Goal: Information Seeking & Learning: Learn about a topic

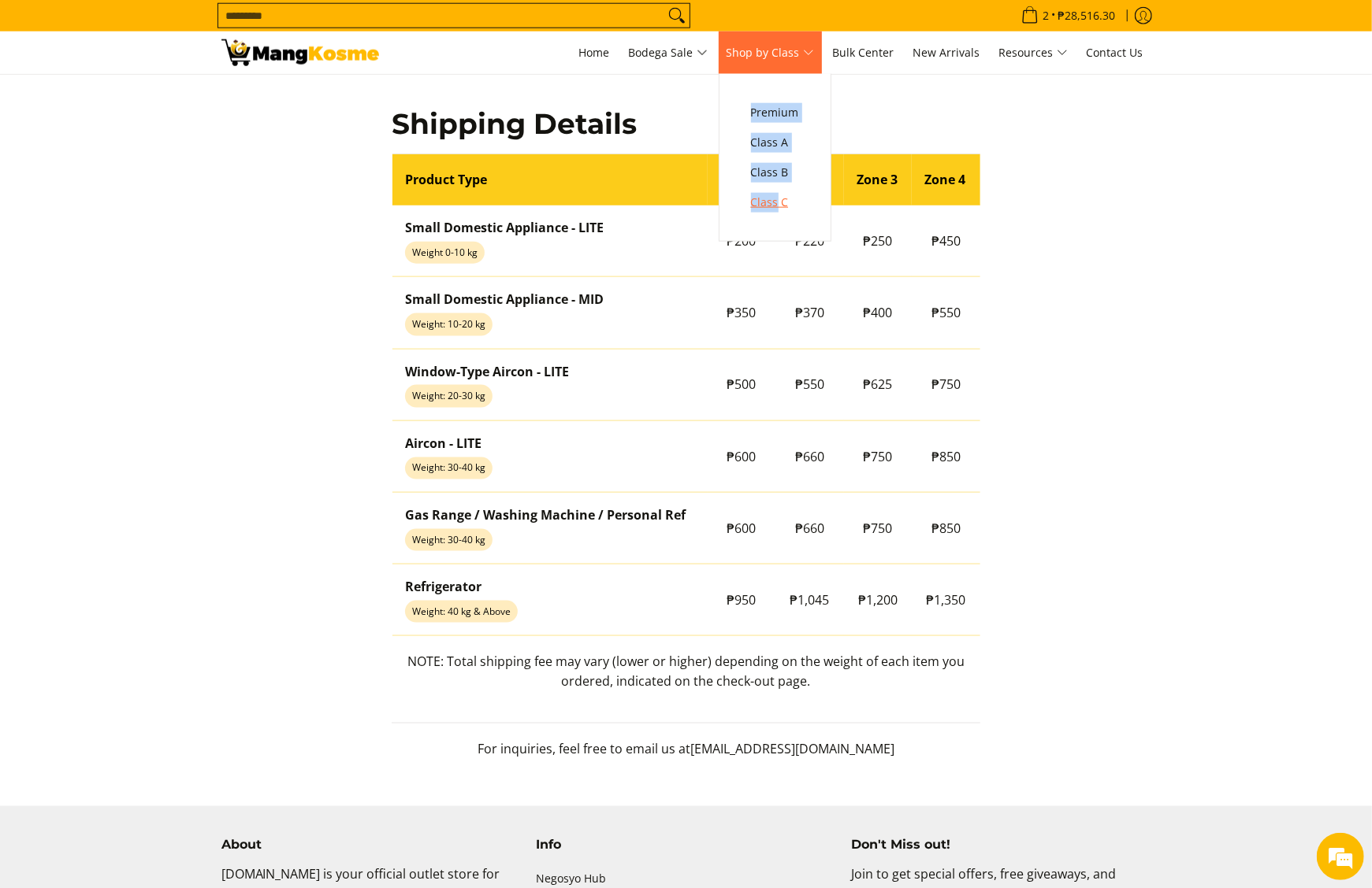
drag, startPoint x: 789, startPoint y: 233, endPoint x: 787, endPoint y: 199, distance: 34.1
click at [787, 199] on span "Premium Class A Class B Class C" at bounding box center [774, 157] width 64 height 167
click at [783, 199] on span "Class C" at bounding box center [775, 202] width 48 height 20
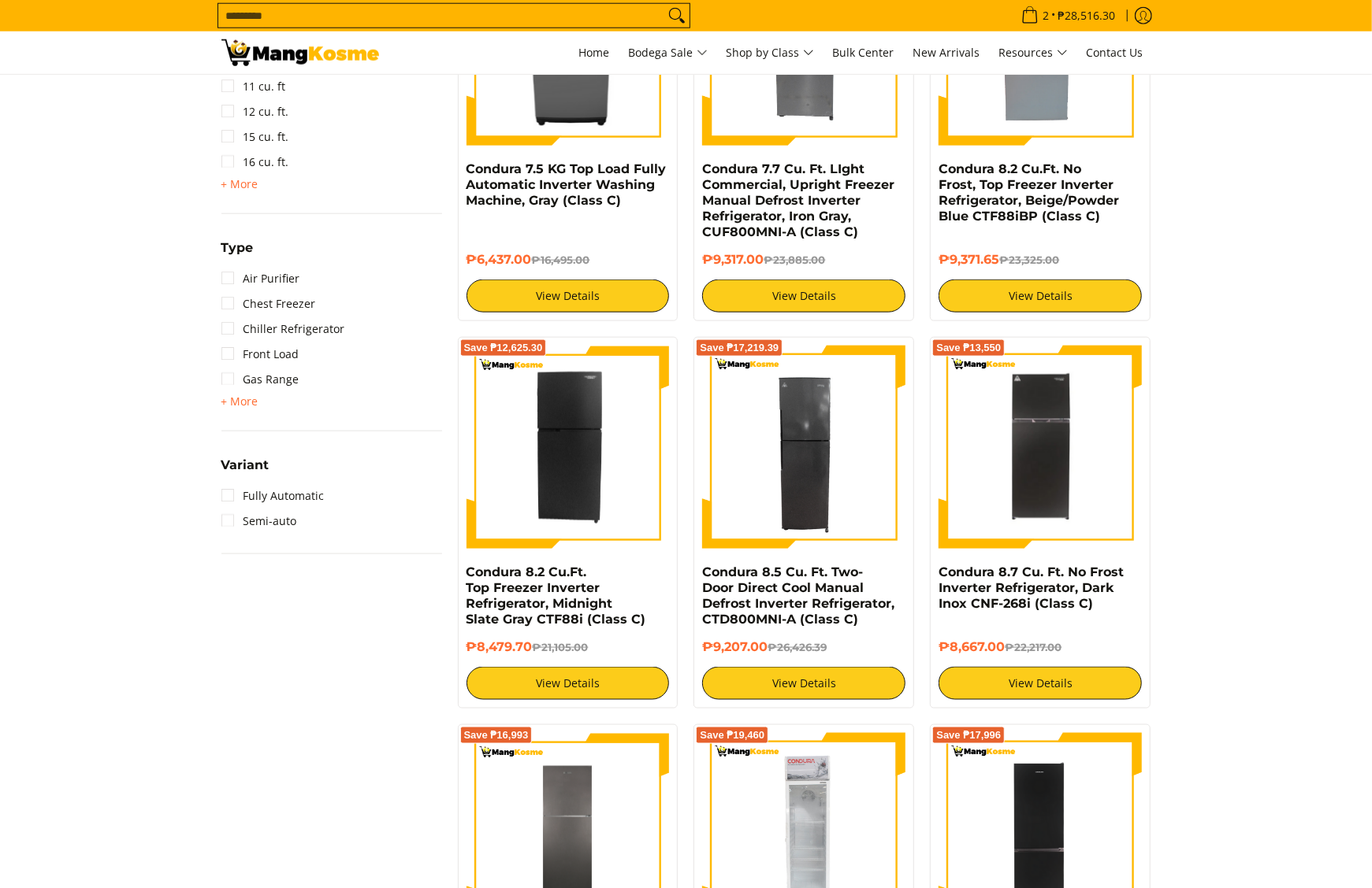
scroll to position [1103, 0]
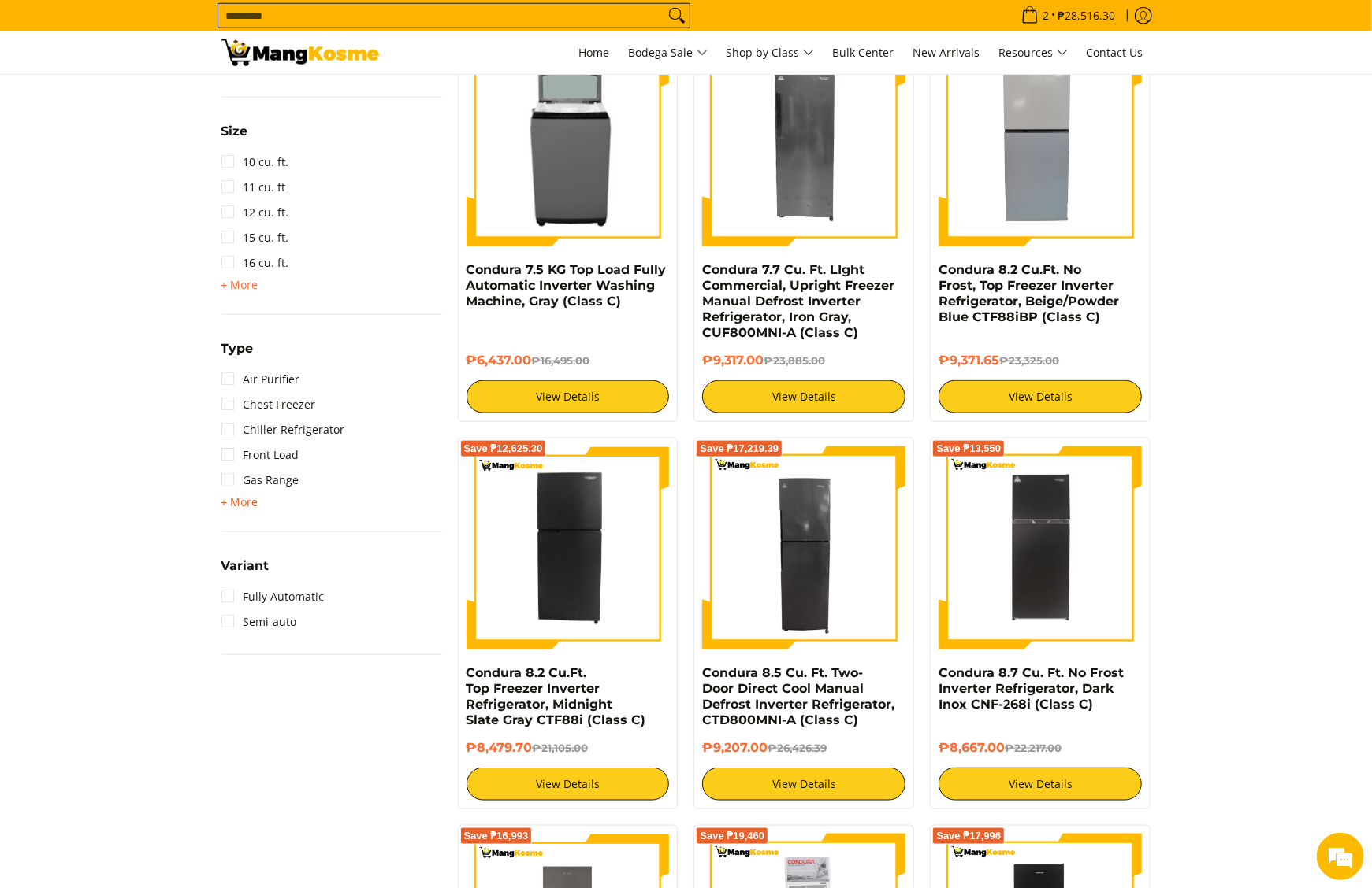
click at [248, 498] on span "+ More" at bounding box center [240, 502] width 37 height 12
click at [293, 527] on link "Side by Side" at bounding box center [265, 530] width 86 height 25
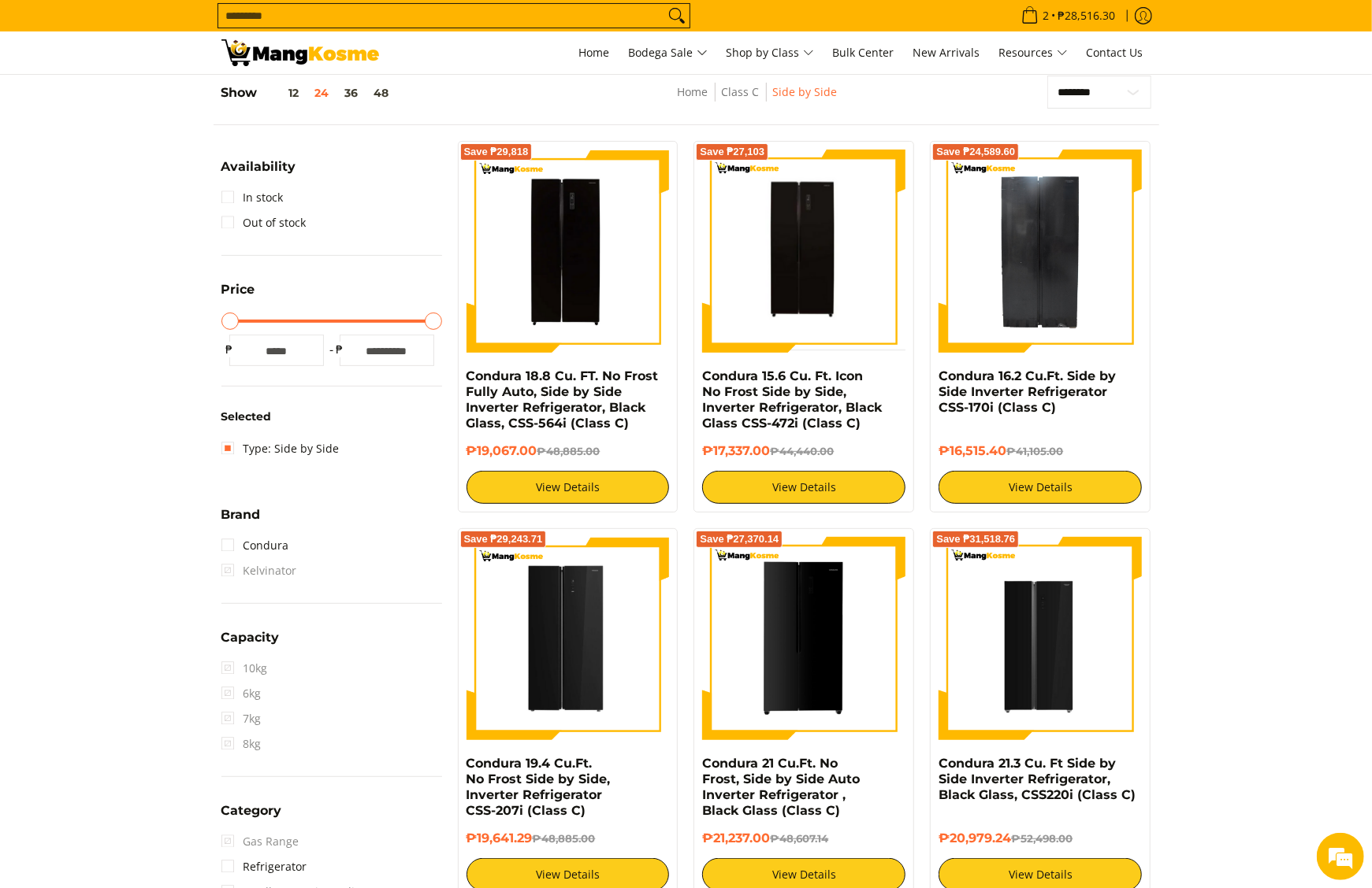
click at [1278, 378] on section "**********" at bounding box center [686, 856] width 1372 height 1595
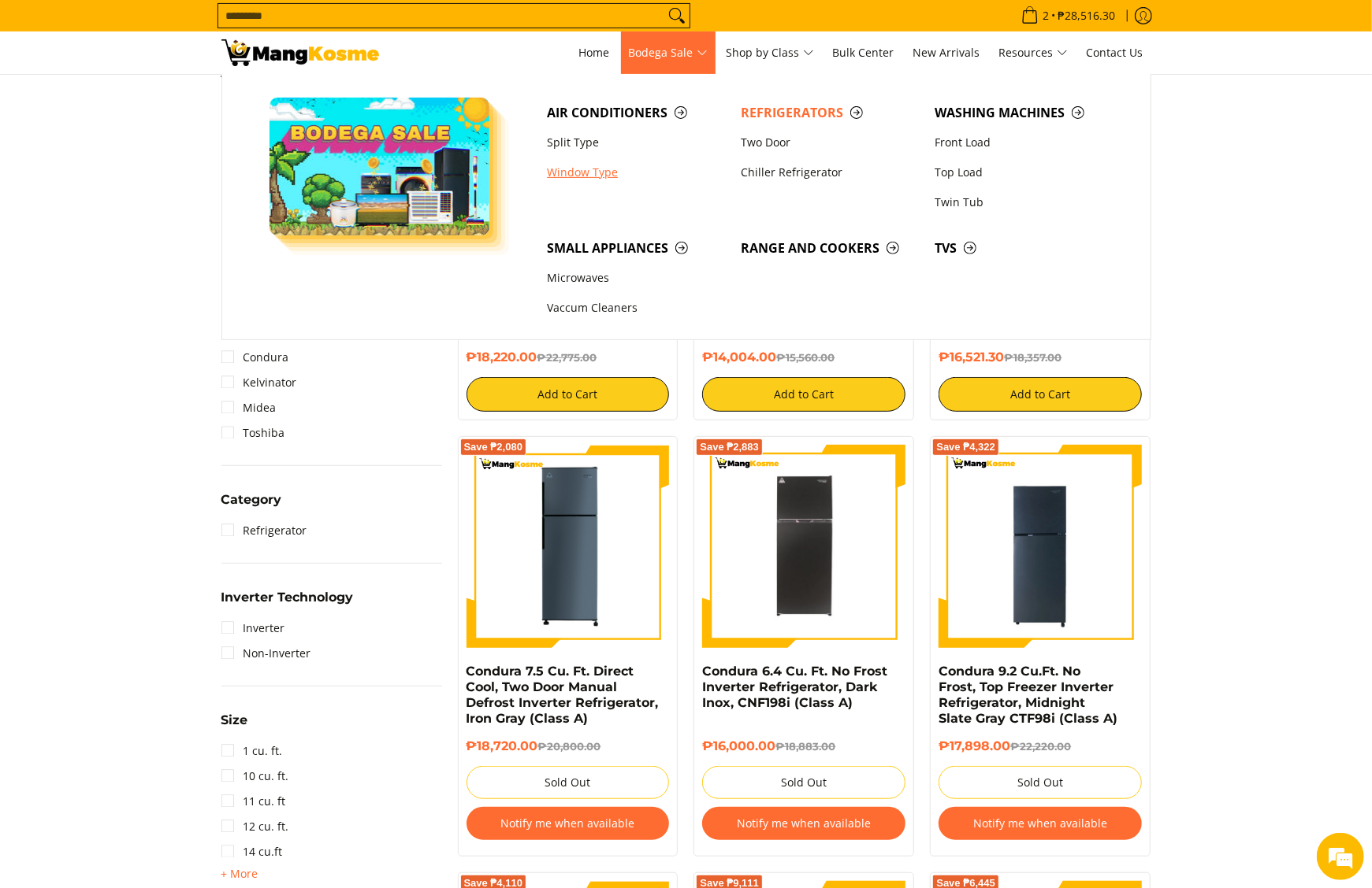
click at [594, 174] on link "Window Type" at bounding box center [636, 172] width 194 height 30
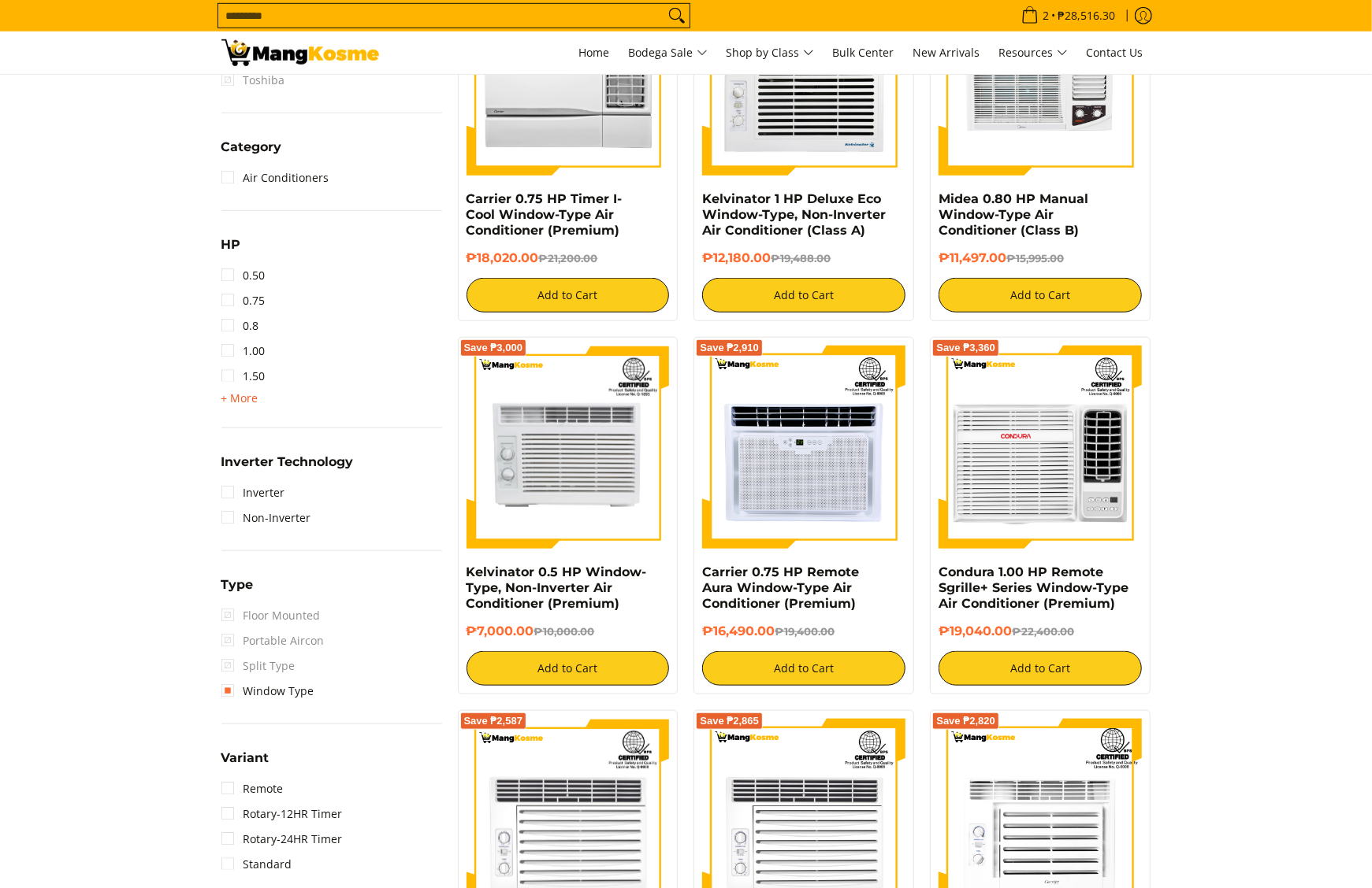
click at [253, 398] on span "+ More" at bounding box center [240, 398] width 37 height 12
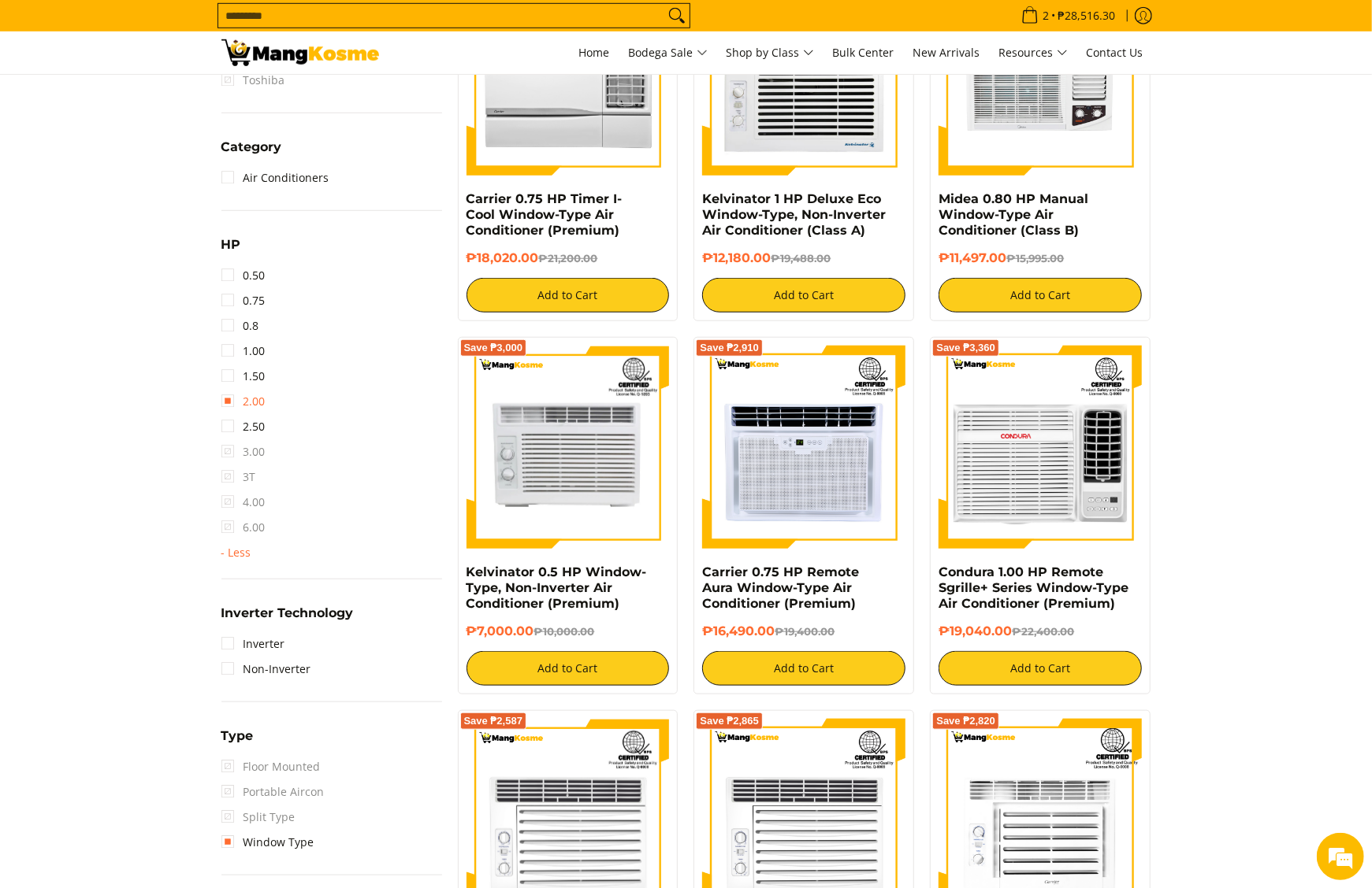
click at [257, 404] on link "2.00" at bounding box center [244, 402] width 44 height 25
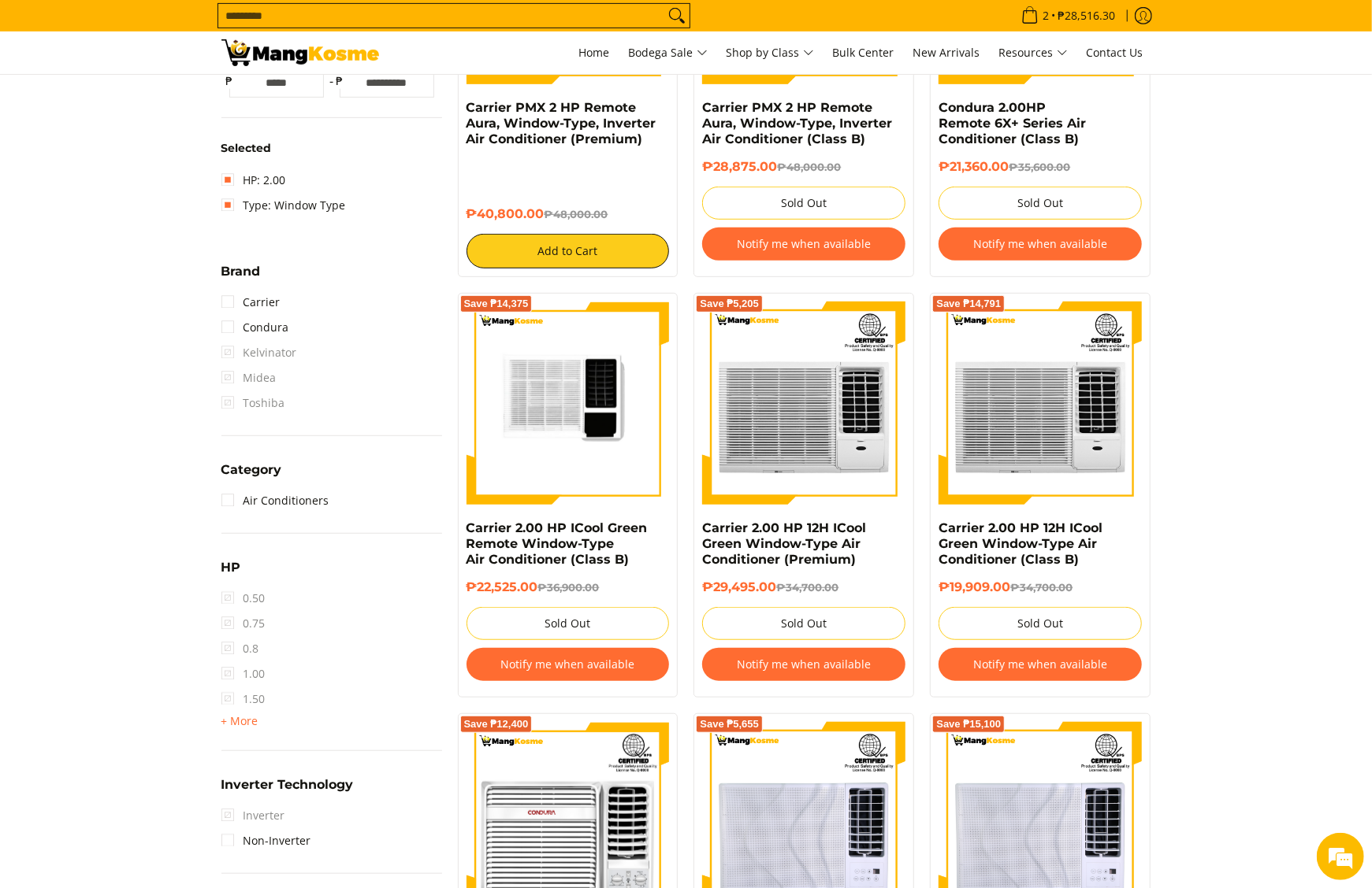
scroll to position [315, 0]
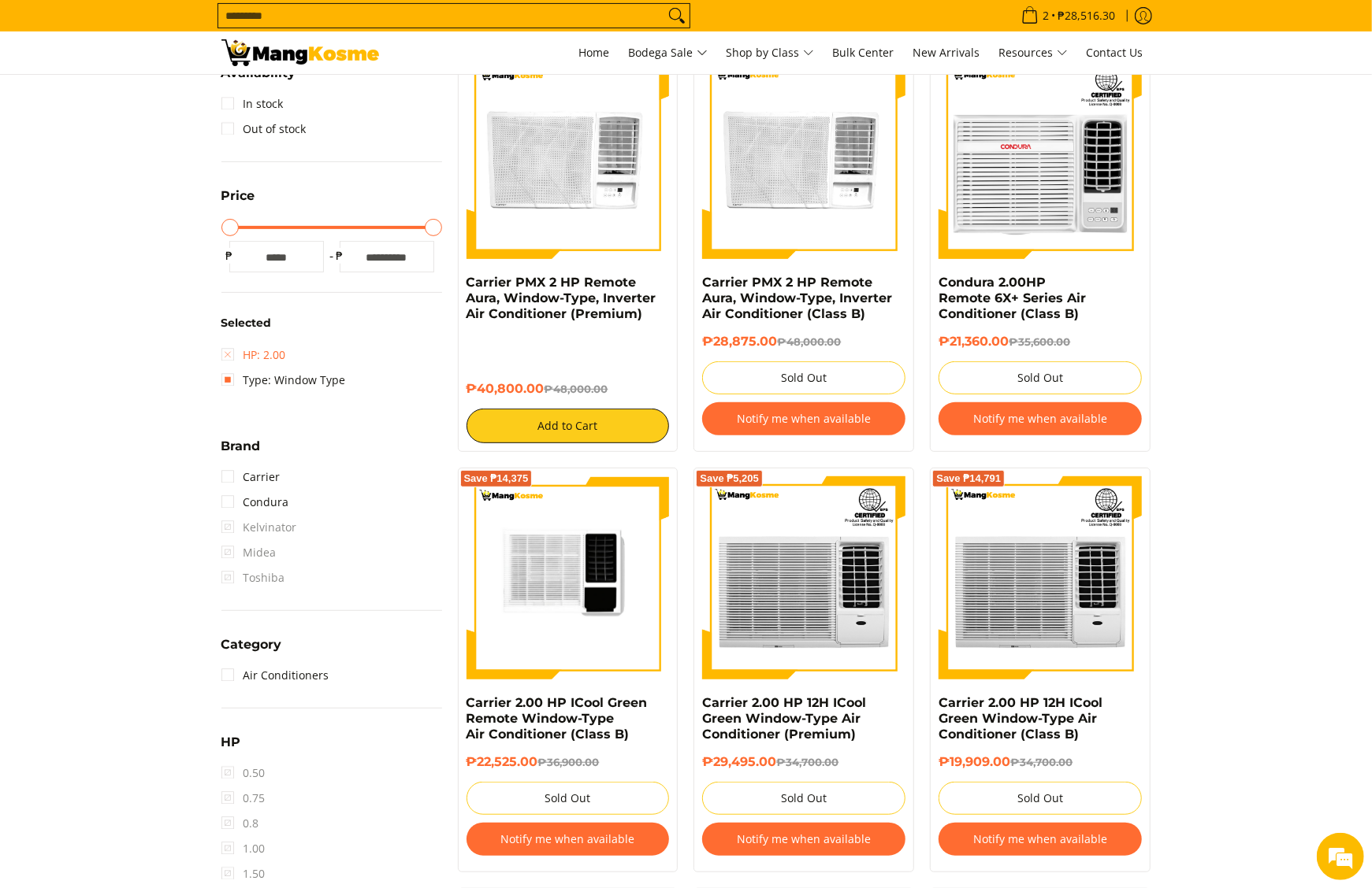
click at [253, 347] on link "HP: 2.00" at bounding box center [253, 355] width 64 height 25
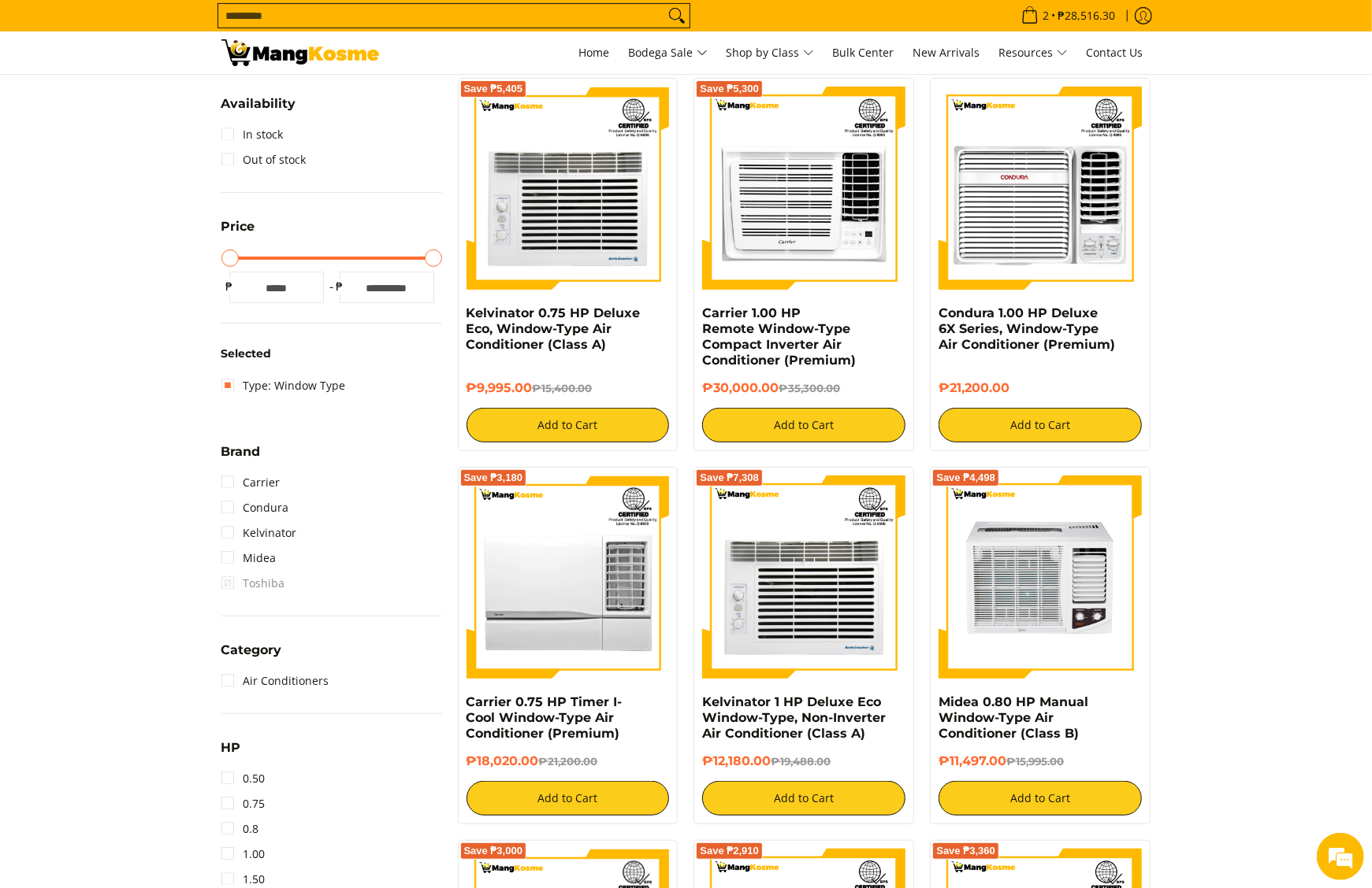
scroll to position [536, 0]
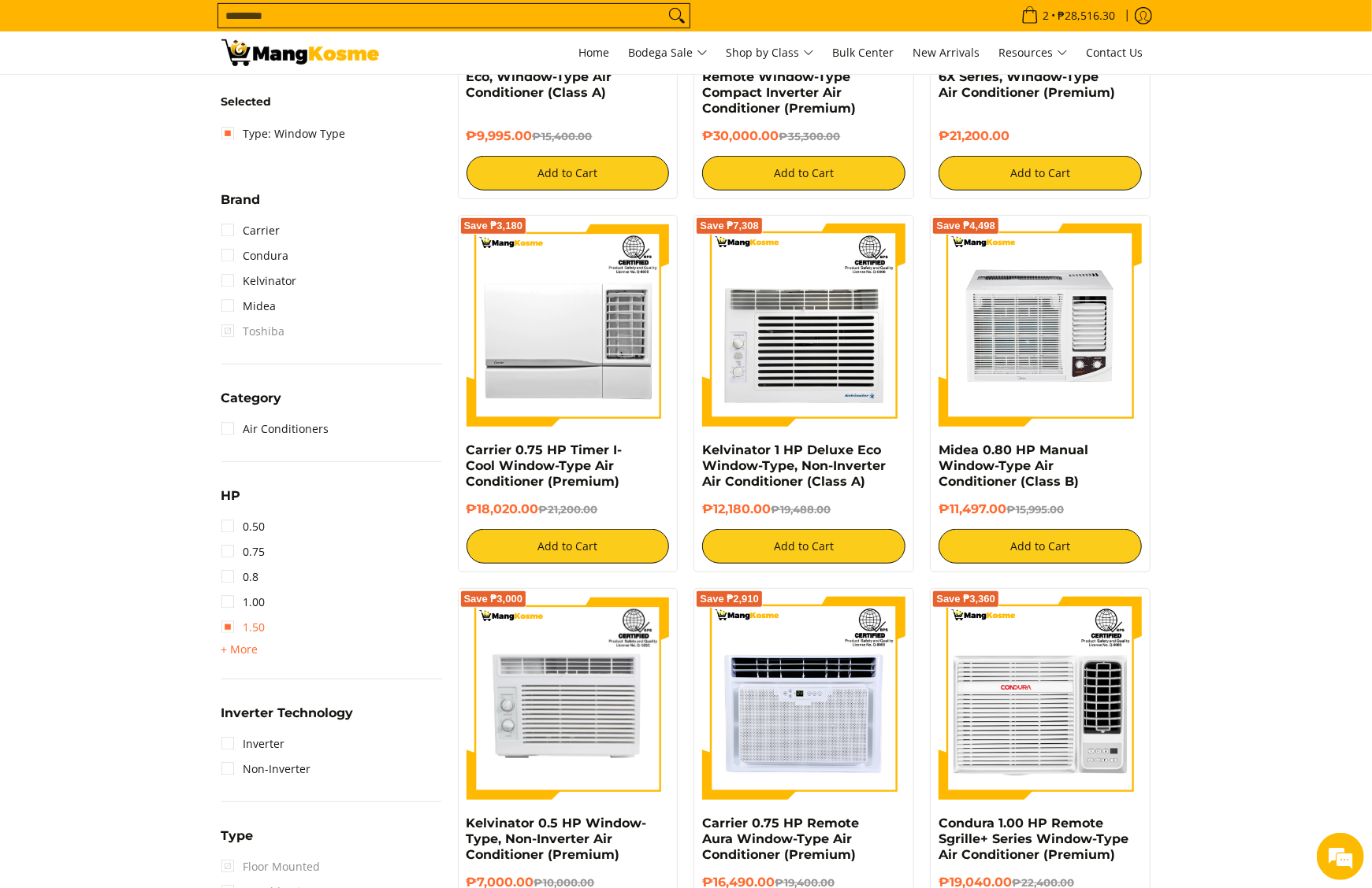
click at [234, 635] on link "1.50" at bounding box center [244, 627] width 44 height 25
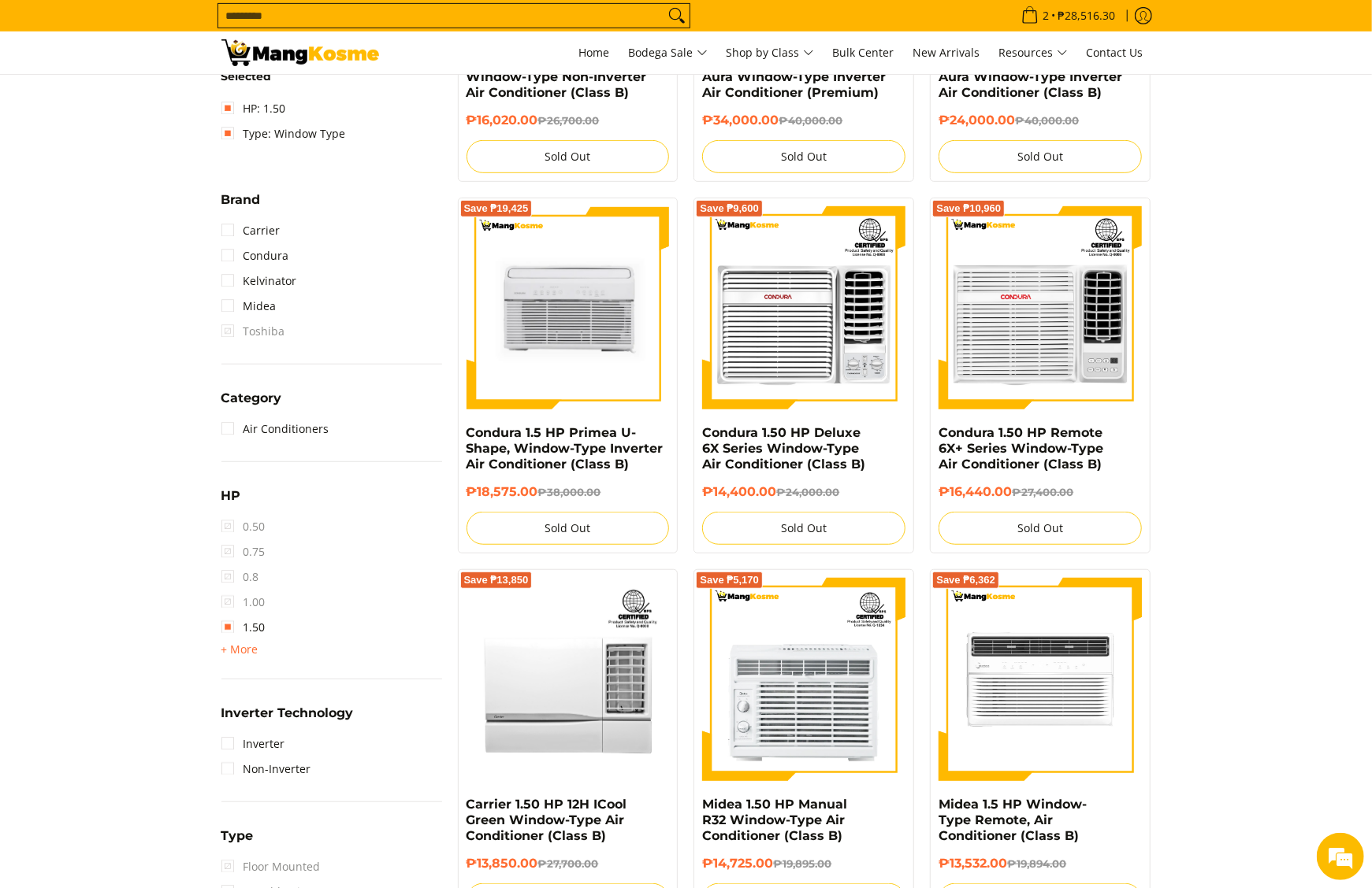
scroll to position [222, 0]
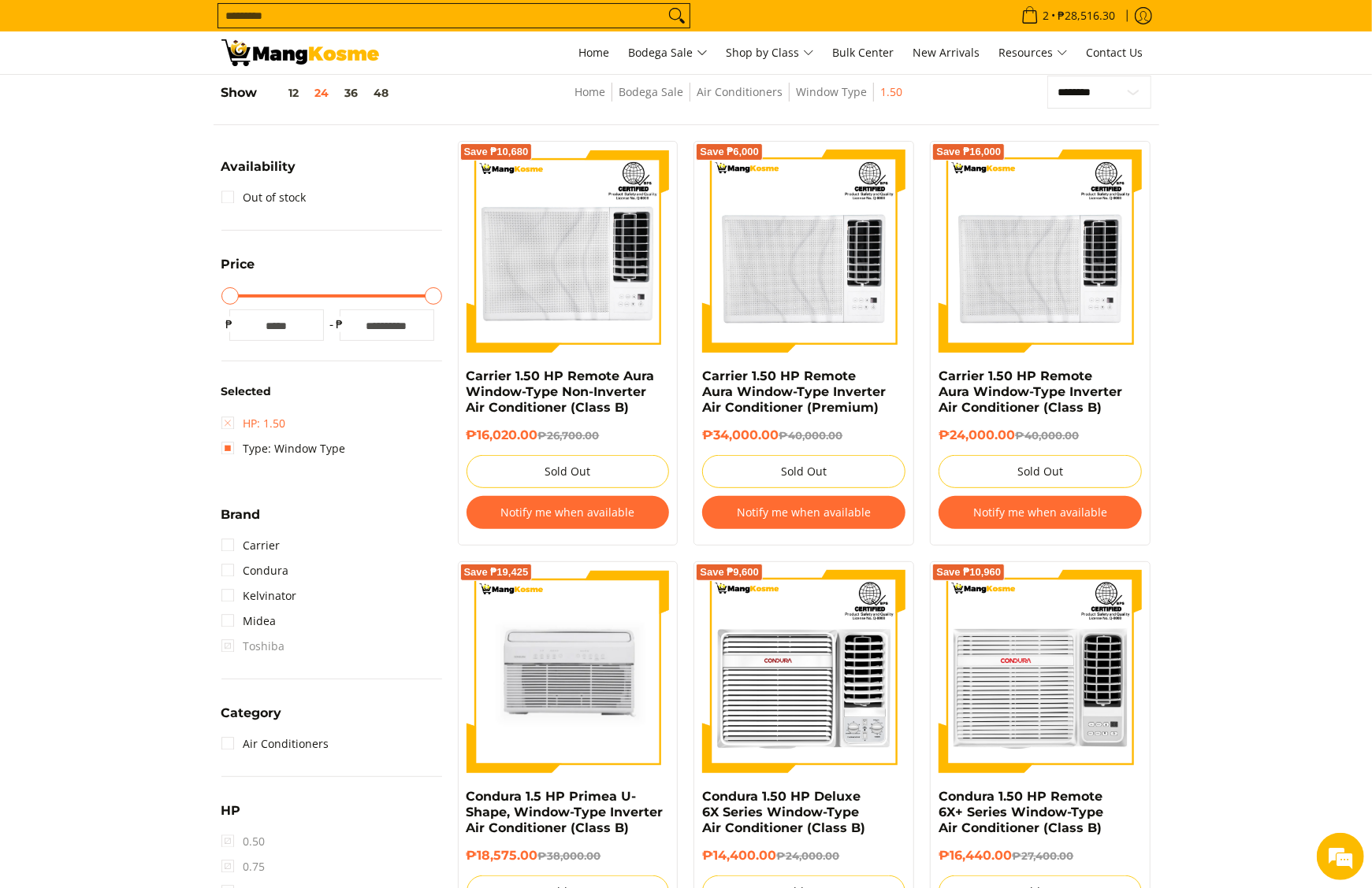
click at [244, 423] on link "HP: 1.50" at bounding box center [253, 424] width 64 height 25
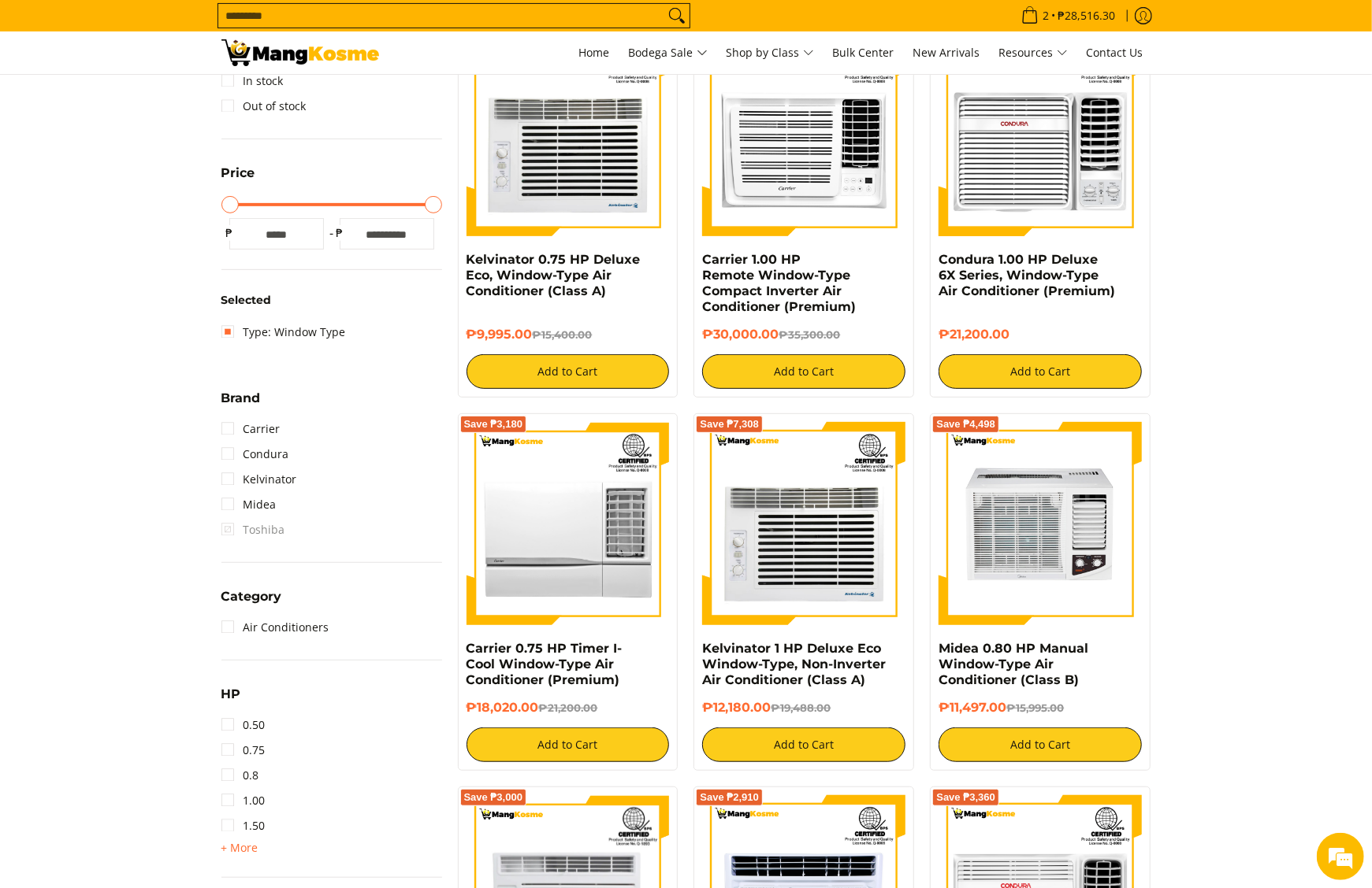
scroll to position [379, 0]
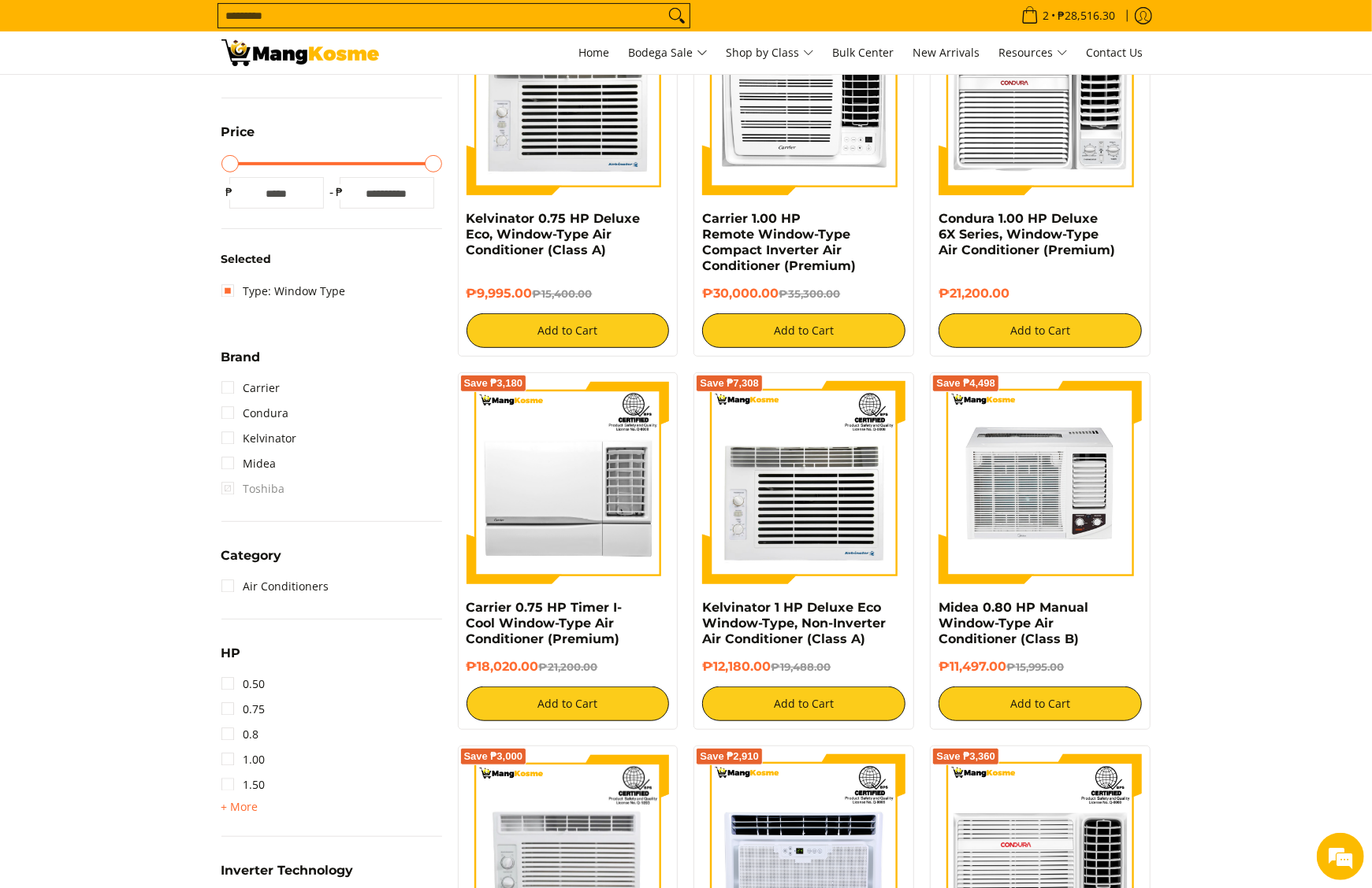
click at [249, 816] on div "HP 0.50 0.75 0.8 1.00 1.50 + More - Less 2.00 2.50 3.00 3T 4.00 6.00" at bounding box center [332, 740] width 221 height 194
click at [247, 813] on span "+ More - Less" at bounding box center [240, 807] width 37 height 19
click at [262, 835] on link "2.50" at bounding box center [244, 835] width 44 height 25
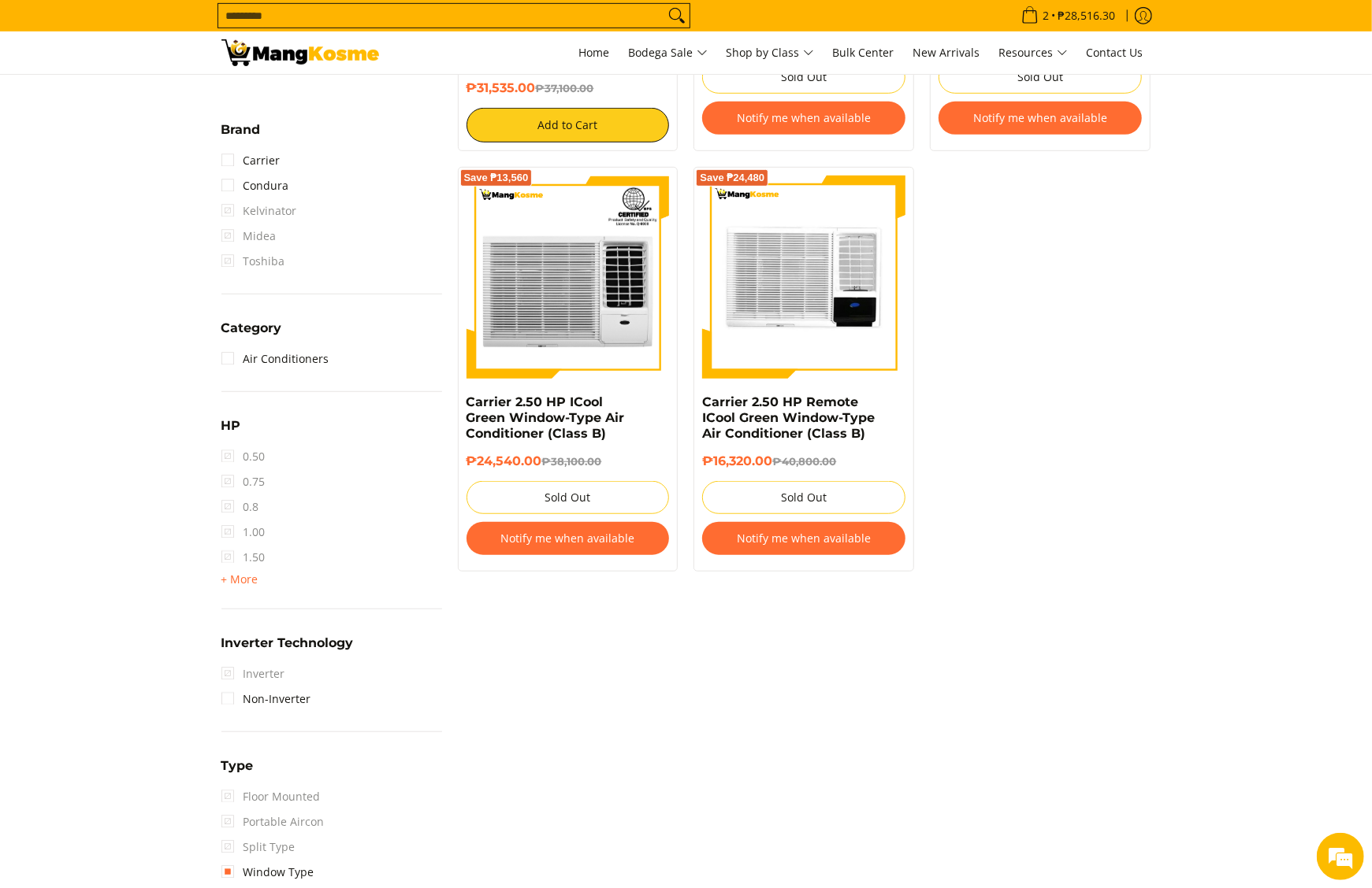
scroll to position [852, 0]
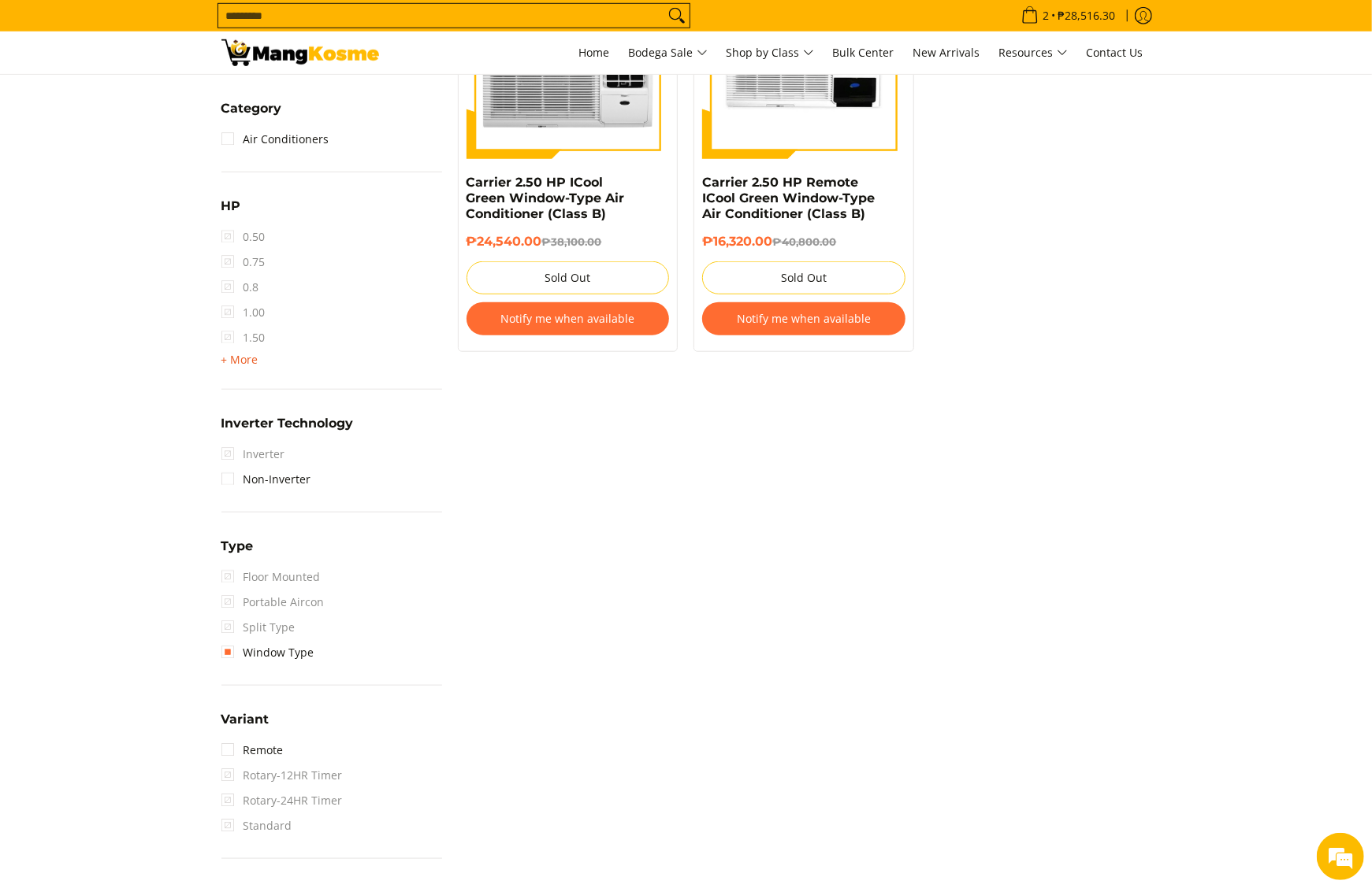
click at [231, 358] on span "+ More" at bounding box center [240, 360] width 37 height 12
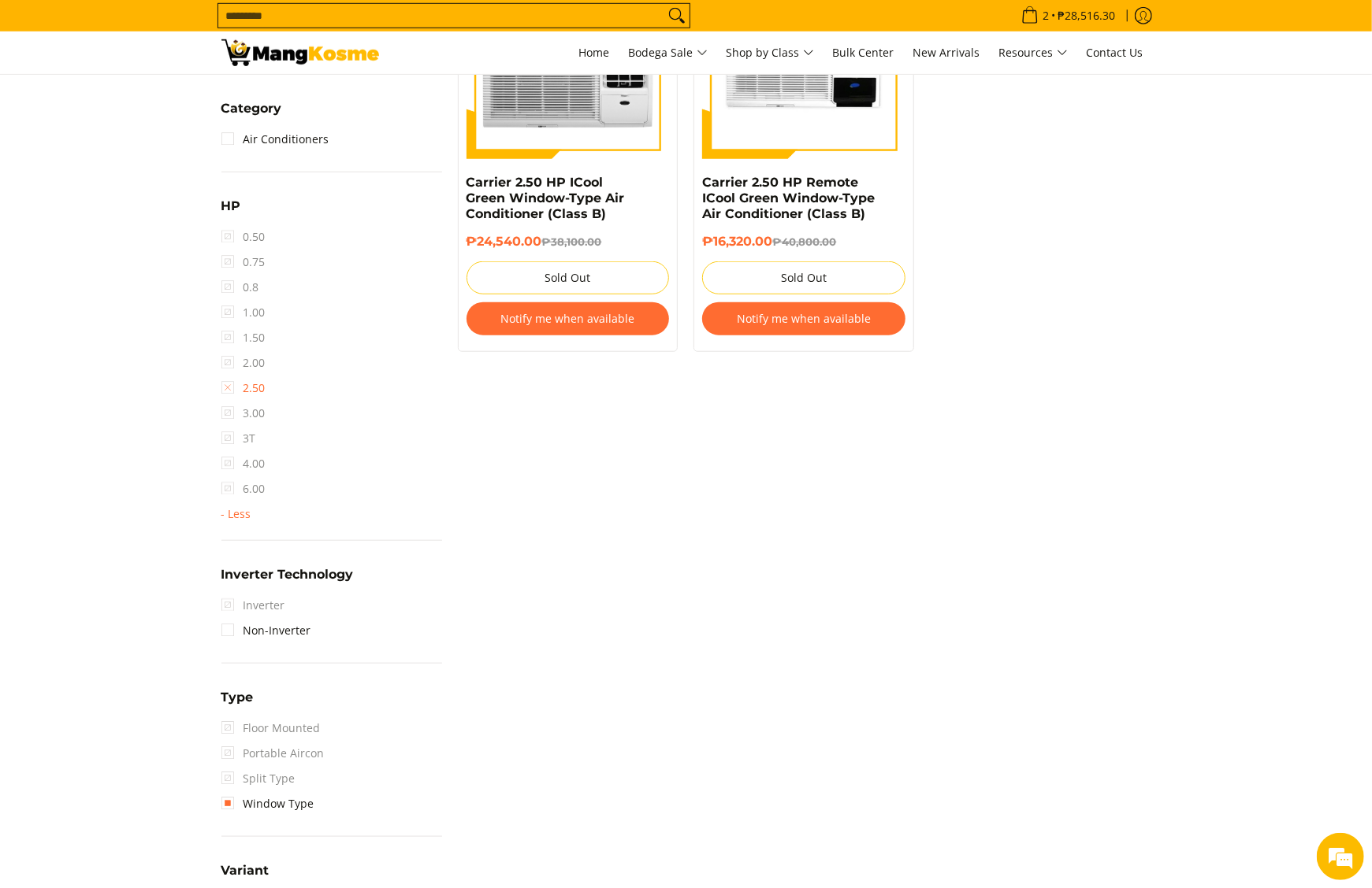
click at [238, 387] on link "2.50" at bounding box center [244, 388] width 44 height 25
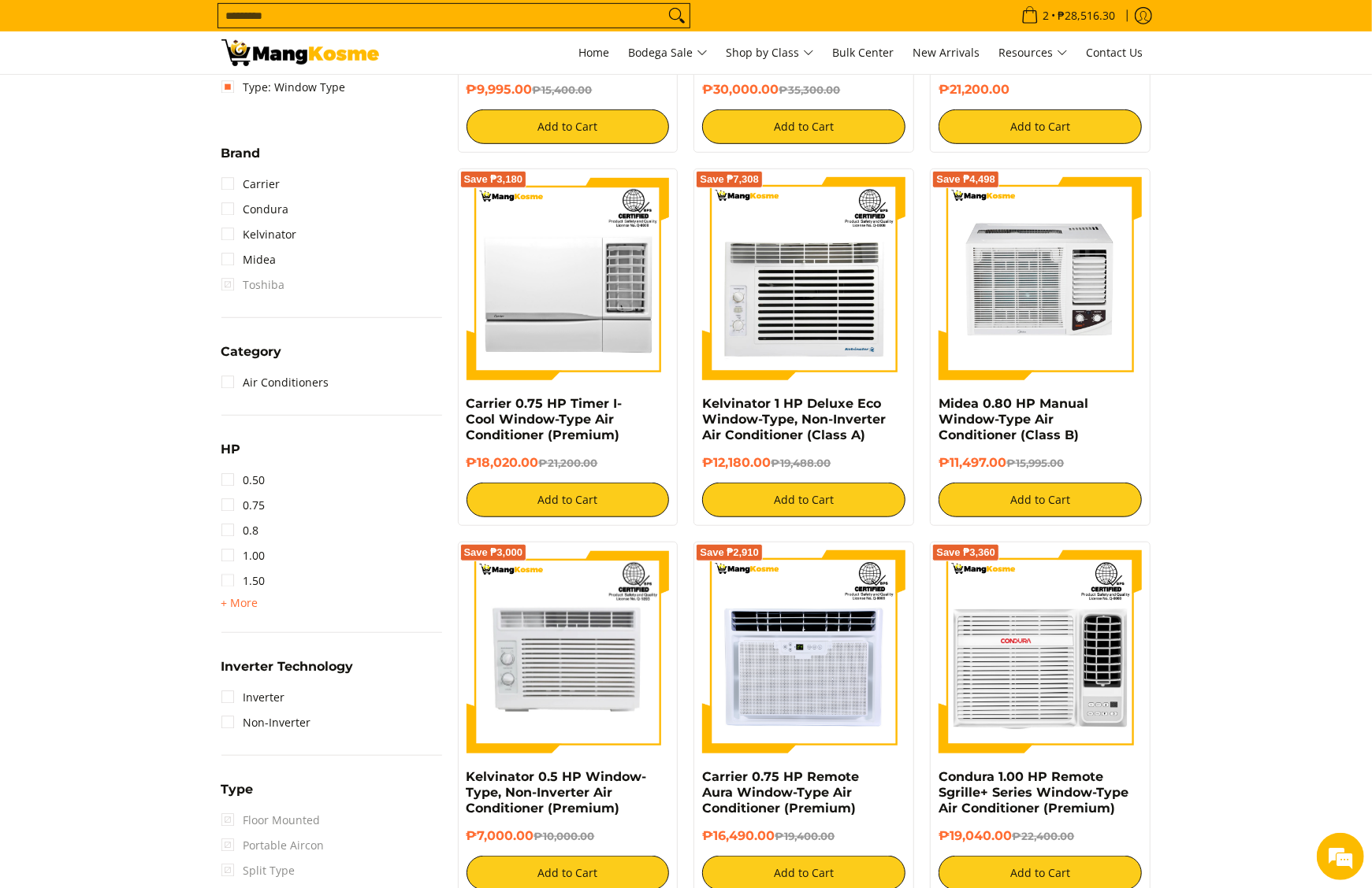
scroll to position [852, 0]
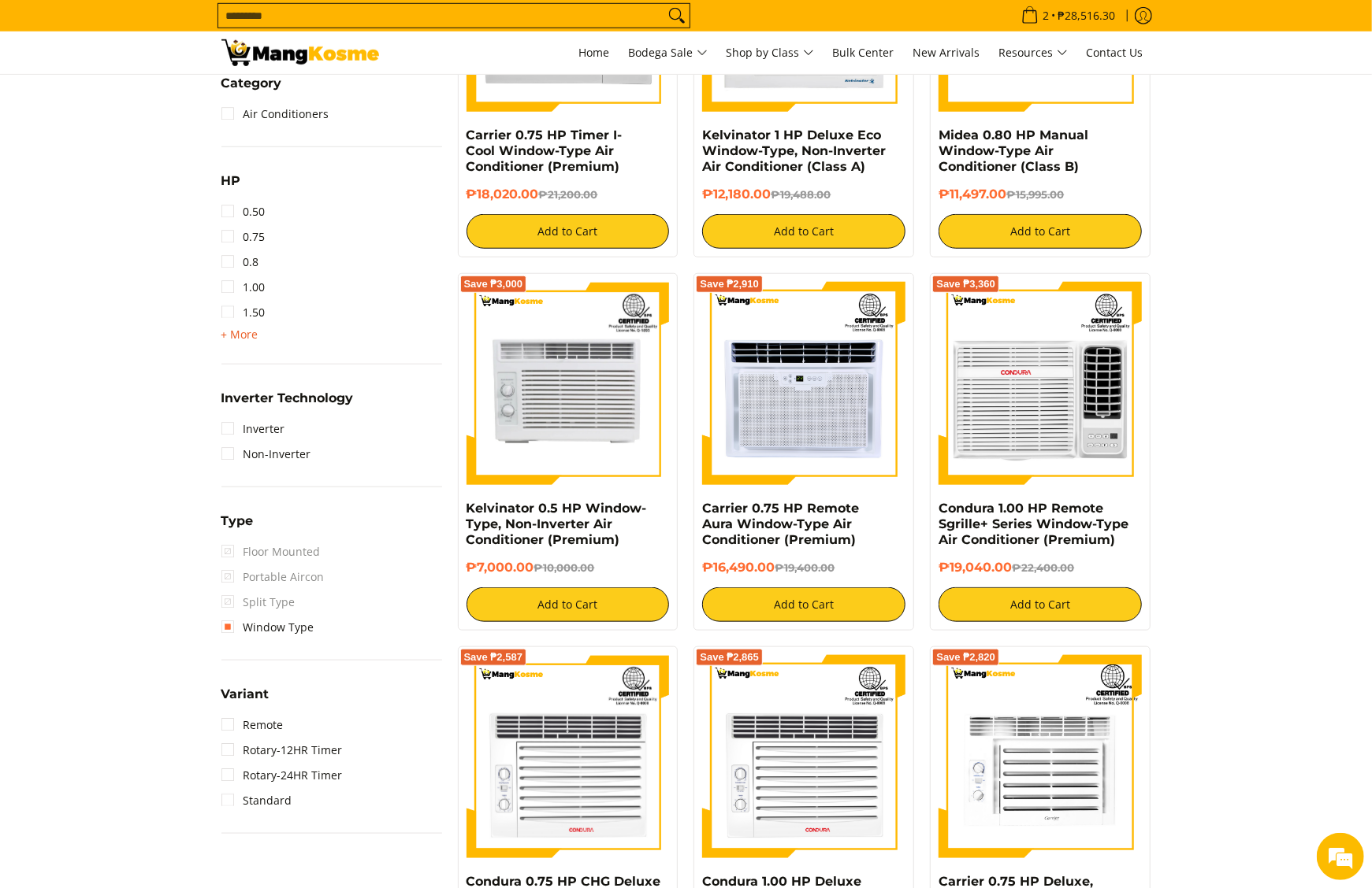
click at [245, 337] on span "+ More" at bounding box center [240, 334] width 37 height 12
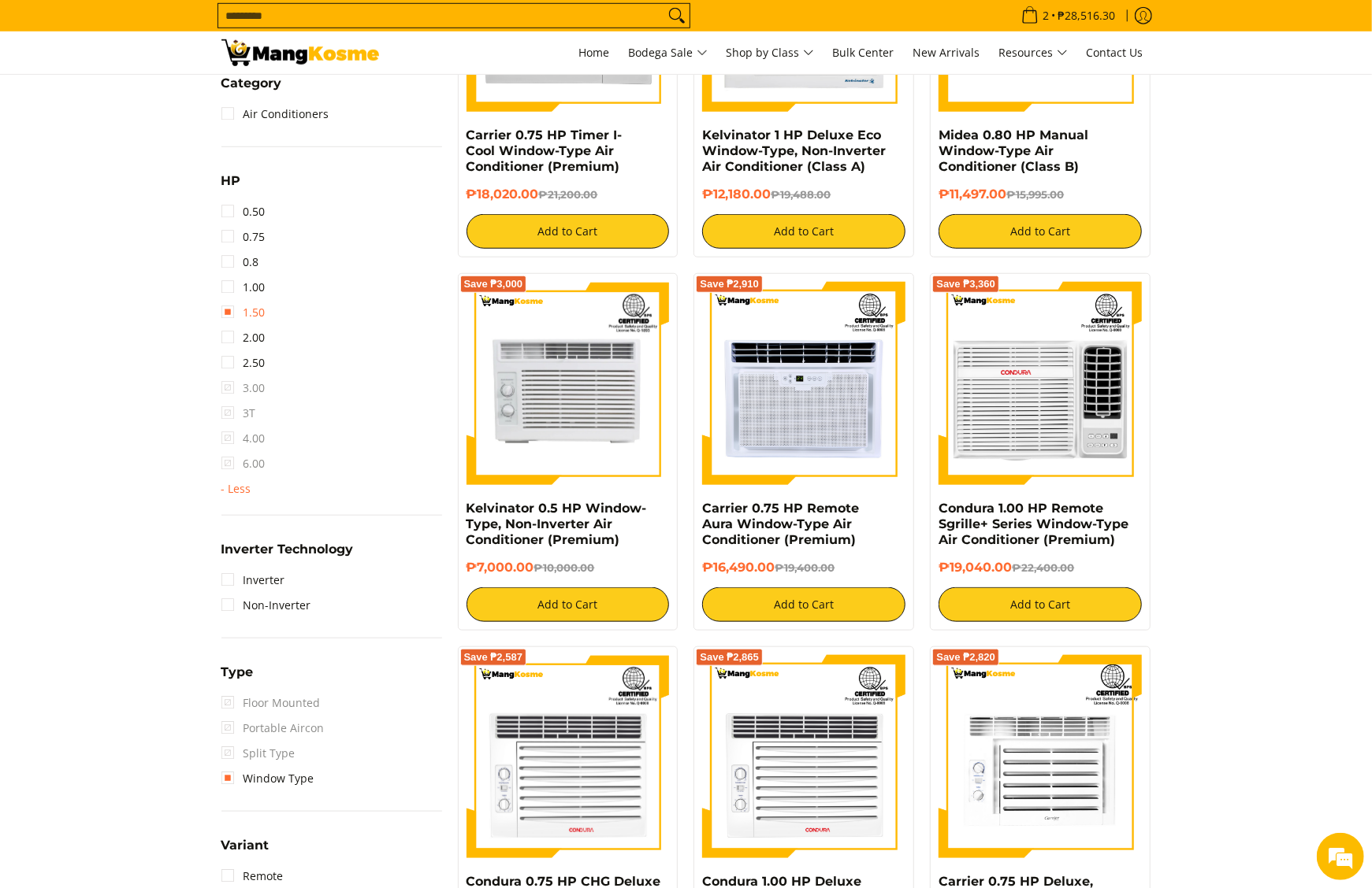
click at [262, 316] on link "1.50" at bounding box center [244, 313] width 44 height 25
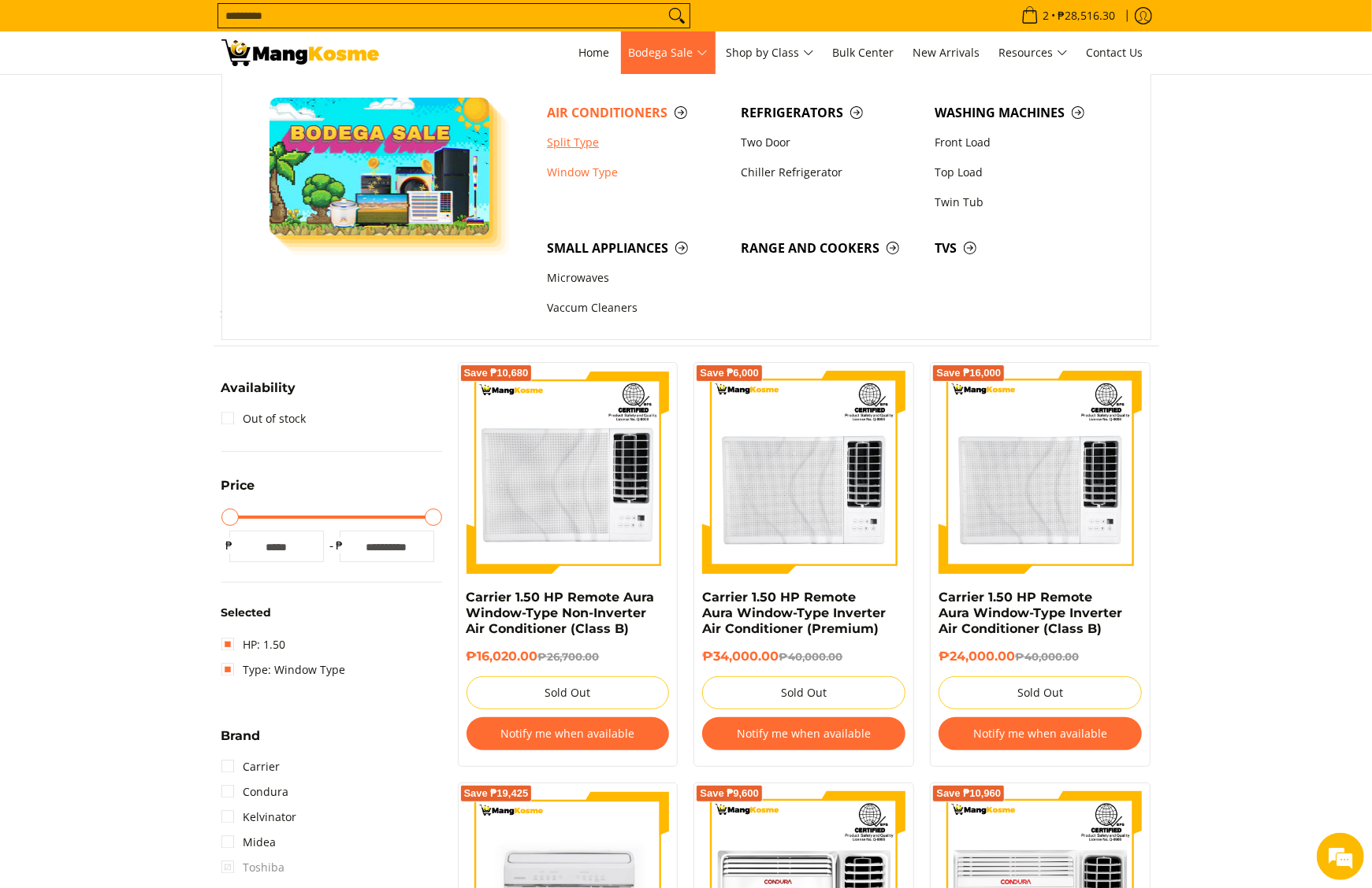
click at [578, 139] on link "Split Type" at bounding box center [636, 142] width 194 height 30
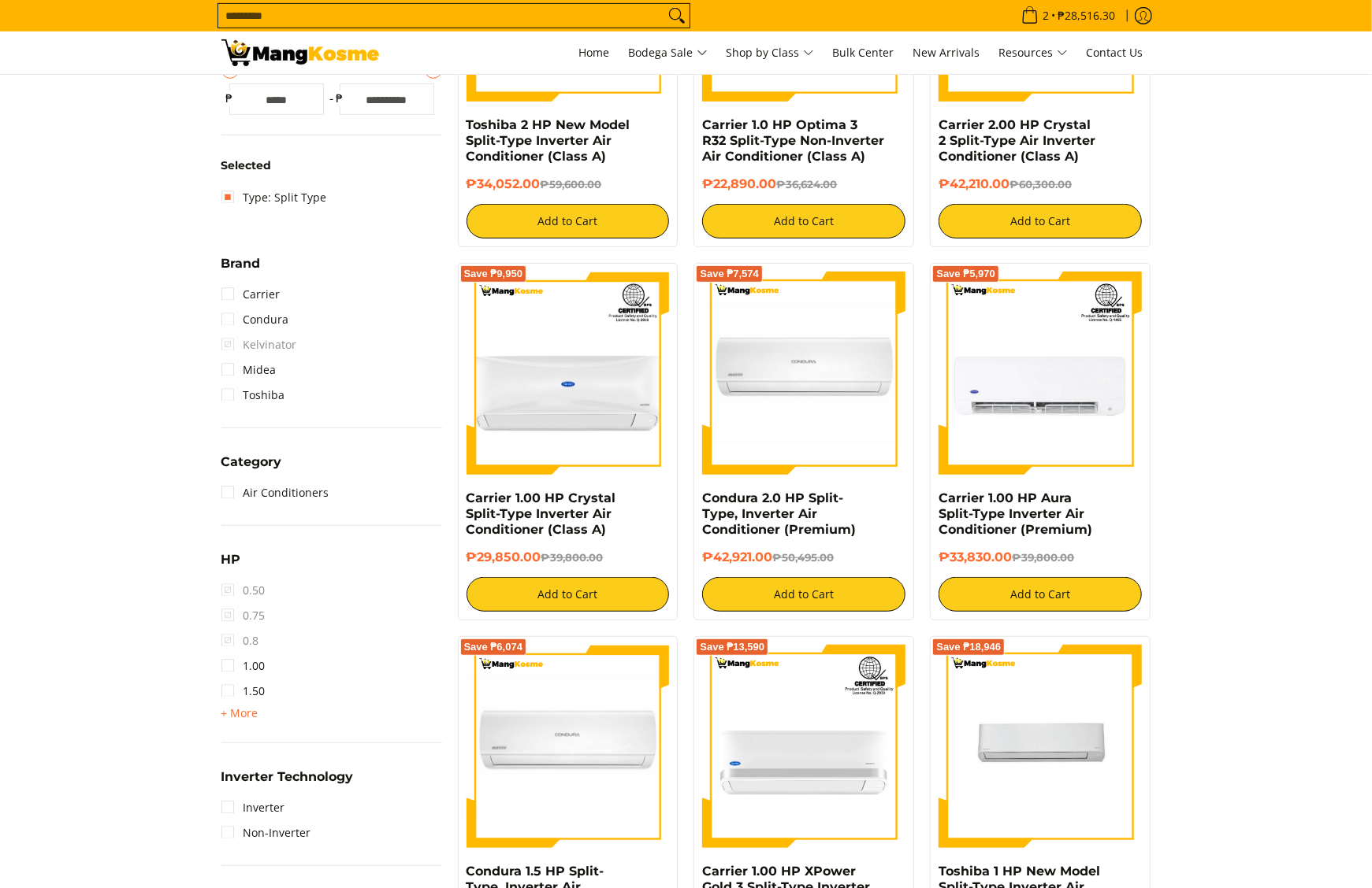
scroll to position [473, 0]
click at [236, 716] on span "+ More" at bounding box center [240, 713] width 37 height 12
click at [258, 719] on link "2.00" at bounding box center [244, 716] width 44 height 25
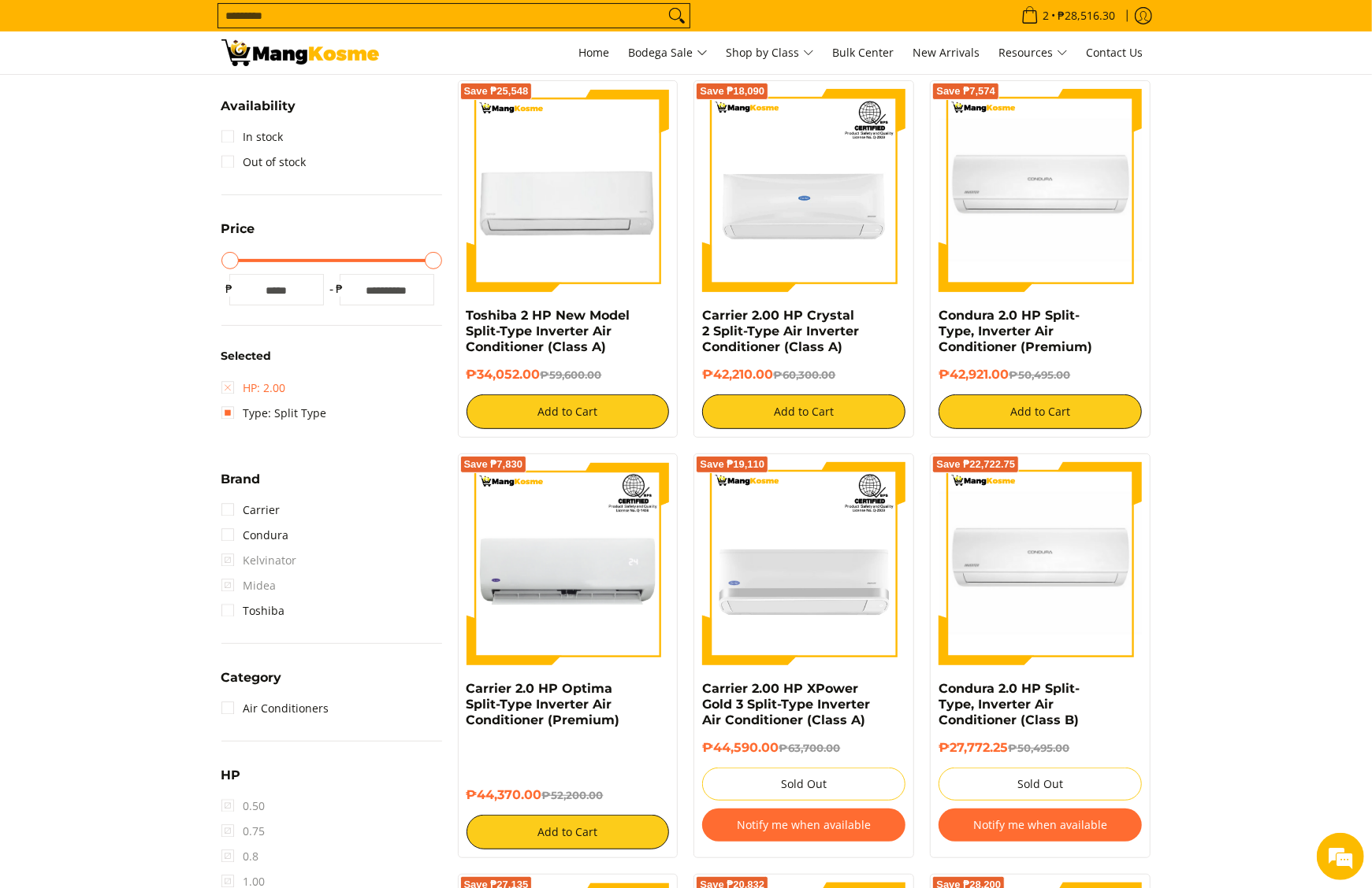
click at [268, 389] on link "HP: 2.00" at bounding box center [253, 388] width 64 height 25
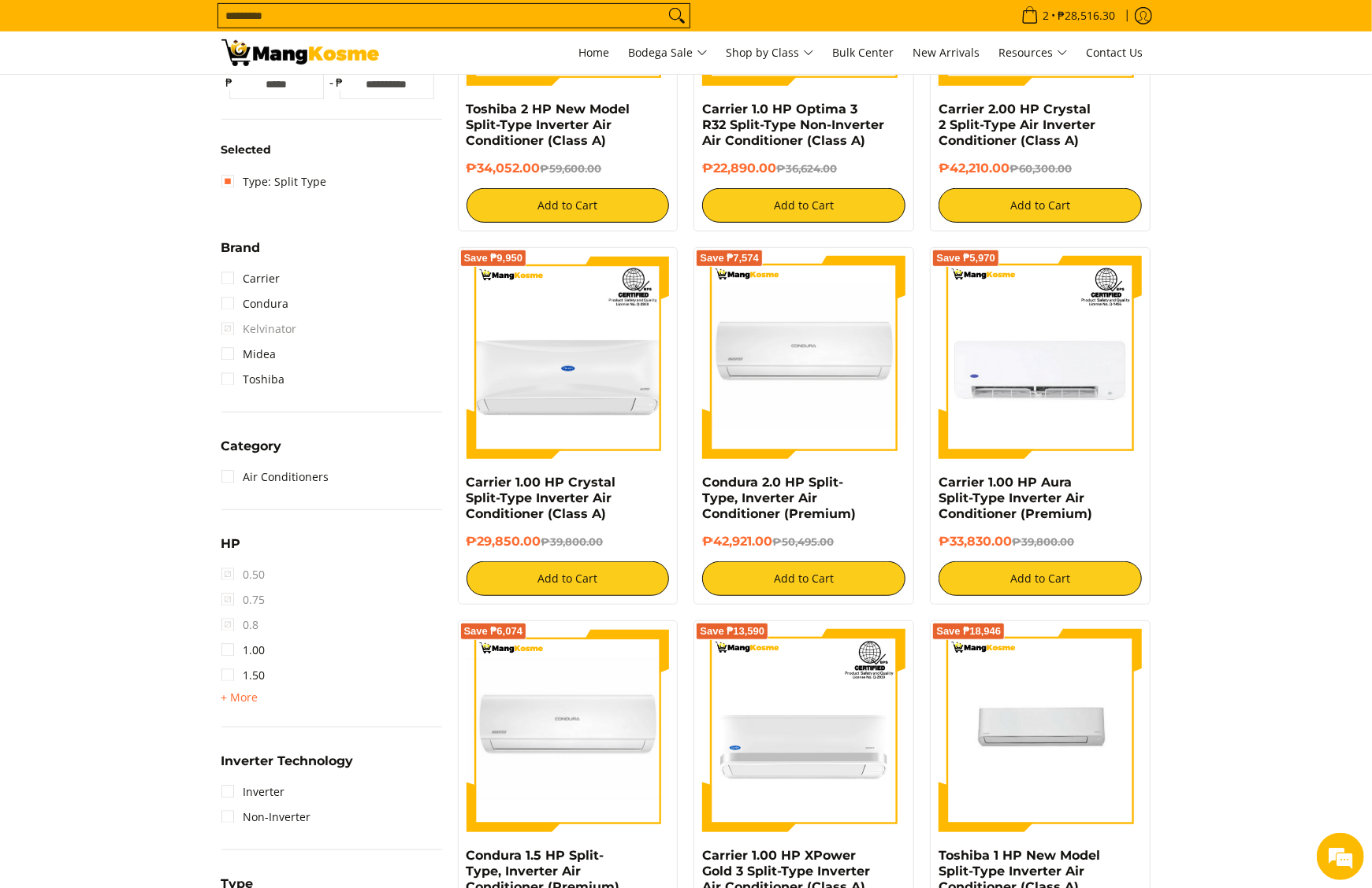
scroll to position [536, 0]
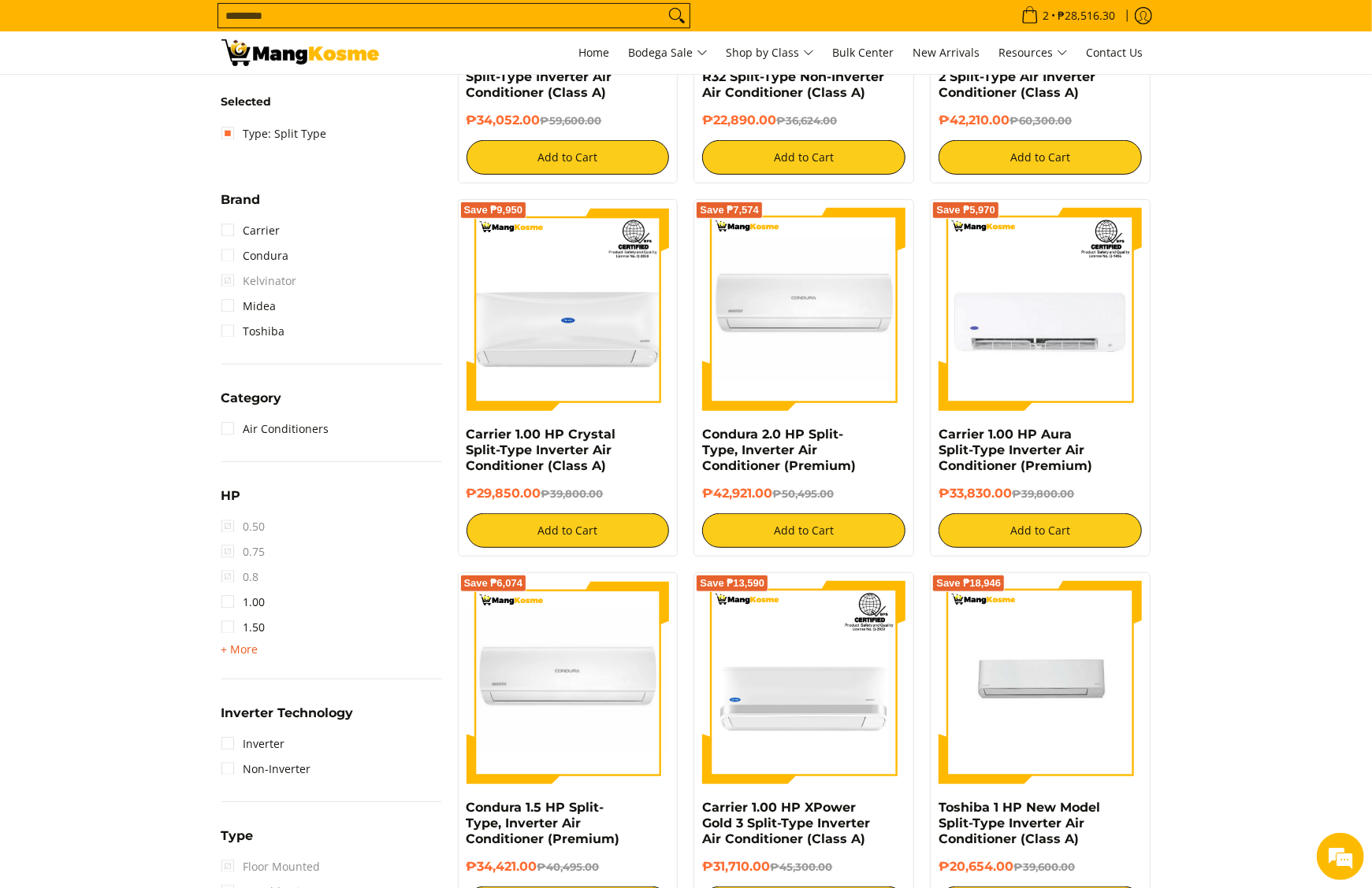
click at [244, 643] on span "+ More" at bounding box center [240, 649] width 37 height 12
click at [250, 677] on link "2.50" at bounding box center [244, 678] width 44 height 25
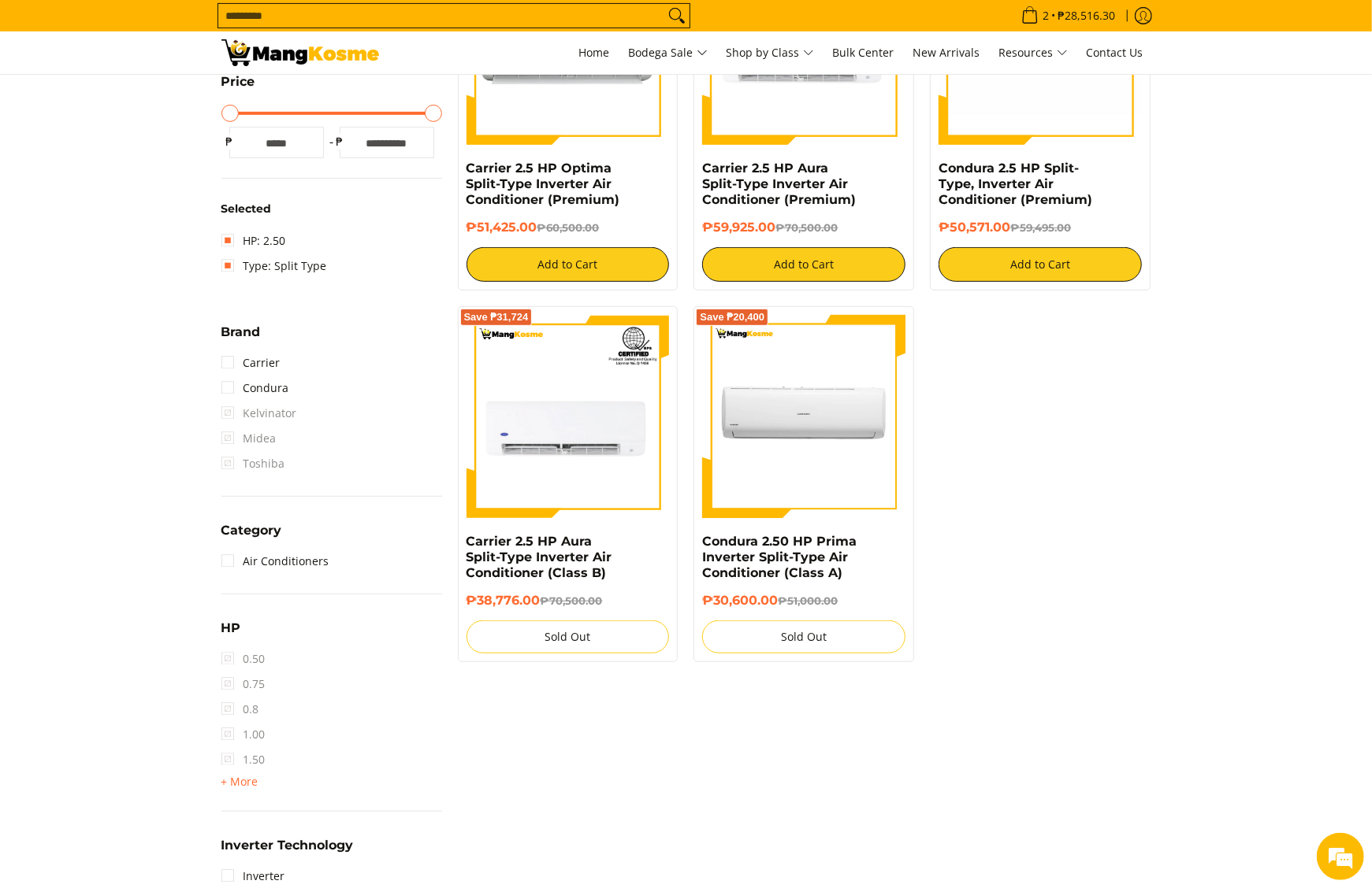
scroll to position [222, 0]
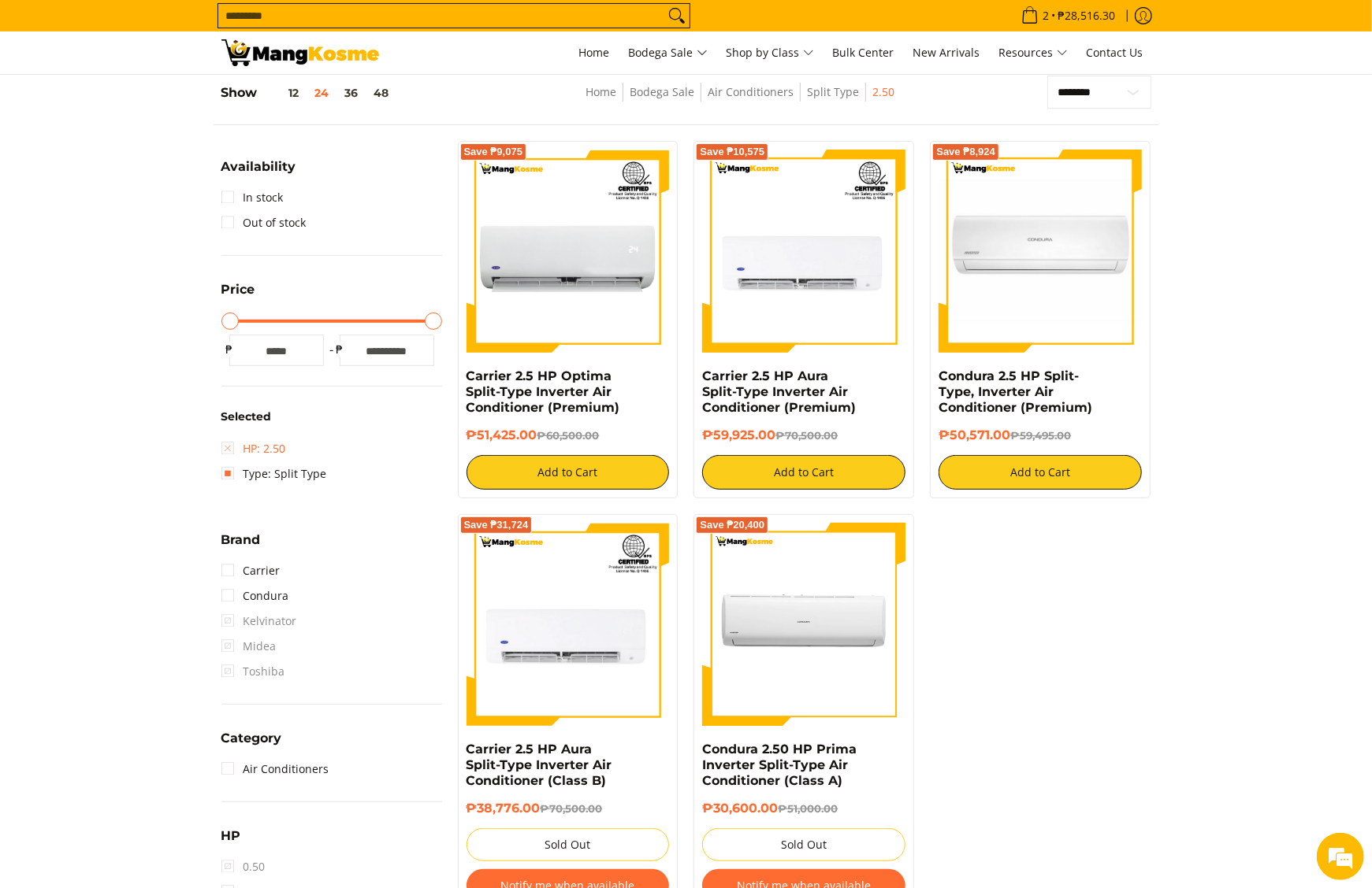
click at [268, 452] on link "HP: 2.50" at bounding box center [253, 449] width 64 height 25
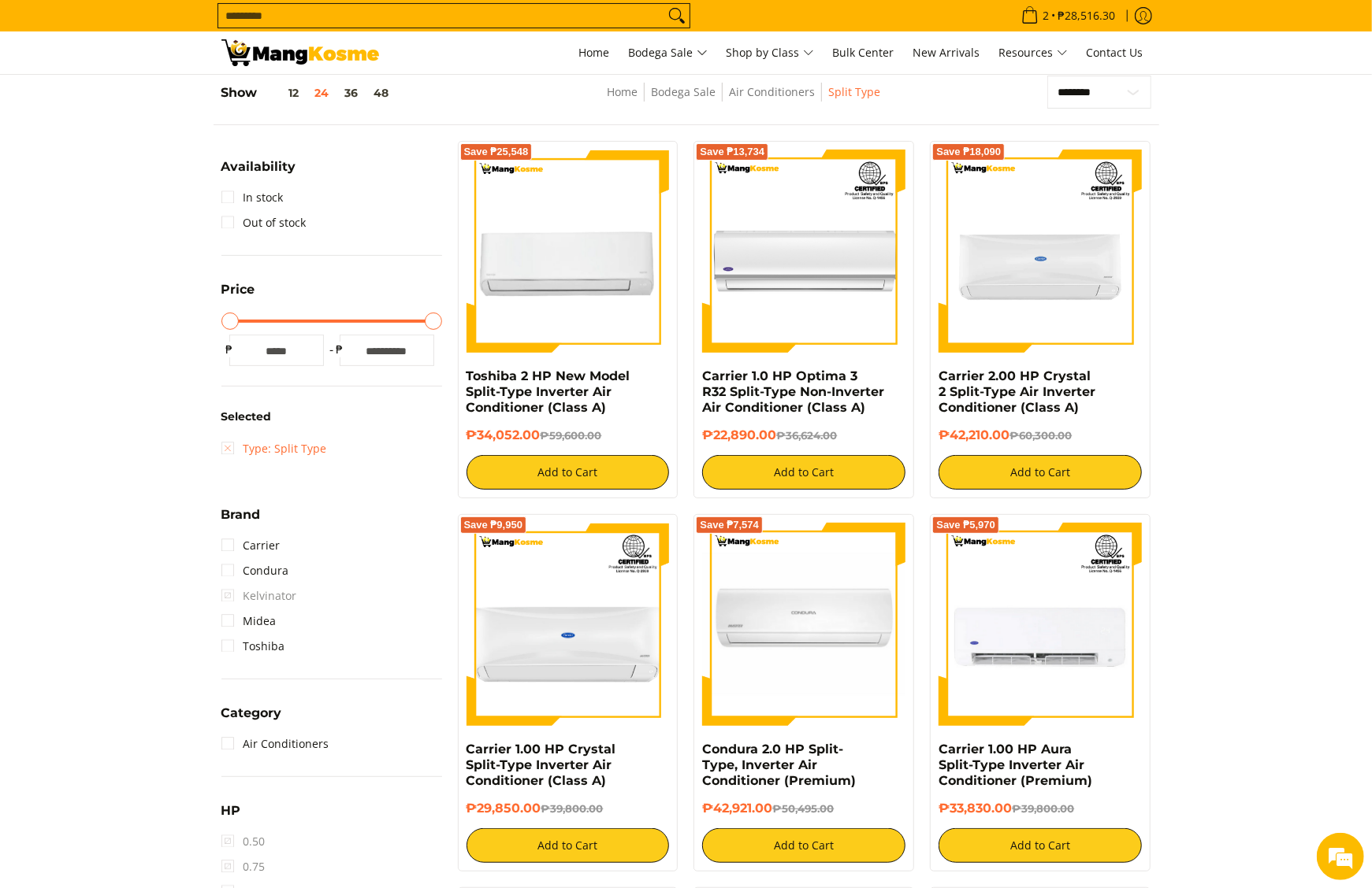
click at [282, 448] on link "Type: Split Type" at bounding box center [274, 449] width 106 height 25
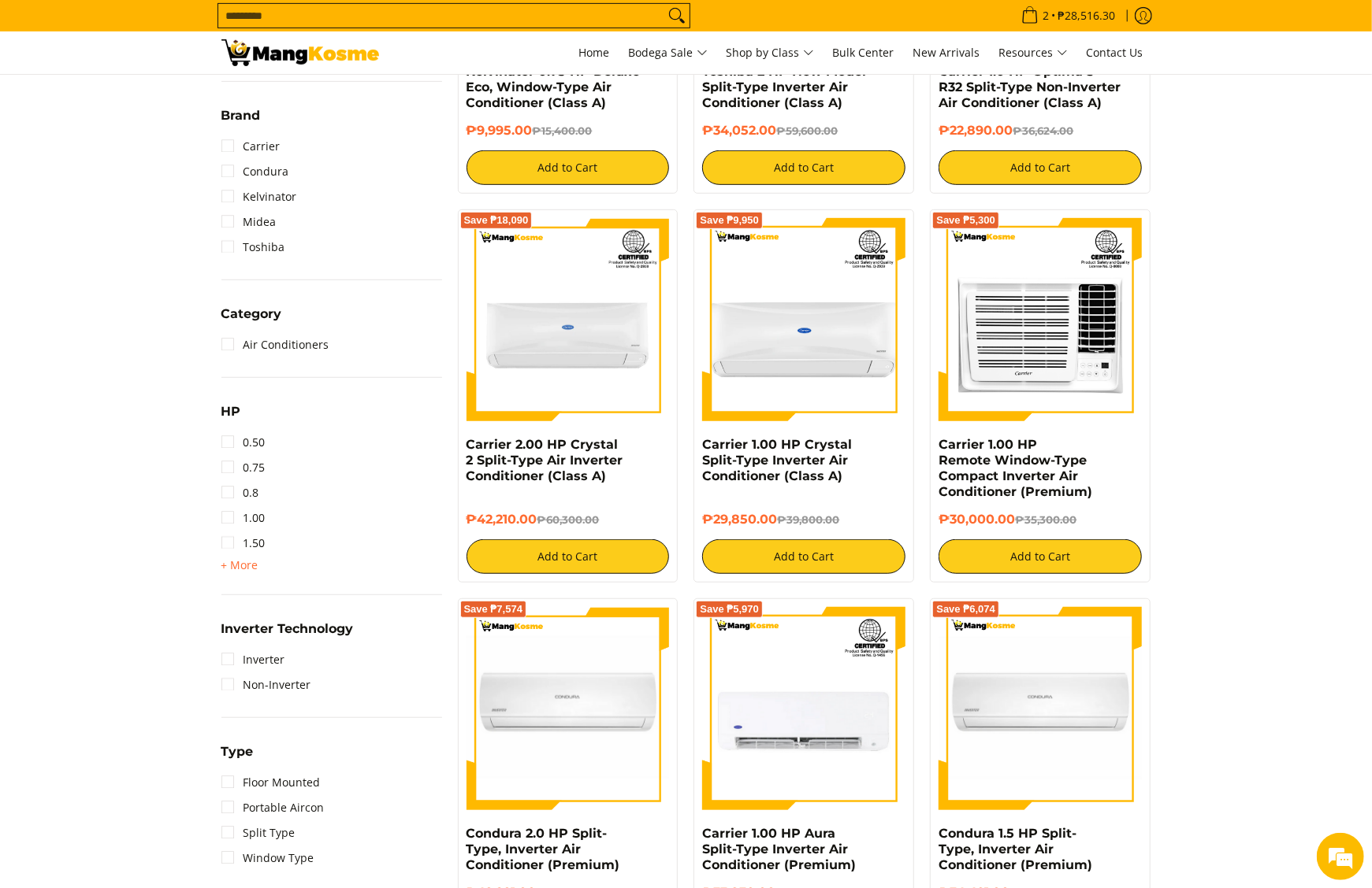
scroll to position [536, 0]
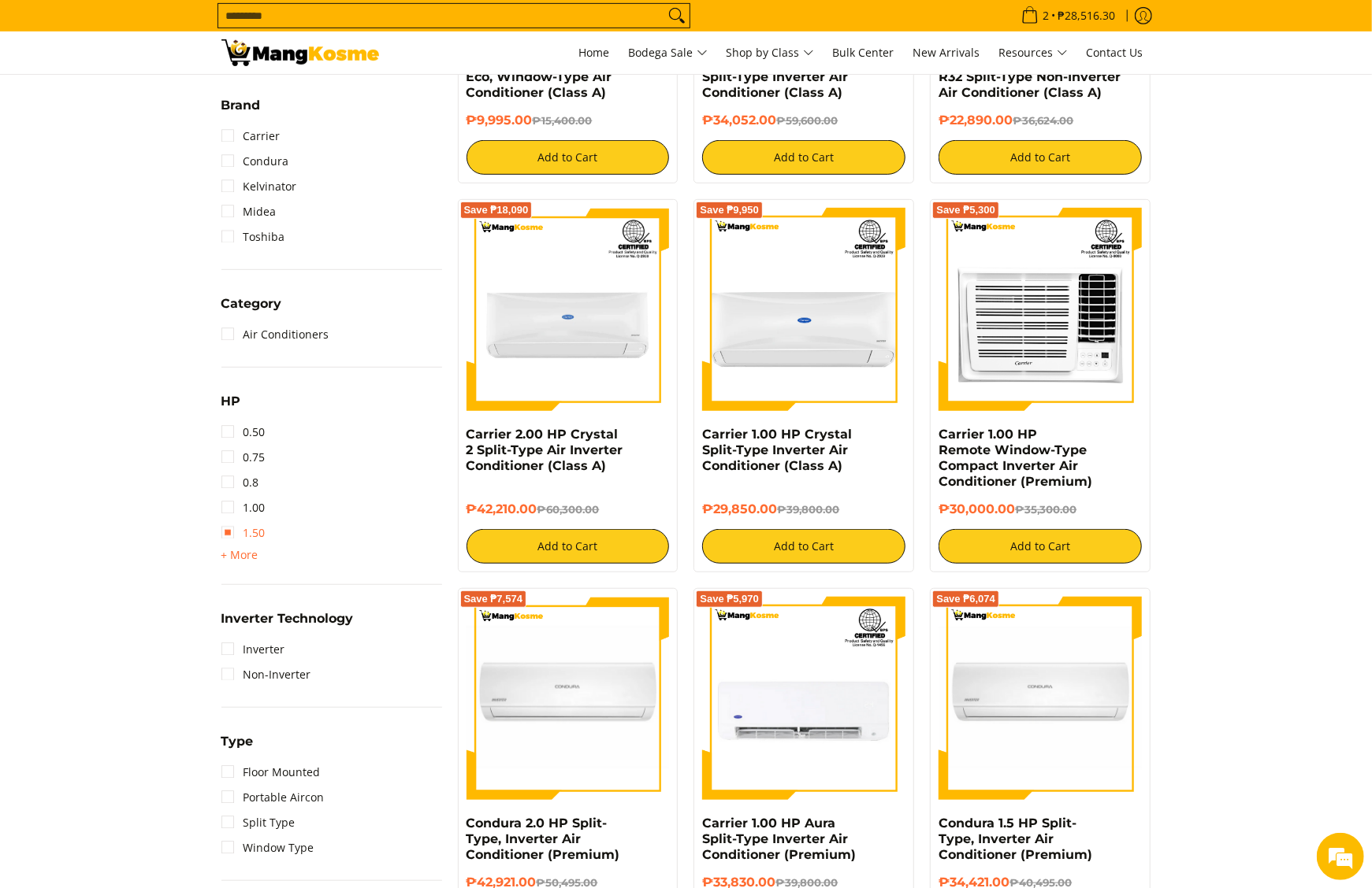
click at [241, 536] on link "1.50" at bounding box center [244, 533] width 44 height 25
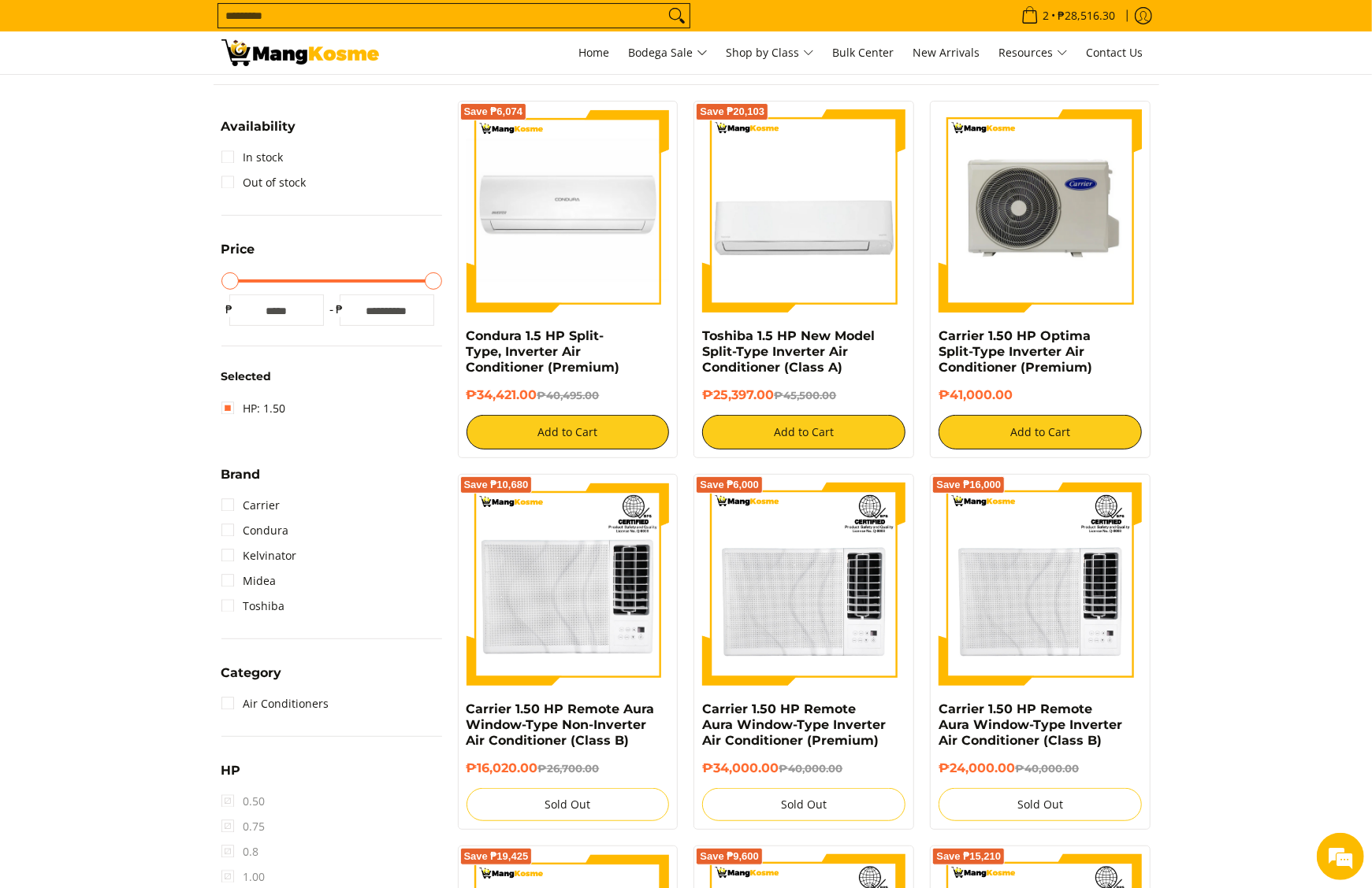
scroll to position [222, 0]
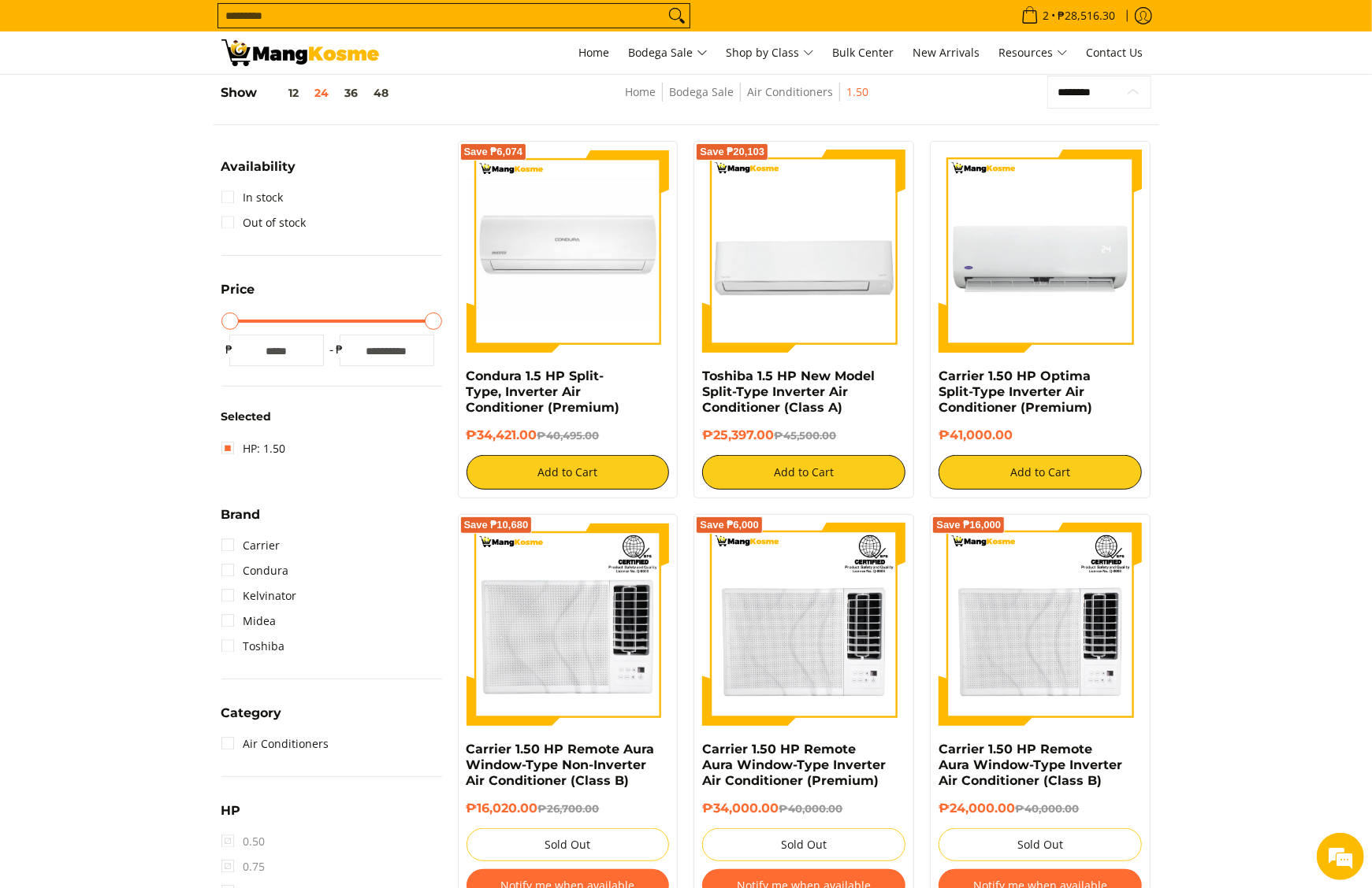
click at [1095, 93] on select "**********" at bounding box center [1099, 92] width 104 height 34
select select "**********"
click at [1047, 76] on select "**********" at bounding box center [1099, 92] width 104 height 34
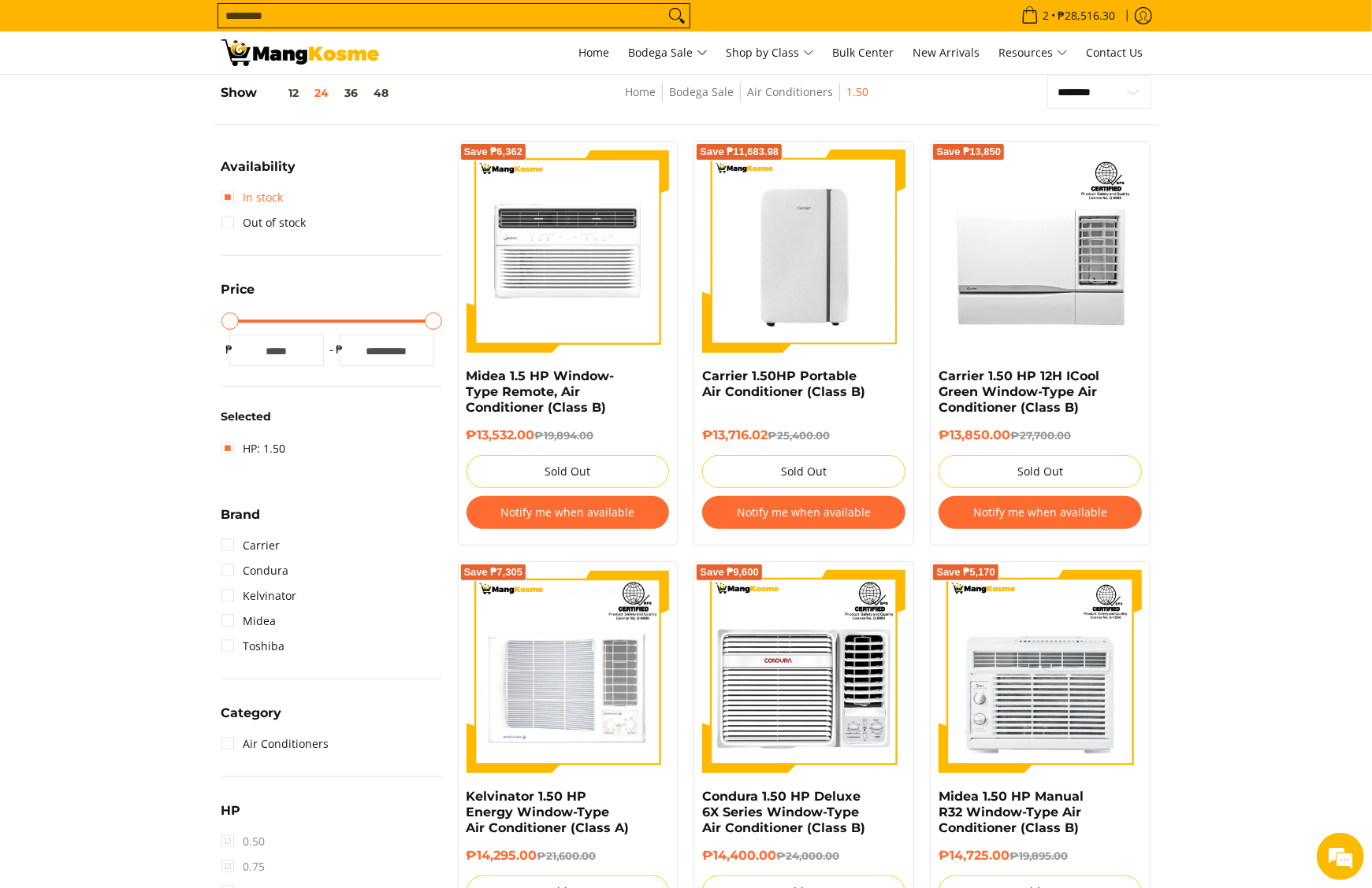
click at [225, 186] on link "In stock" at bounding box center [252, 198] width 62 height 25
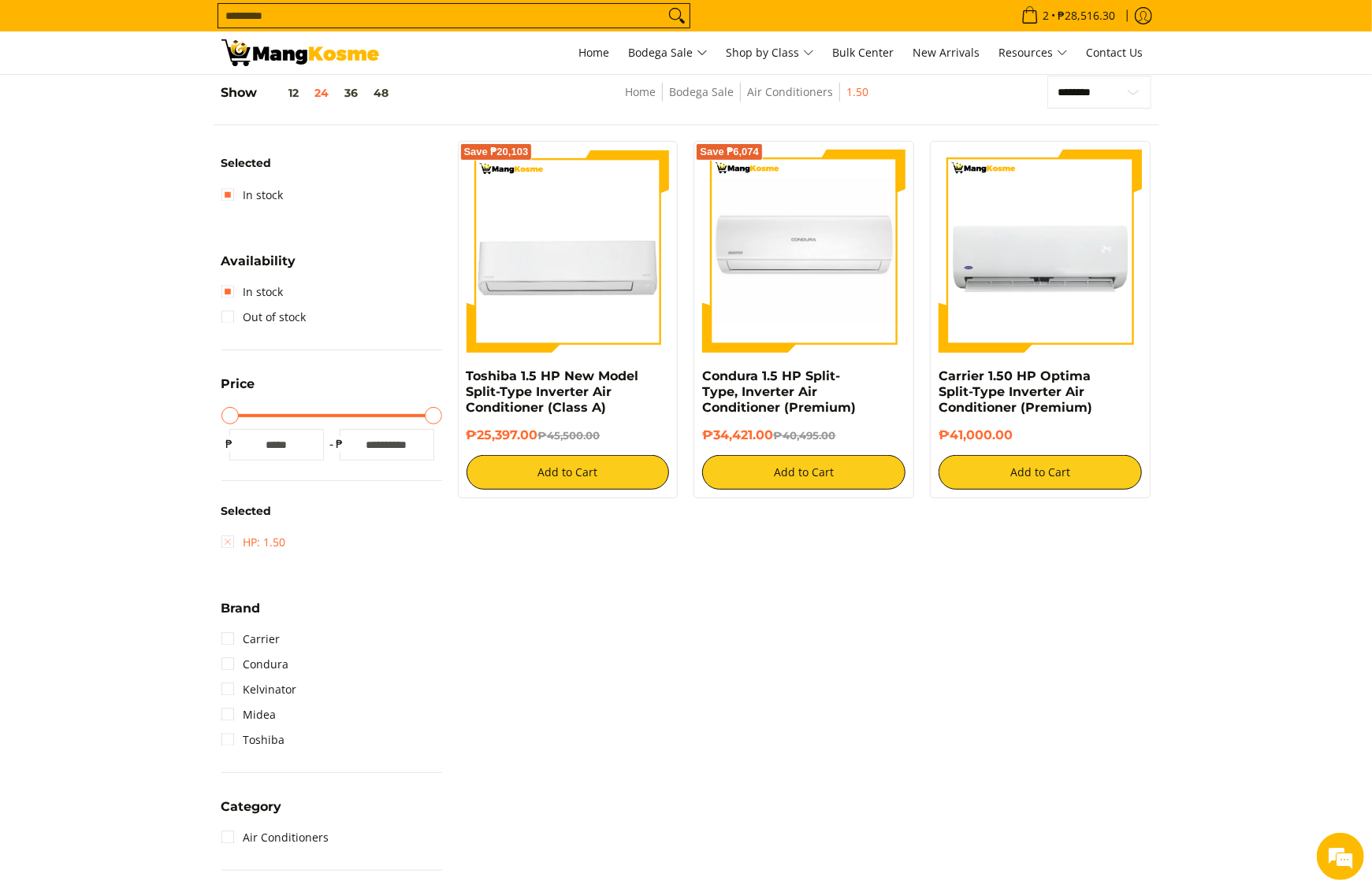
click at [253, 545] on link "HP: 1.50" at bounding box center [253, 543] width 64 height 25
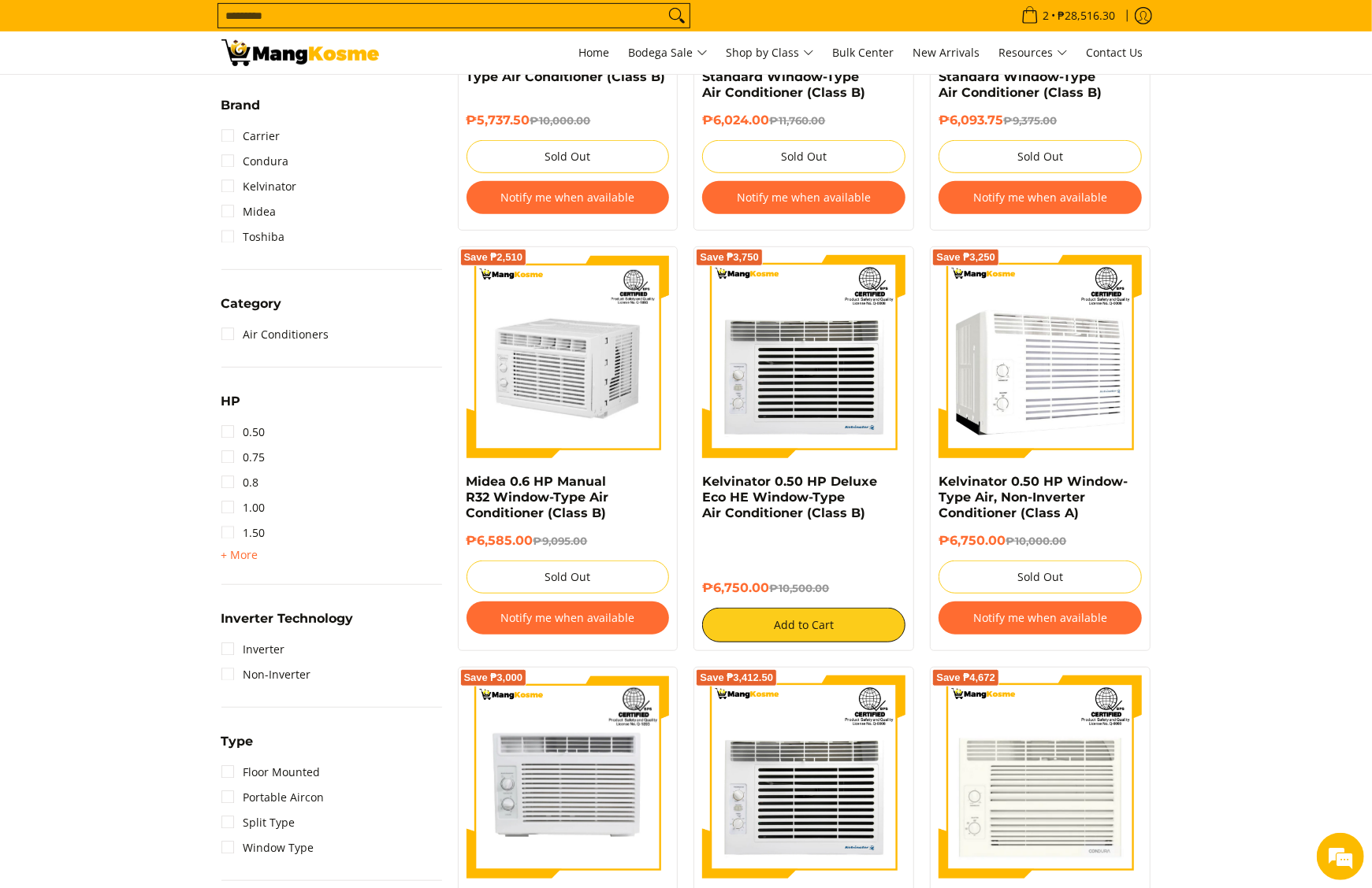
scroll to position [222, 0]
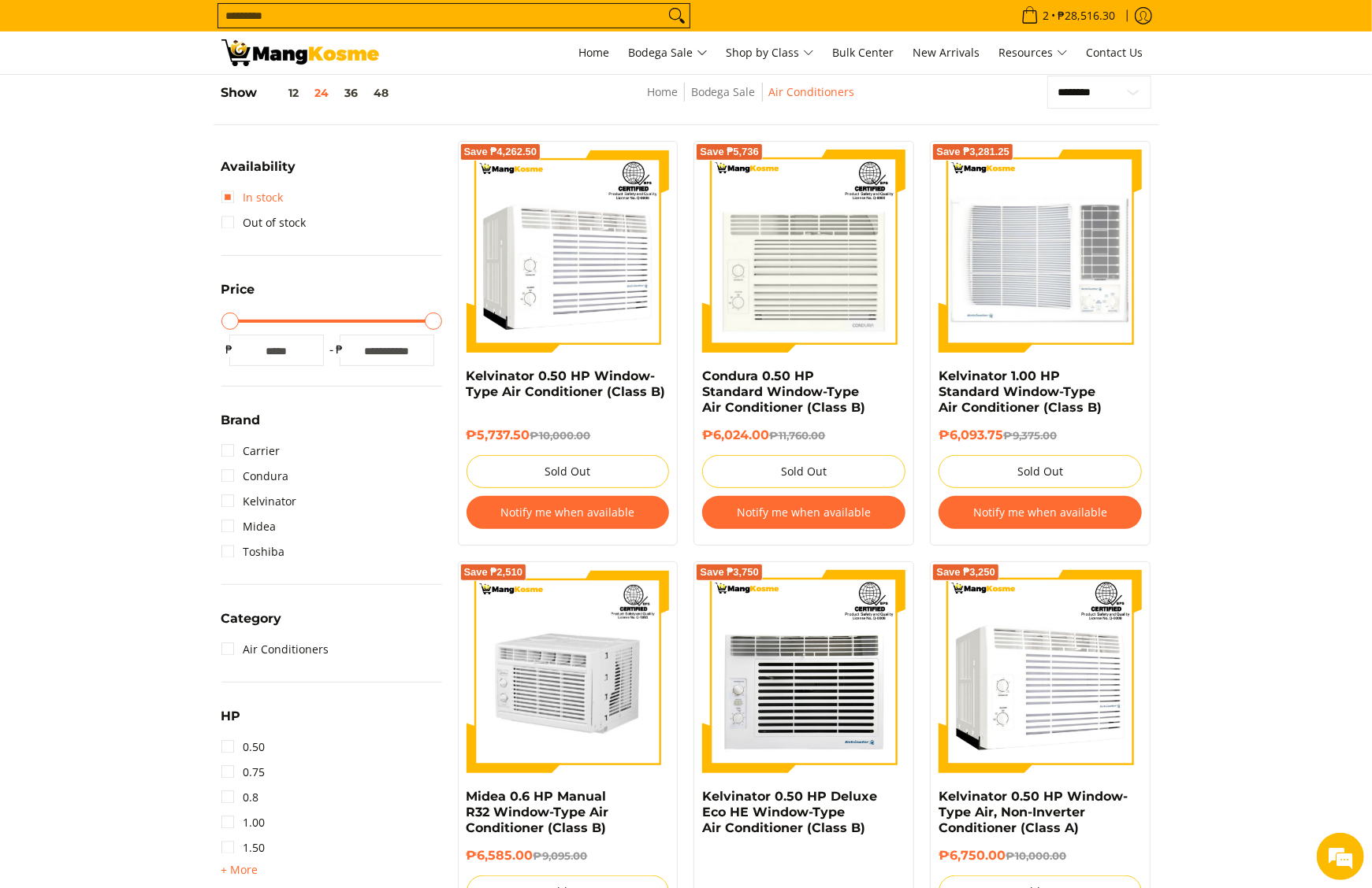
click at [252, 192] on link "In stock" at bounding box center [252, 198] width 62 height 25
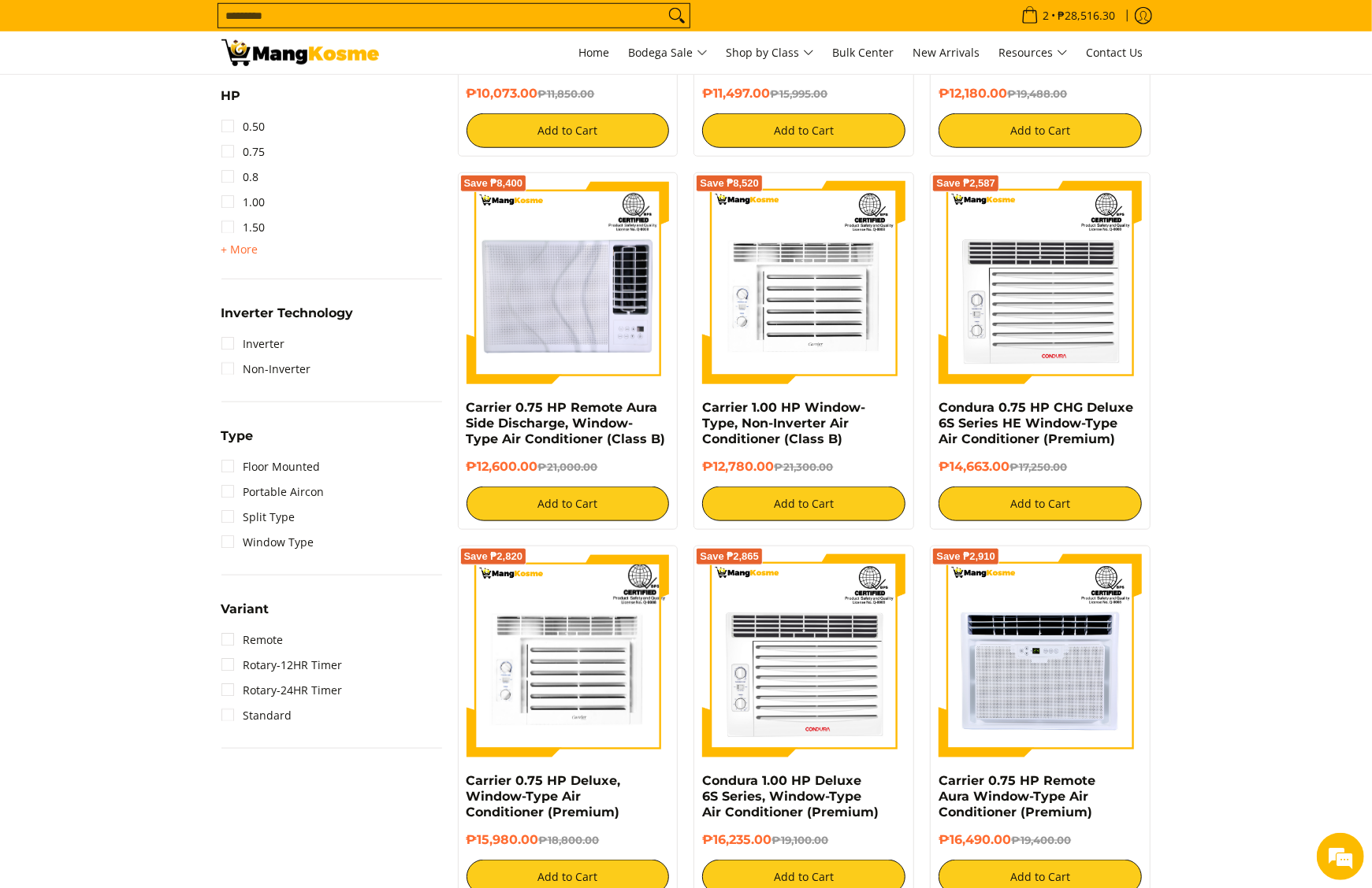
scroll to position [536, 0]
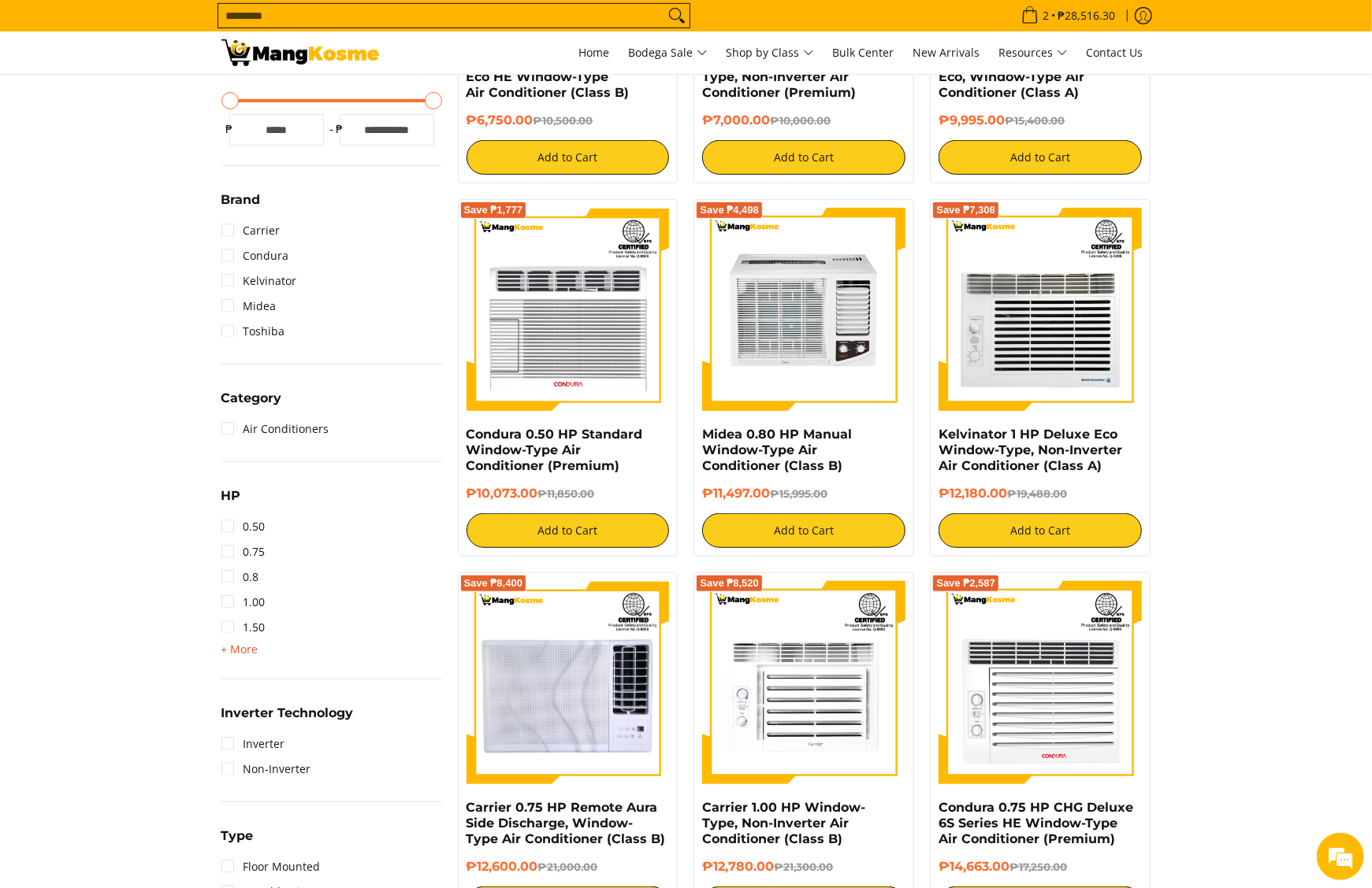
click at [225, 643] on span "+ More" at bounding box center [240, 649] width 37 height 12
click at [237, 649] on link "2.00" at bounding box center [244, 653] width 44 height 25
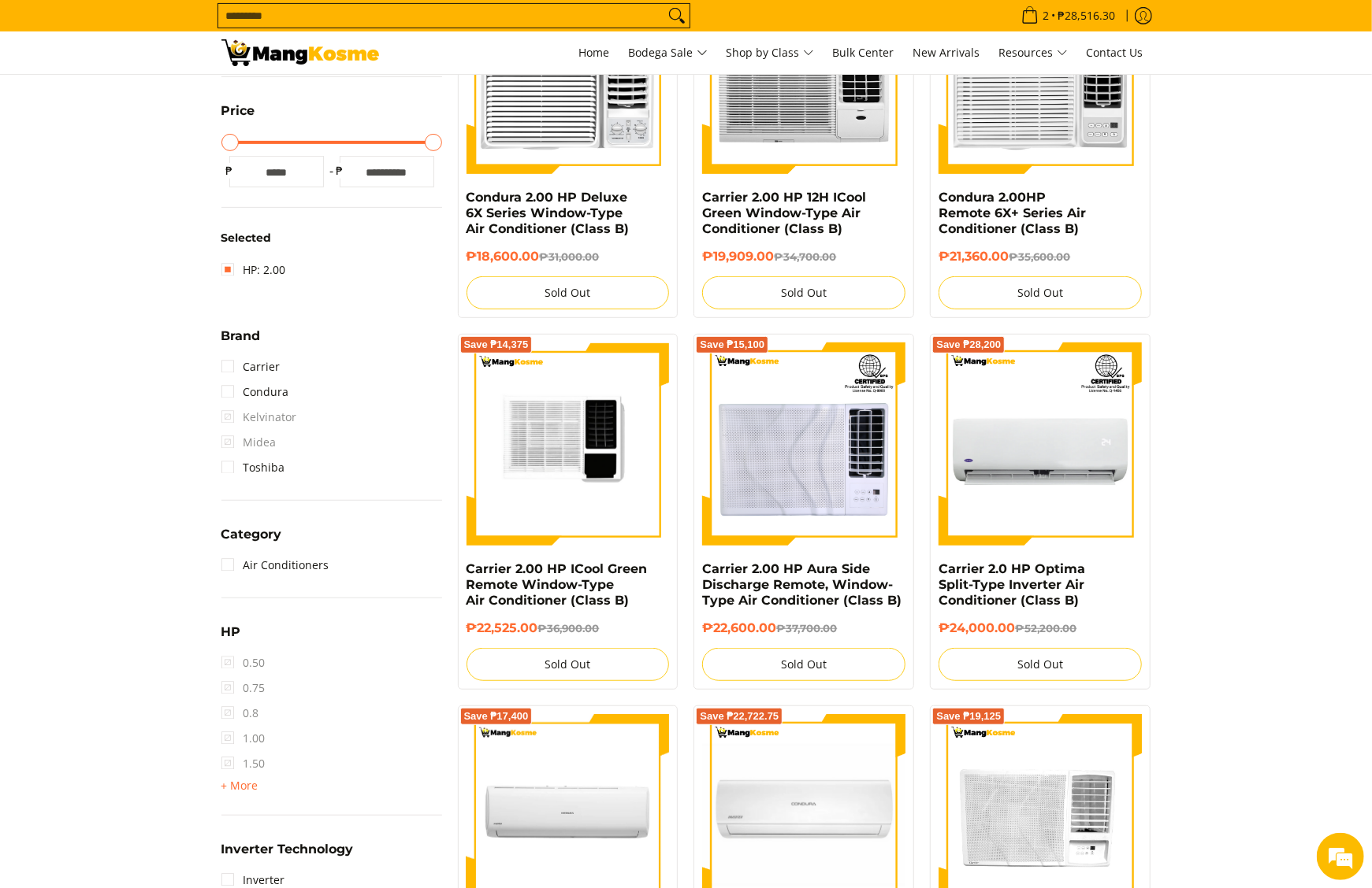
scroll to position [222, 0]
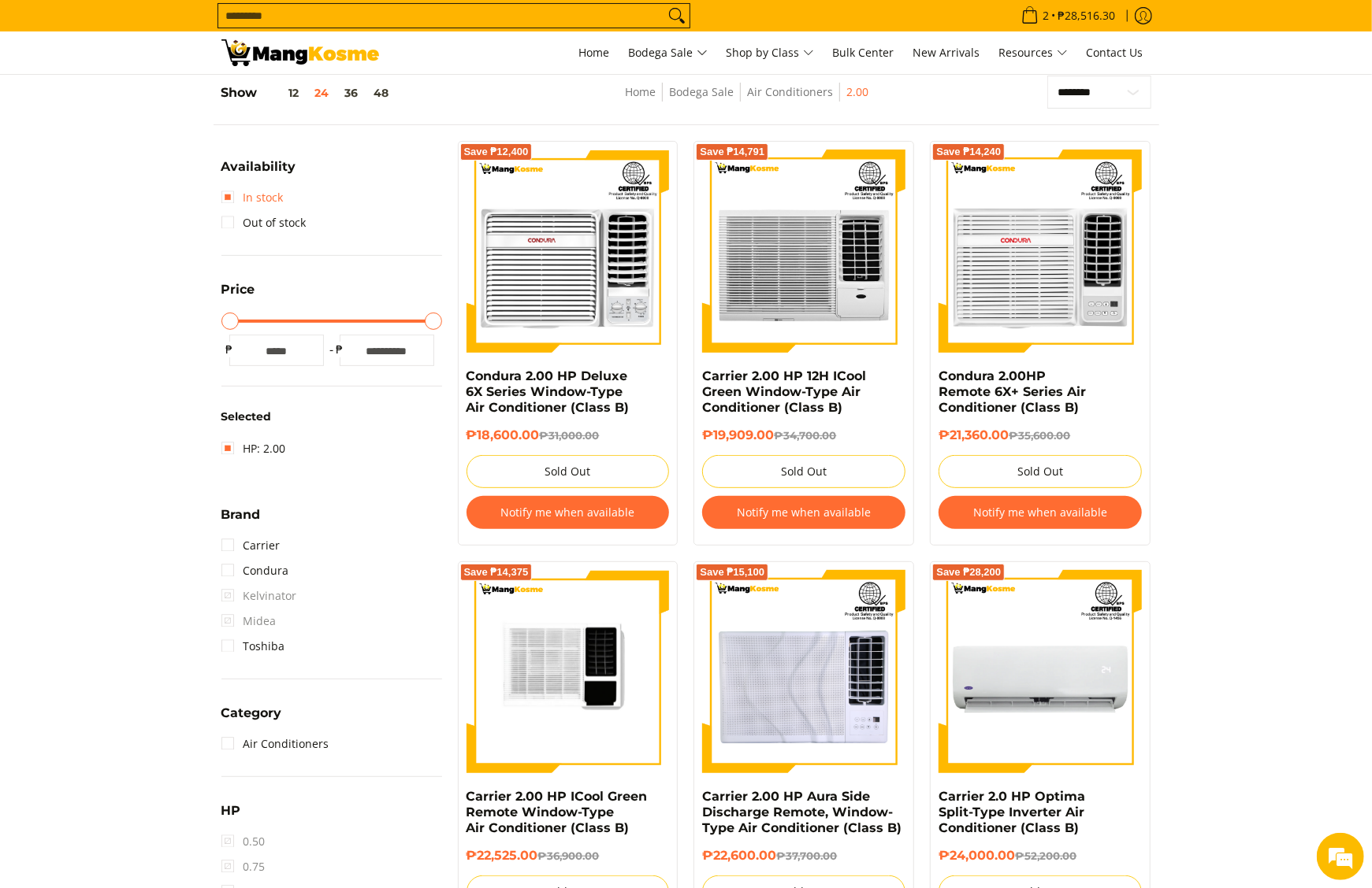
click at [270, 205] on link "In stock" at bounding box center [252, 198] width 62 height 25
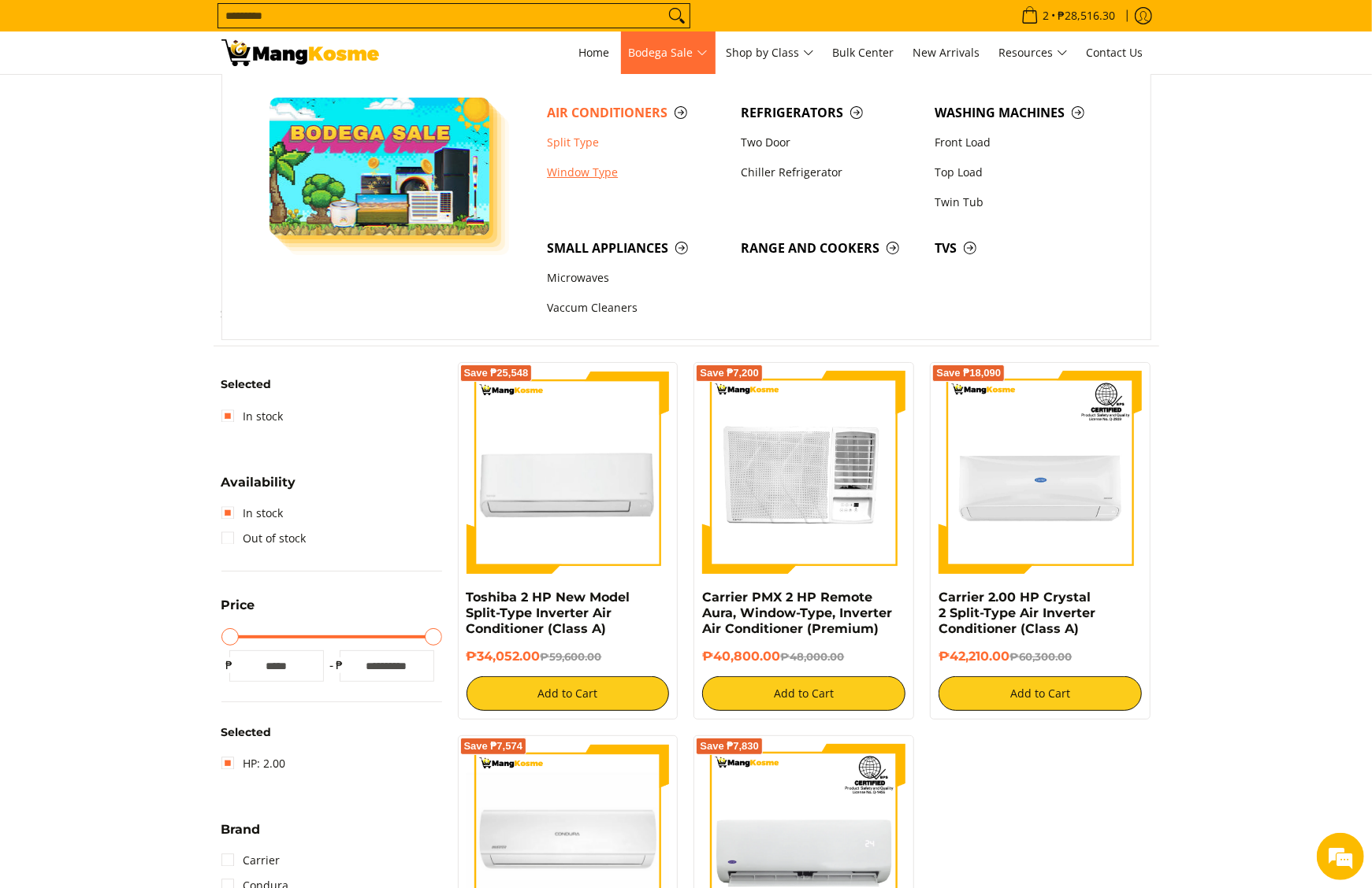
click at [564, 169] on link "Window Type" at bounding box center [636, 172] width 194 height 30
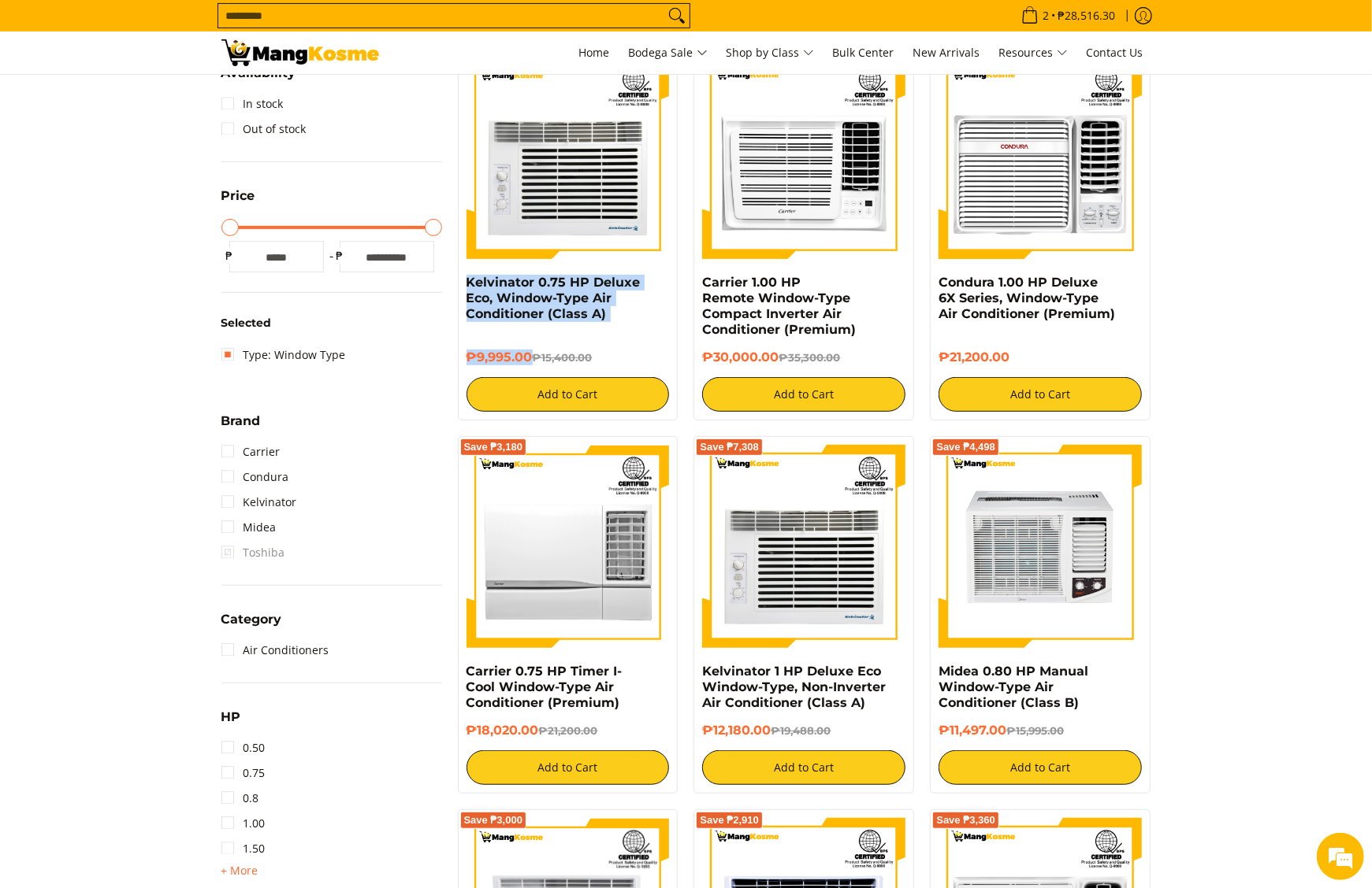
drag, startPoint x: 463, startPoint y: 279, endPoint x: 531, endPoint y: 357, distance: 103.5
click at [531, 357] on div "Save ₱5,405 Kelvinator 0.75 HP Deluxe Eco, Window-Type Air Conditioner (Class A…" at bounding box center [568, 233] width 221 height 373
copy div "Kelvinator 0.75 HP Deluxe Eco, Window-Type Air Conditioner (Class A) ₱9,995.00"
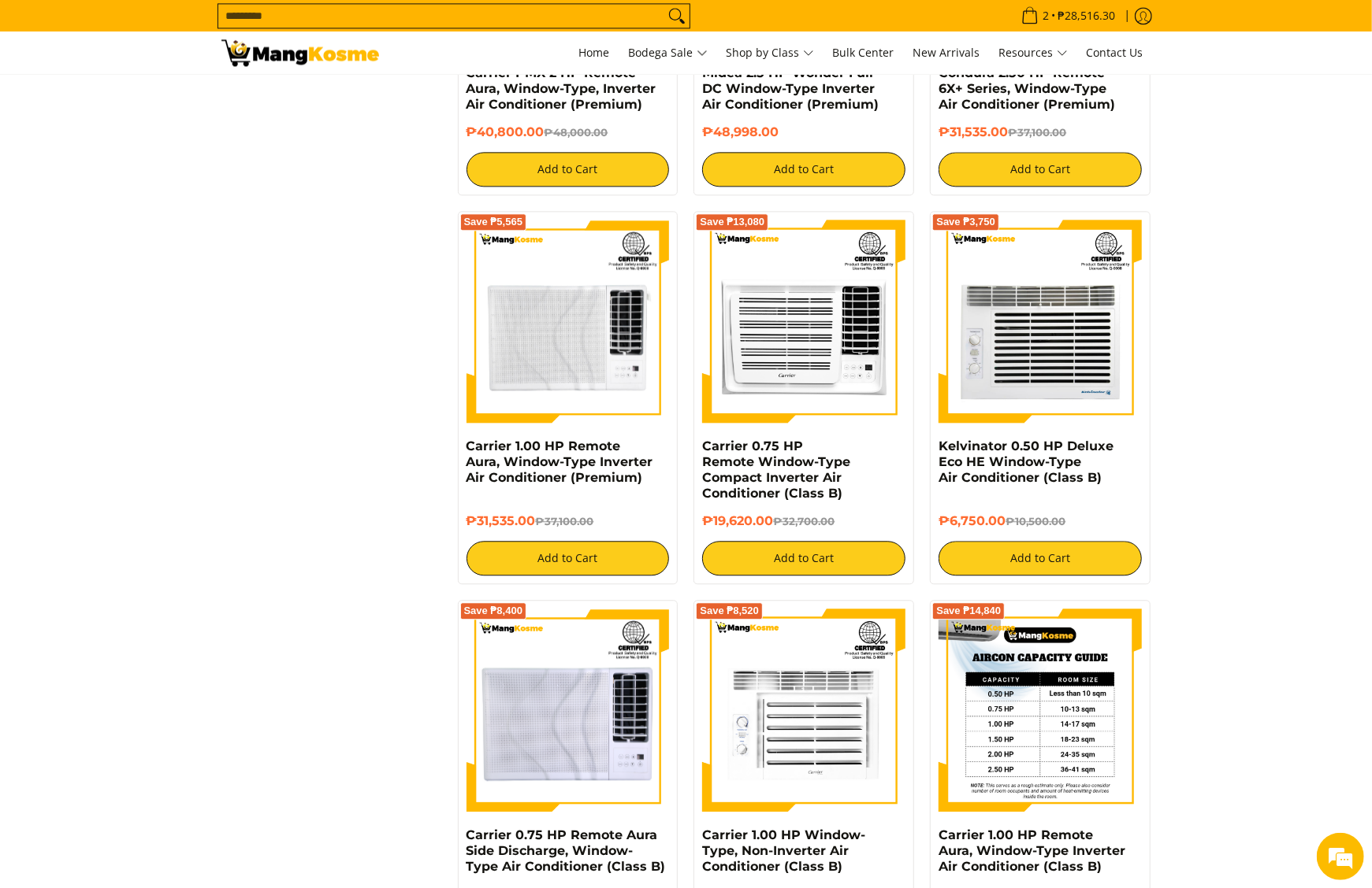
scroll to position [2677, 0]
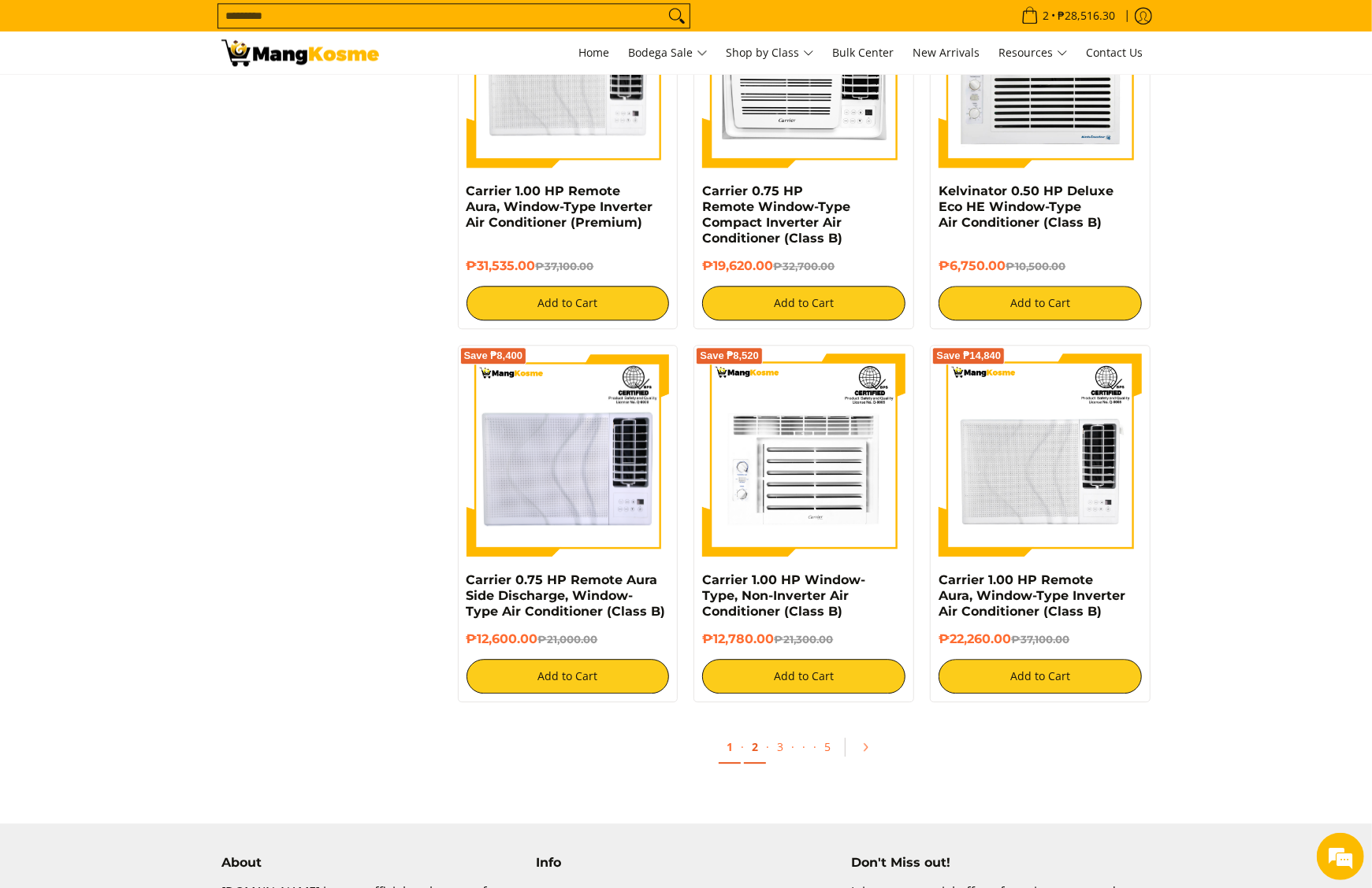
click at [760, 760] on link "2" at bounding box center [754, 748] width 22 height 33
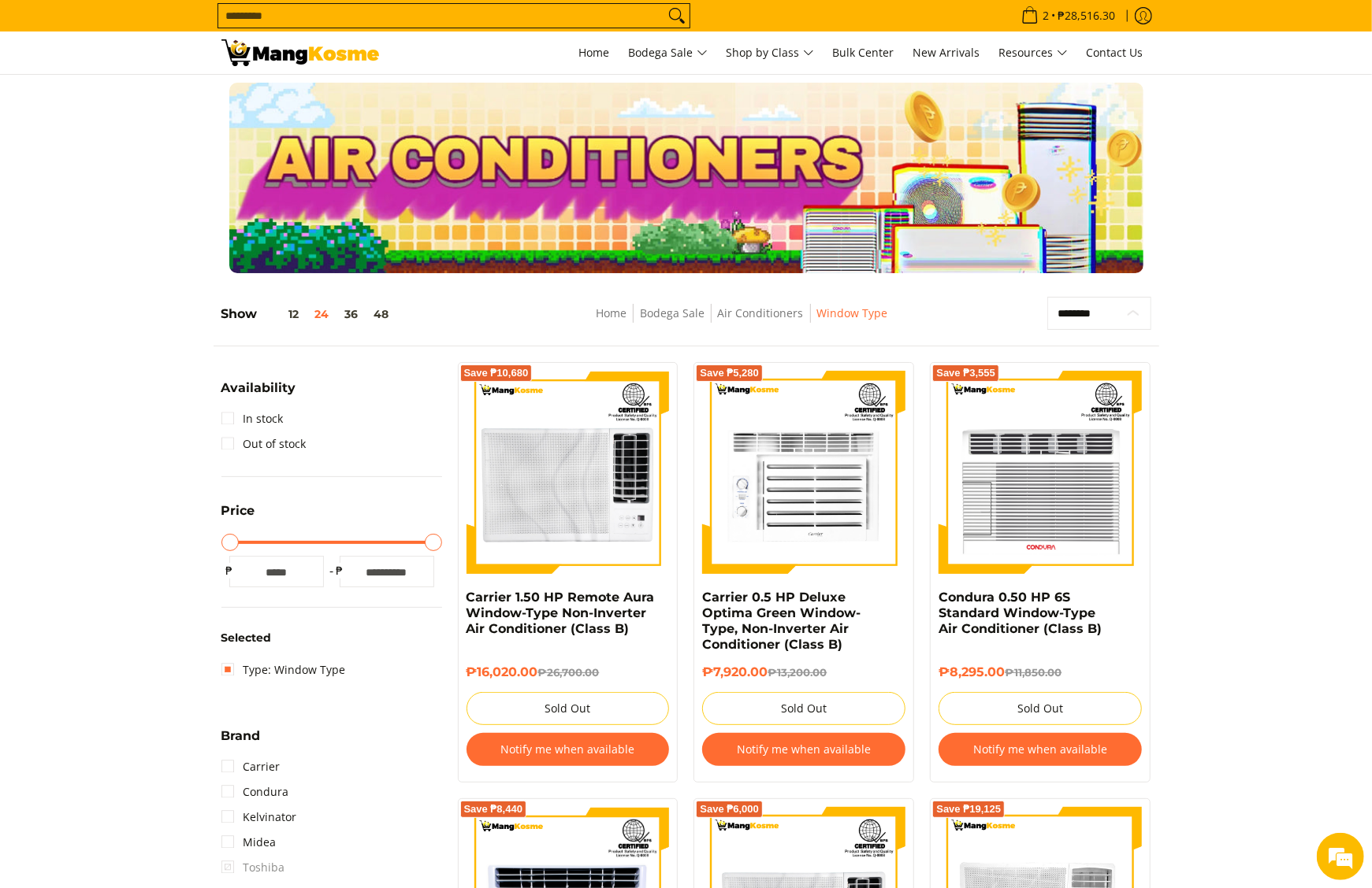
click at [1082, 311] on select "**********" at bounding box center [1099, 314] width 104 height 34
select select "**********"
click at [1047, 297] on select "**********" at bounding box center [1099, 314] width 104 height 34
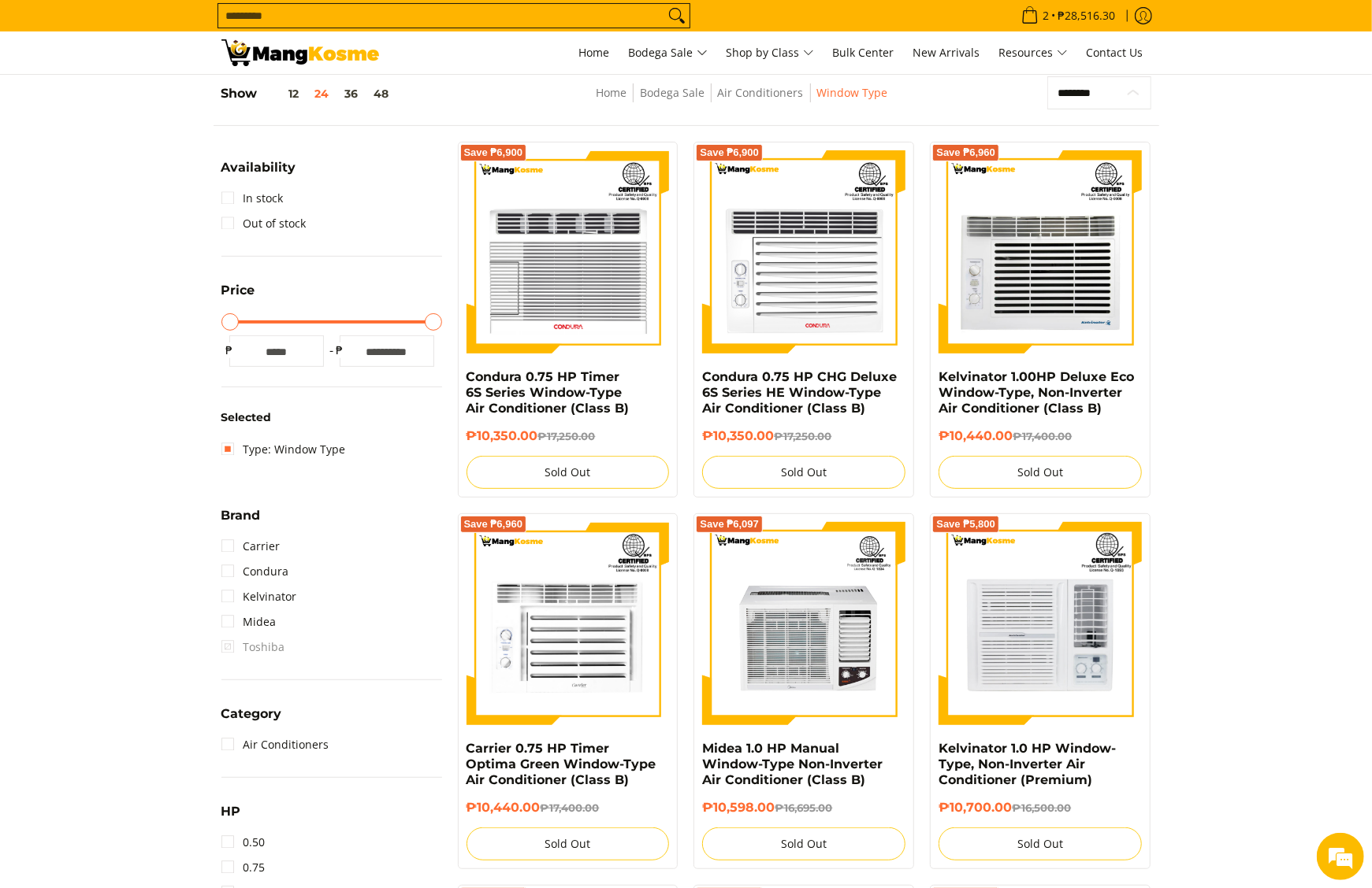
scroll to position [222, 0]
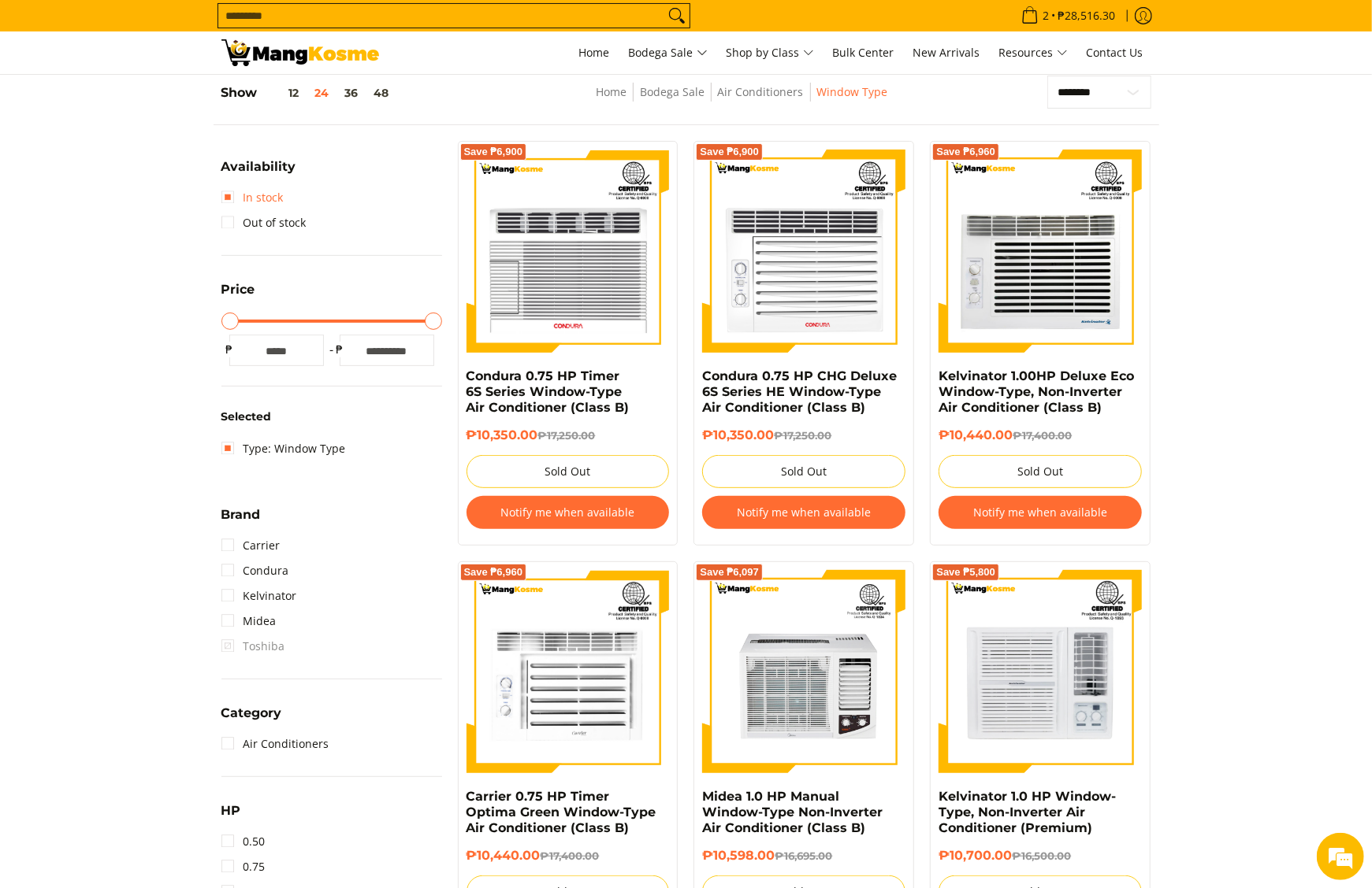
click at [267, 201] on link "In stock" at bounding box center [252, 198] width 62 height 25
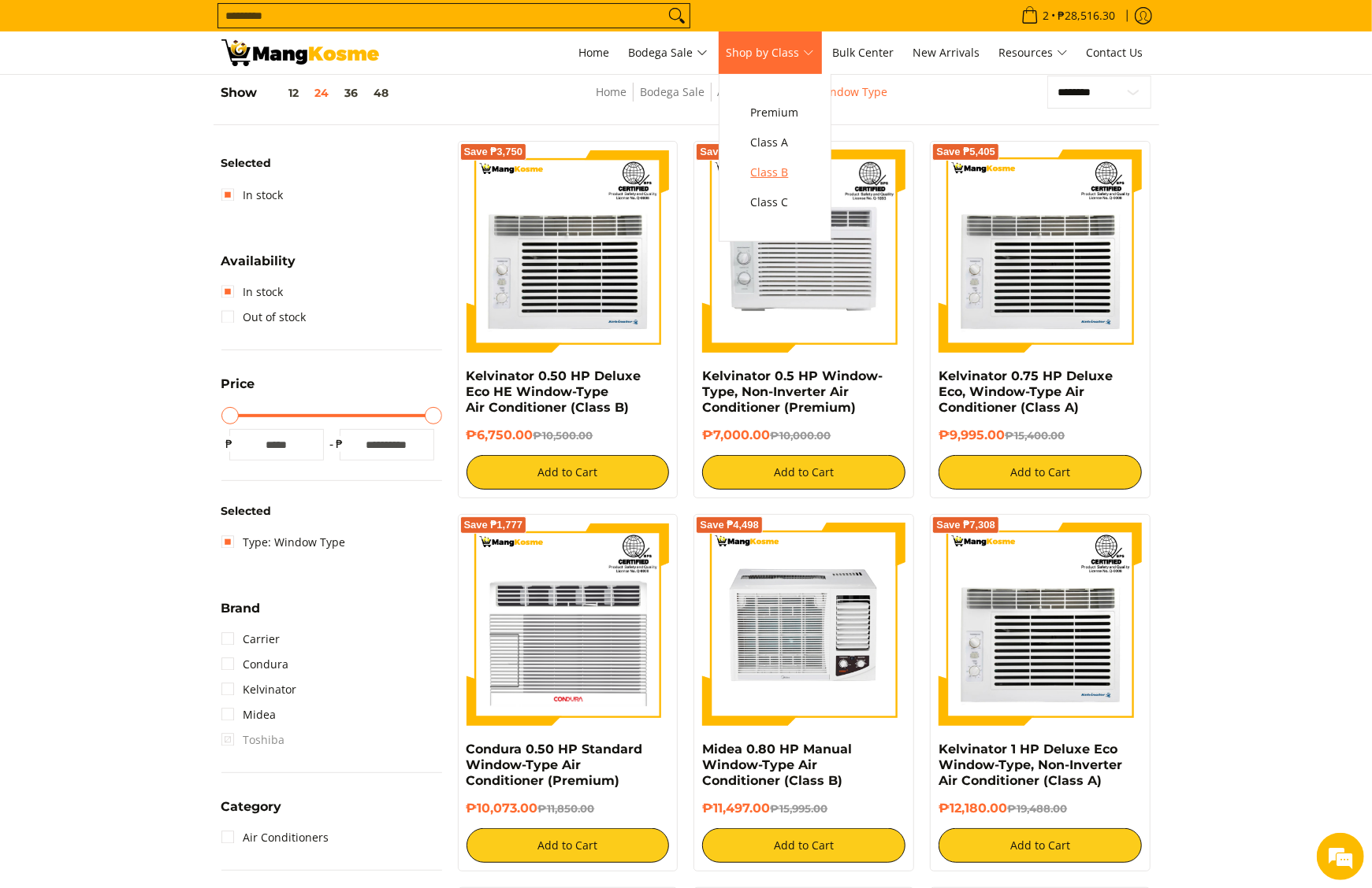
click at [773, 164] on span "Class B" at bounding box center [775, 173] width 48 height 20
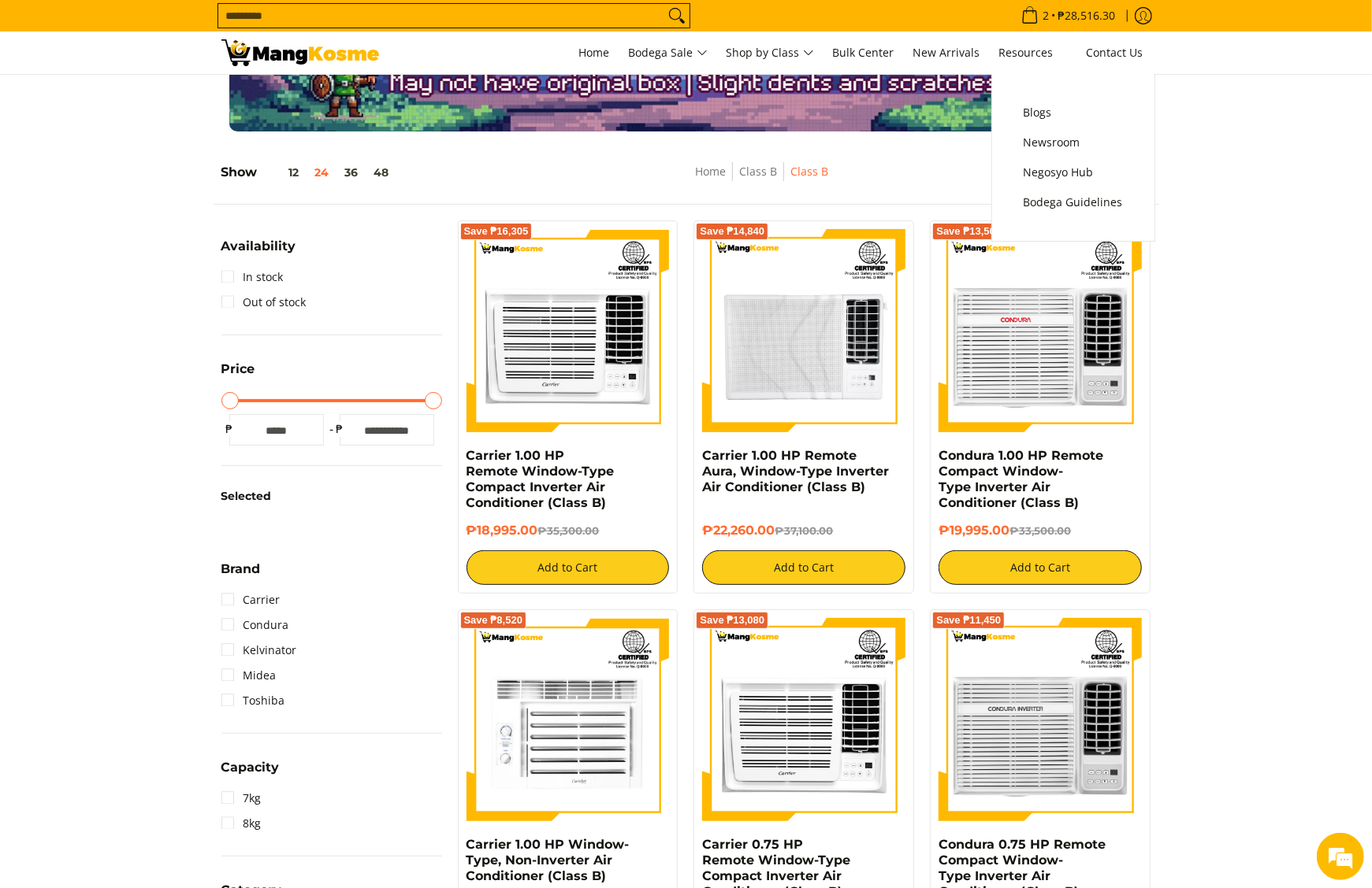
scroll to position [92, 0]
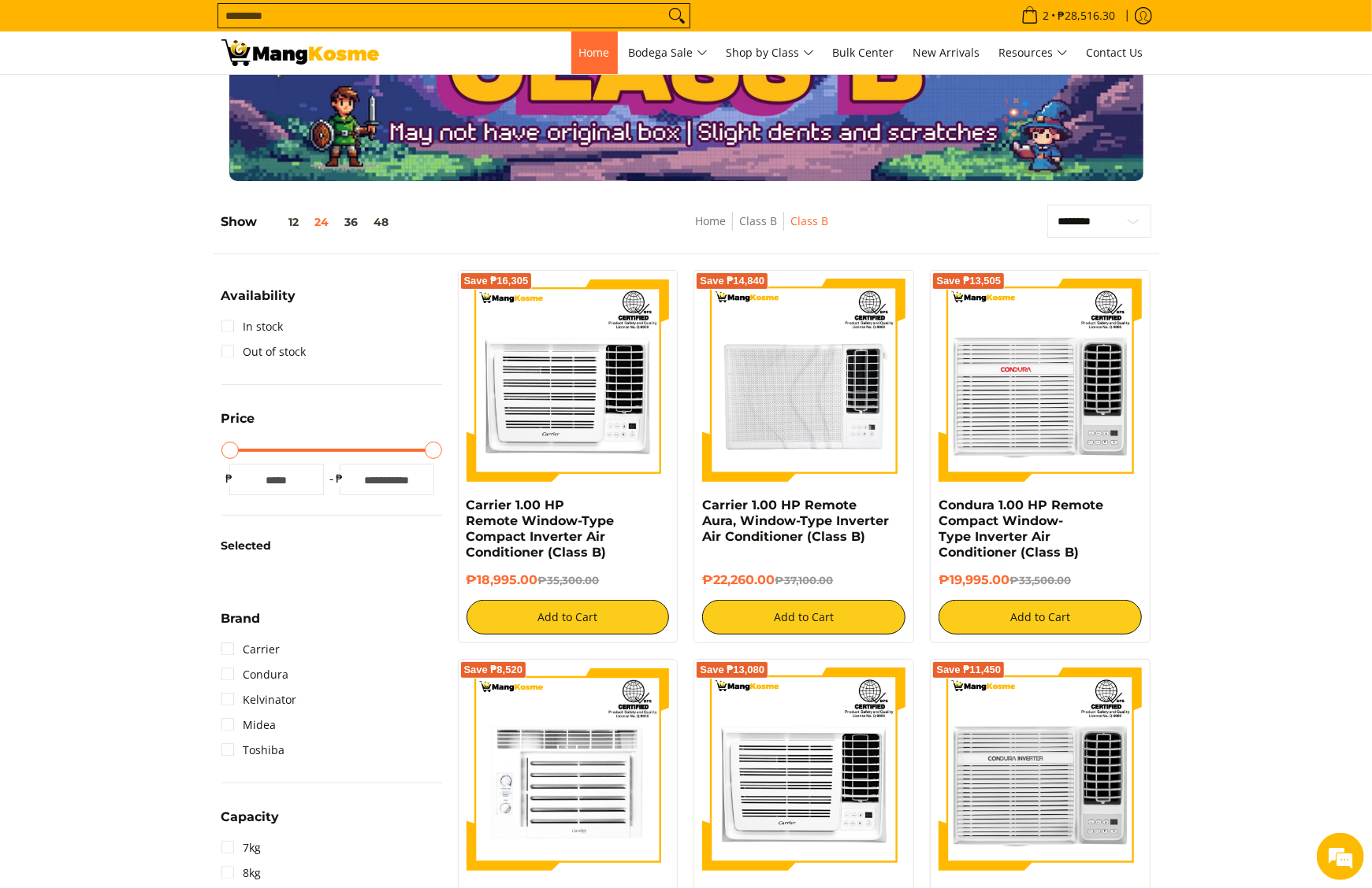
click at [584, 49] on span "Home" at bounding box center [595, 53] width 31 height 15
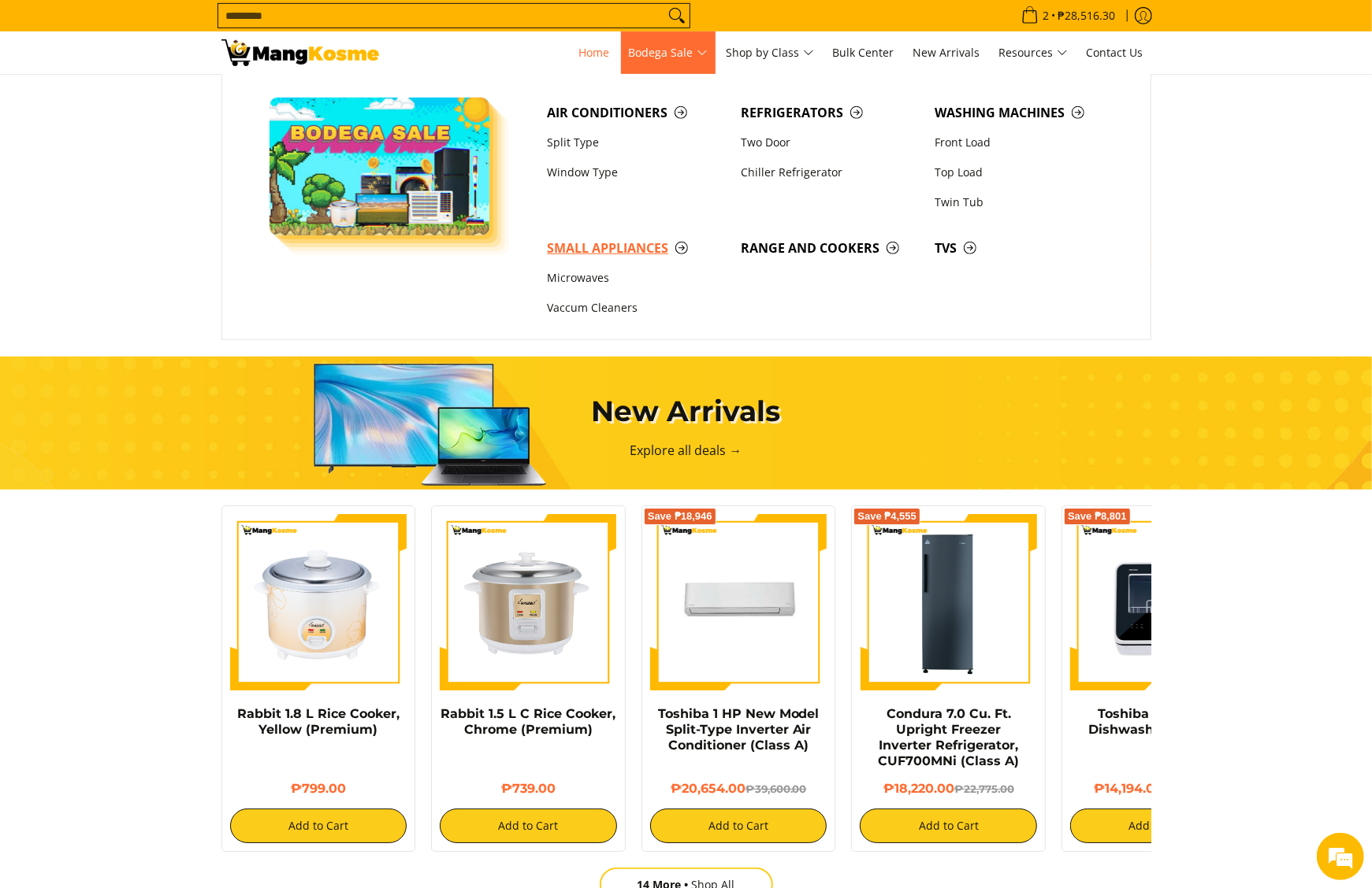
scroll to position [0, 626]
click at [606, 253] on span "Small Appliances" at bounding box center [636, 248] width 178 height 20
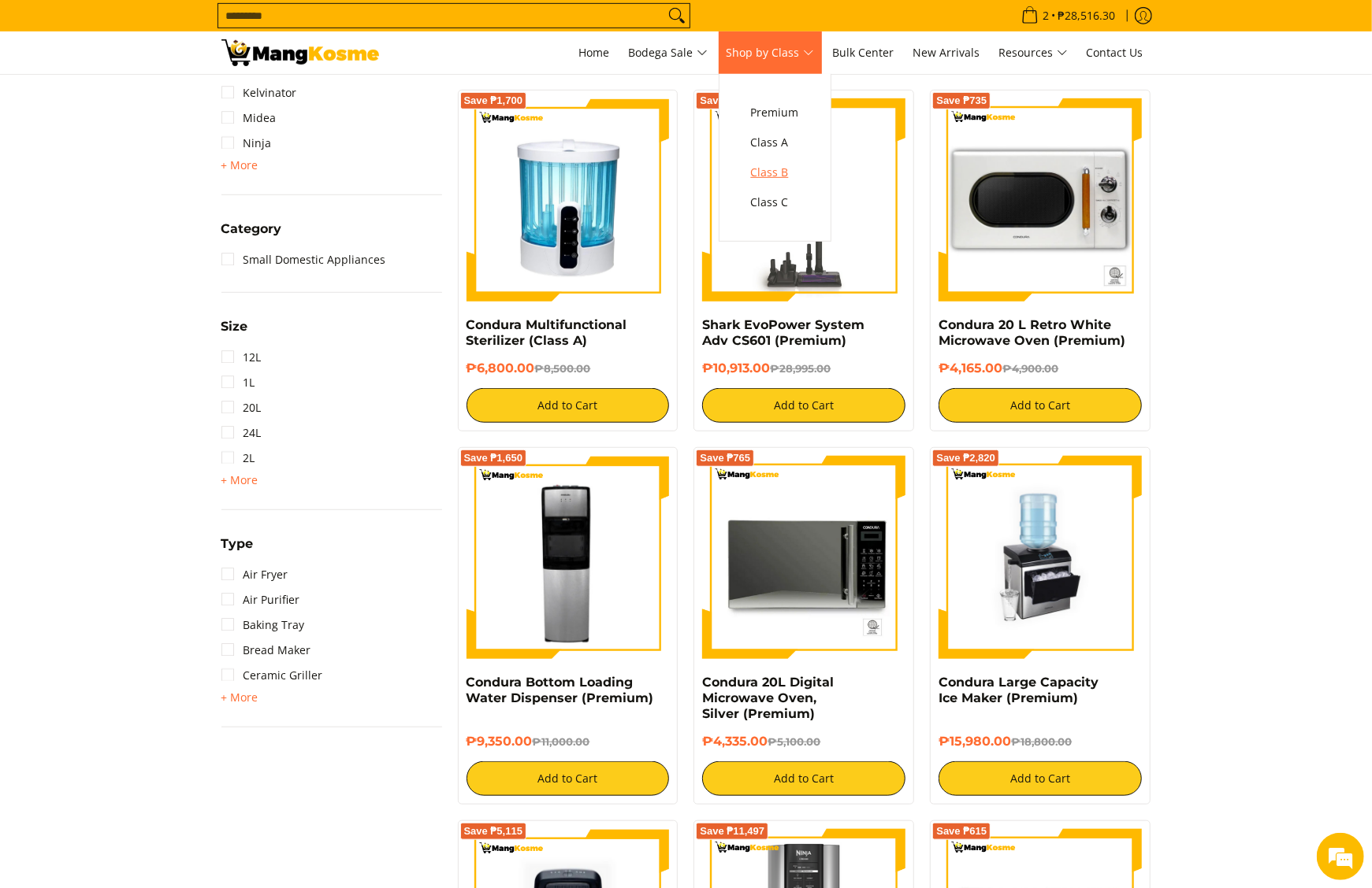
click at [783, 187] on link "Class B" at bounding box center [774, 172] width 64 height 30
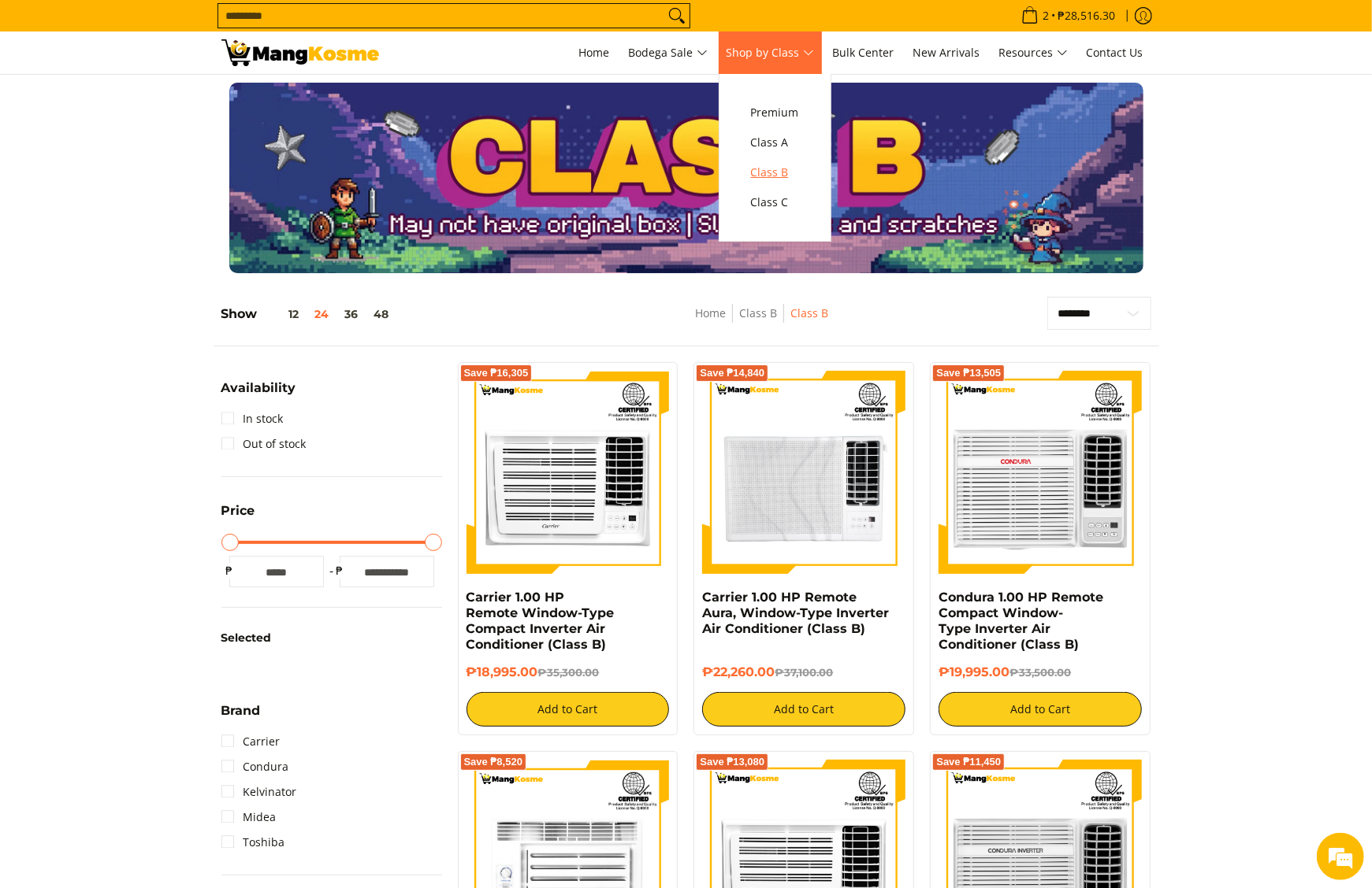
click at [772, 174] on span "Class B" at bounding box center [775, 173] width 48 height 20
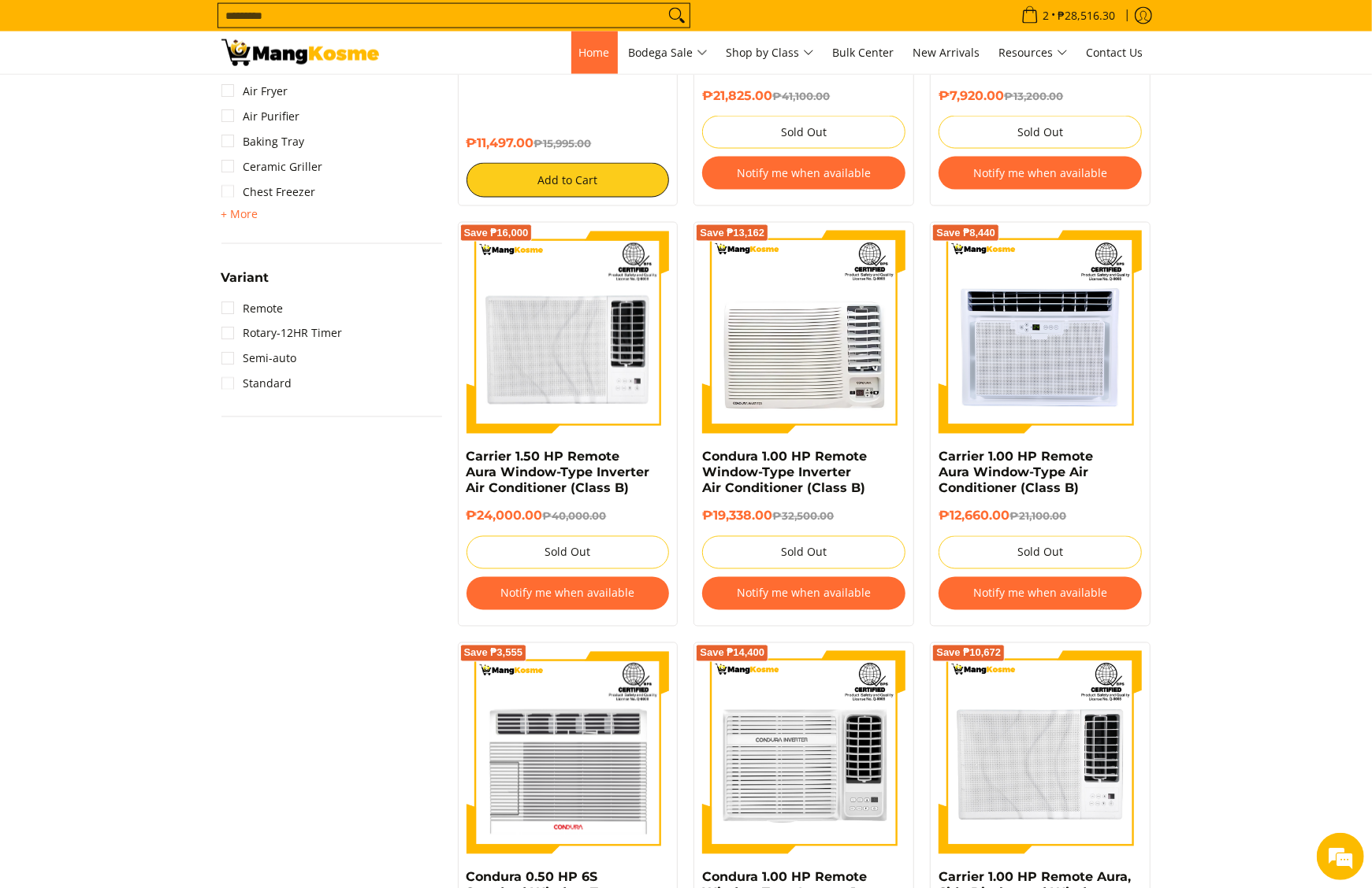
click at [593, 64] on link "Home" at bounding box center [594, 53] width 46 height 42
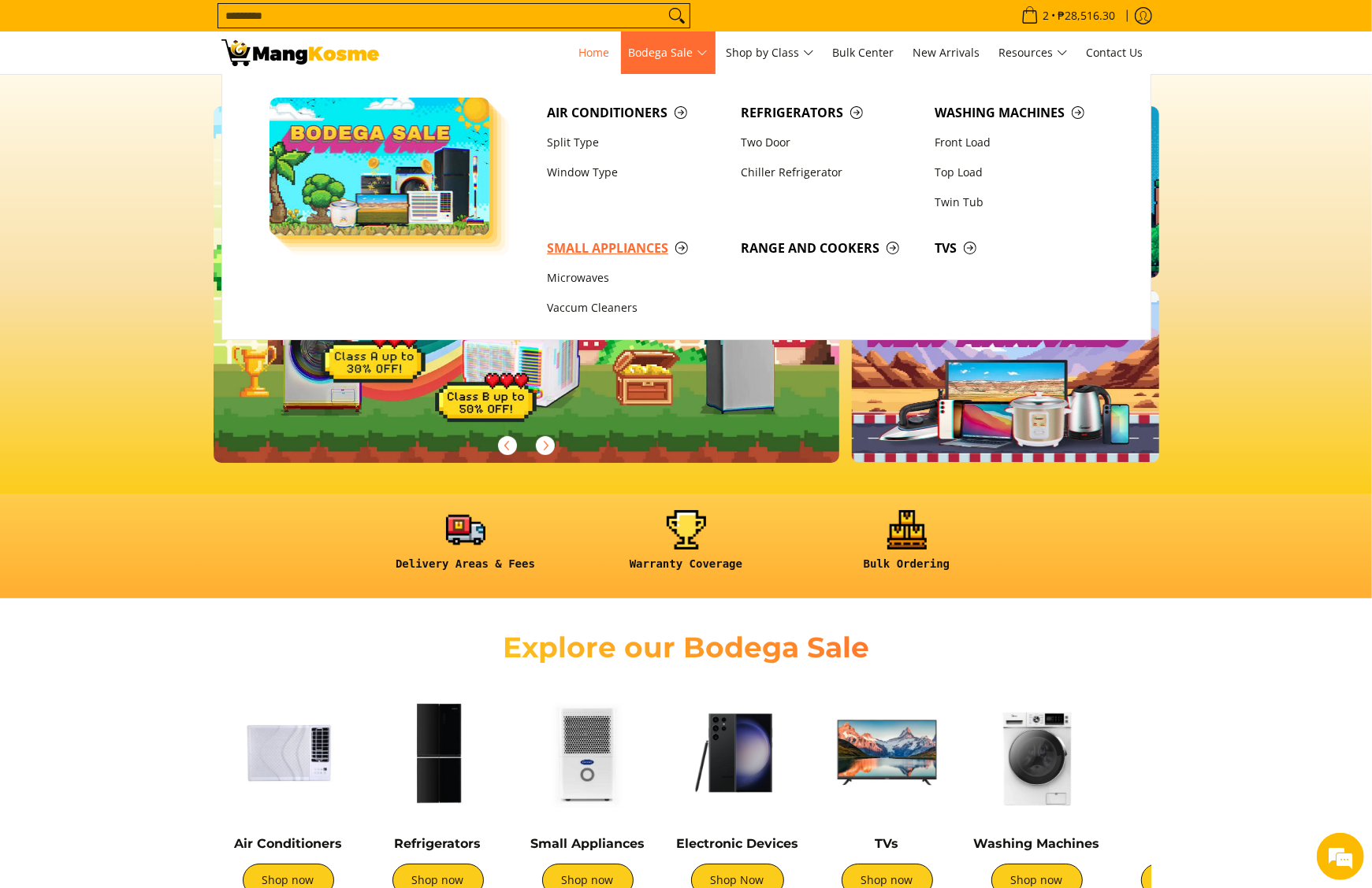
click at [616, 245] on span "Small Appliances" at bounding box center [636, 248] width 178 height 20
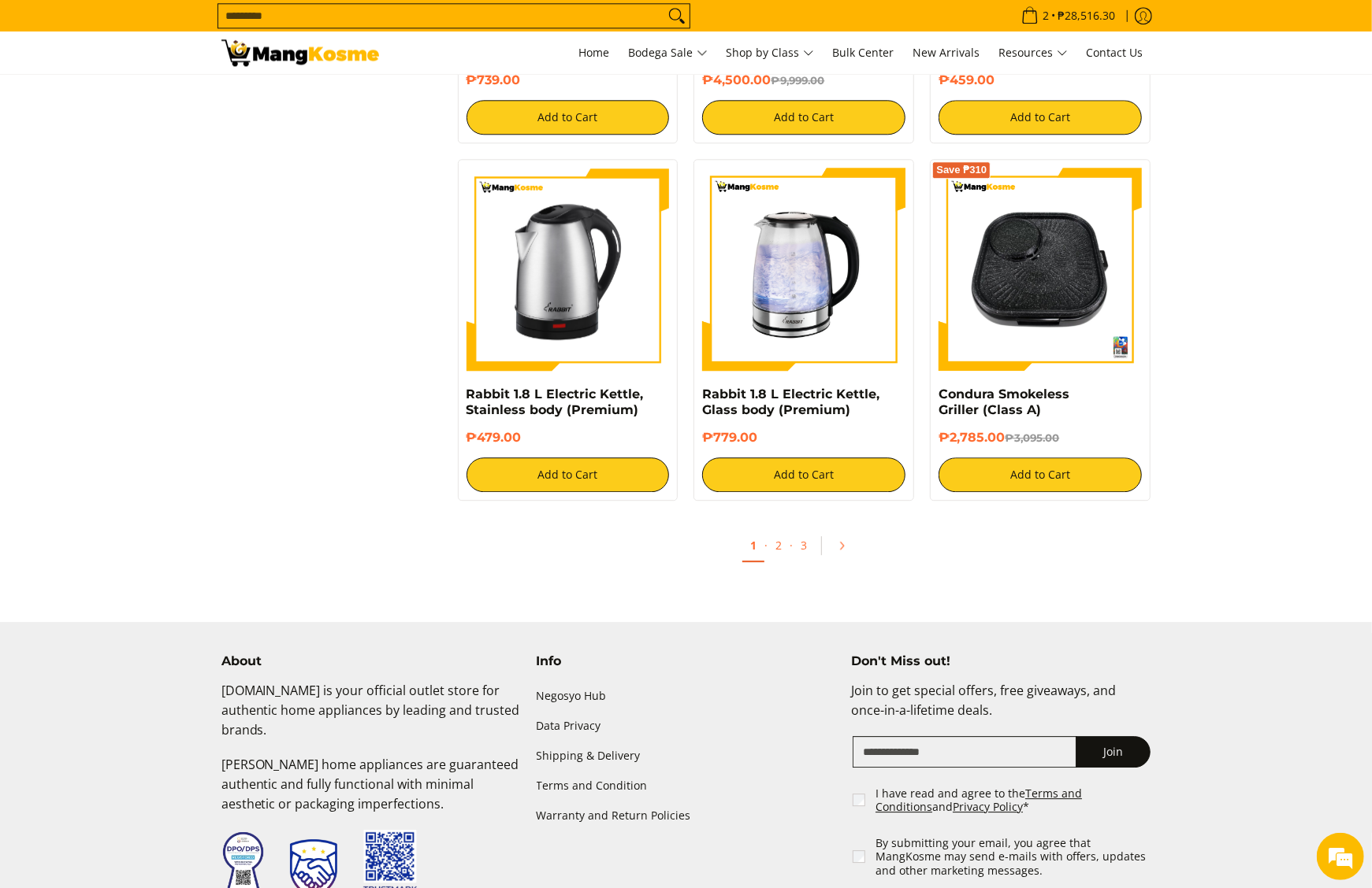
scroll to position [2952, 0]
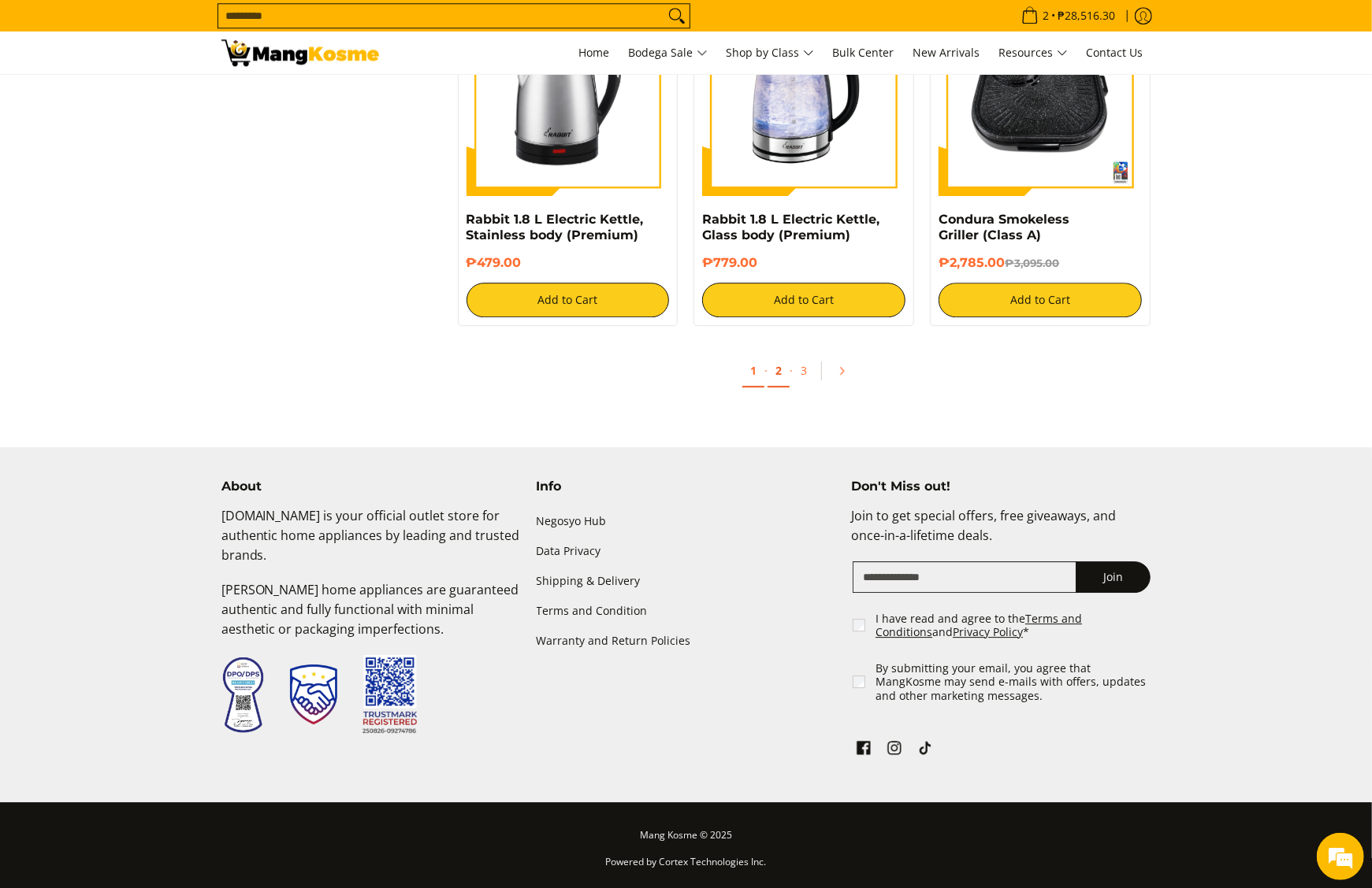
click at [769, 381] on ul "1 · 2 · 3" at bounding box center [804, 375] width 709 height 51
click at [773, 379] on link "2" at bounding box center [778, 371] width 22 height 33
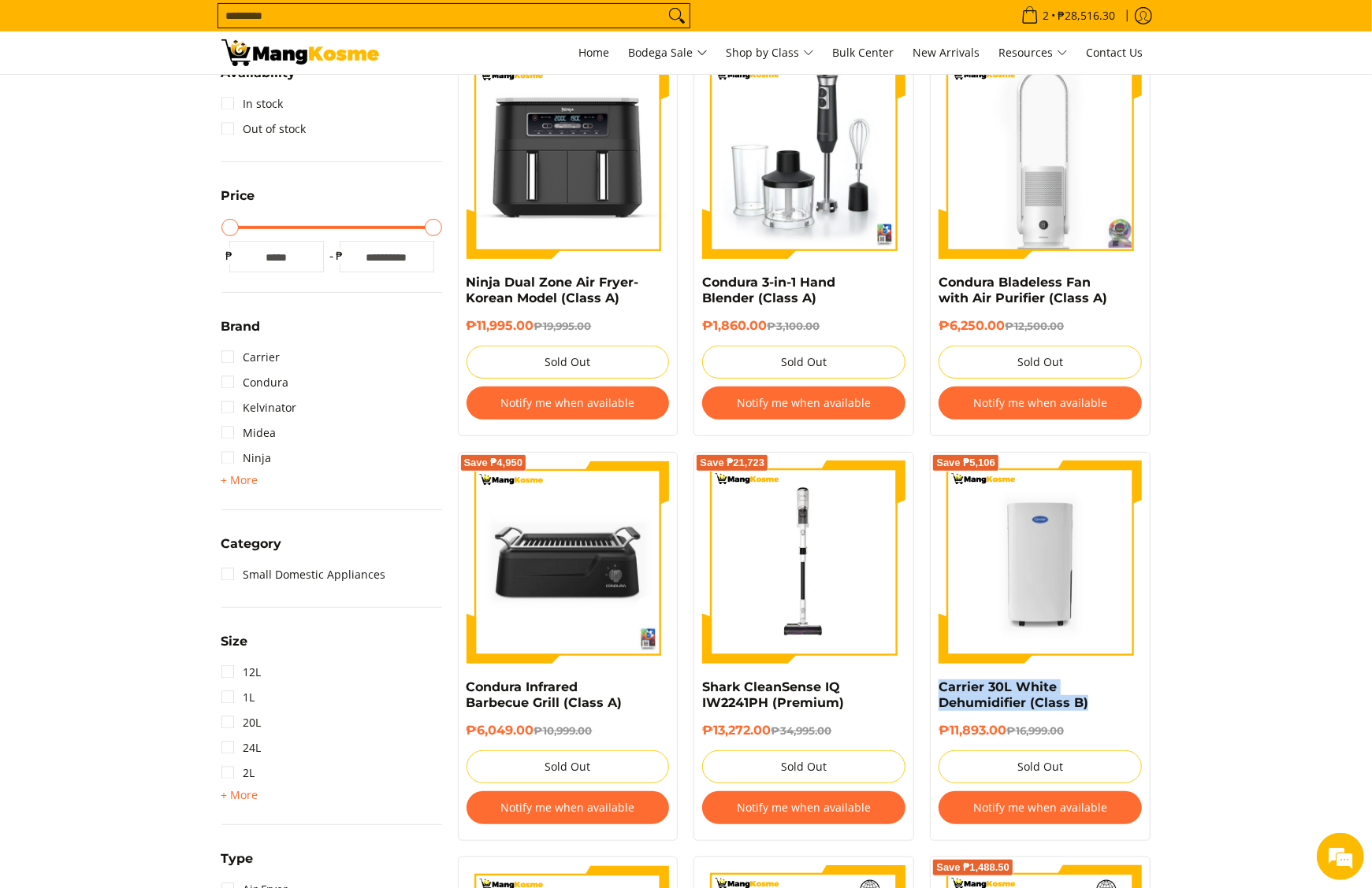
drag, startPoint x: 1101, startPoint y: 710, endPoint x: 934, endPoint y: 687, distance: 168.6
click at [934, 687] on div "Save ₱5,106 Carrier 30L White Dehumidifier (Class B) ₱11,893.00 ₱16,999.00 Sold…" at bounding box center [1040, 646] width 221 height 389
copy link "Carrier 30L White Dehumidifier (Class B)"
drag, startPoint x: 1142, startPoint y: 711, endPoint x: 1104, endPoint y: 711, distance: 38.0
click at [1141, 711] on div "Save ₱5,106 Carrier 30L White Dehumidifier (Class B) ₱11,893.00 ₱16,999.00 Sold…" at bounding box center [1040, 646] width 221 height 389
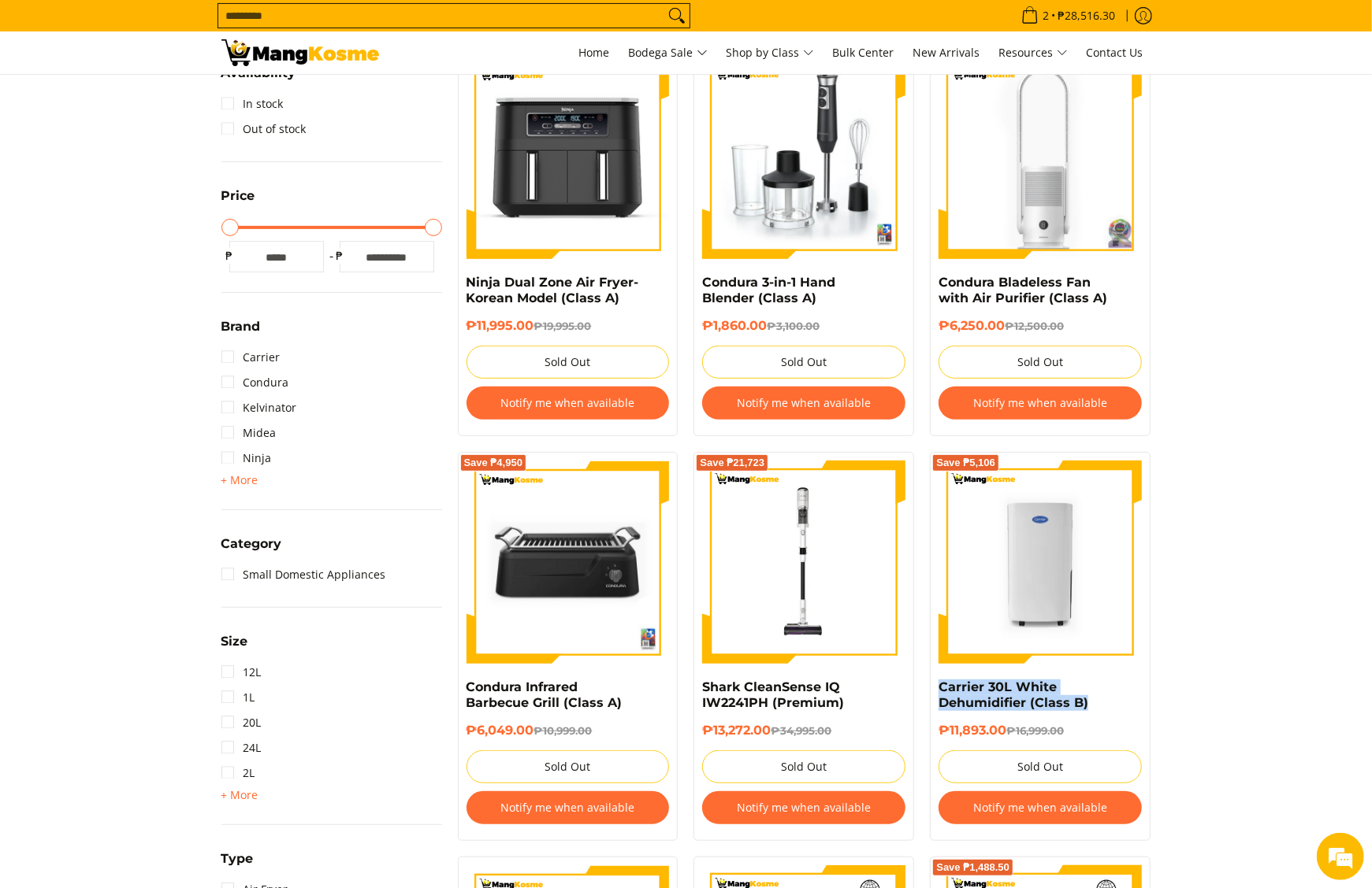
click at [1106, 700] on h4 "Carrier 30L White Dehumidifier (Class B)" at bounding box center [1040, 695] width 203 height 32
drag, startPoint x: 931, startPoint y: 691, endPoint x: 1004, endPoint y: 734, distance: 84.7
click at [1004, 734] on div "Save ₱5,106 Carrier 30L White Dehumidifier (Class B) ₱11,893.00 ₱16,999.00 Sold…" at bounding box center [1040, 646] width 221 height 389
copy div "Carrier 30L White Dehumidifier (Class B) ₱11,893.00"
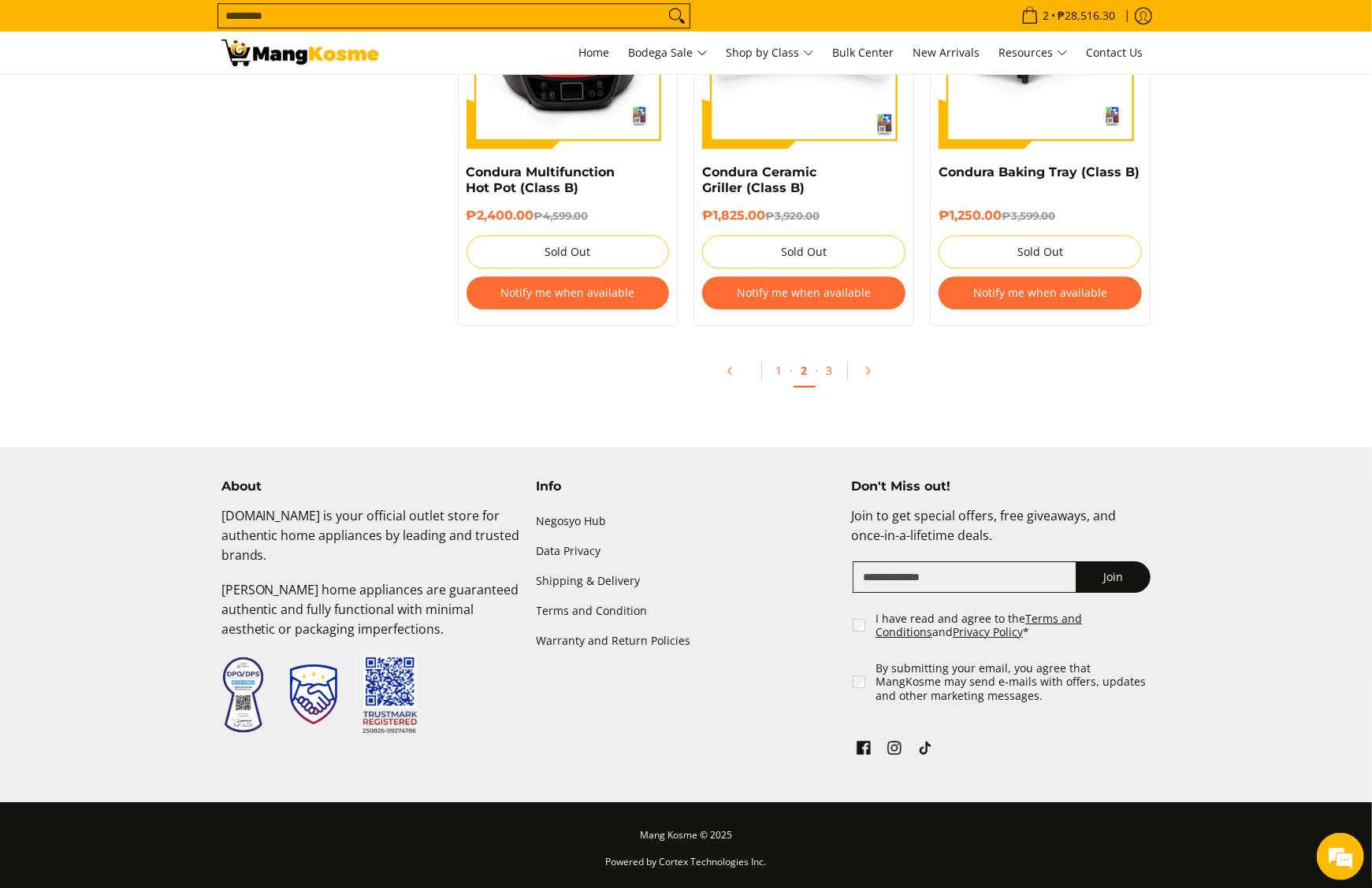
scroll to position [3336, 0]
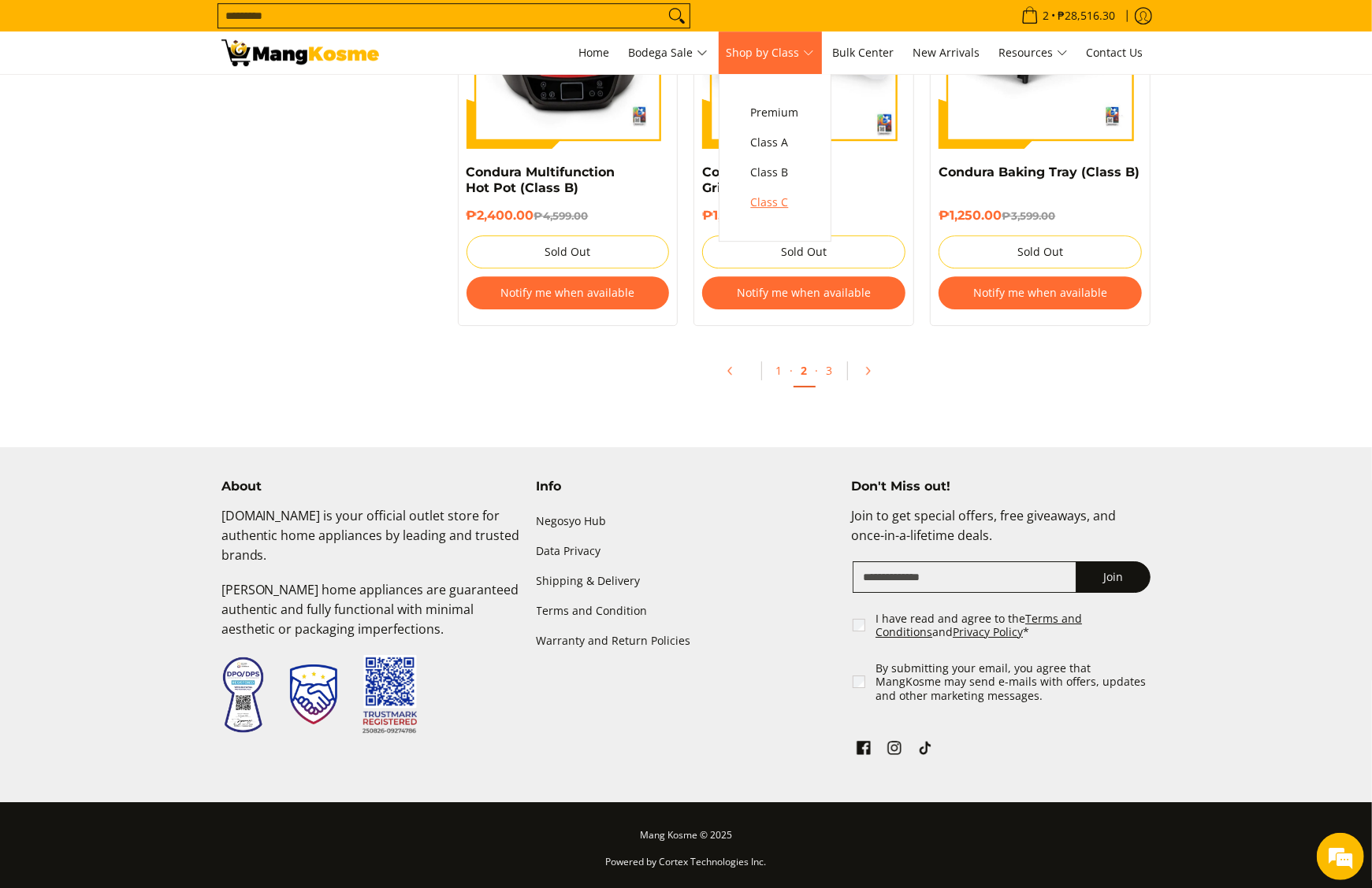
click at [807, 197] on link "Class C" at bounding box center [774, 201] width 64 height 30
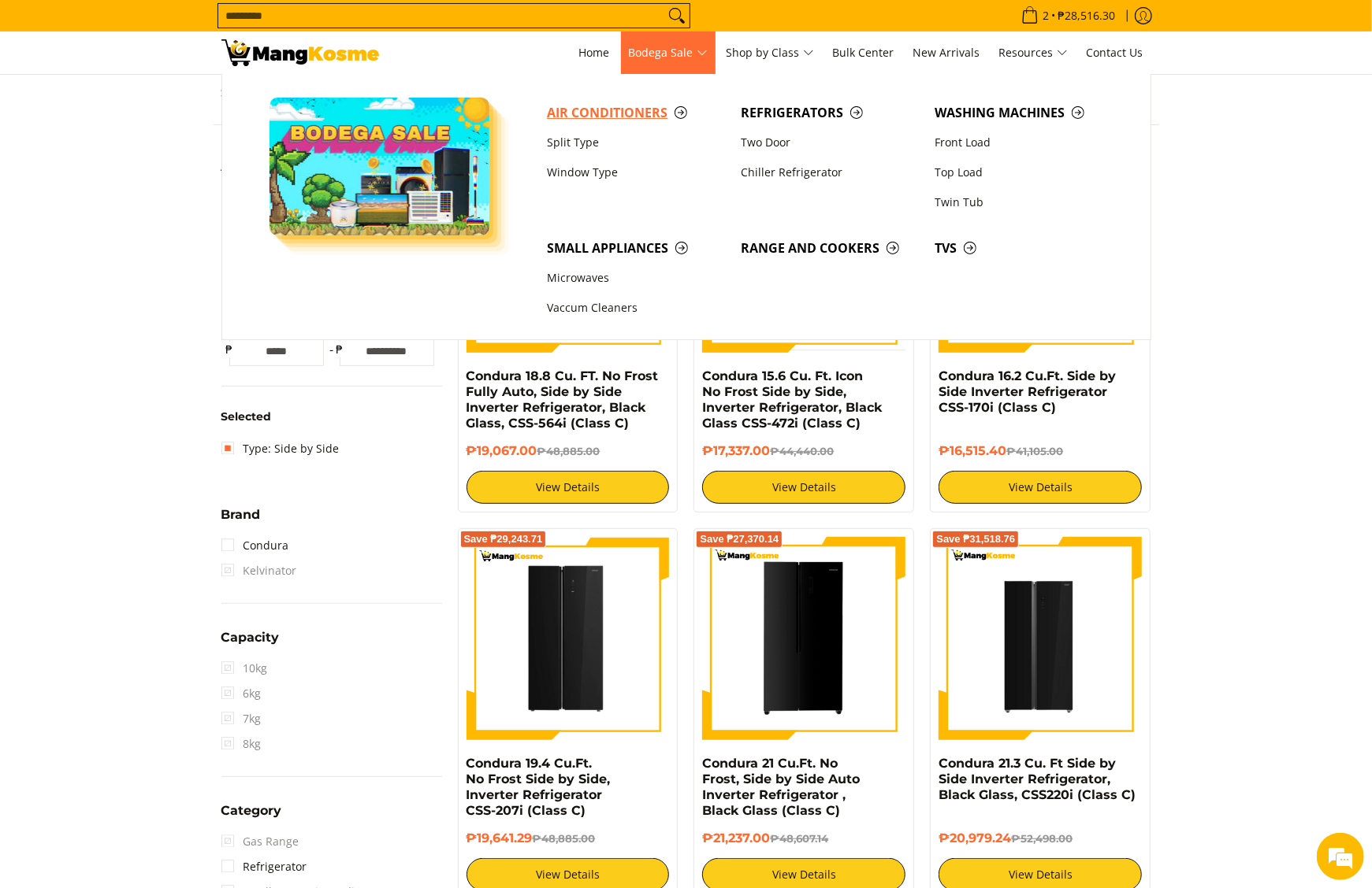
scroll to position [222, 0]
click at [606, 136] on link "Split Type" at bounding box center [636, 142] width 194 height 30
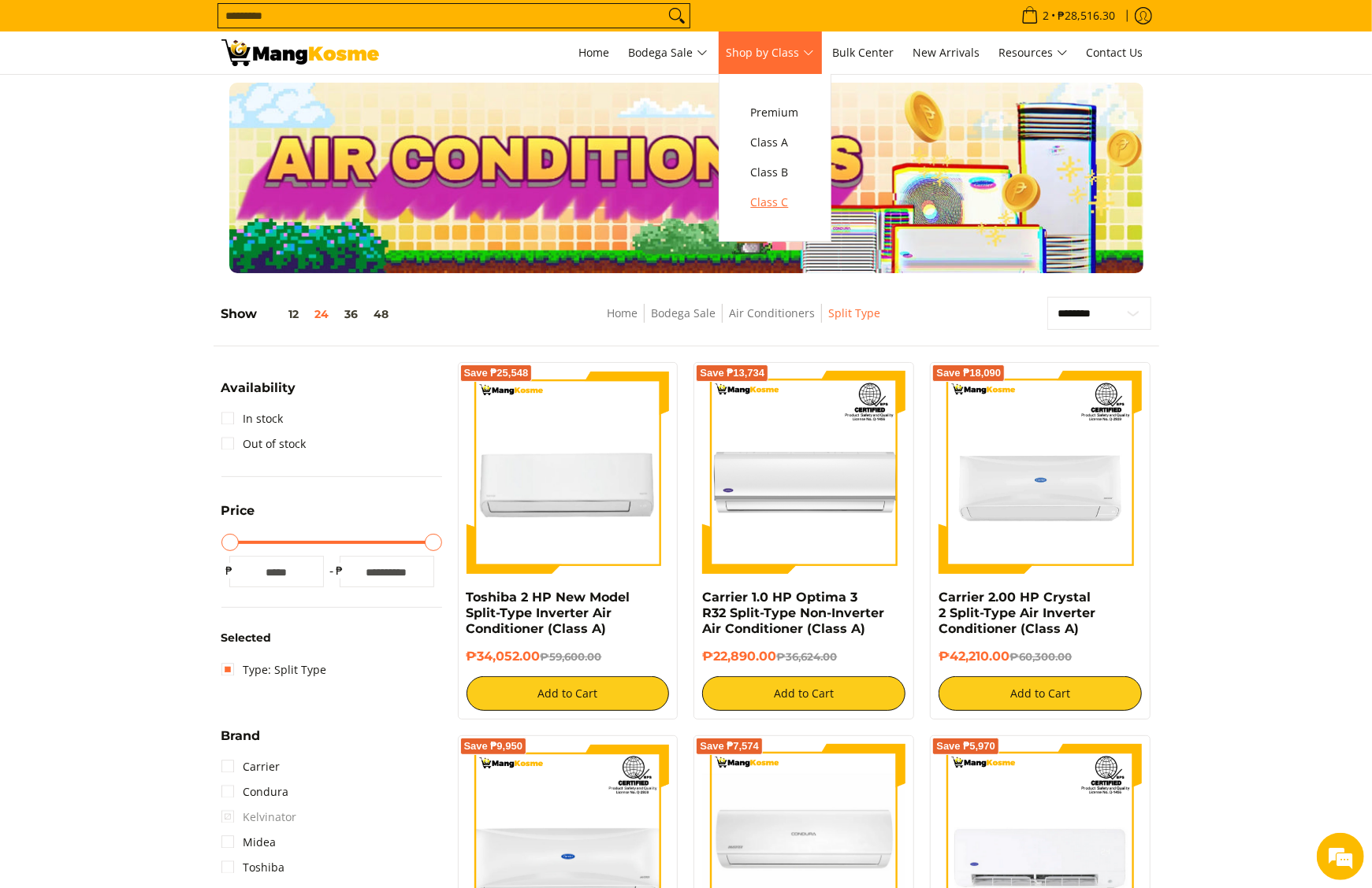
click at [769, 205] on span "Class C" at bounding box center [775, 202] width 48 height 20
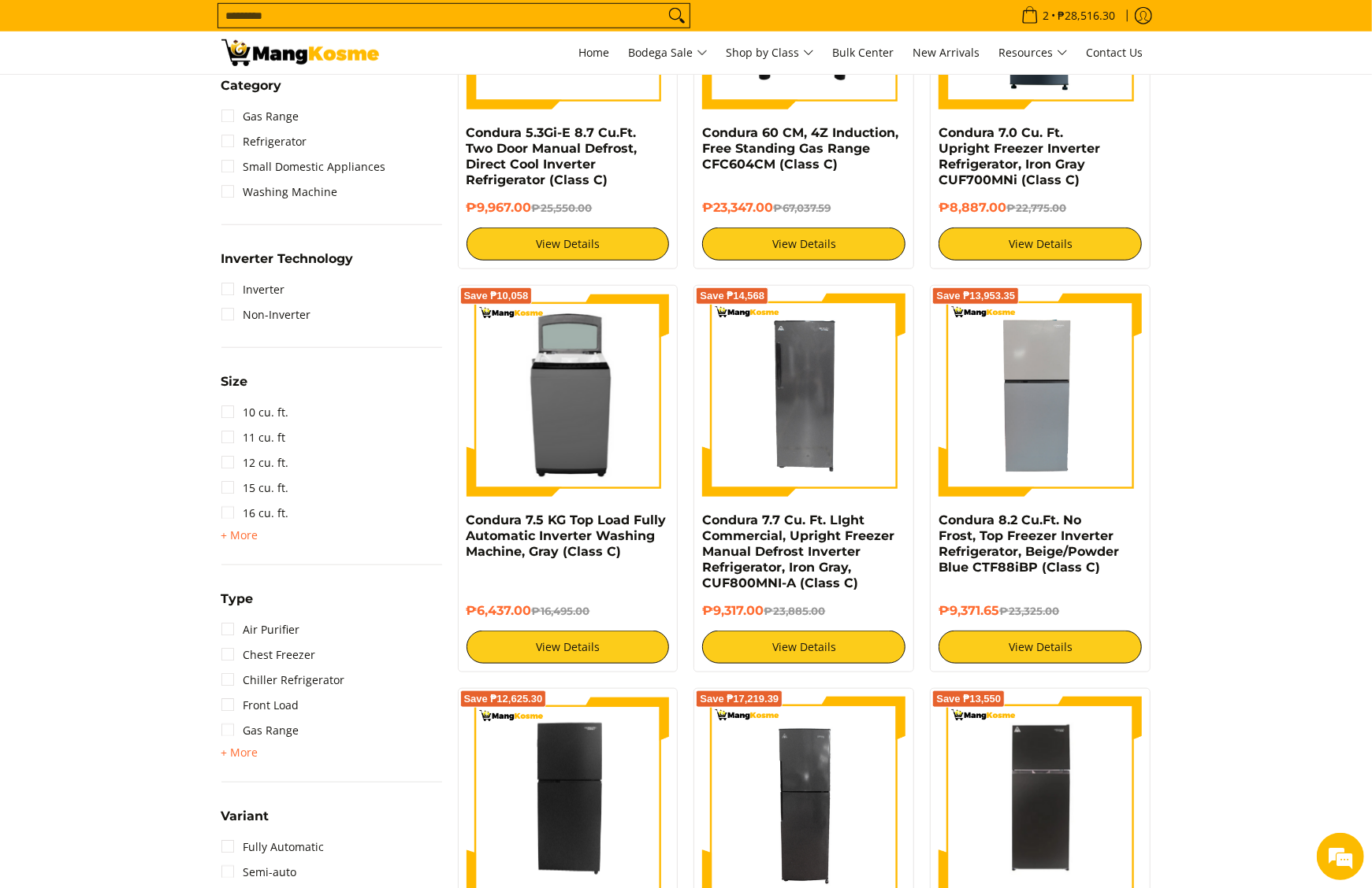
scroll to position [945, 0]
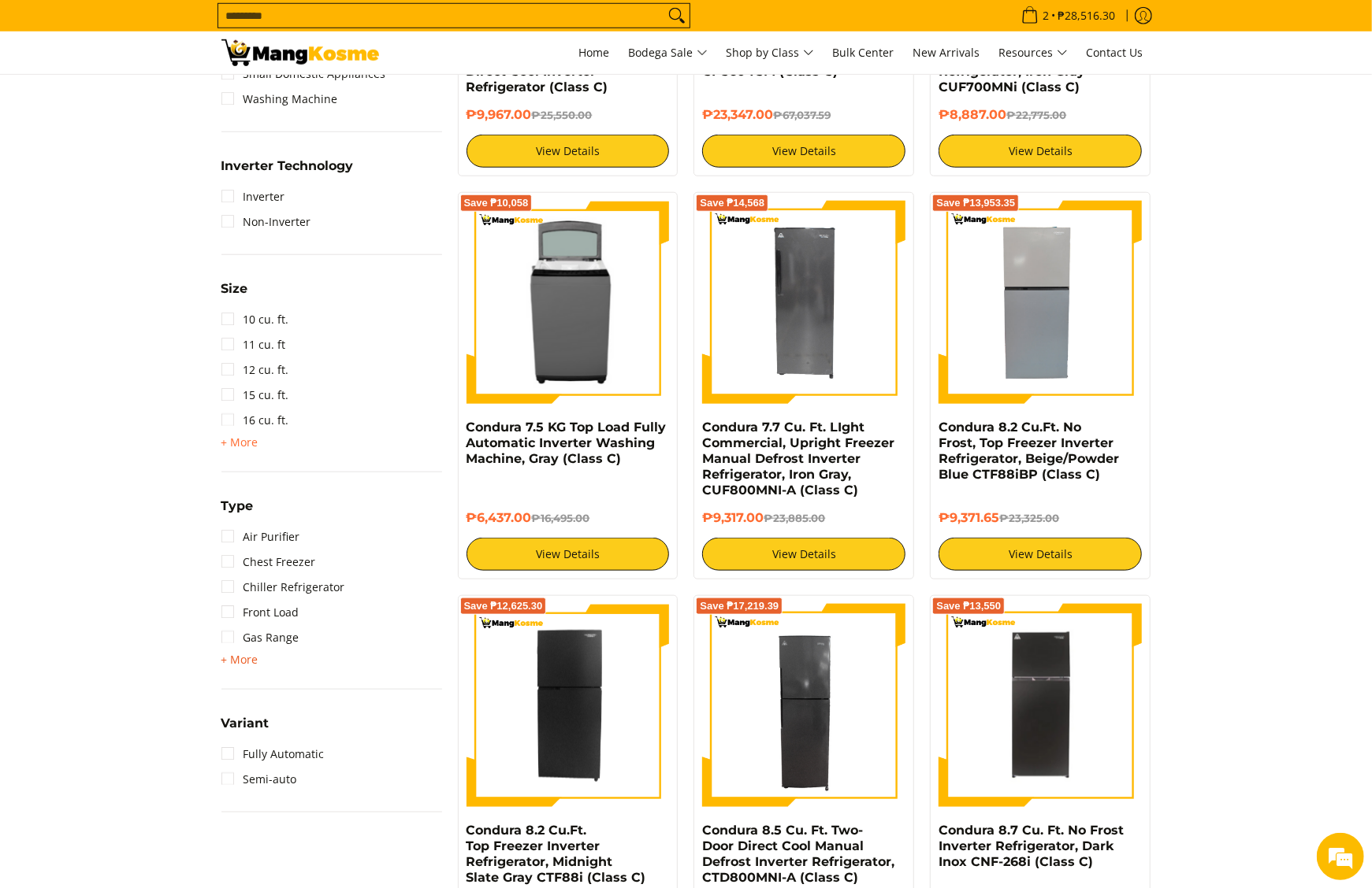
click at [244, 654] on span "+ More" at bounding box center [240, 660] width 37 height 12
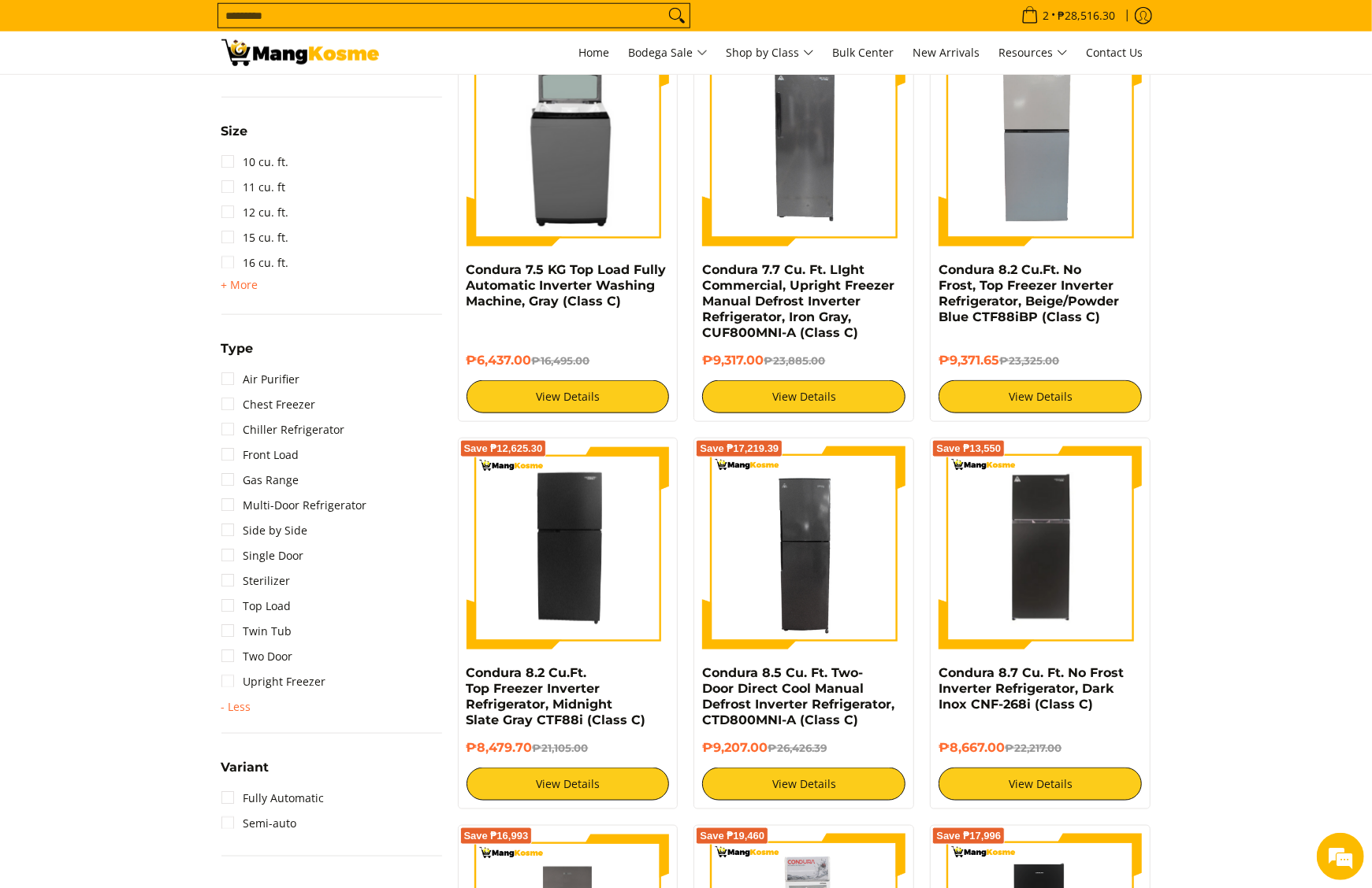
scroll to position [0, 0]
click at [284, 535] on link "Side by Side" at bounding box center [265, 530] width 86 height 25
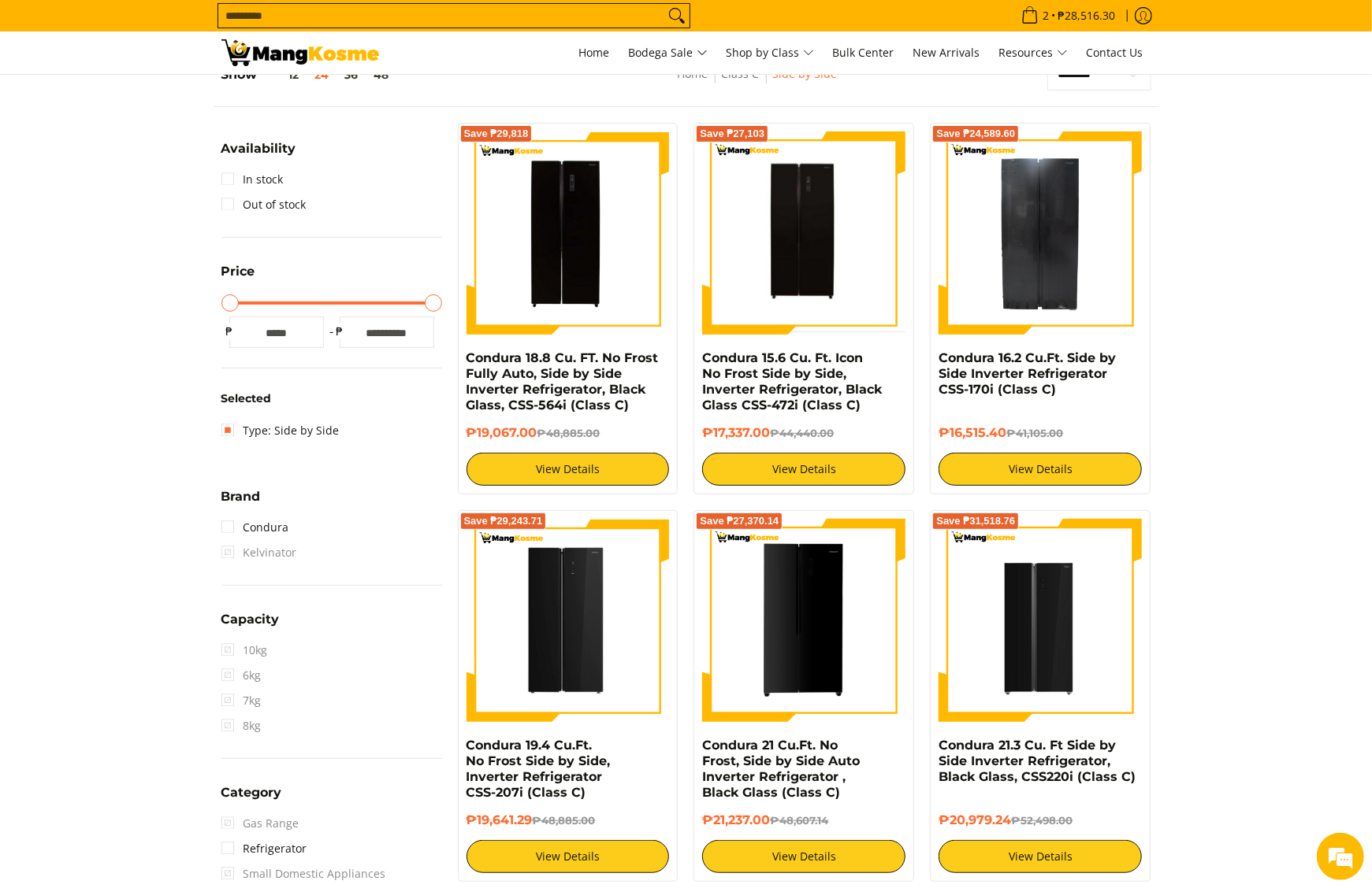
scroll to position [222, 0]
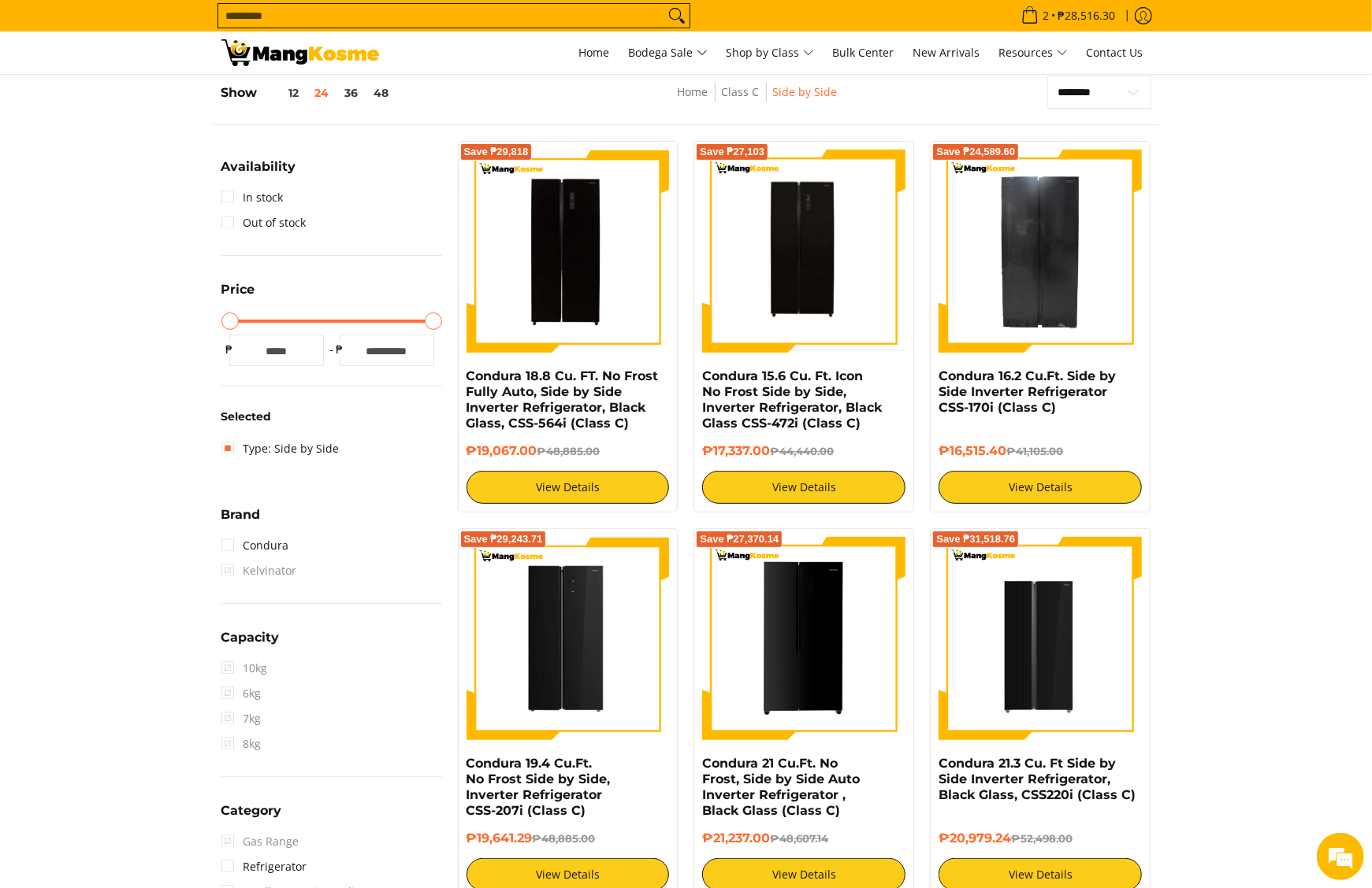
click at [1227, 334] on section "**********" at bounding box center [686, 856] width 1372 height 1595
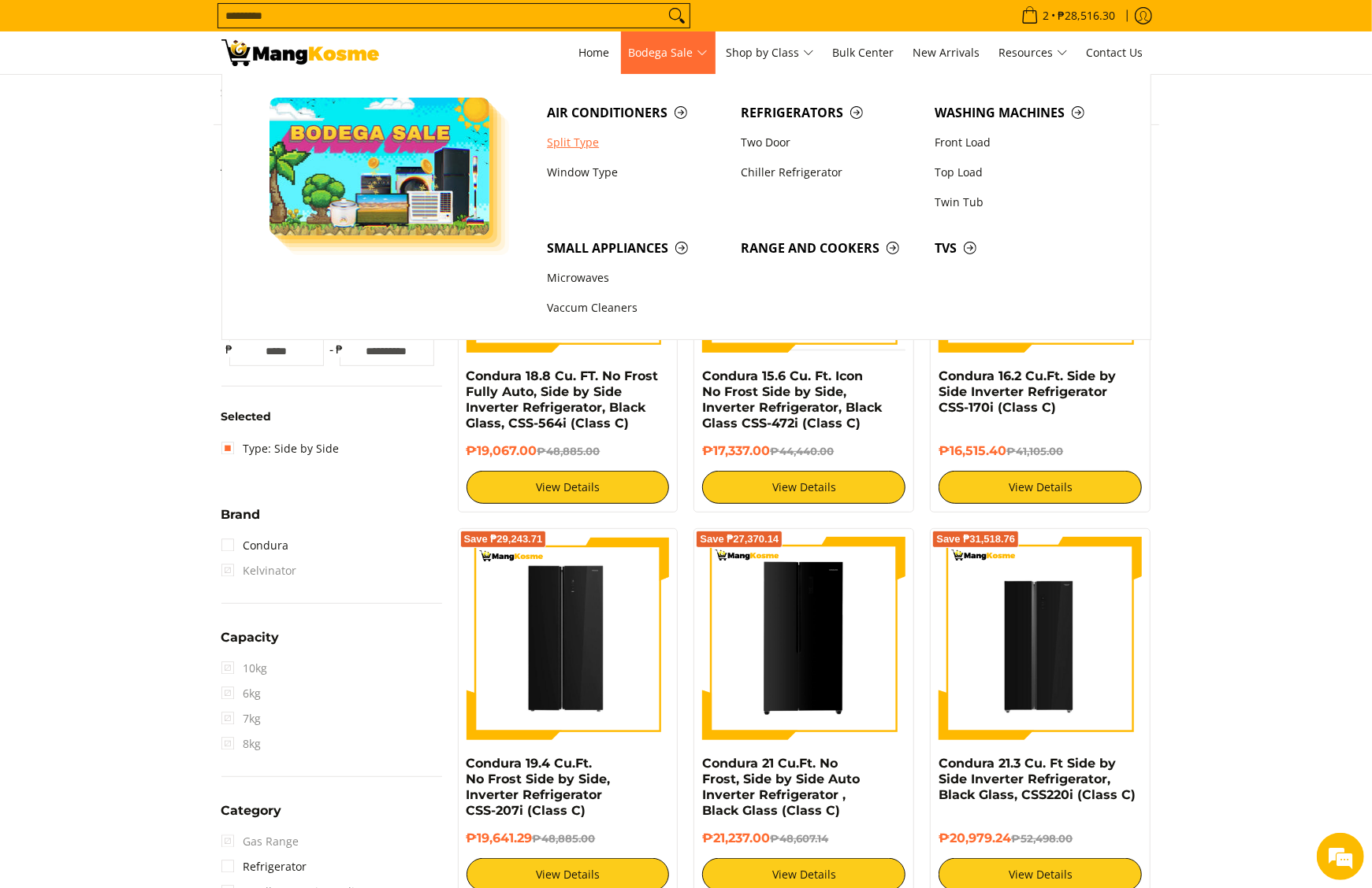
click at [593, 146] on link "Split Type" at bounding box center [636, 142] width 194 height 30
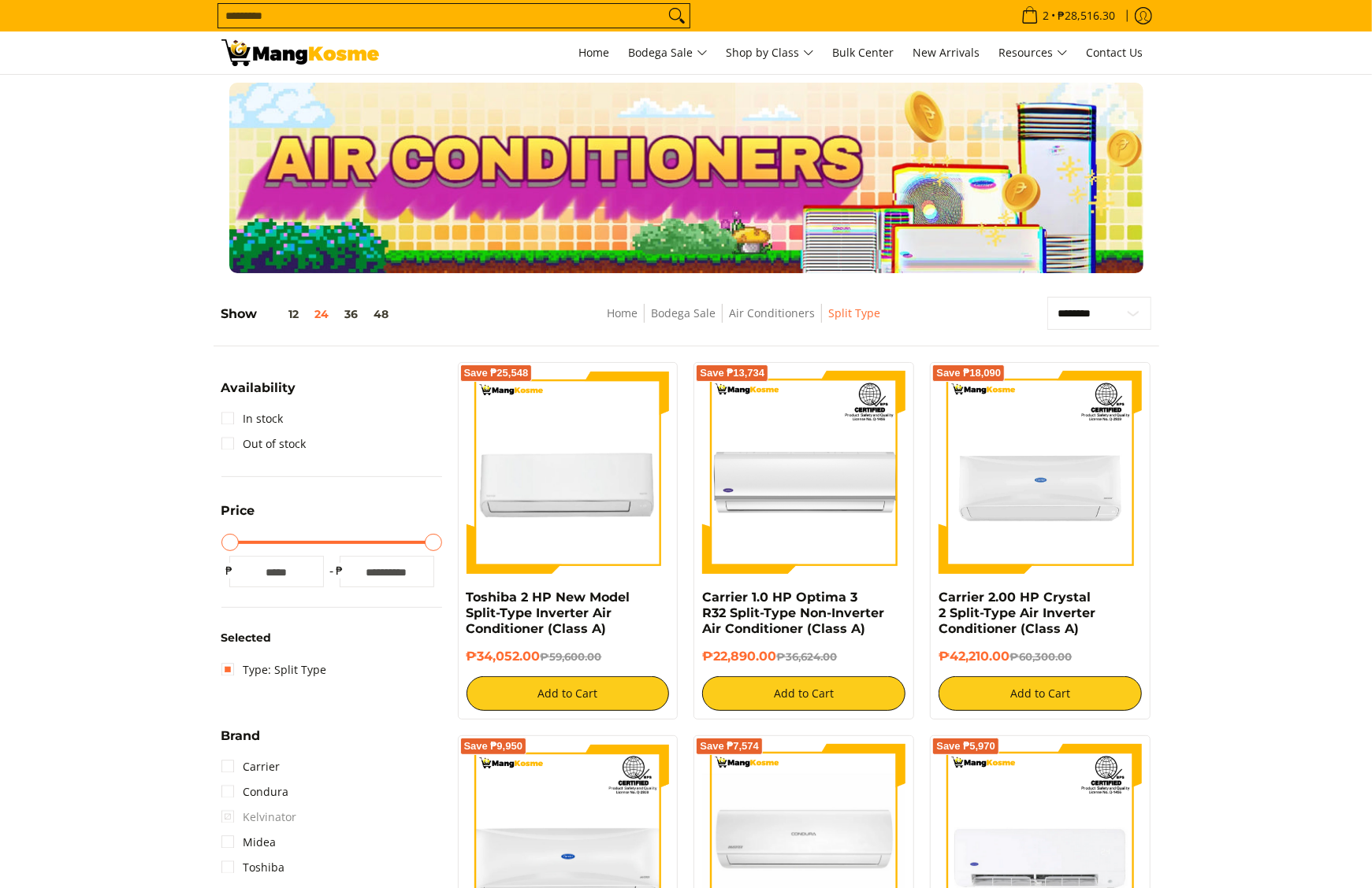
select select "**********"
click at [1047, 297] on select "**********" at bounding box center [1099, 314] width 104 height 34
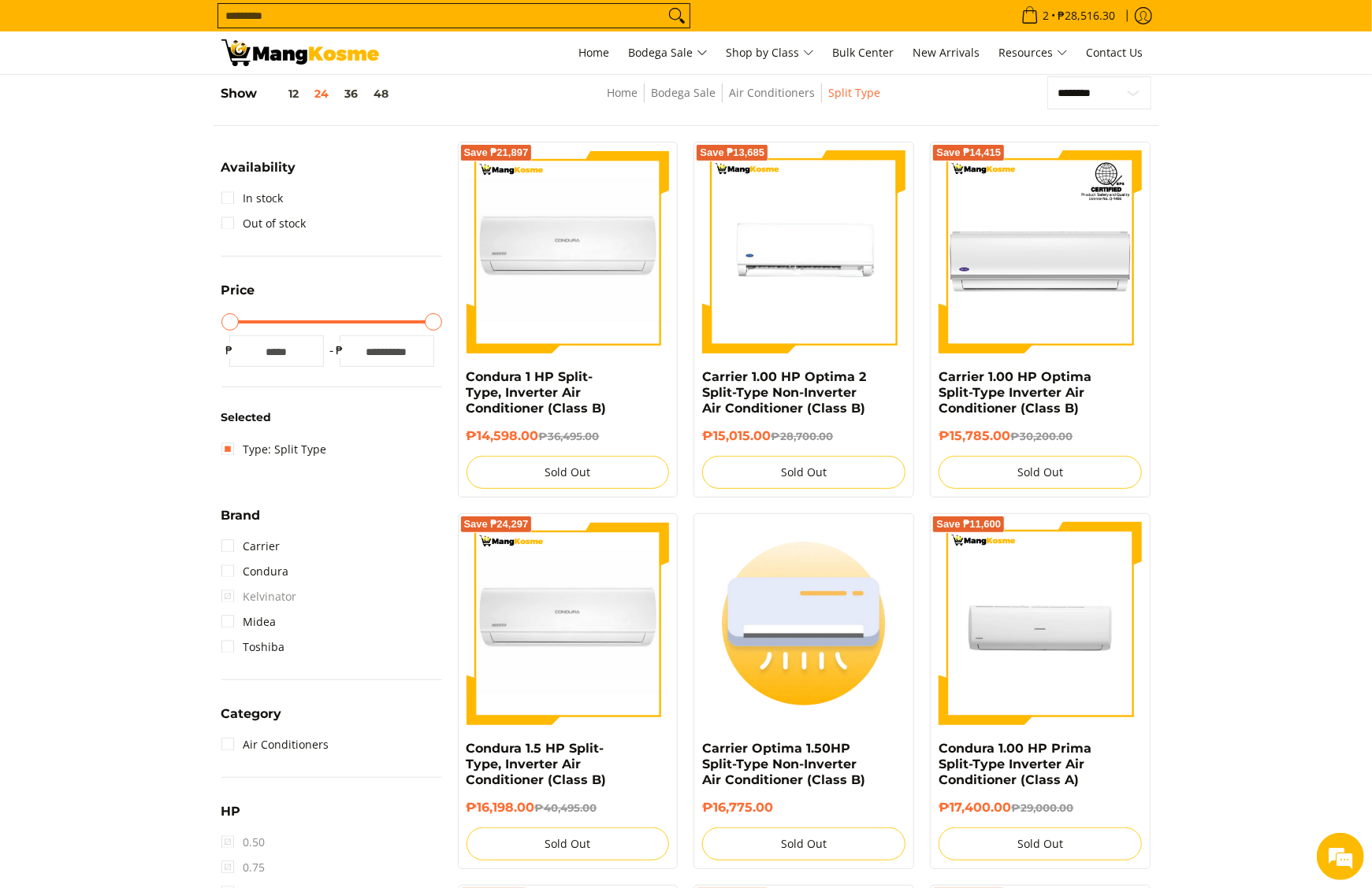
scroll to position [222, 0]
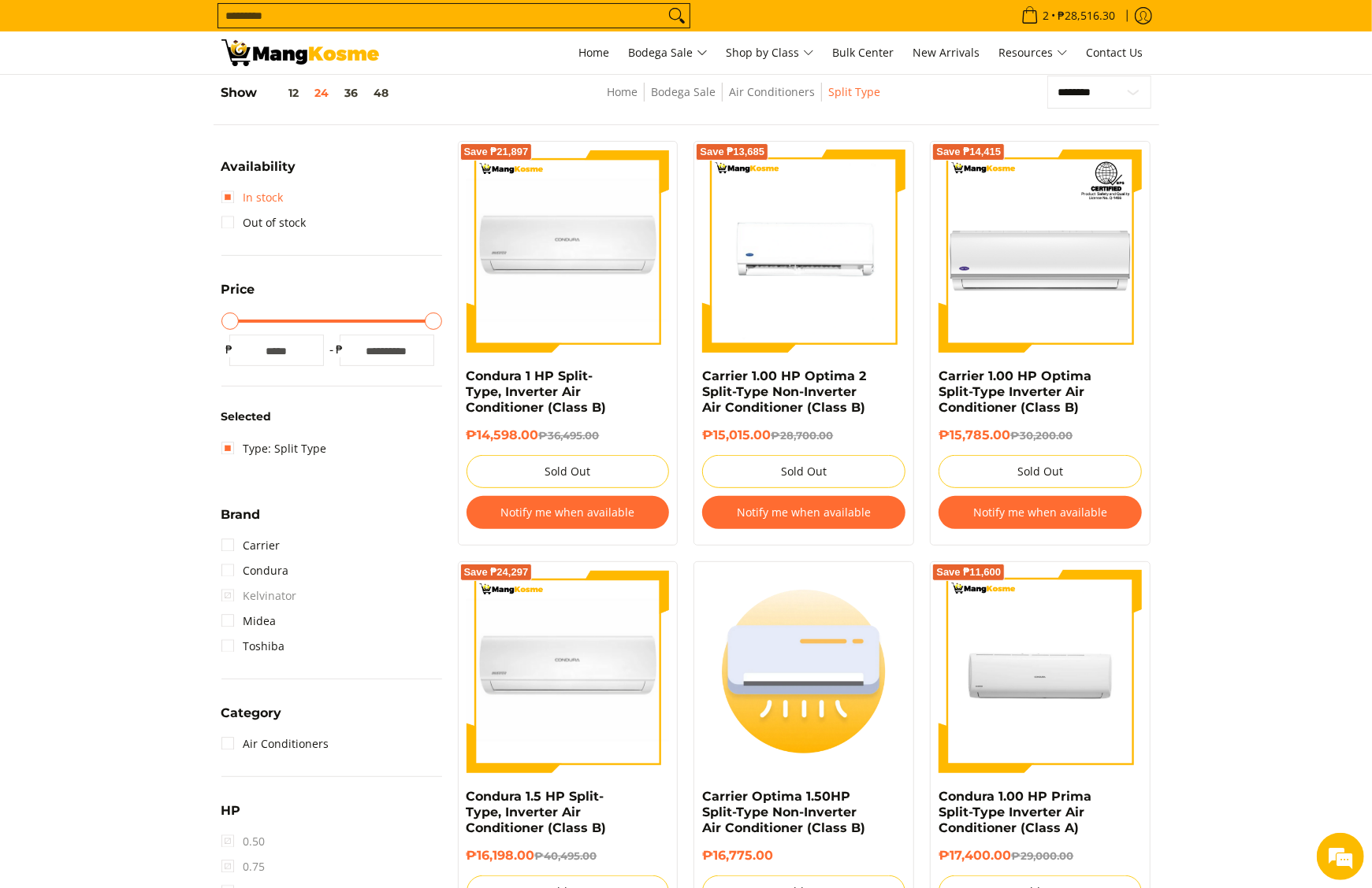
click at [255, 200] on link "In stock" at bounding box center [252, 198] width 62 height 25
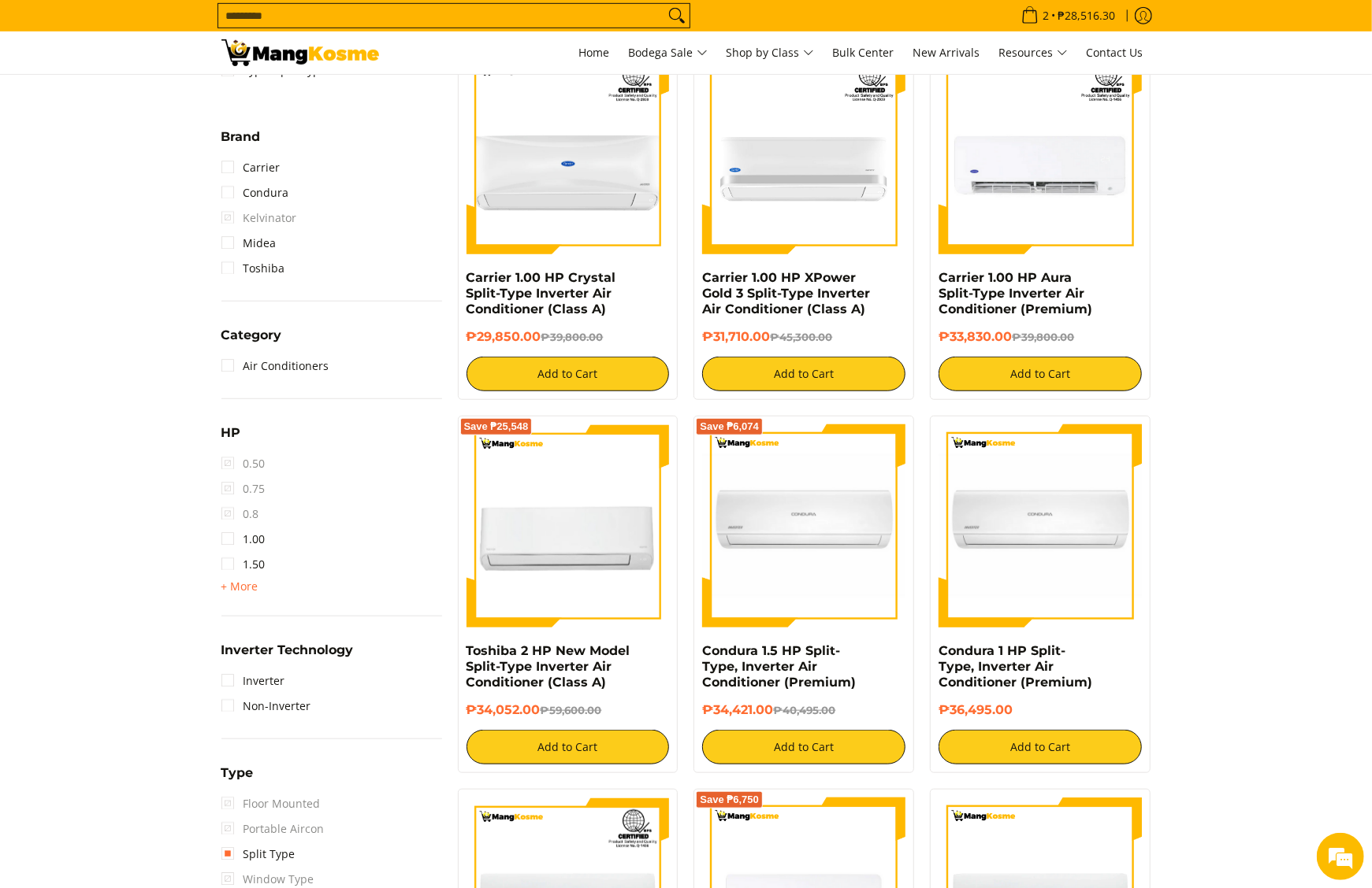
scroll to position [693, 0]
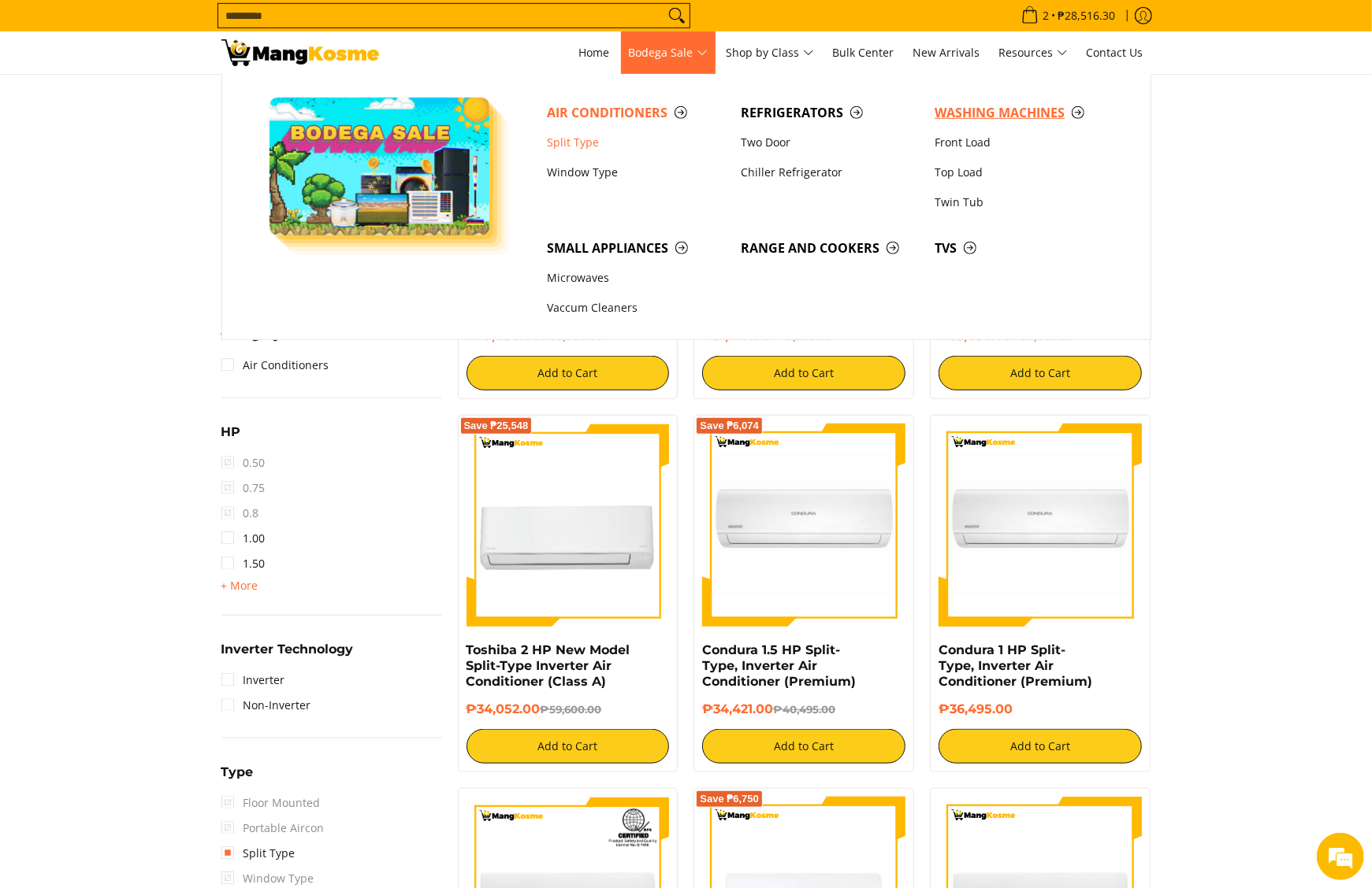
click at [984, 118] on span "Washing Machines" at bounding box center [1024, 113] width 178 height 20
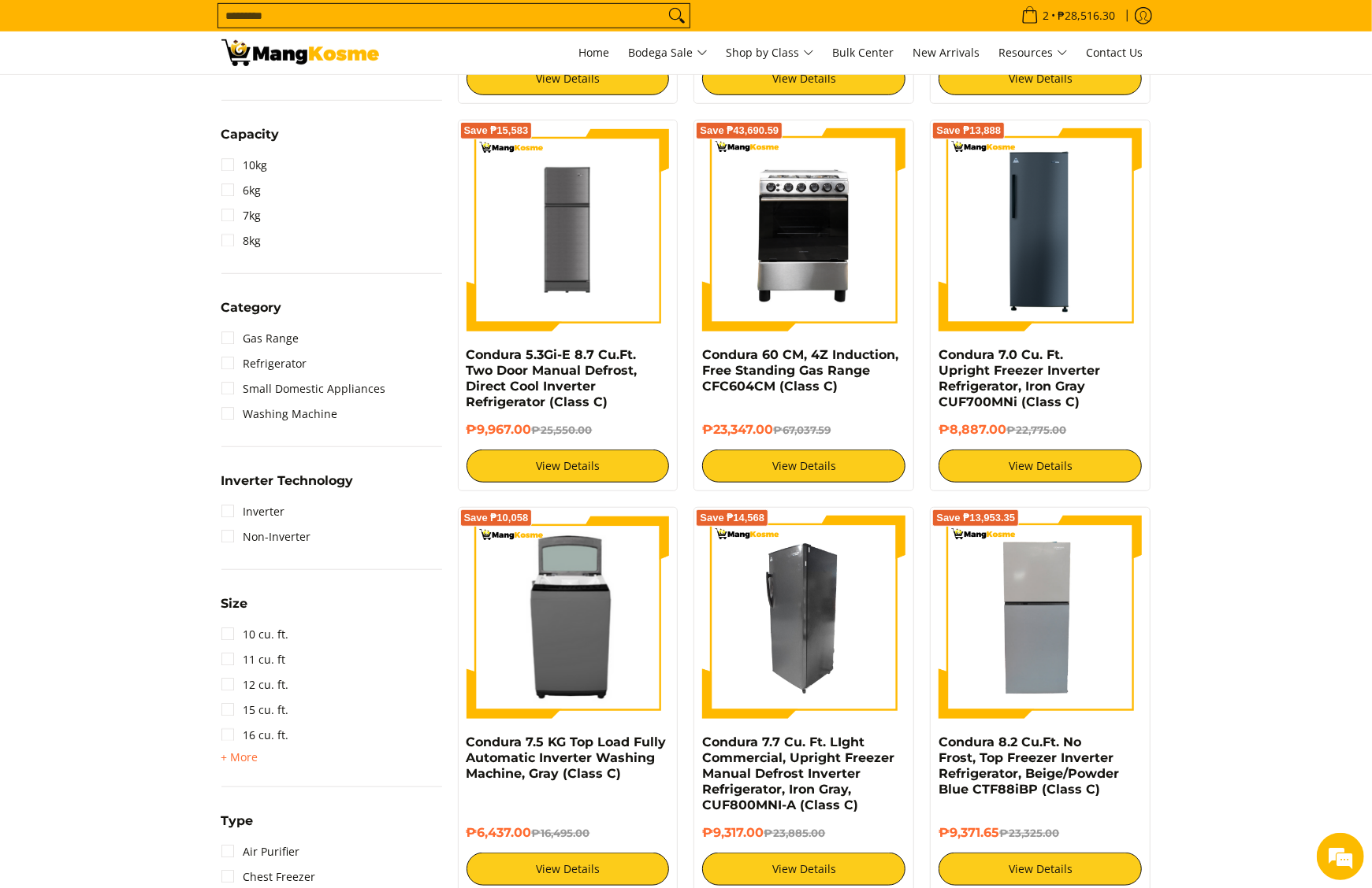
click at [821, 619] on img at bounding box center [804, 618] width 203 height 203
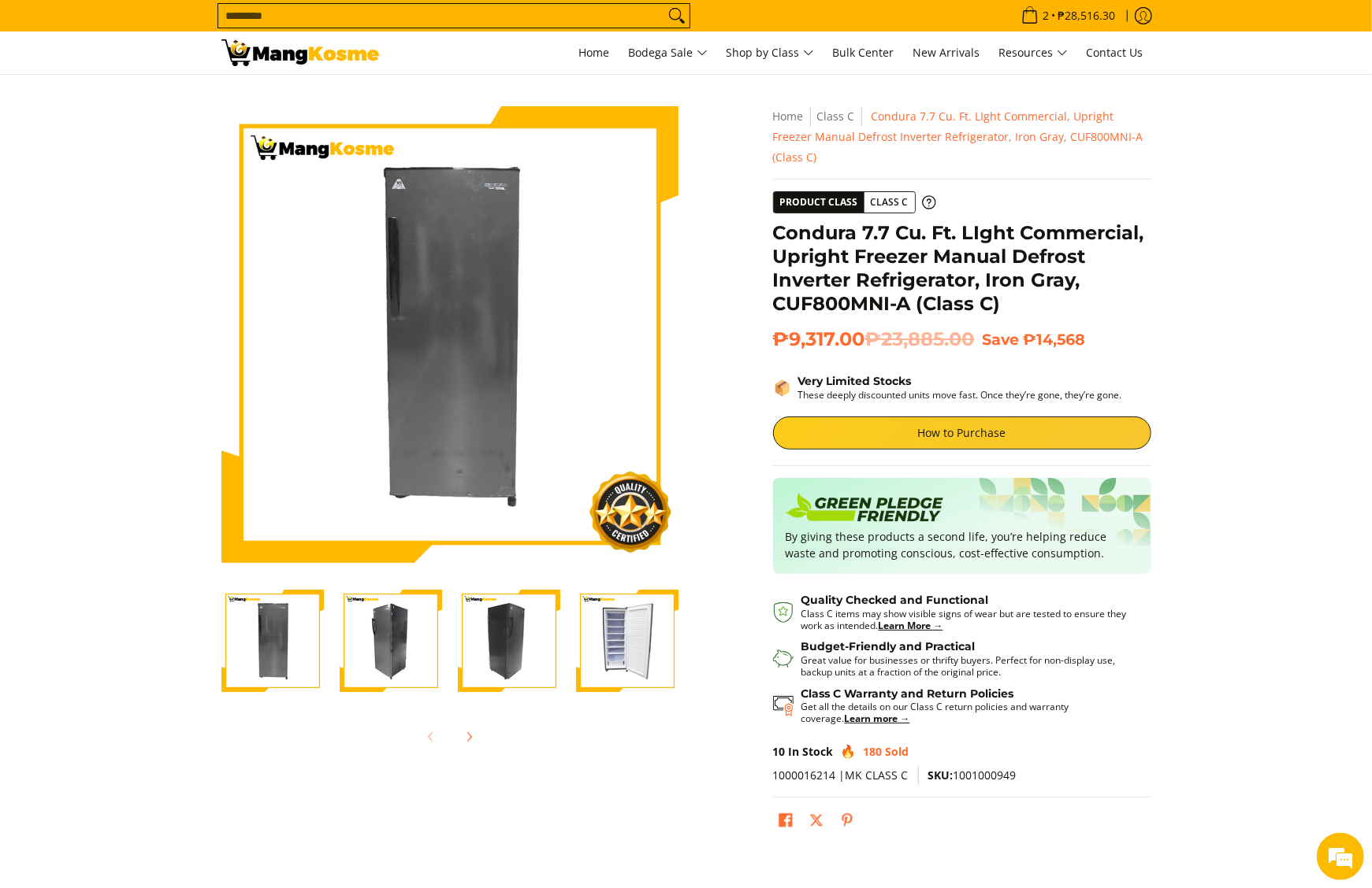
drag, startPoint x: 858, startPoint y: 306, endPoint x: 857, endPoint y: 315, distance: 9.1
click at [857, 328] on span "₱9,317.00 ₱23,885.00" at bounding box center [874, 339] width 201 height 24
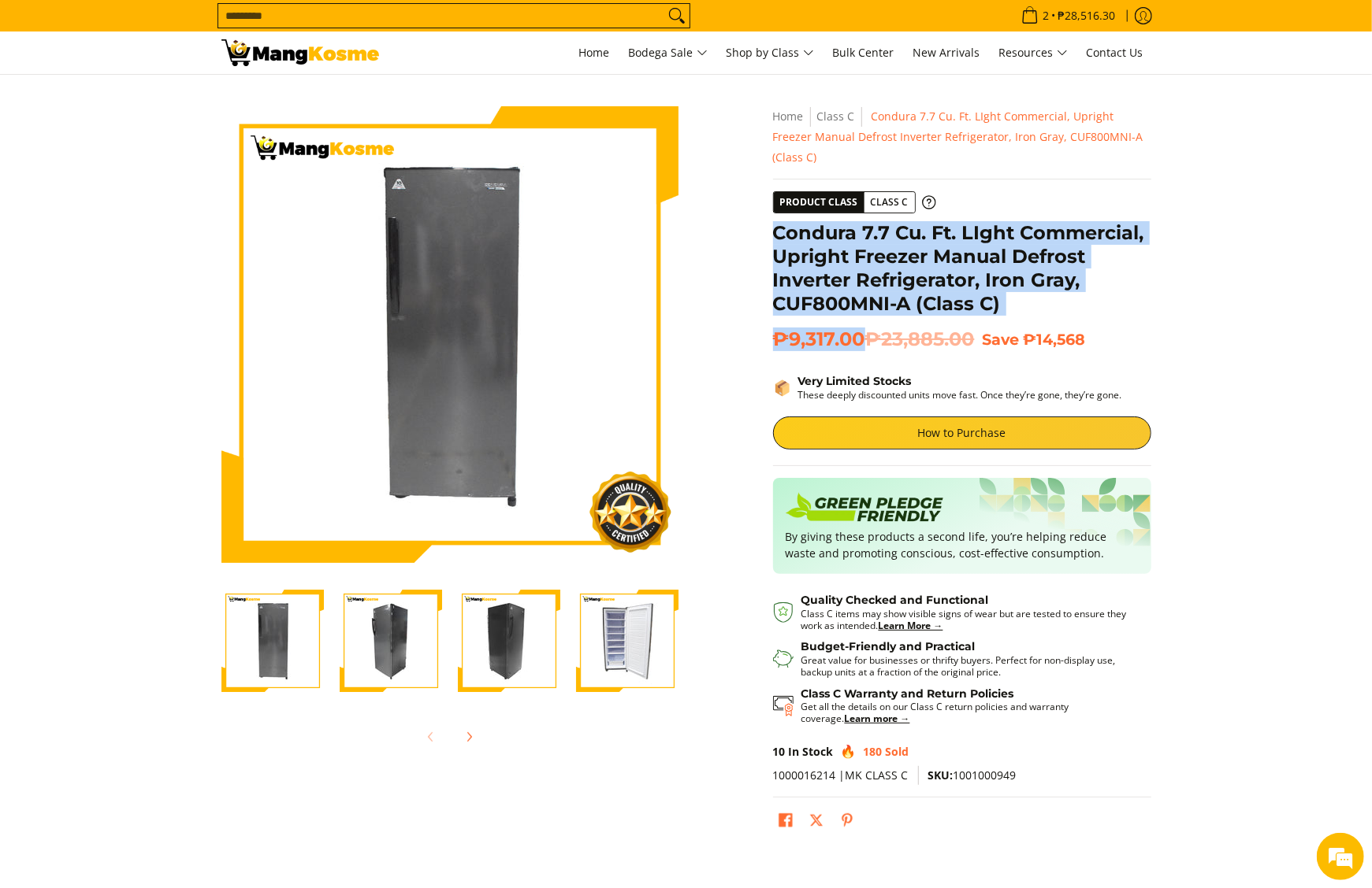
drag, startPoint x: 862, startPoint y: 315, endPoint x: 777, endPoint y: 209, distance: 135.9
click at [777, 209] on div "**********" at bounding box center [962, 479] width 378 height 745
copy div "Condura 7.7 Cu. Ft. LIght Commercial, Upright Freezer Manual Defrost Inverter R…"
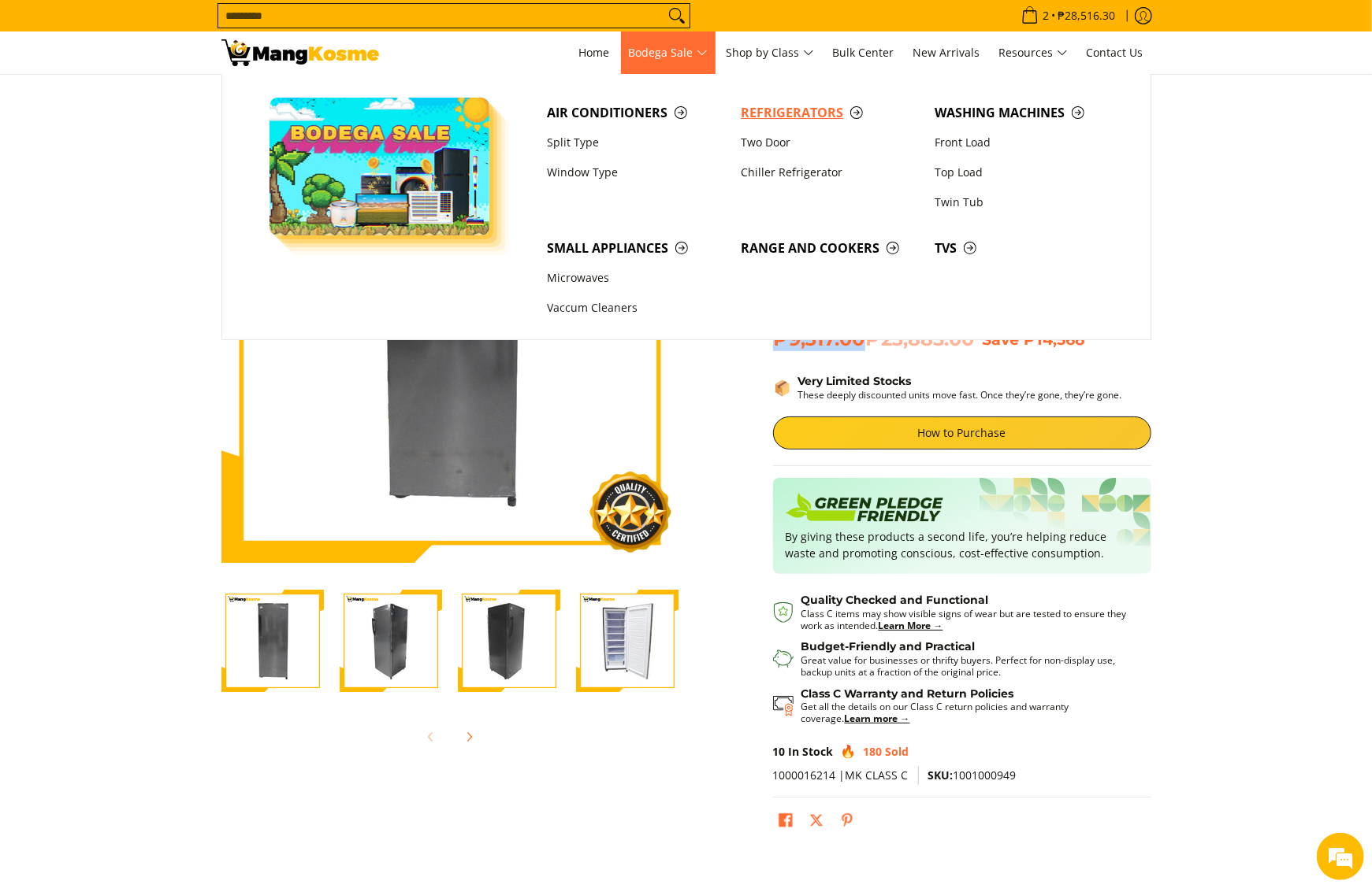
click at [747, 98] on link "Refrigerators" at bounding box center [830, 112] width 194 height 30
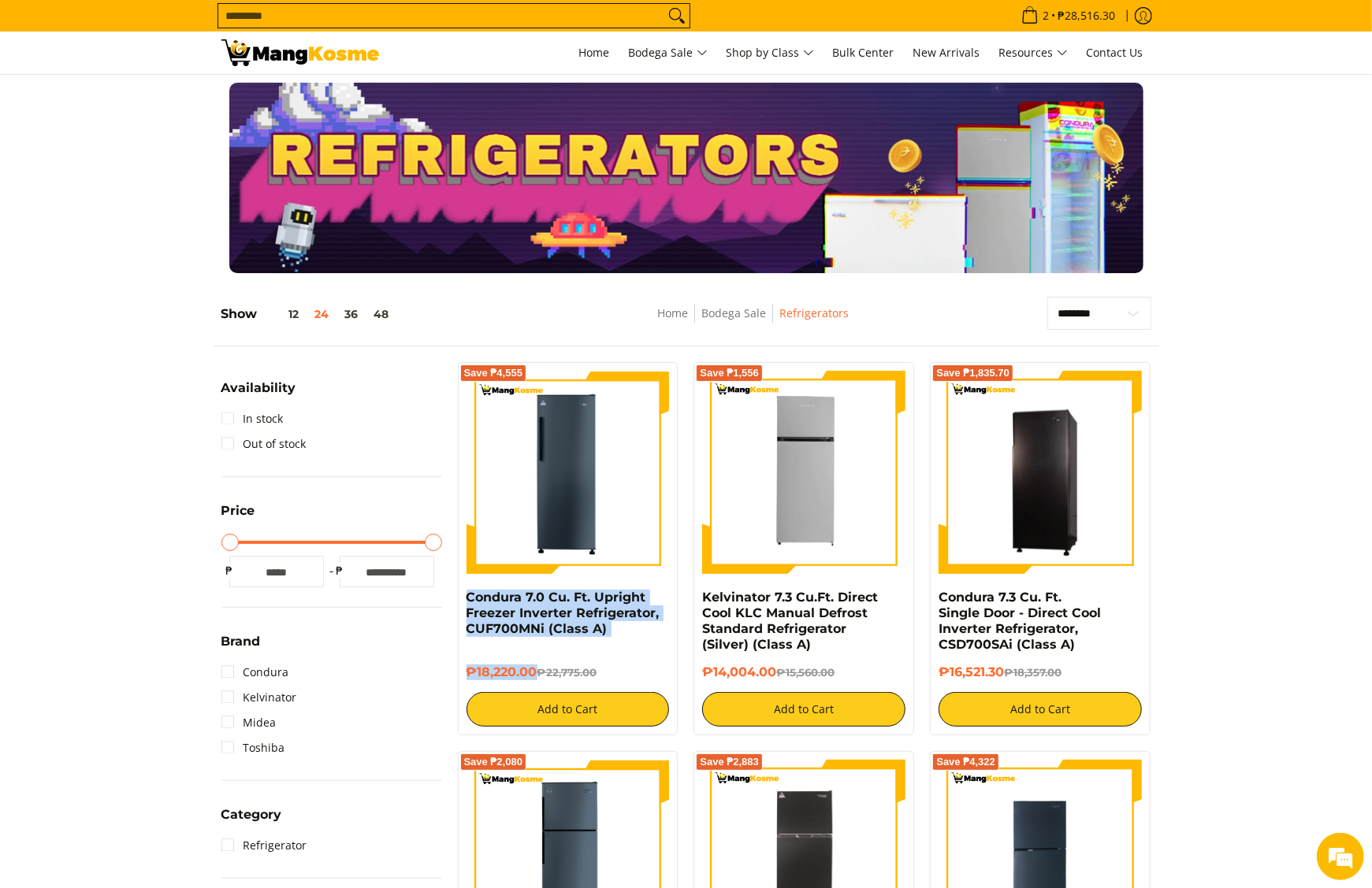
drag, startPoint x: 461, startPoint y: 603, endPoint x: 534, endPoint y: 671, distance: 99.8
click at [534, 671] on div "Save ₱4,555 Condura 7.0 Cu. Ft. Upright Freezer Inverter Refrigerator, CUF700MN…" at bounding box center [568, 549] width 221 height 373
copy div "Condura 7.0 Cu. Ft. Upright Freezer Inverter Refrigerator, CUF700MNi (Class A) …"
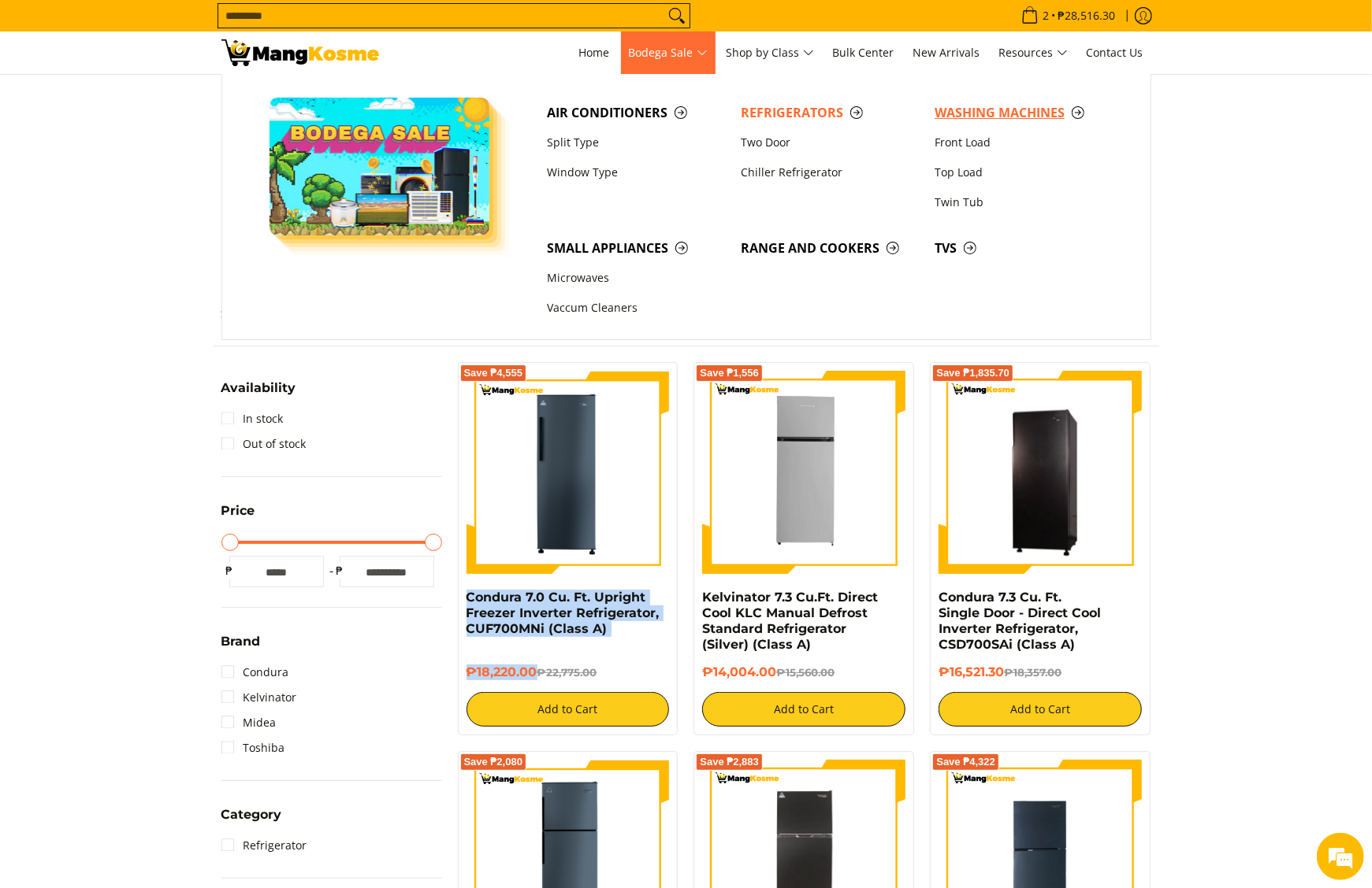
click at [997, 112] on span "Washing Machines" at bounding box center [1024, 113] width 178 height 20
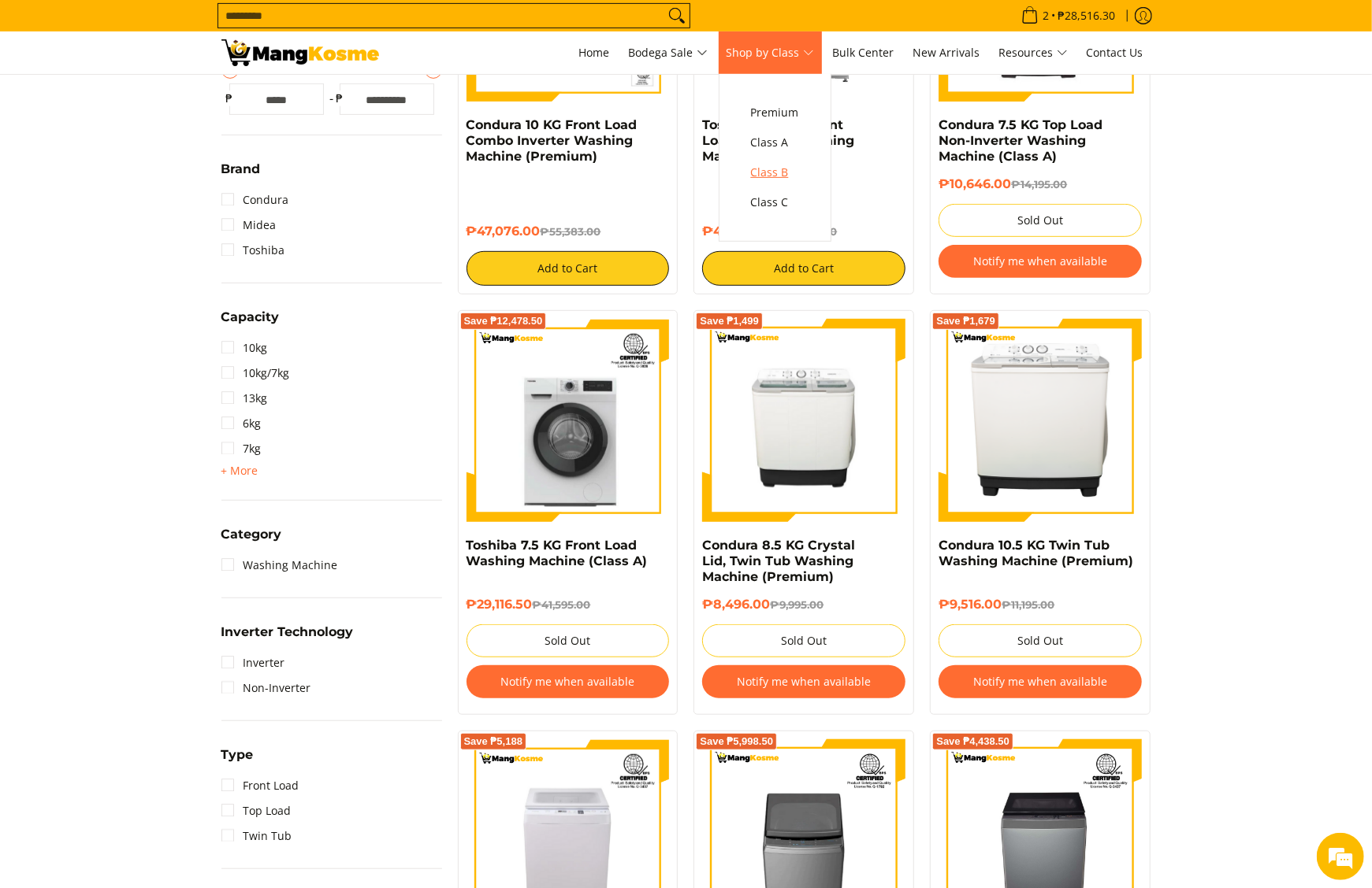
click at [780, 181] on span "Class B" at bounding box center [775, 173] width 48 height 20
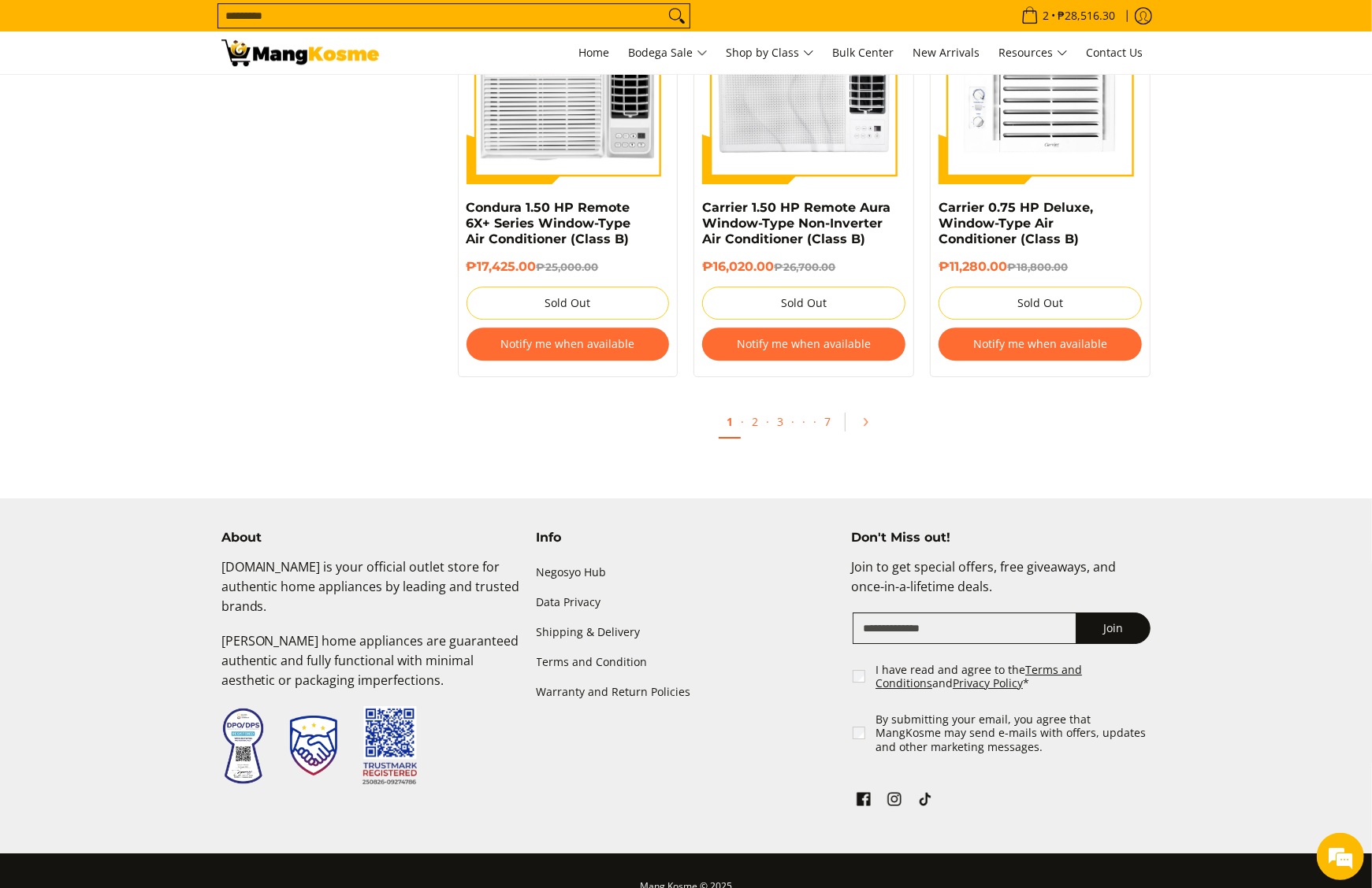
scroll to position [3303, 0]
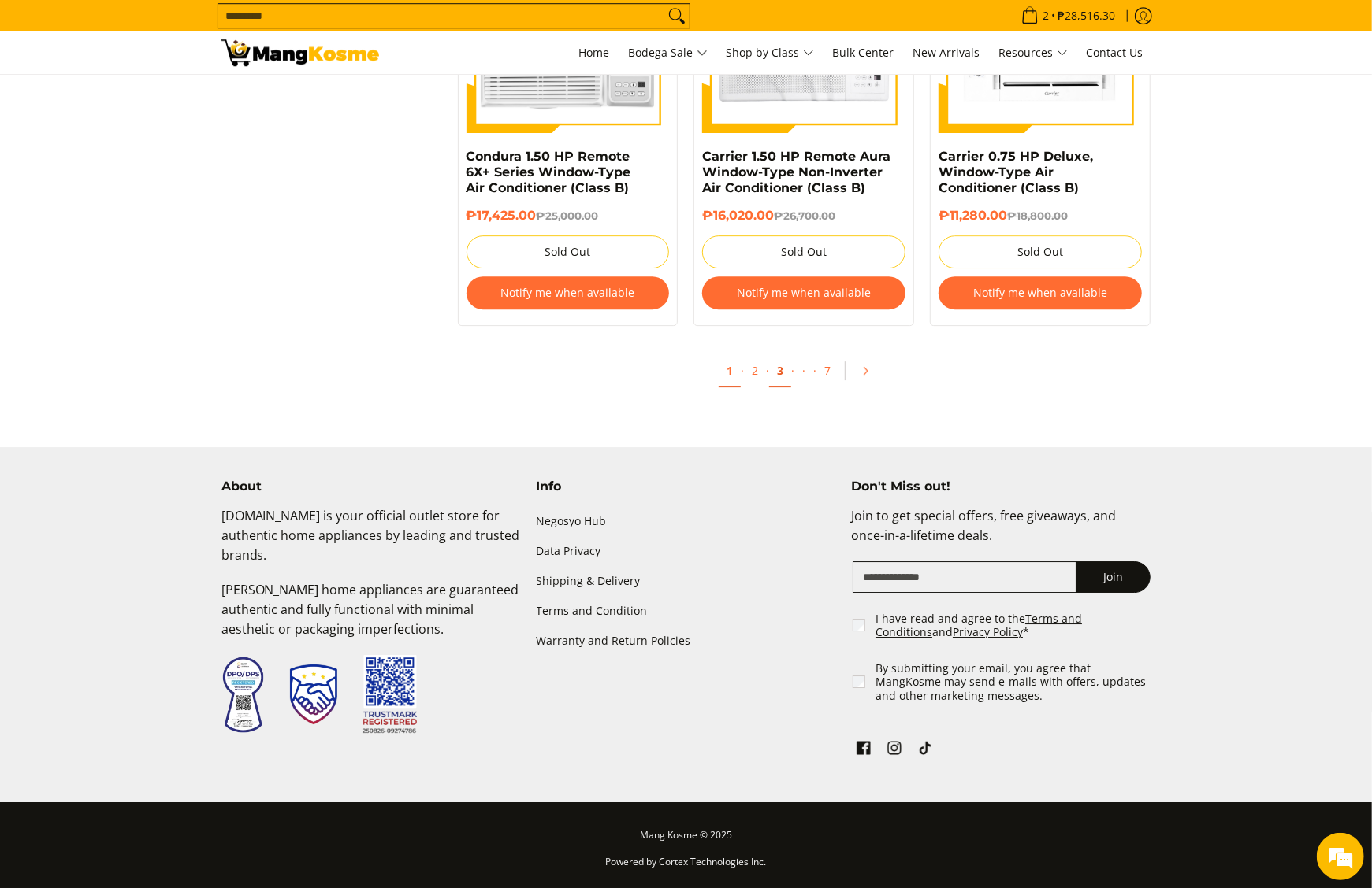
click at [785, 376] on link "3" at bounding box center [779, 371] width 22 height 33
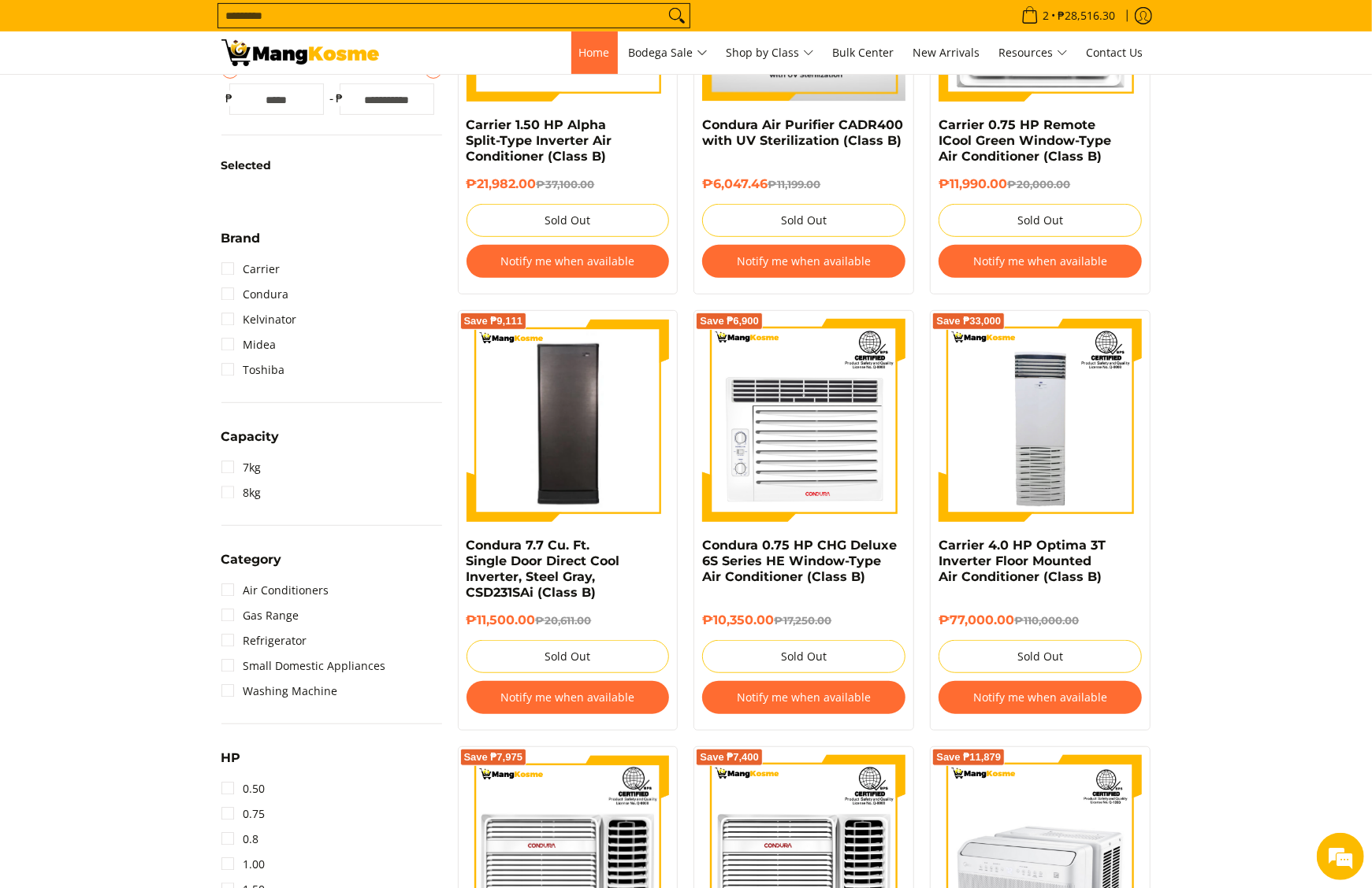
click at [584, 61] on link "Home" at bounding box center [594, 53] width 46 height 42
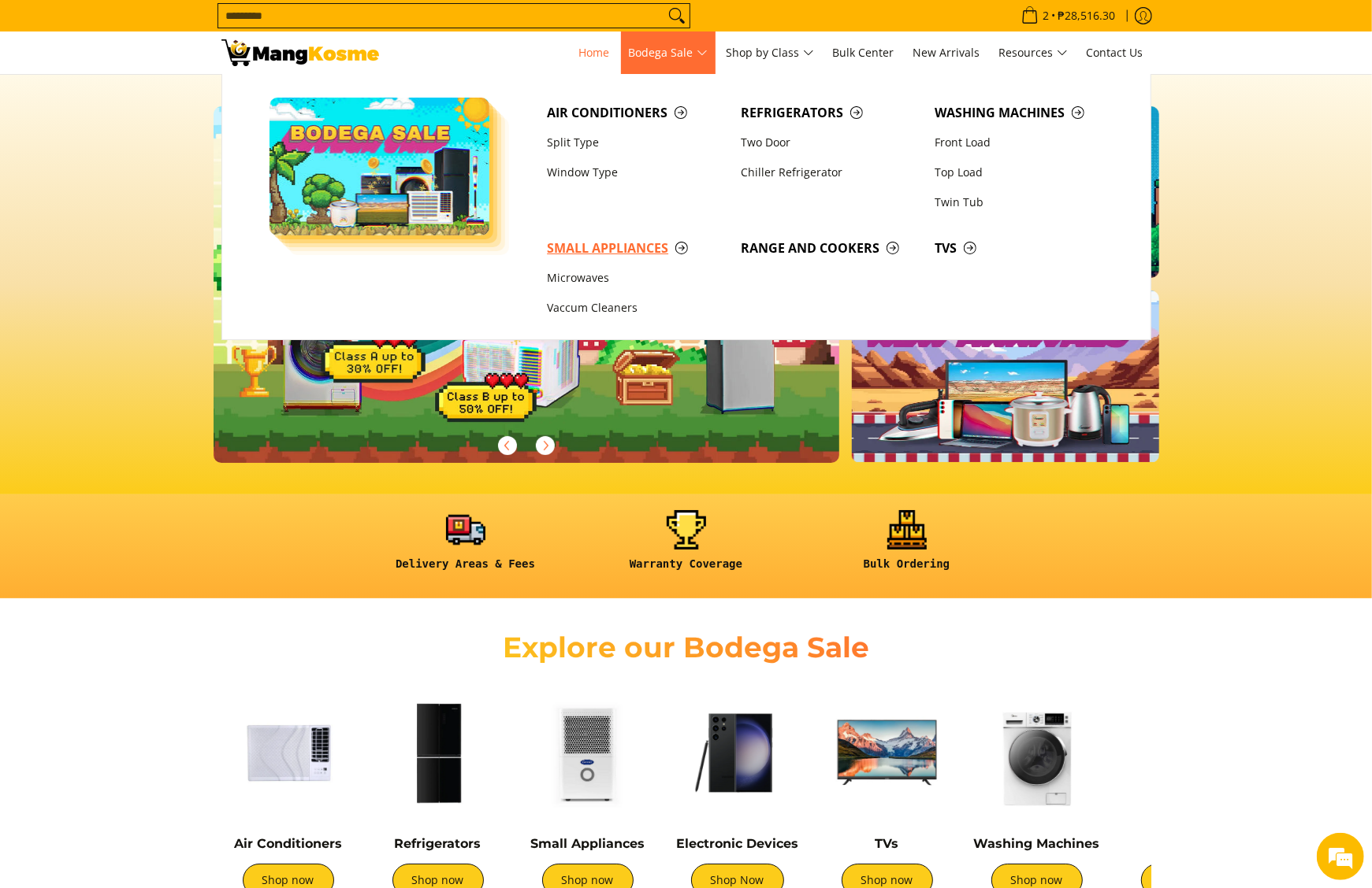
click at [593, 248] on span "Small Appliances" at bounding box center [636, 248] width 178 height 20
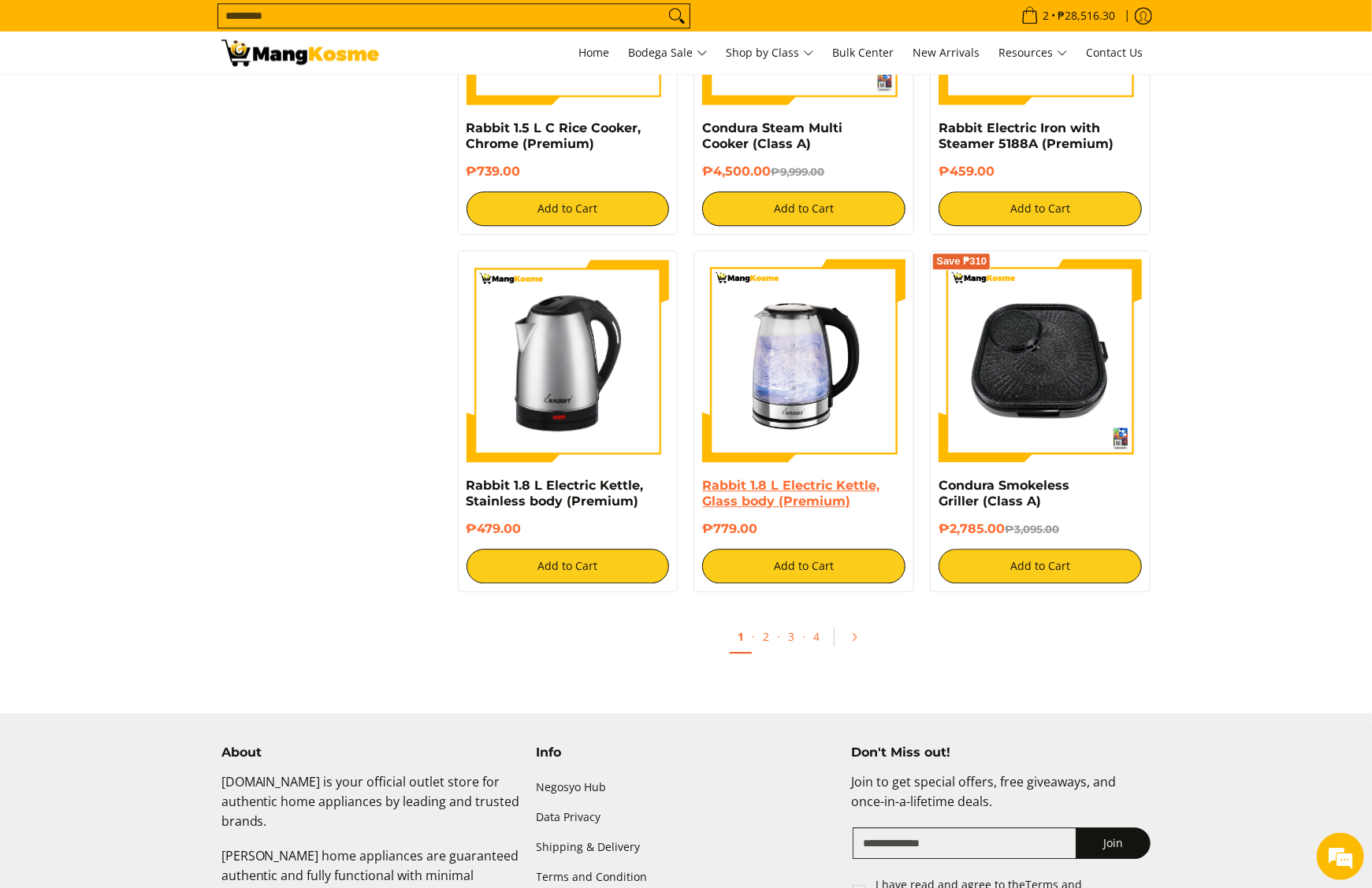
scroll to position [2952, 0]
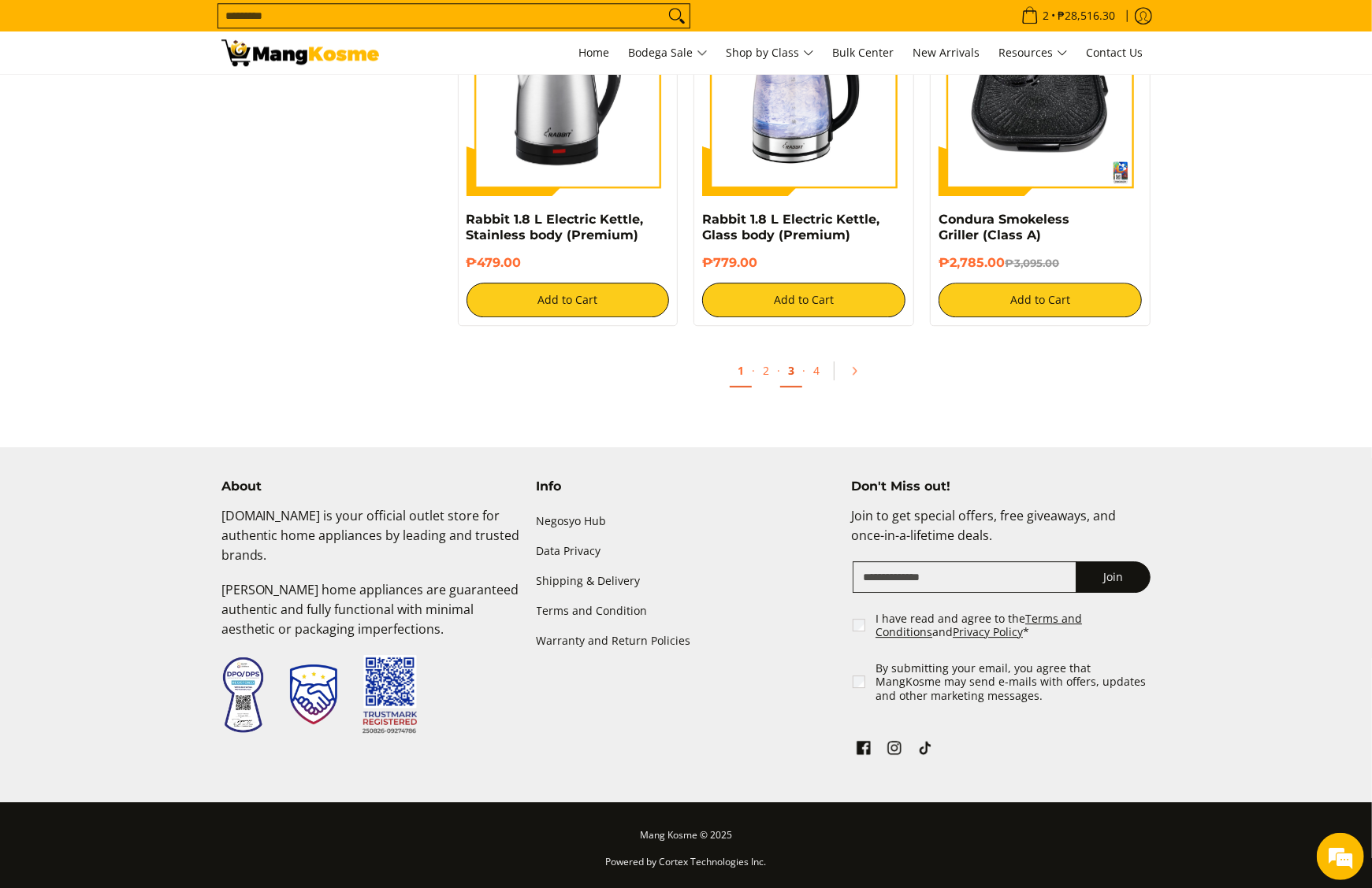
click at [788, 369] on link "3" at bounding box center [791, 371] width 22 height 33
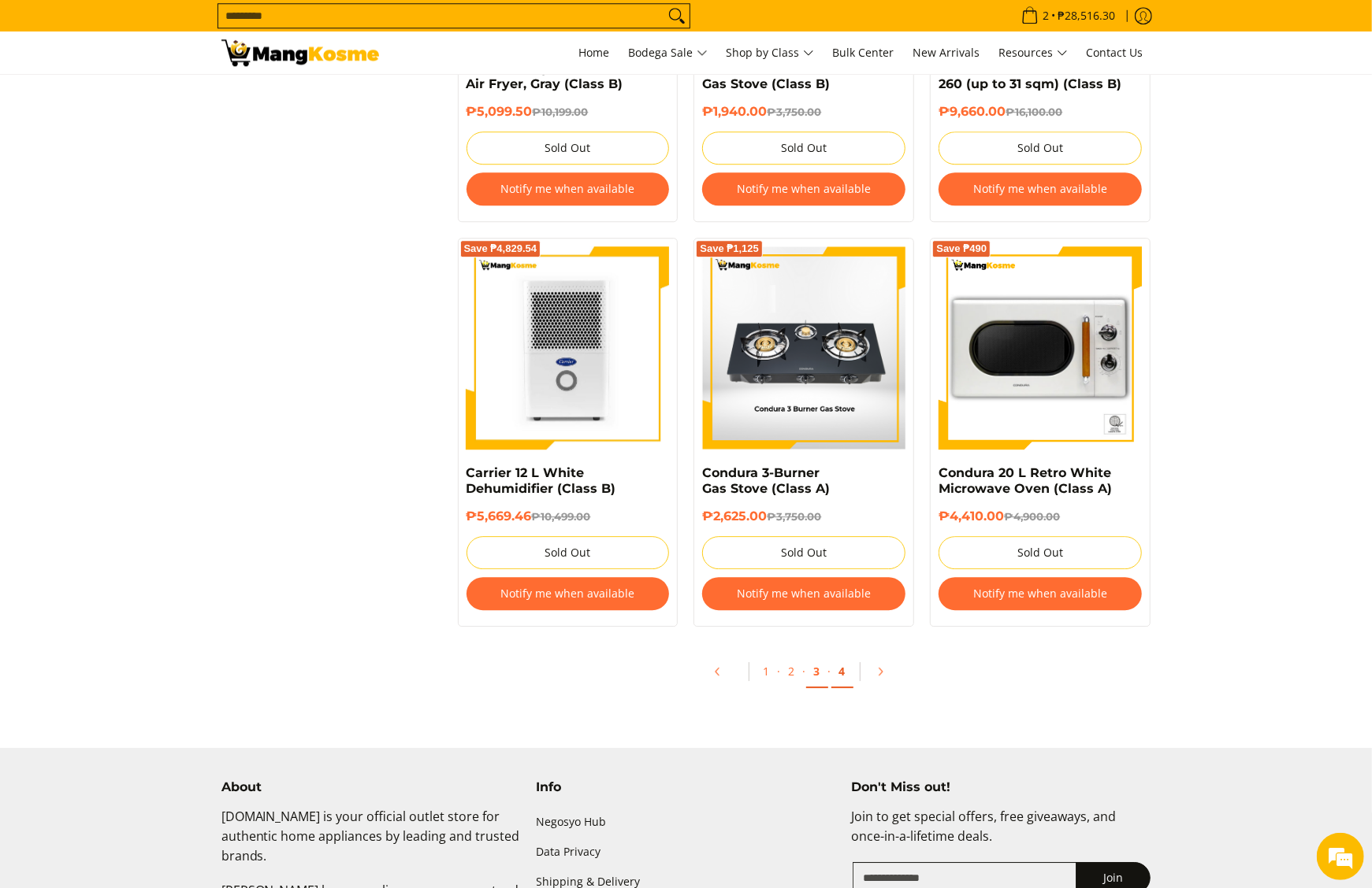
click at [834, 681] on link "4" at bounding box center [841, 672] width 22 height 33
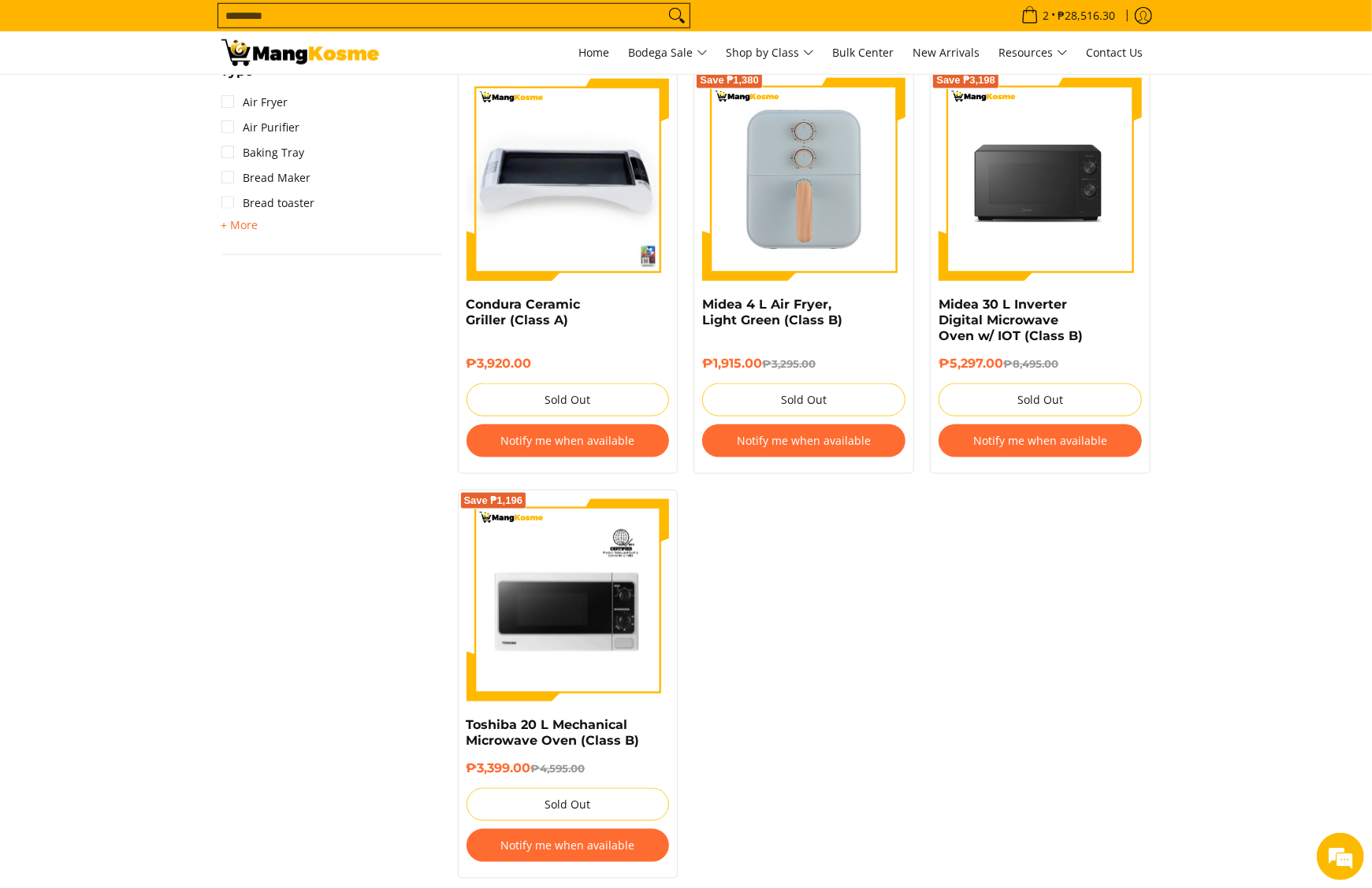
scroll to position [630, 0]
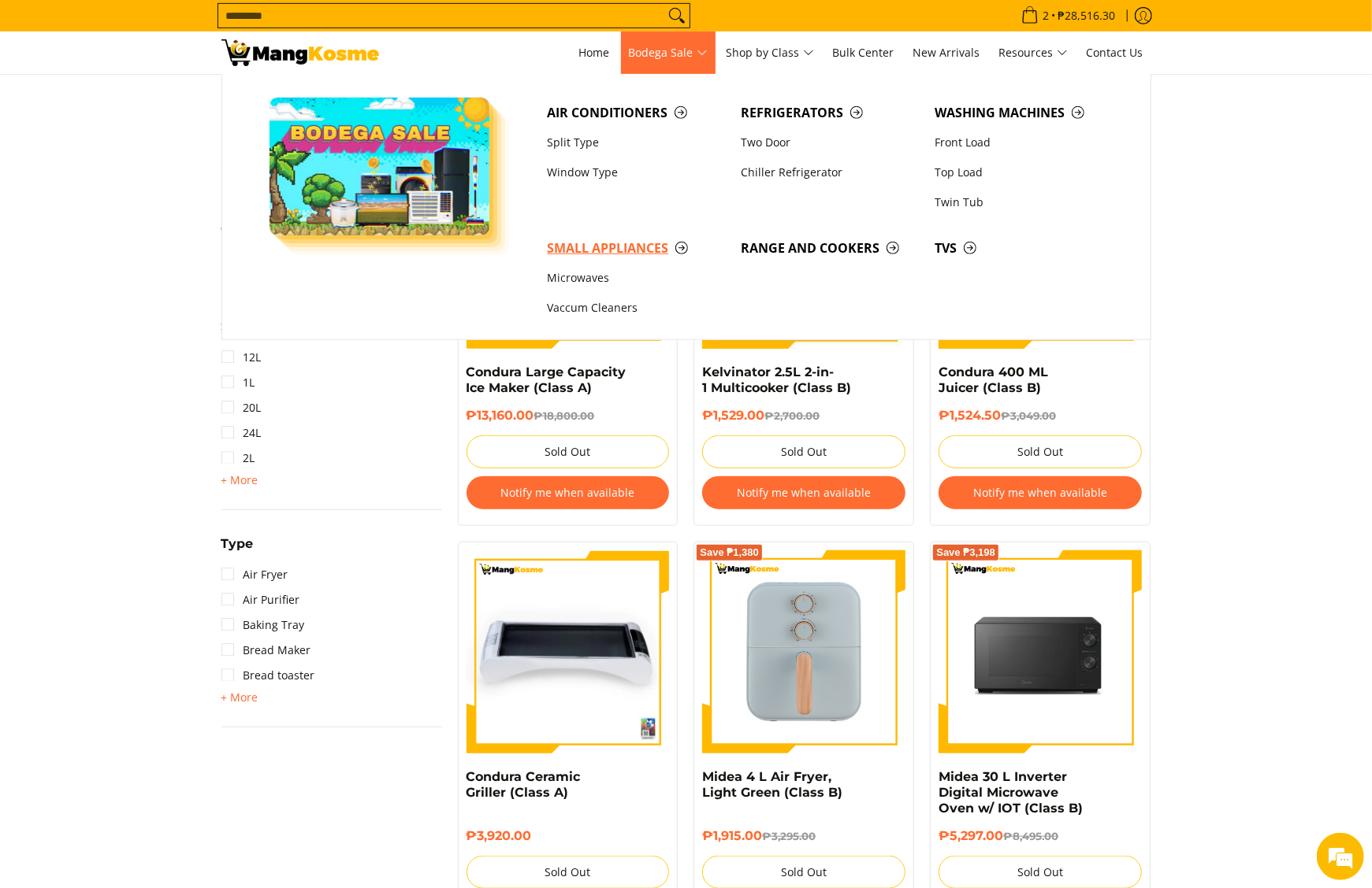
click at [623, 258] on span "Small Appliances" at bounding box center [636, 248] width 178 height 20
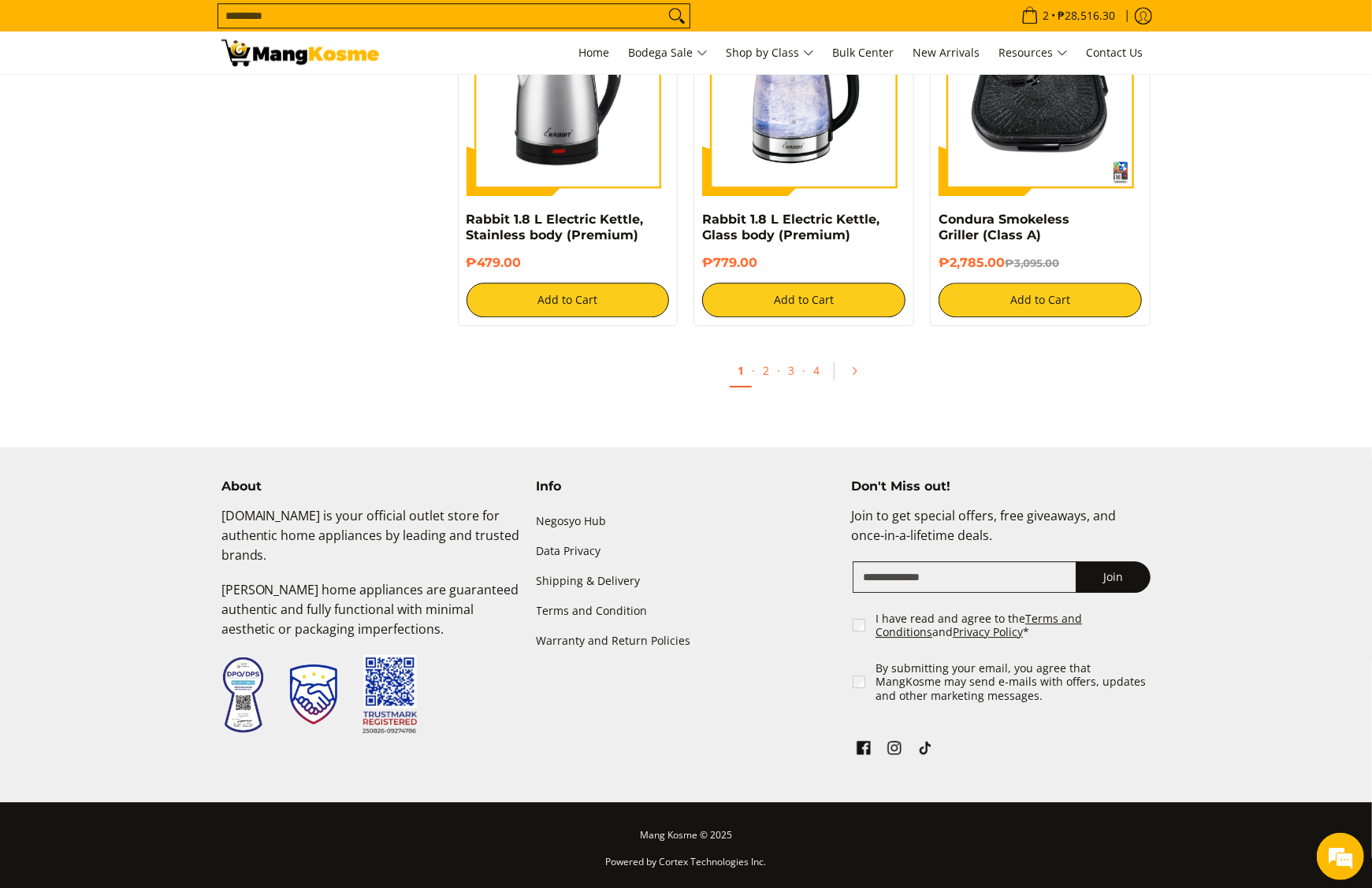
scroll to position [2952, 0]
click at [773, 365] on link "2" at bounding box center [766, 371] width 22 height 33
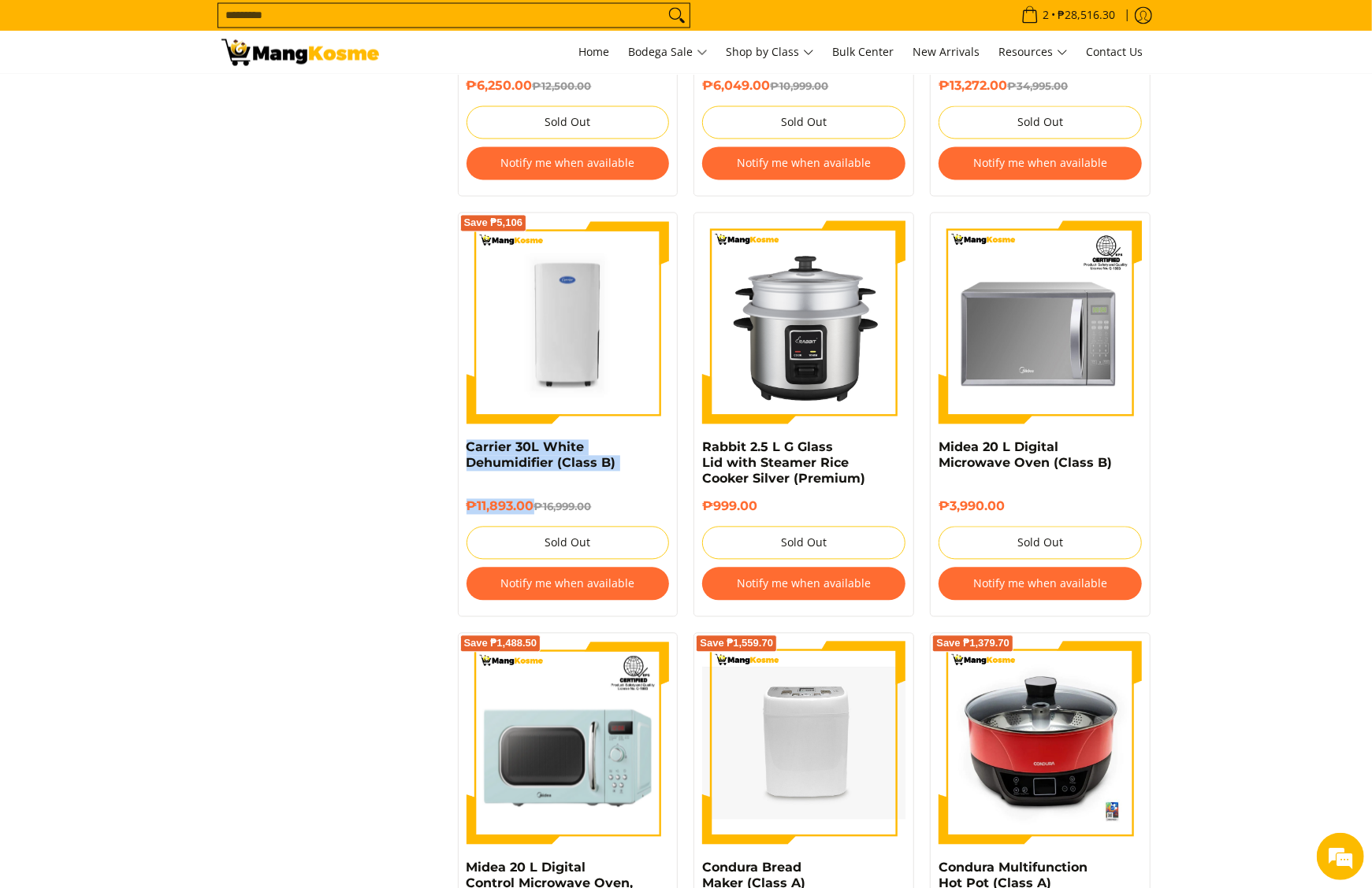
drag, startPoint x: 451, startPoint y: 455, endPoint x: 531, endPoint y: 511, distance: 97.7
click at [531, 511] on div "Save ₱5,106 Carrier 30L White Dehumidifier (Class B) ₱11,893.00 ₱16,999.00 Sold…" at bounding box center [568, 415] width 236 height 405
copy div "Carrier 30L White Dehumidifier (Class B) ₱11,893.00"
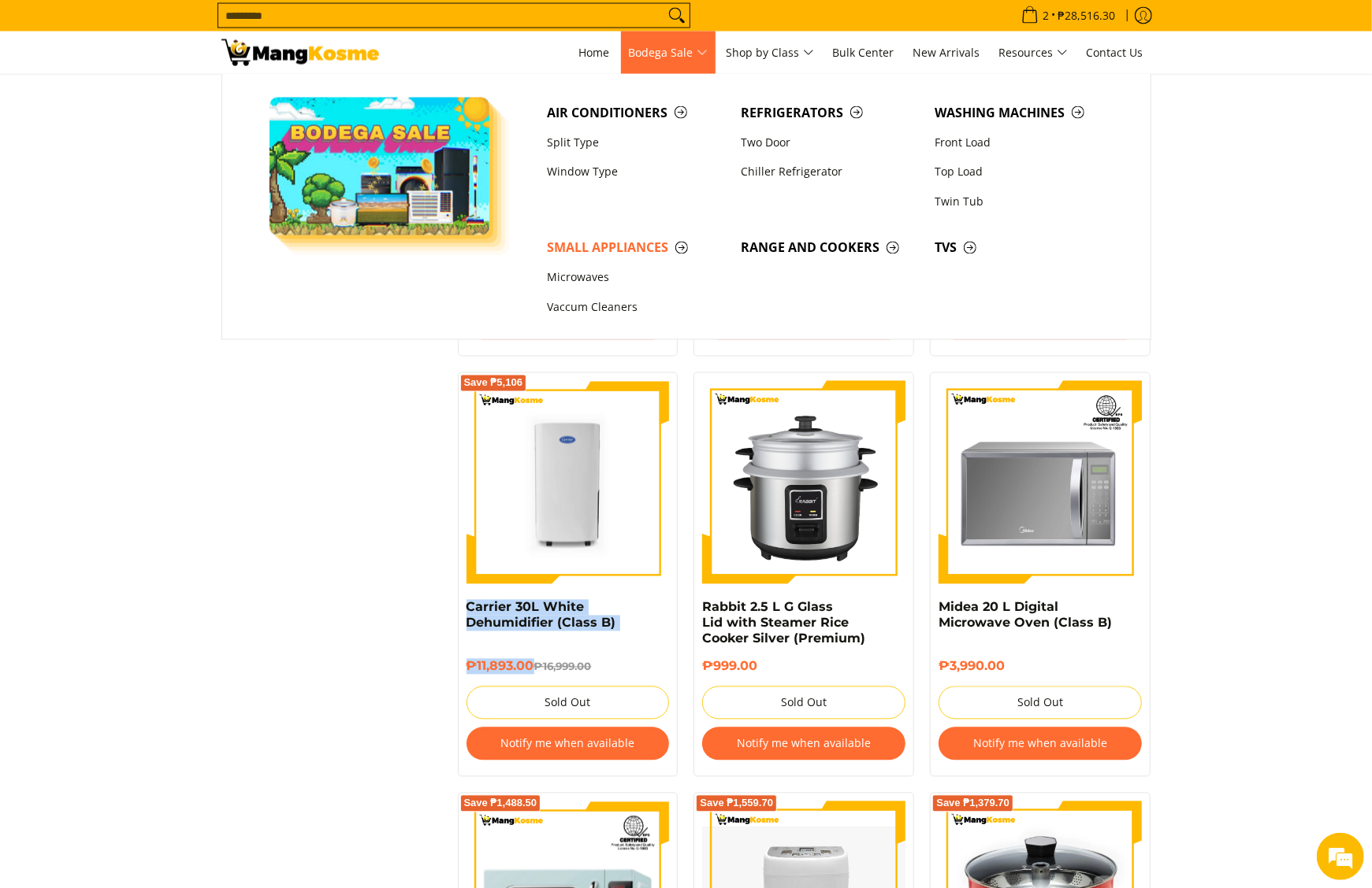
scroll to position [1733, 0]
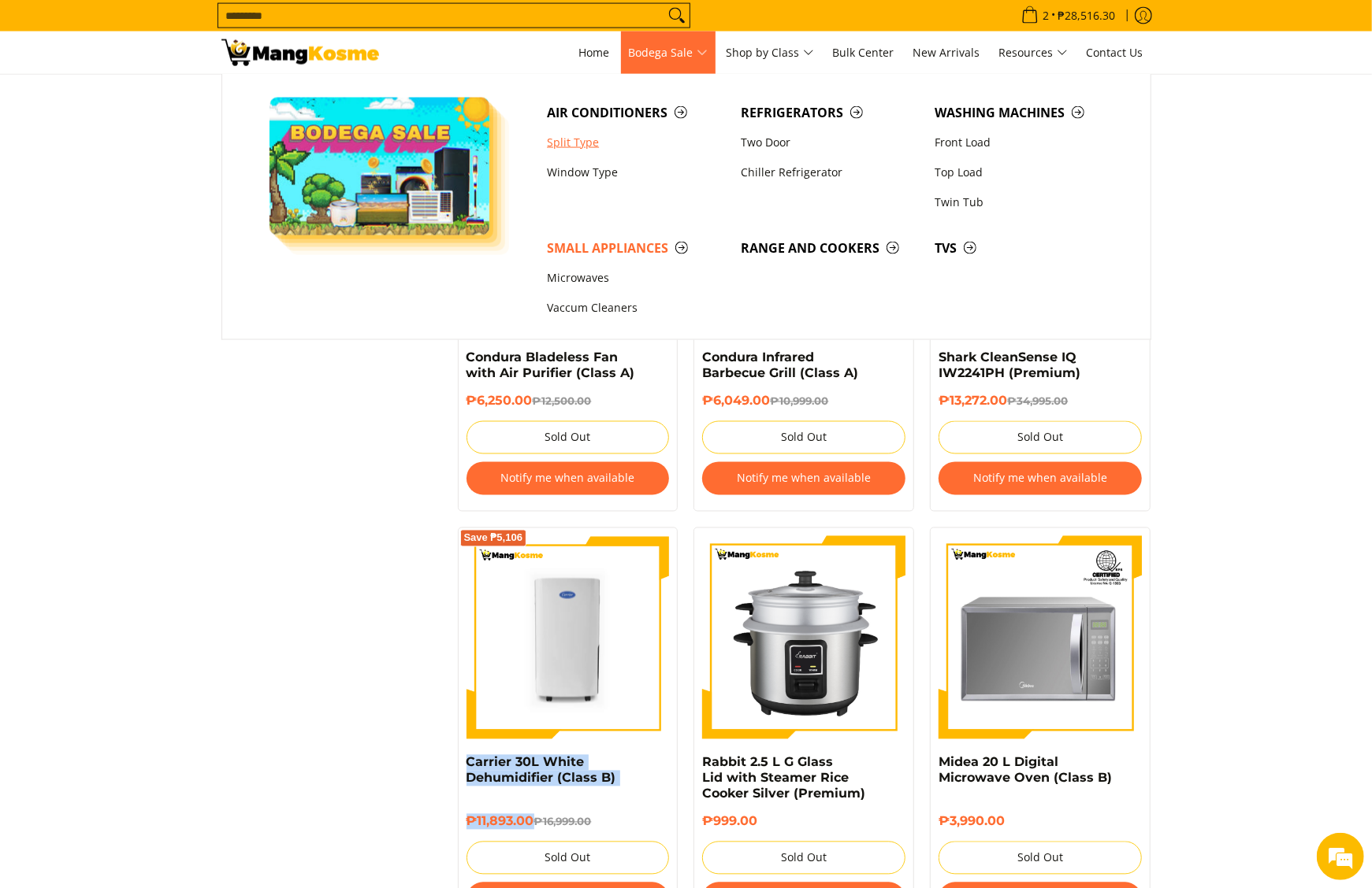
click at [603, 148] on link "Split Type" at bounding box center [636, 142] width 194 height 30
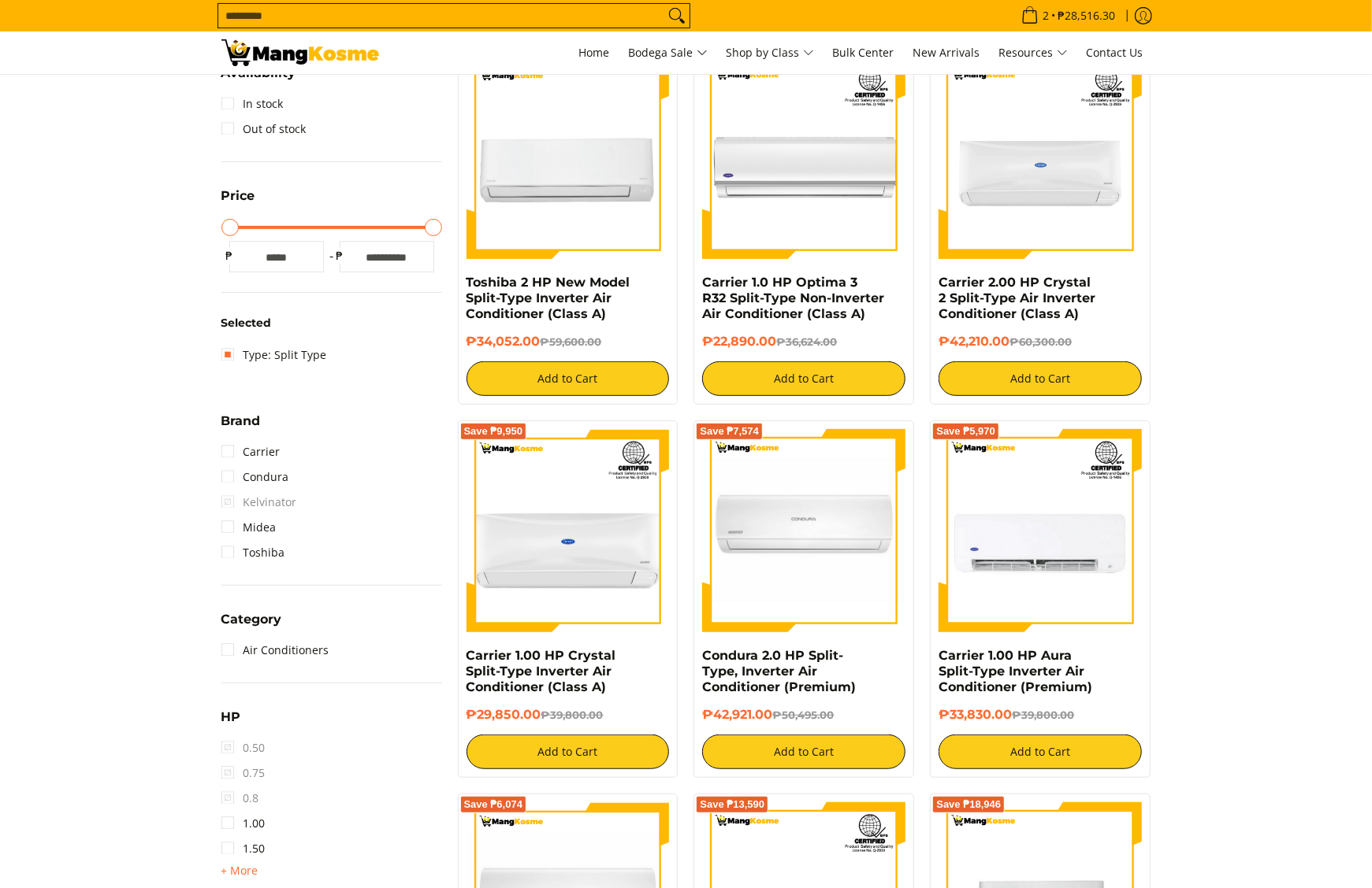
scroll to position [473, 0]
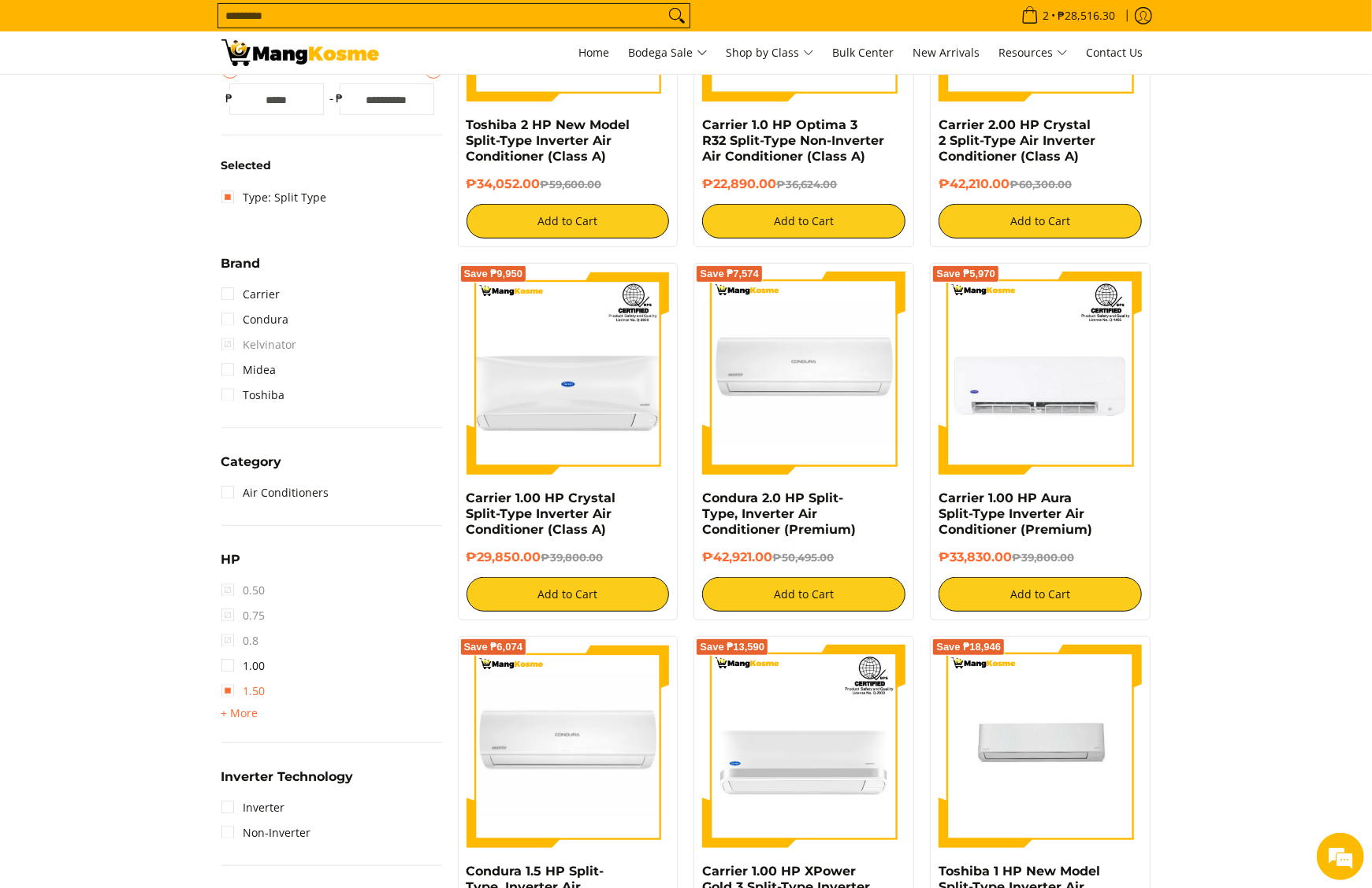
click at [248, 698] on link "1.50" at bounding box center [244, 691] width 44 height 25
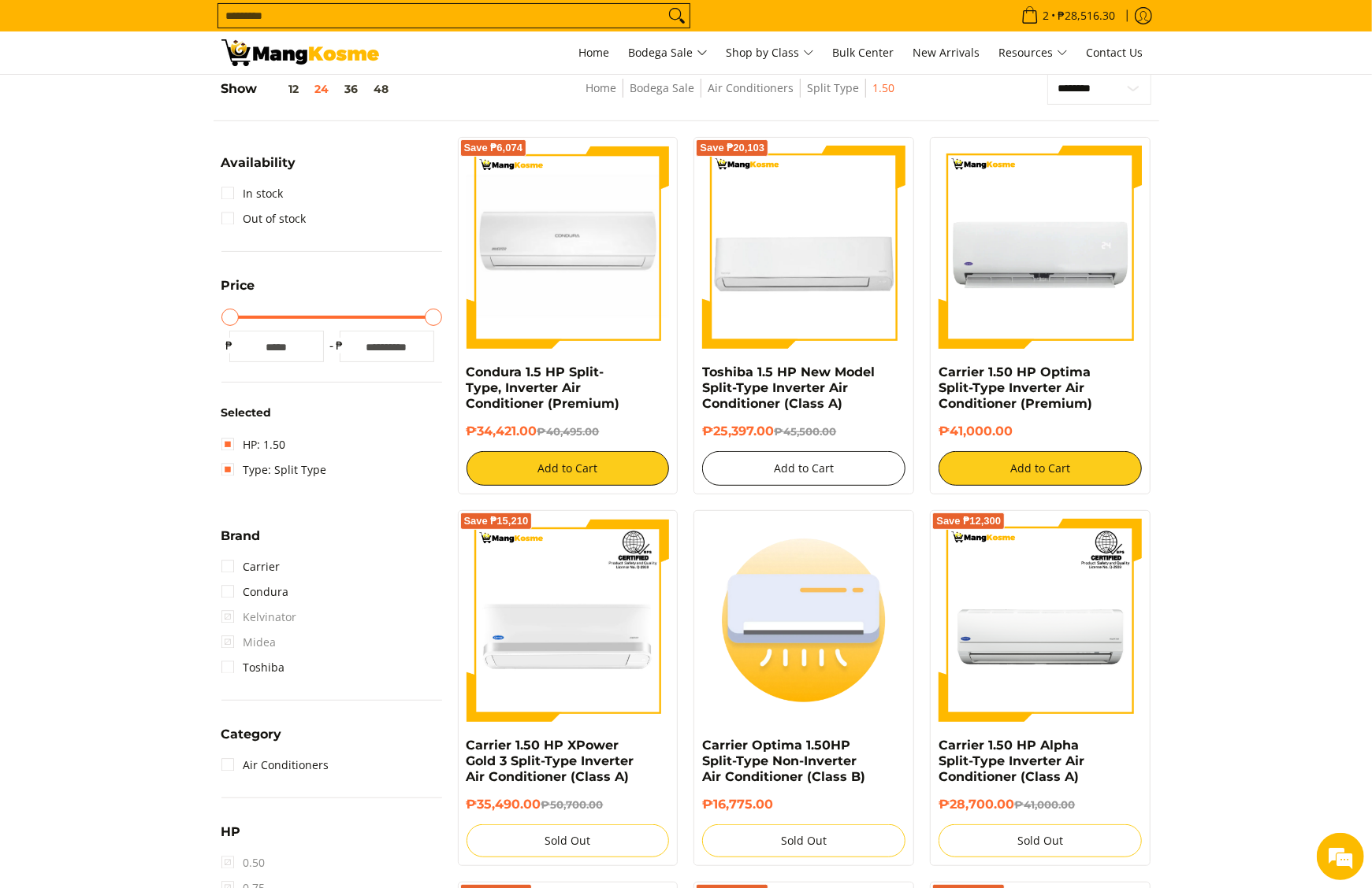
scroll to position [222, 0]
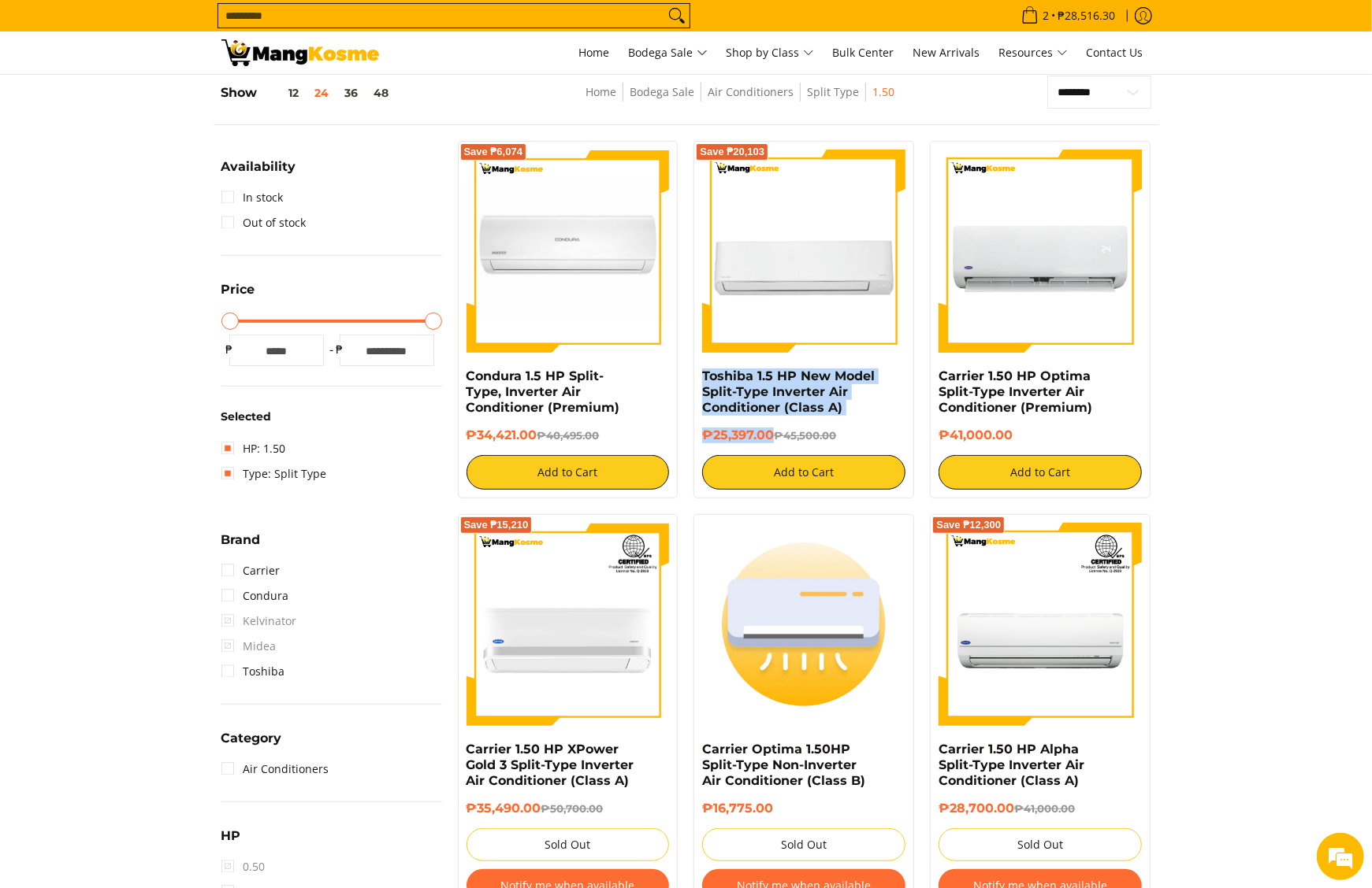
drag, startPoint x: 695, startPoint y: 370, endPoint x: 773, endPoint y: 435, distance: 101.5
click at [773, 435] on div "Save ₱20,103 Toshiba 1.5 HP New Model Split-Type Inverter Air Conditioner (Clas…" at bounding box center [804, 319] width 221 height 358
copy div "Toshiba 1.5 HP New Model Split-Type Inverter Air Conditioner (Class A) ₱25,397.…"
click at [734, 445] on div "₱25,397.00 ₱45,500.00" at bounding box center [804, 441] width 203 height 28
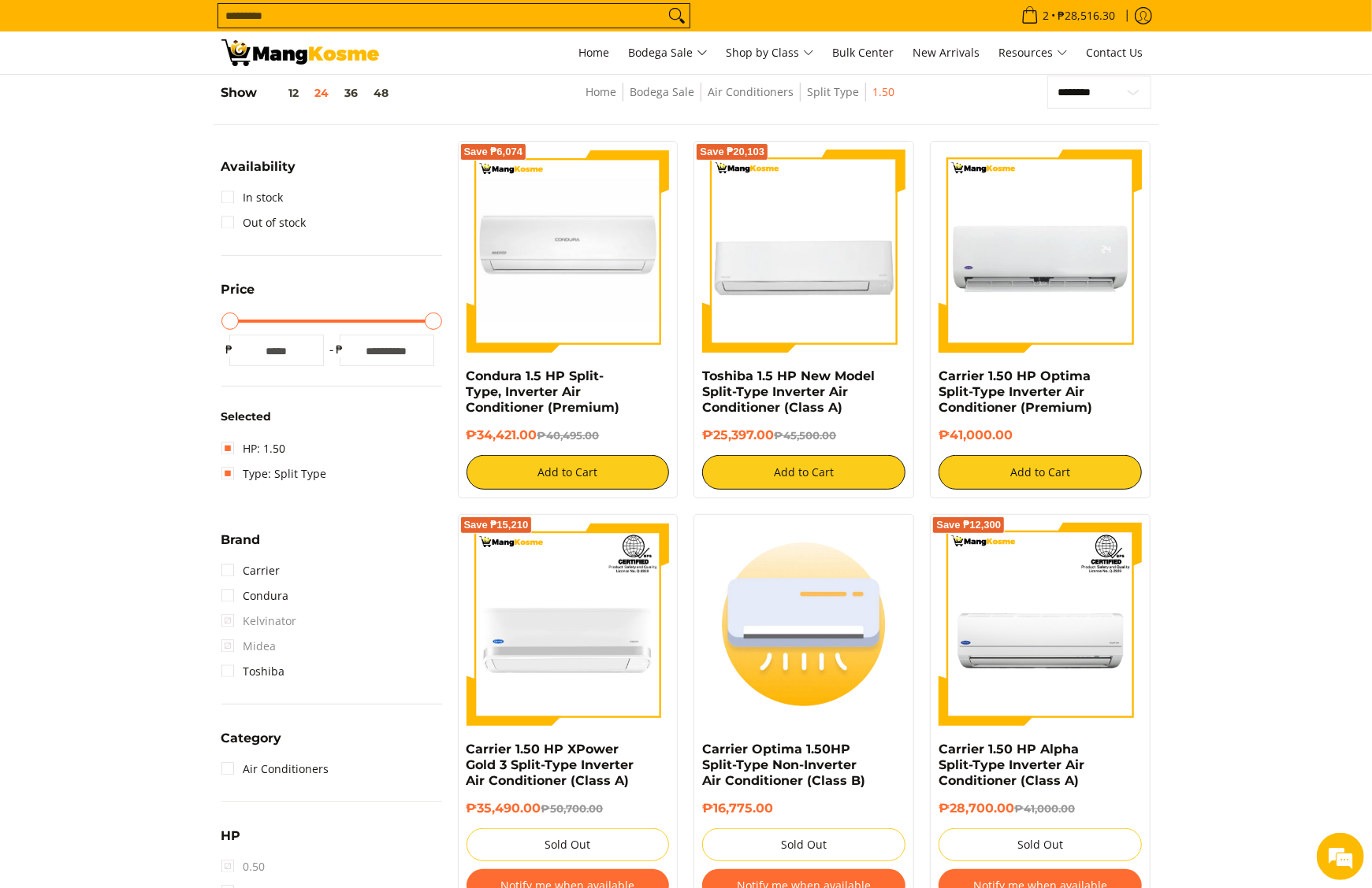
click at [734, 445] on div "₱25,397.00 ₱45,500.00" at bounding box center [804, 441] width 203 height 28
drag, startPoint x: 1021, startPoint y: 435, endPoint x: 940, endPoint y: 433, distance: 81.0
click at [940, 433] on h6 "₱41,000.00" at bounding box center [1040, 435] width 203 height 15
copy h6 "₱41,000.00"
click at [248, 438] on link "HP: 1.50" at bounding box center [253, 449] width 64 height 25
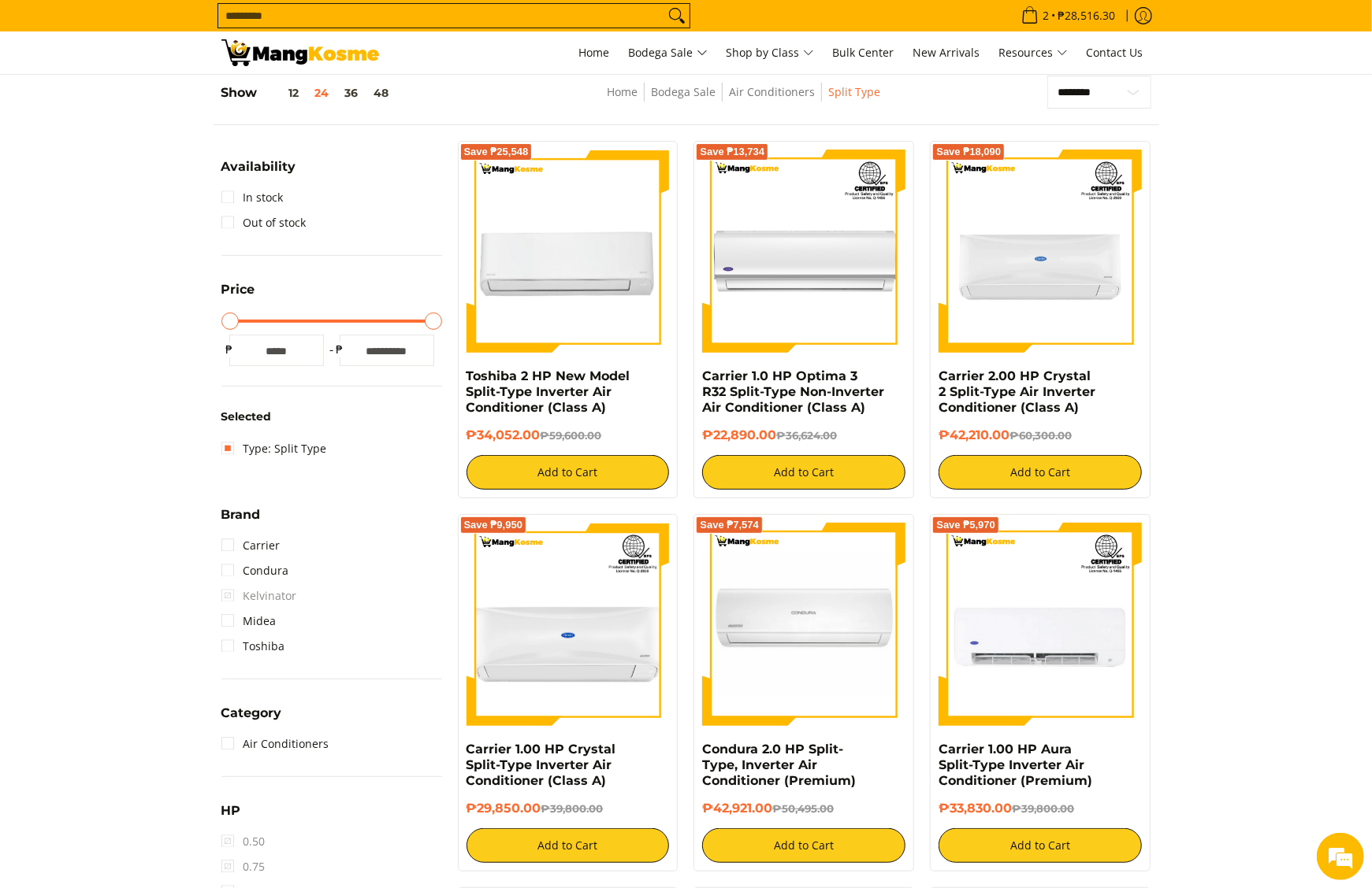
scroll to position [536, 0]
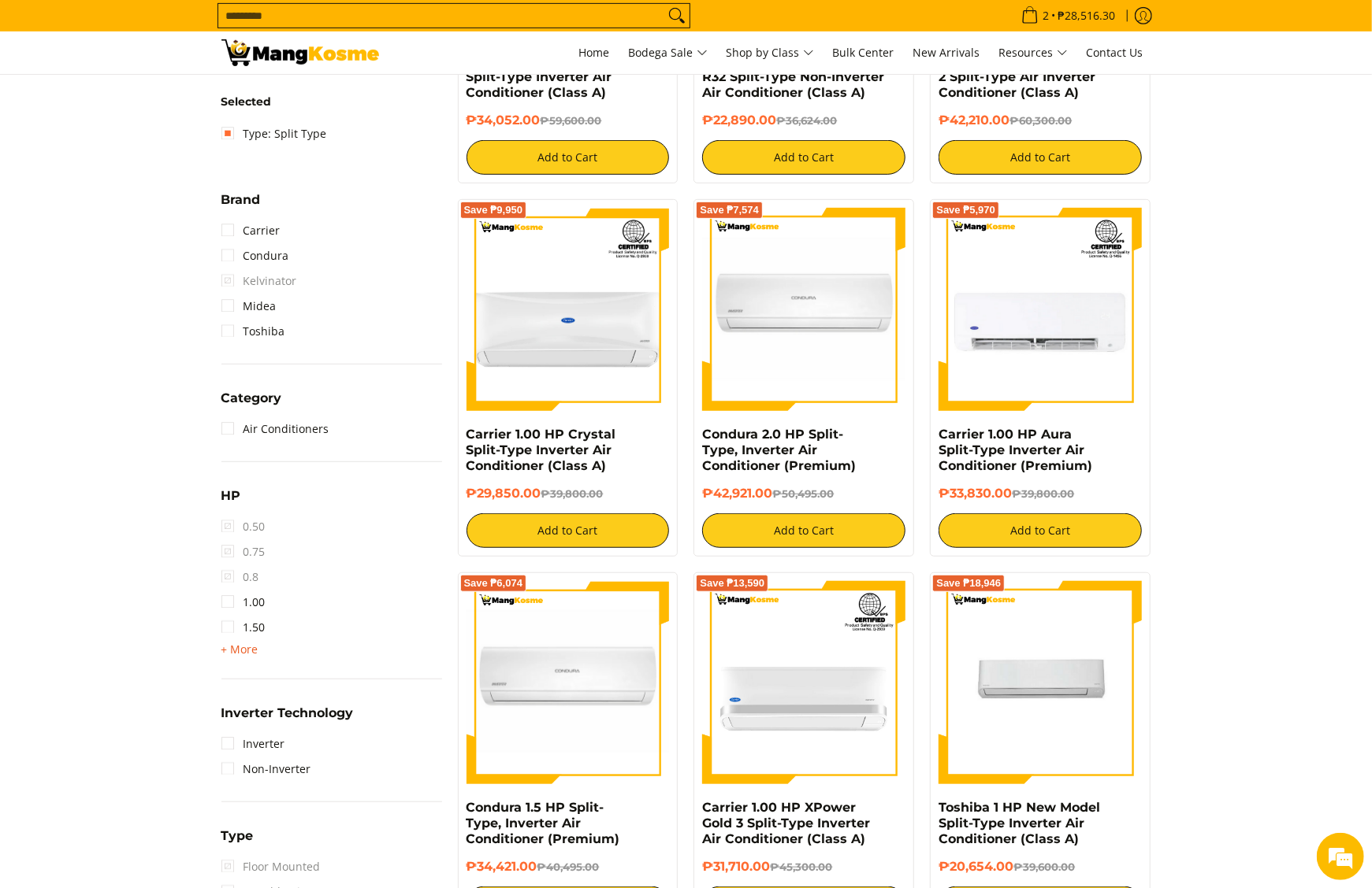
click at [236, 643] on span "+ More" at bounding box center [240, 649] width 37 height 12
click at [253, 660] on link "2.00" at bounding box center [244, 653] width 44 height 25
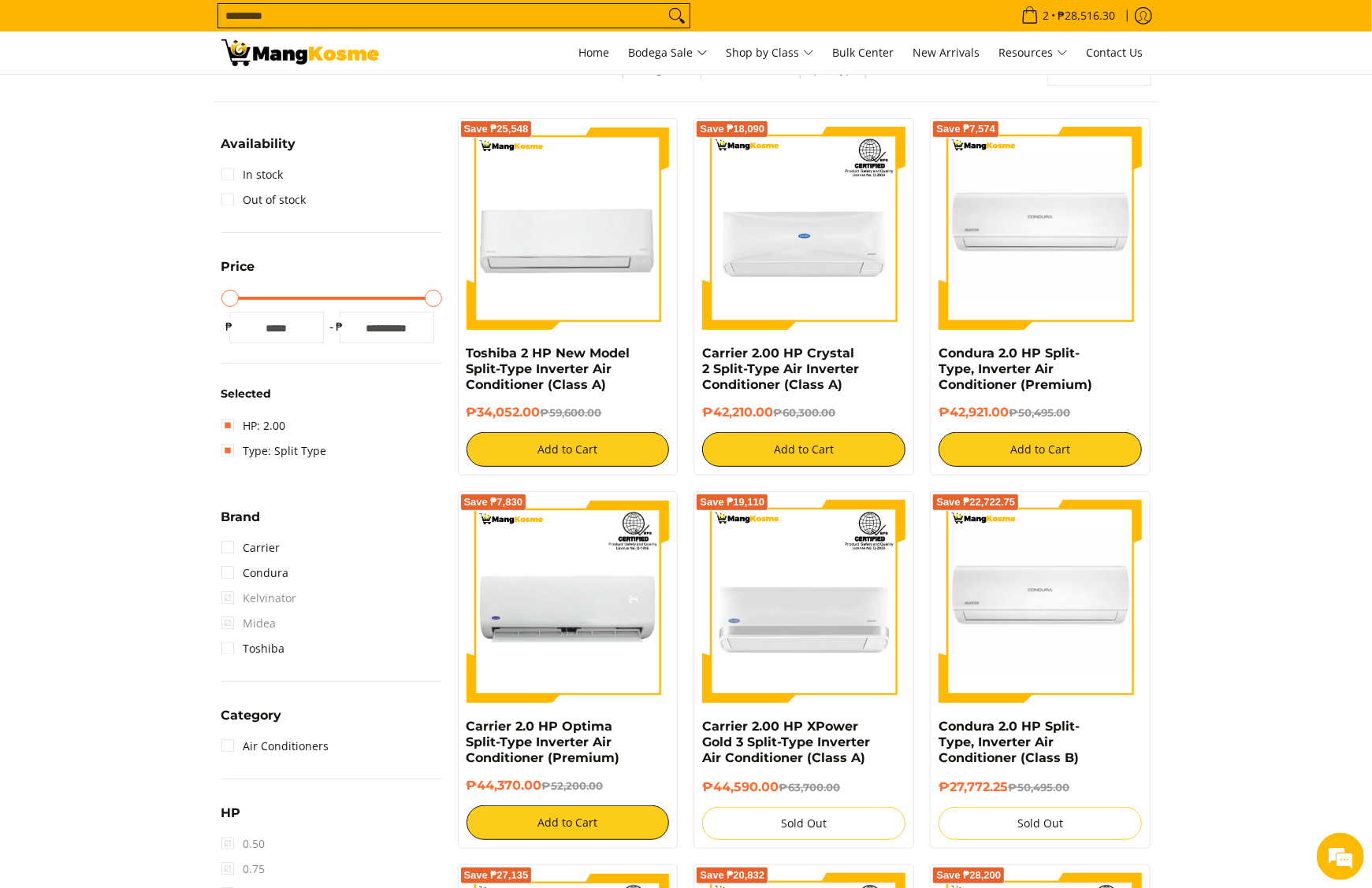
scroll to position [222, 0]
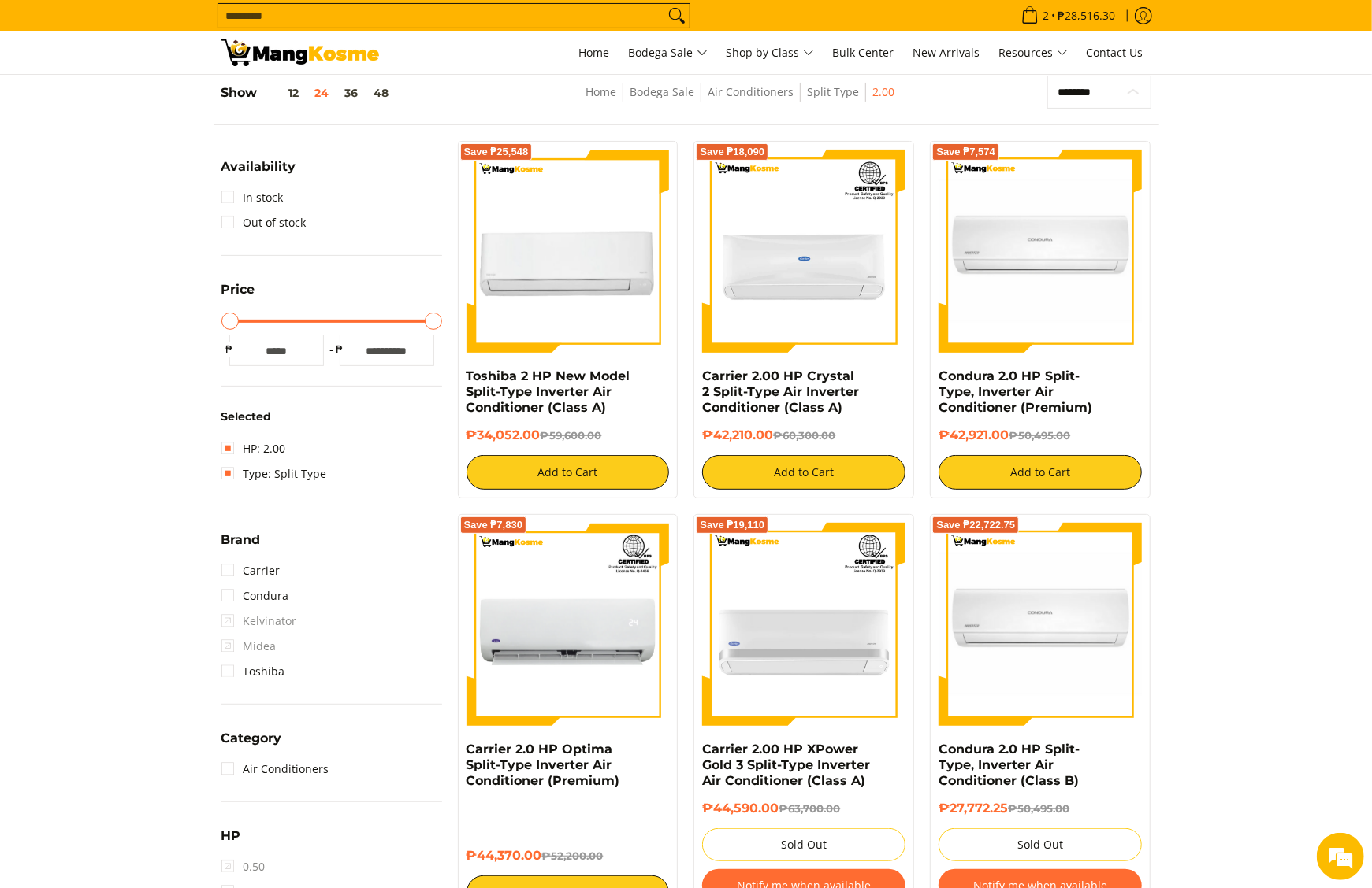
click at [1125, 88] on select "**********" at bounding box center [1099, 92] width 104 height 34
select select "**********"
click at [1047, 76] on select "**********" at bounding box center [1099, 92] width 104 height 34
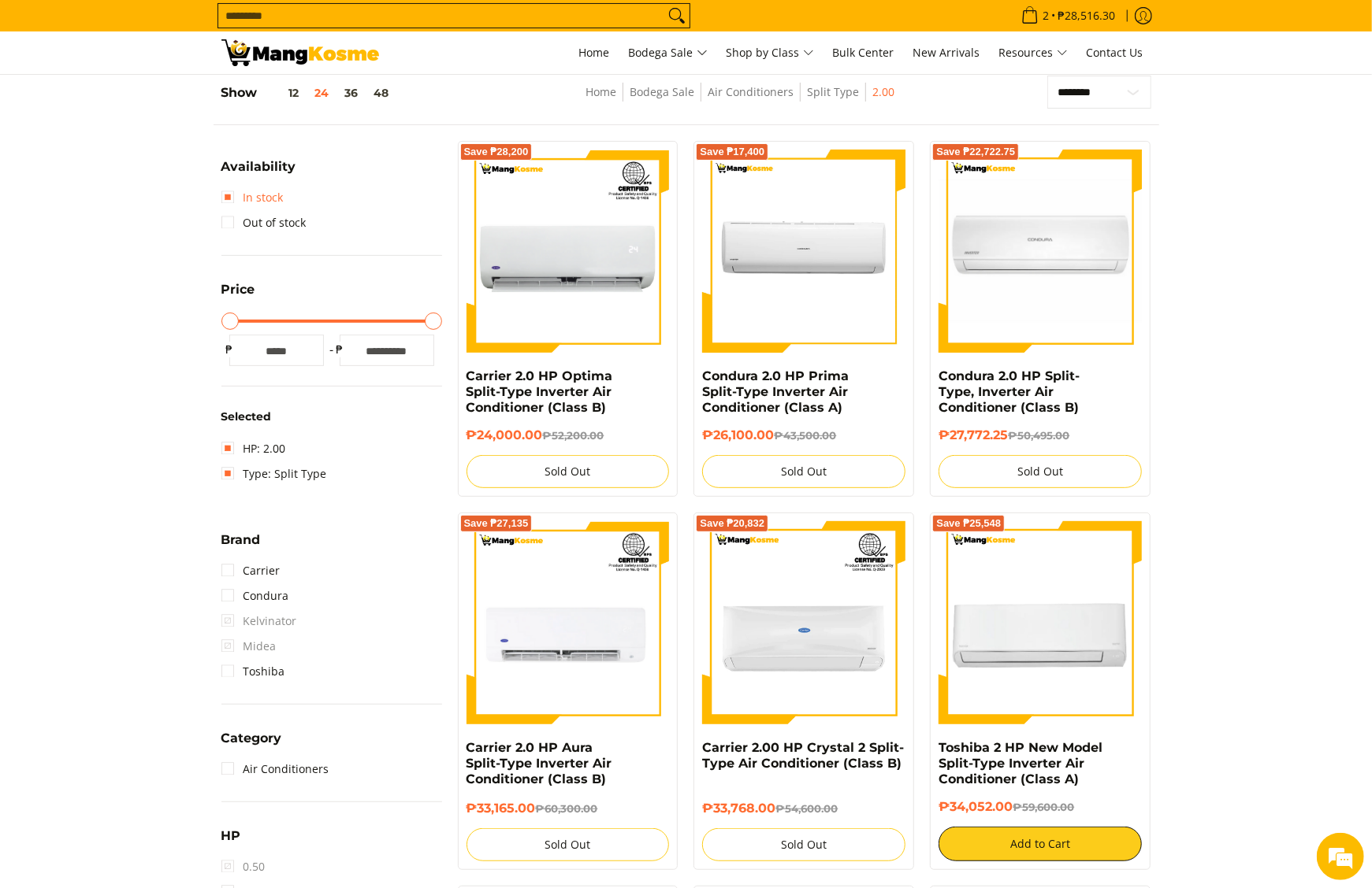
click at [235, 199] on link "In stock" at bounding box center [252, 198] width 62 height 25
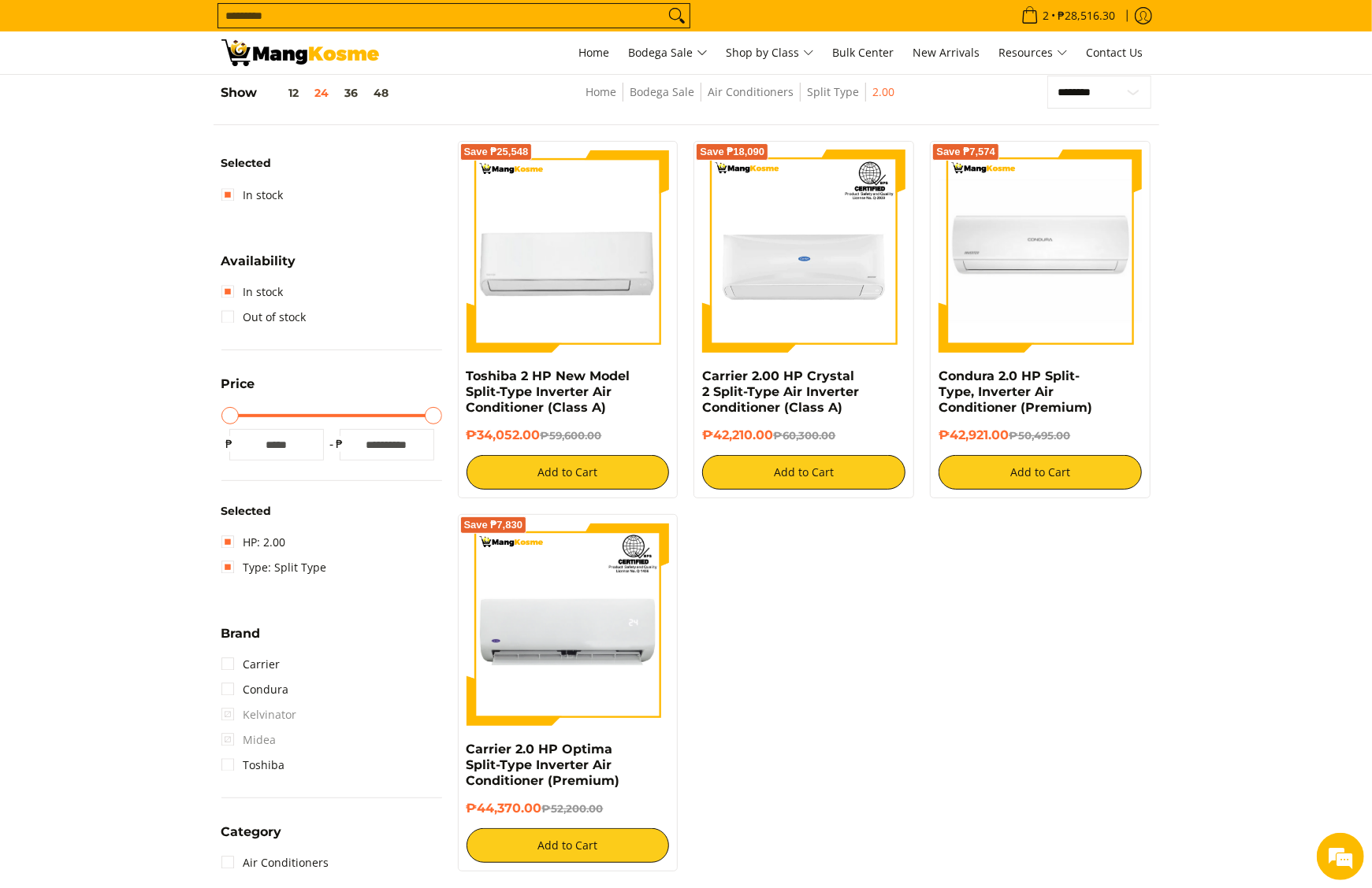
click at [496, 432] on h6 "₱34,052.00 ₱59,600.00" at bounding box center [568, 435] width 203 height 15
copy h6 "34,052.00"
click at [506, 811] on h6 "₱44,370.00 ₱52,200.00" at bounding box center [568, 808] width 203 height 15
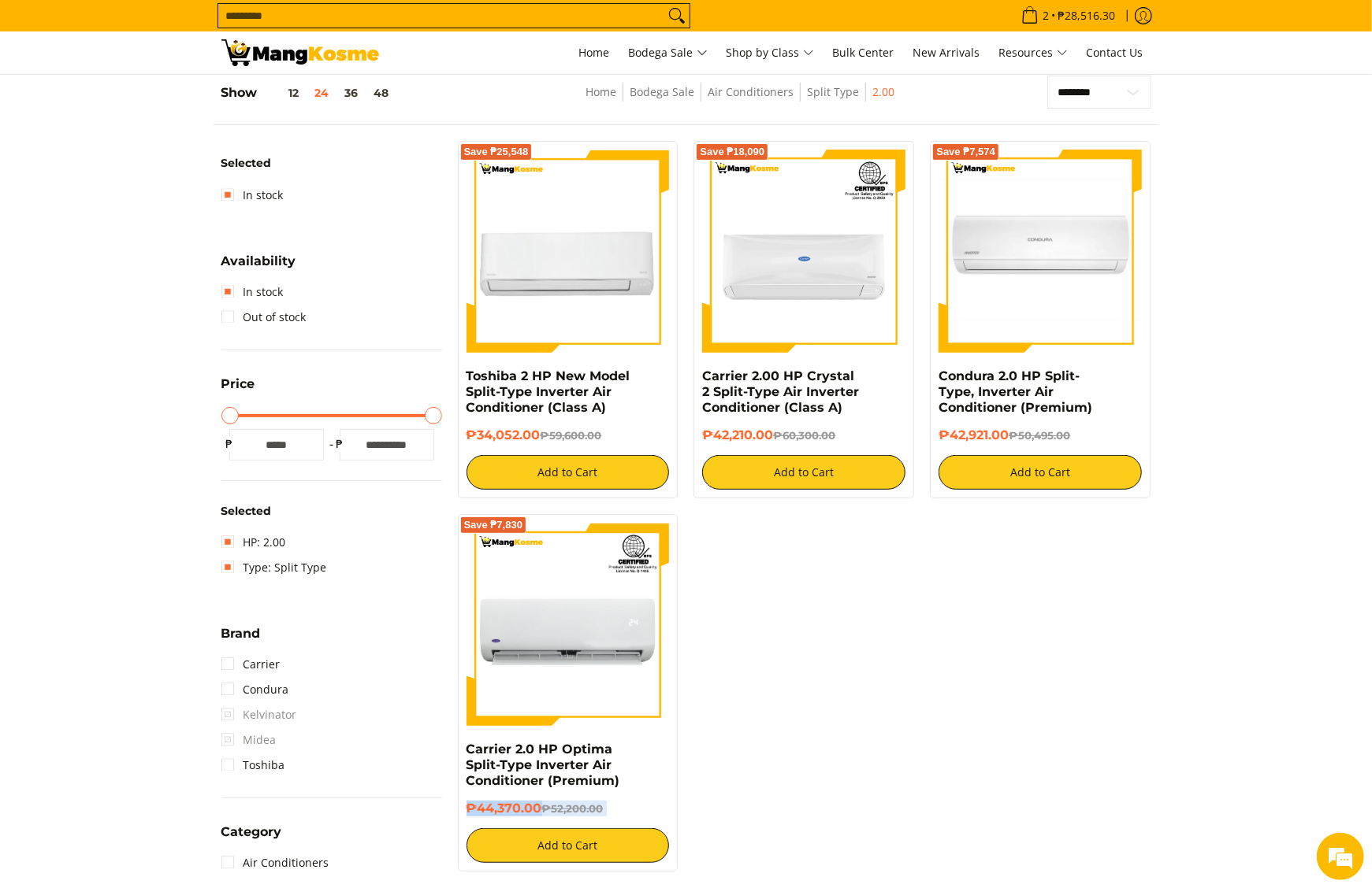
click at [506, 811] on h6 "₱44,370.00 ₱52,200.00" at bounding box center [568, 808] width 203 height 15
copy div "₱44,370.00 ₱52,200.00"
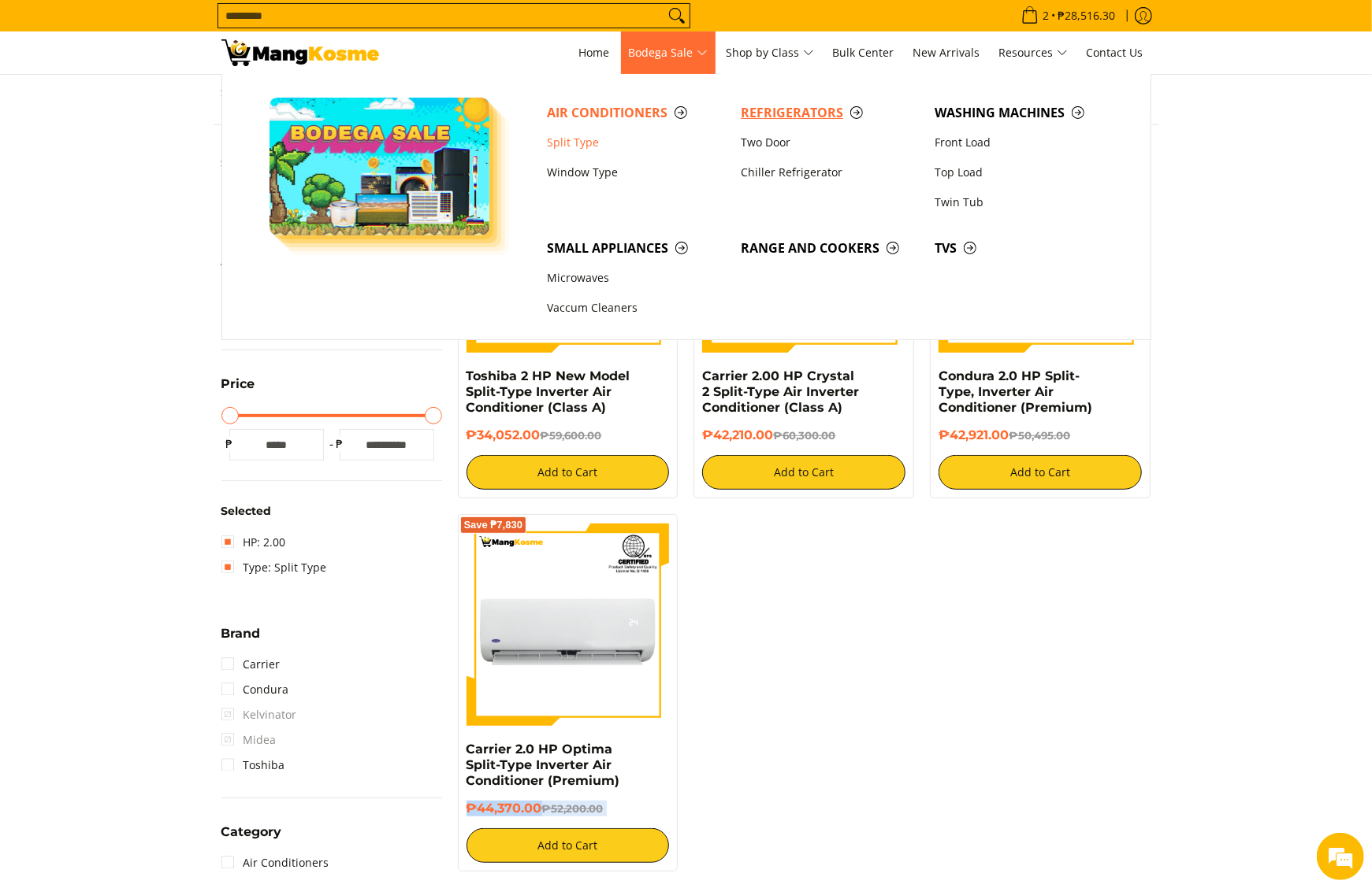
click at [745, 102] on link "Refrigerators" at bounding box center [830, 112] width 194 height 30
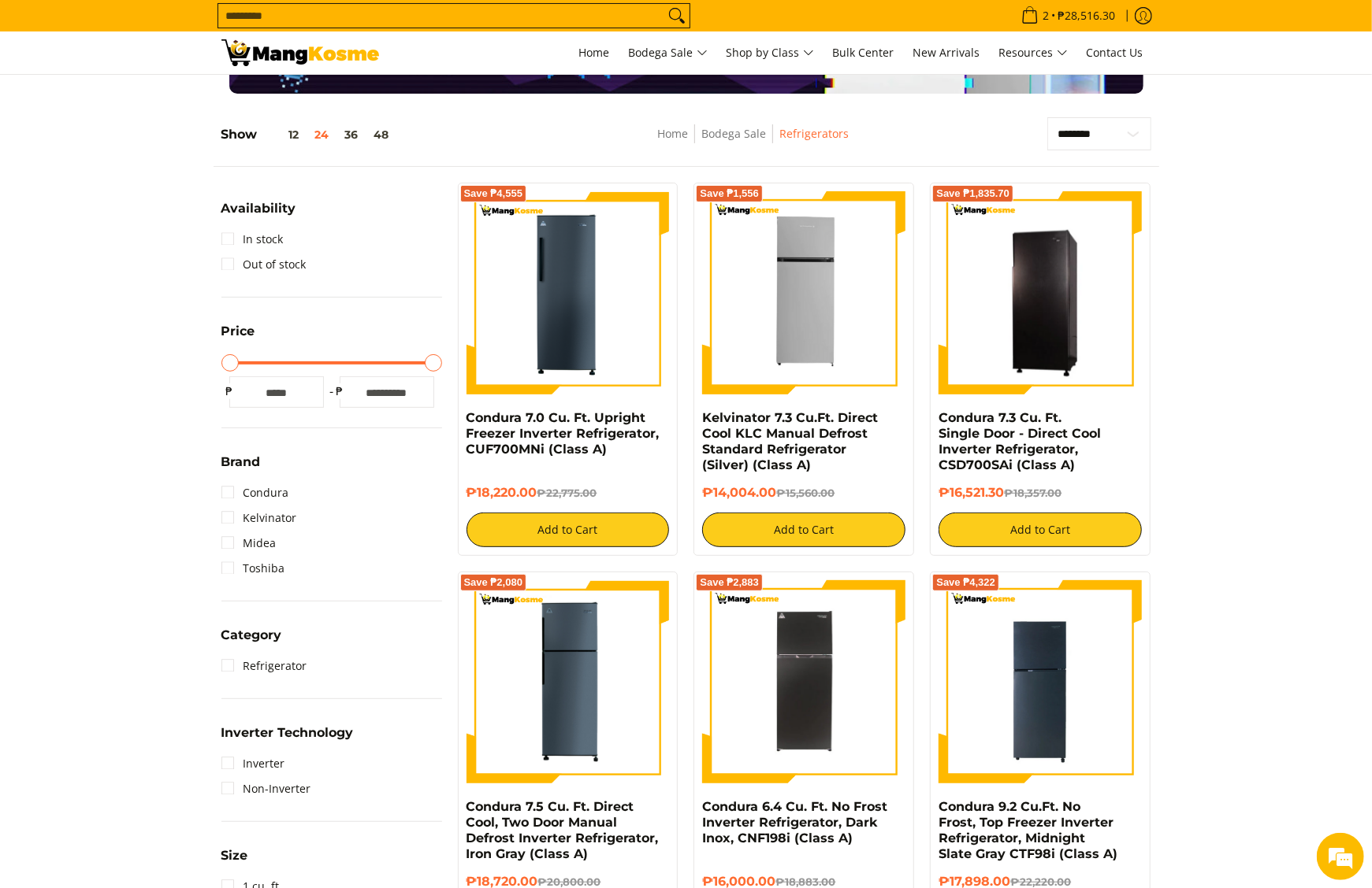
scroll to position [157, 0]
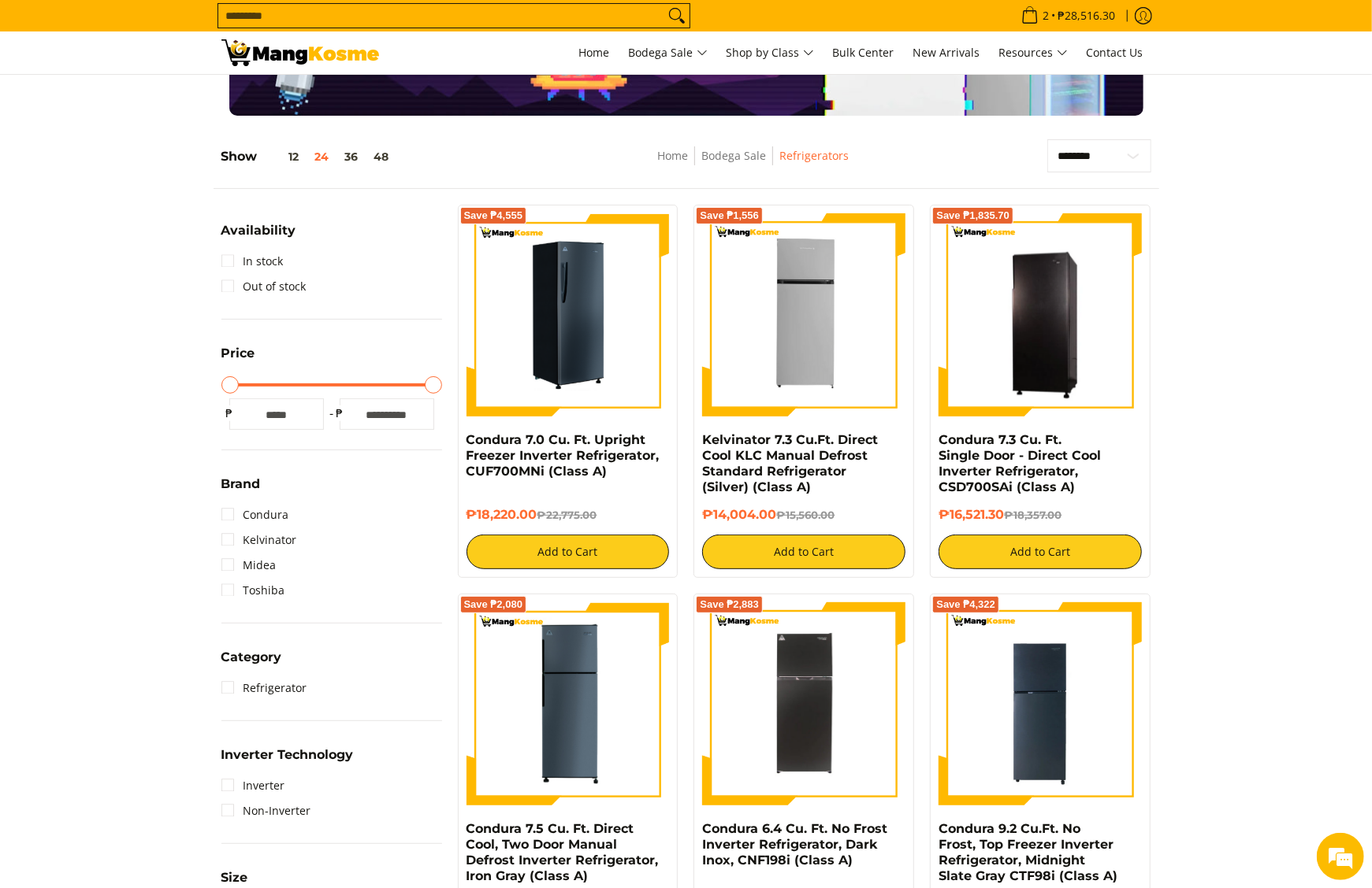
click at [546, 271] on img at bounding box center [568, 315] width 203 height 203
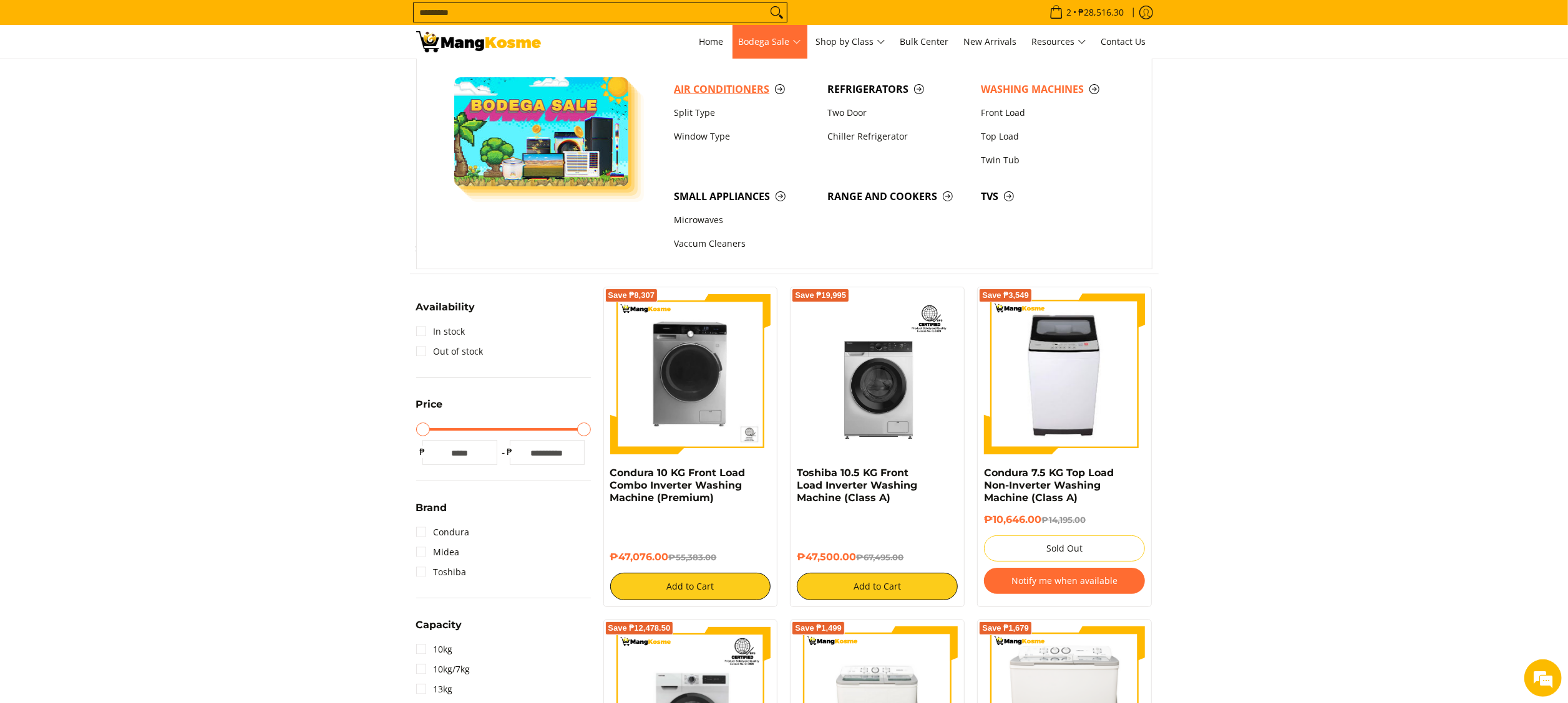
click at [722, 98] on link "Air Conditioners" at bounding box center [744, 89] width 153 height 24
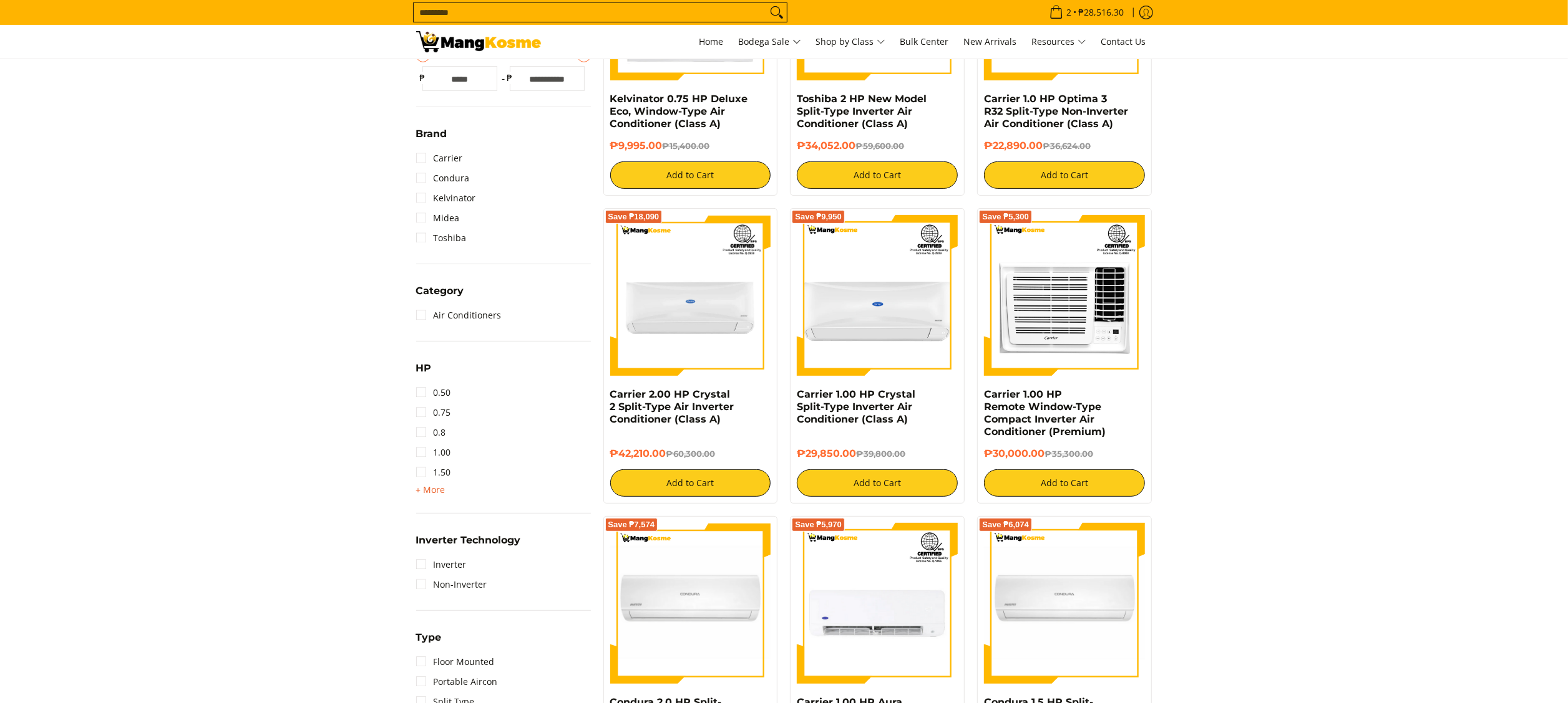
click at [440, 487] on span "+ More" at bounding box center [431, 490] width 30 height 10
click at [447, 495] on link "2.00" at bounding box center [434, 493] width 35 height 20
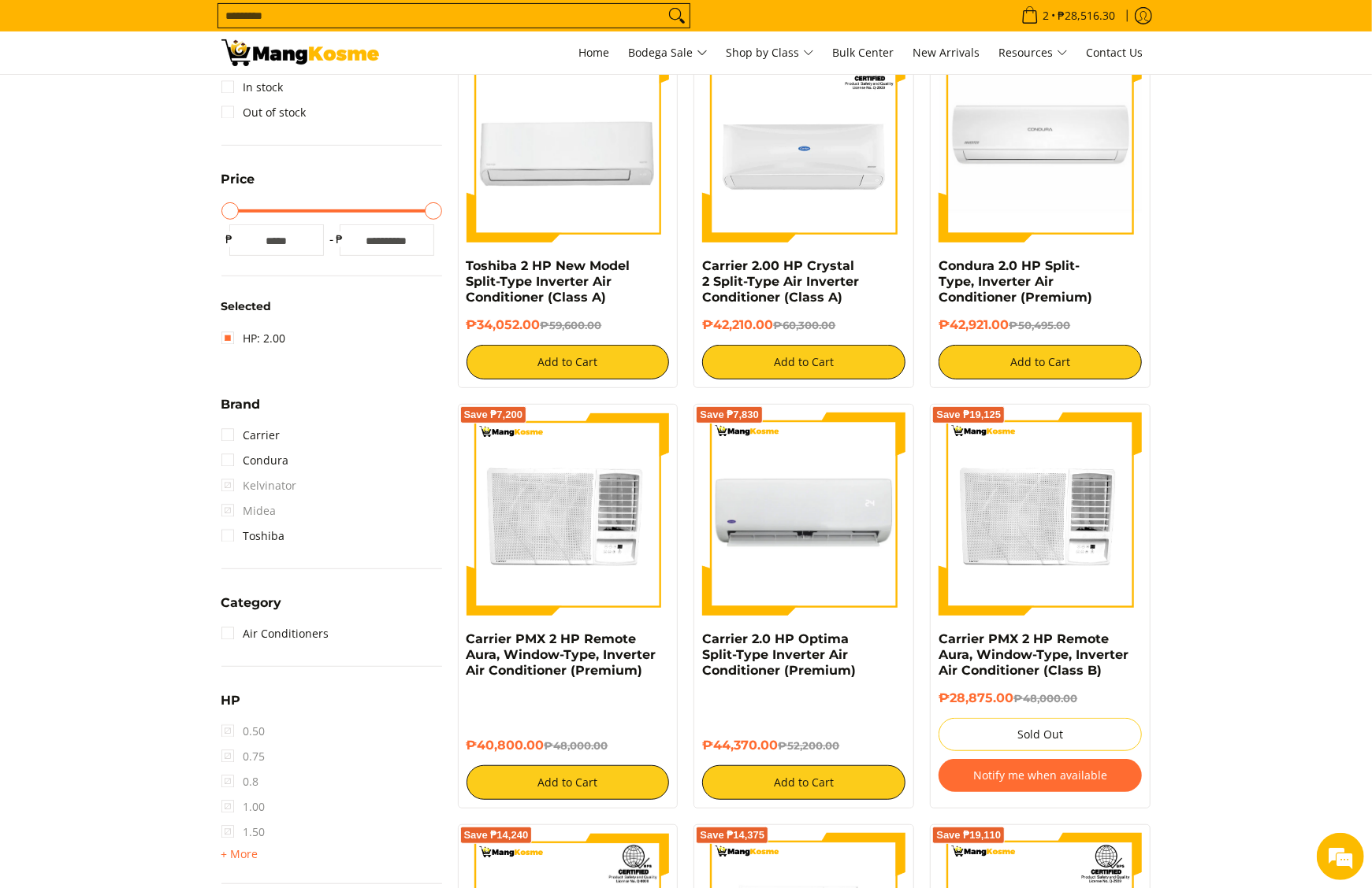
scroll to position [379, 0]
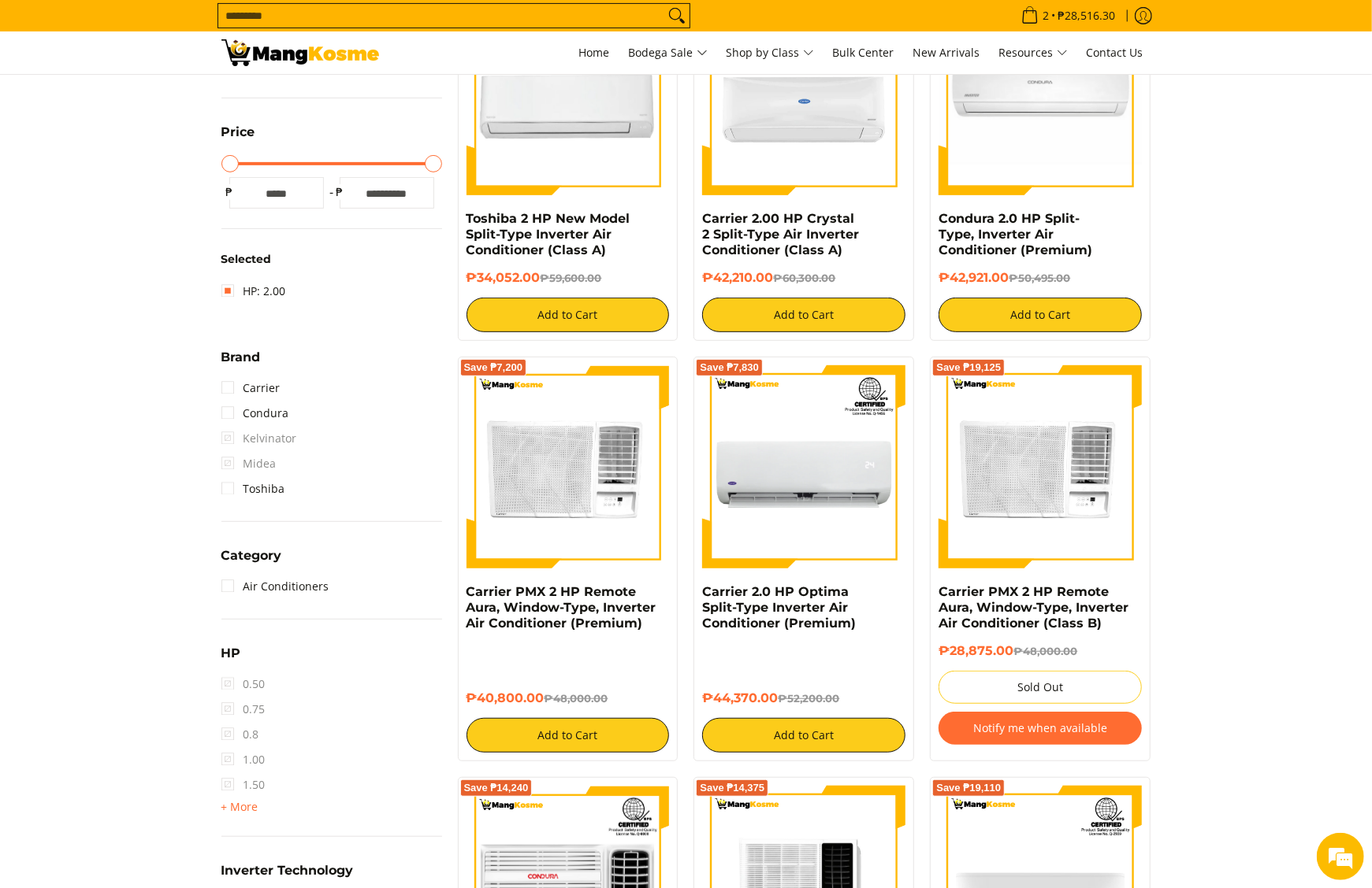
click at [246, 787] on span "1.50" at bounding box center [244, 785] width 44 height 25
click at [241, 300] on link "HP: 2.00" at bounding box center [253, 292] width 64 height 25
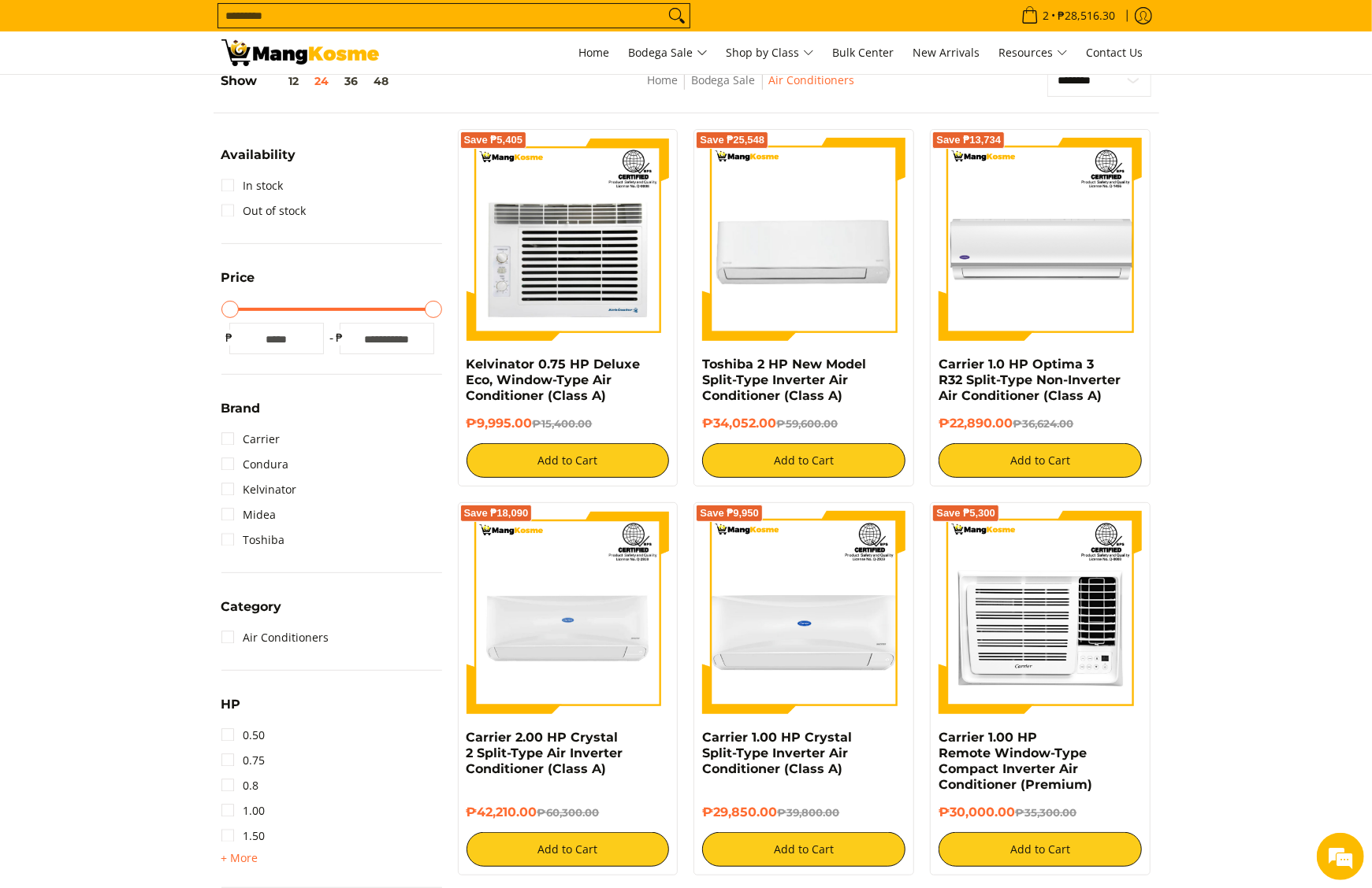
scroll to position [222, 0]
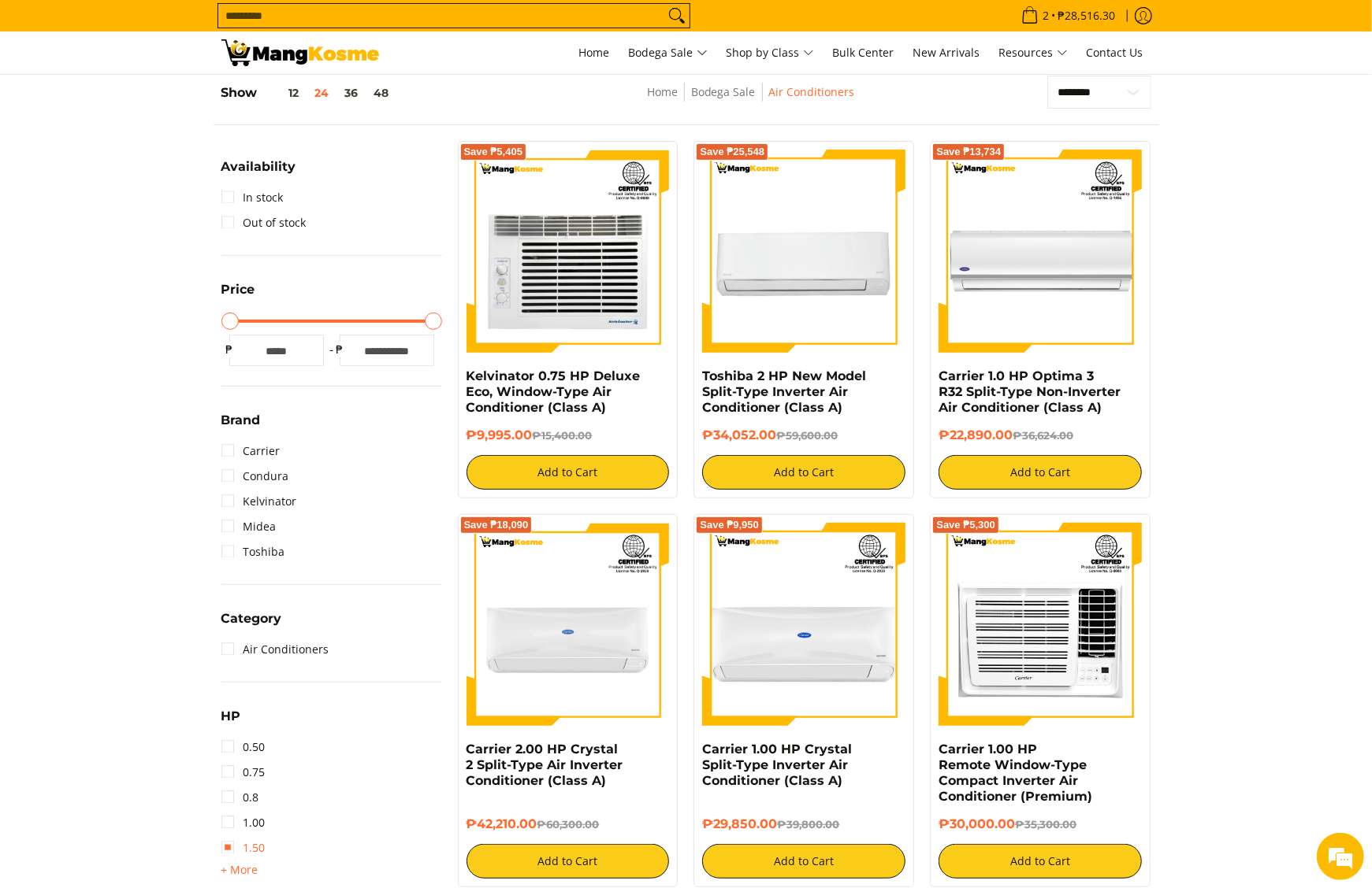
click at [224, 845] on link "1.50" at bounding box center [244, 848] width 44 height 25
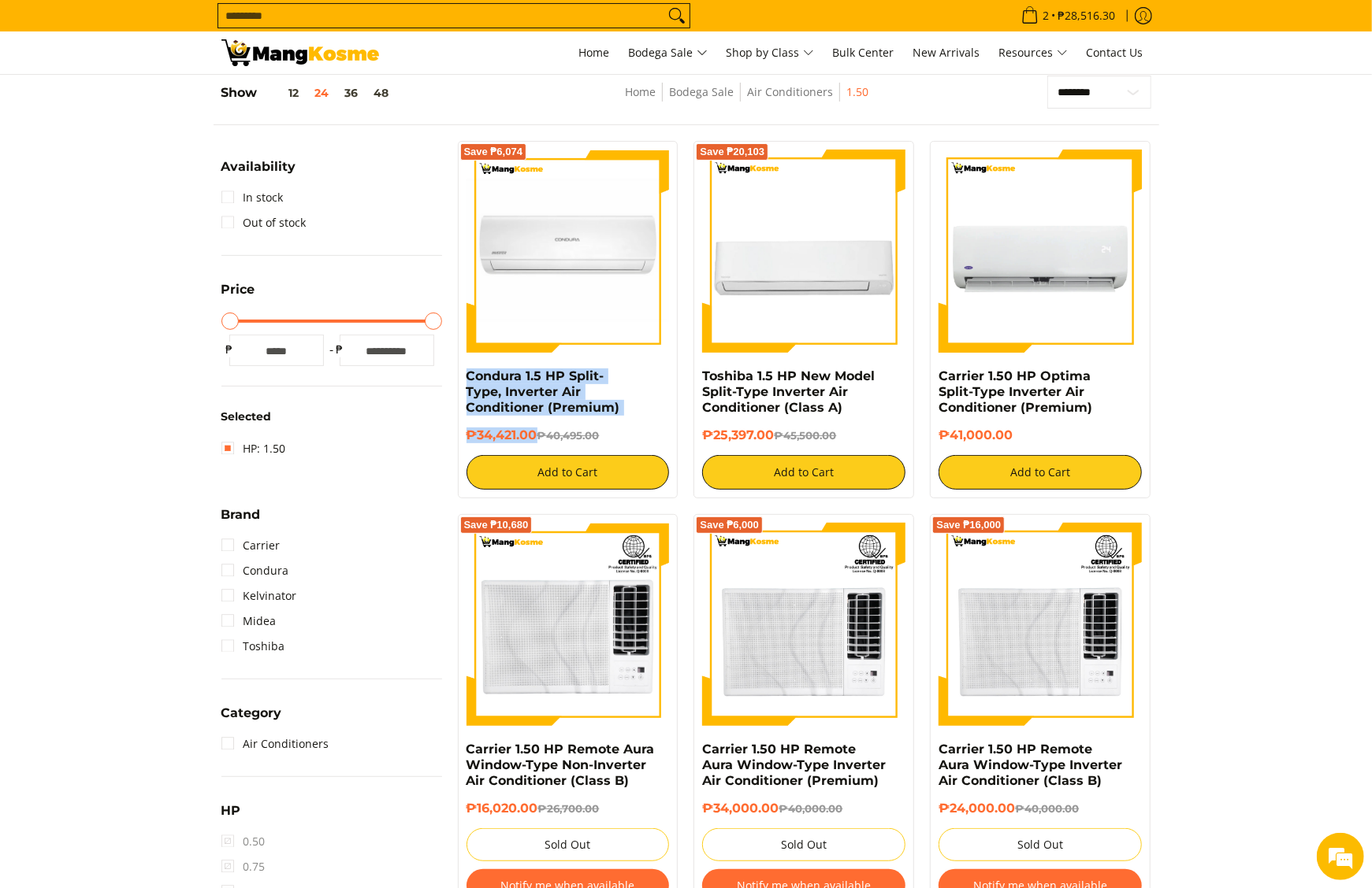
copy div "Condura 1.5 HP Split-Type, Inverter Air Conditioner (Premium) ₱34,421.00"
drag, startPoint x: 461, startPoint y: 381, endPoint x: 540, endPoint y: 443, distance: 100.4
click at [540, 443] on div "Save ₱6,074 Condura 1.5 HP Split-Type, Inverter Air Conditioner (Premium) ₱34,4…" at bounding box center [568, 319] width 221 height 358
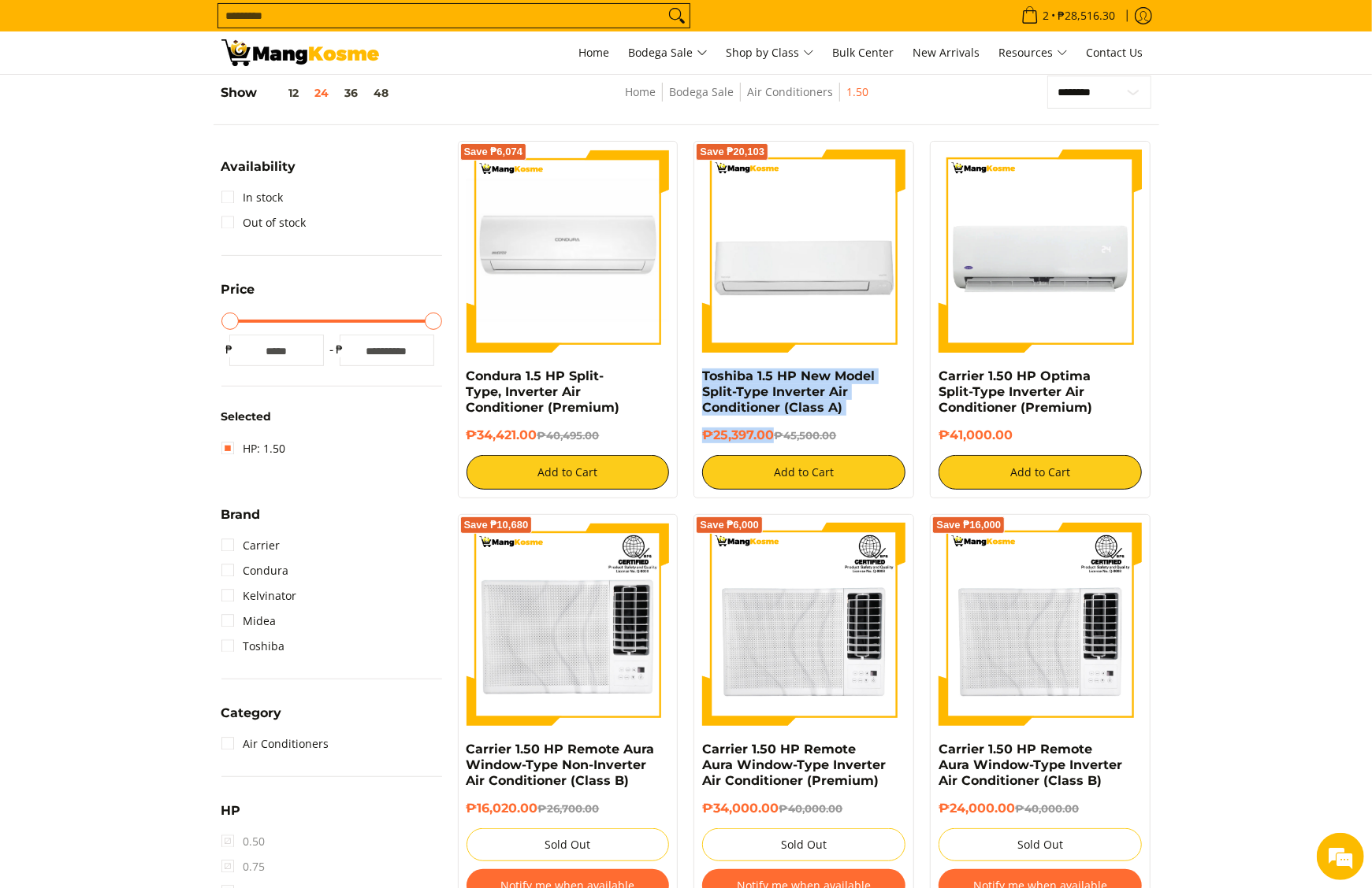
copy div "Toshiba 1.5 HP New Model Split-Type Inverter Air Conditioner (Class A) ₱25,397.…"
drag, startPoint x: 690, startPoint y: 369, endPoint x: 776, endPoint y: 436, distance: 109.0
click at [776, 436] on div "Save ₱20,103 Toshiba 1.5 HP New Model Split-Type Inverter Air Conditioner (Clas…" at bounding box center [803, 319] width 236 height 358
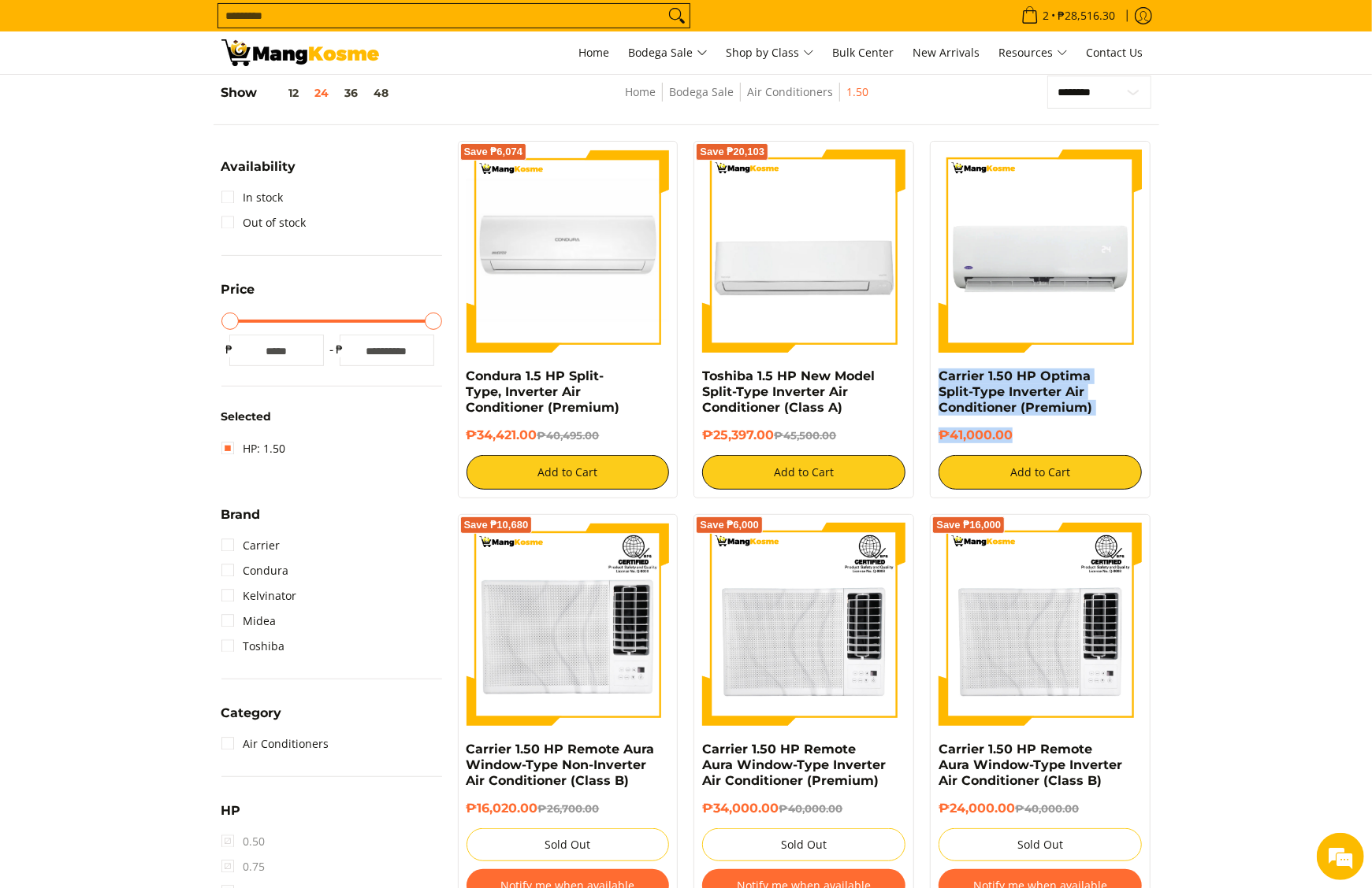
copy div "Carrier 1.50 HP Optima Split-Type Inverter Air Conditioner (Premium) ₱41,000.00"
drag, startPoint x: 936, startPoint y: 375, endPoint x: 1018, endPoint y: 429, distance: 98.2
click at [1018, 429] on div "Carrier 1.50 HP Optima Split-Type Inverter Air Conditioner (Premium) ₱41,000.00…" at bounding box center [1040, 319] width 221 height 358
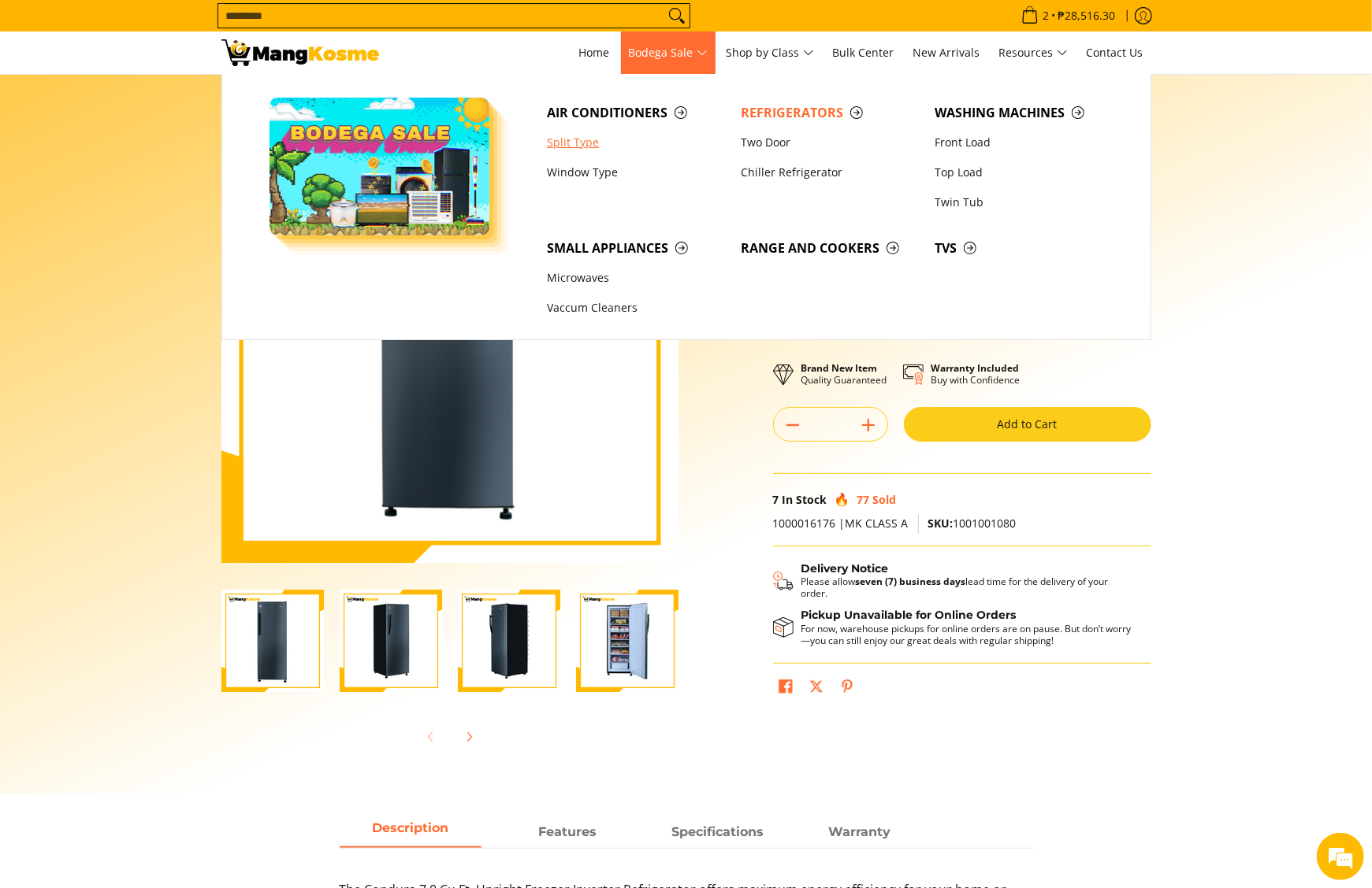
click at [603, 137] on link "Split Type" at bounding box center [636, 142] width 194 height 30
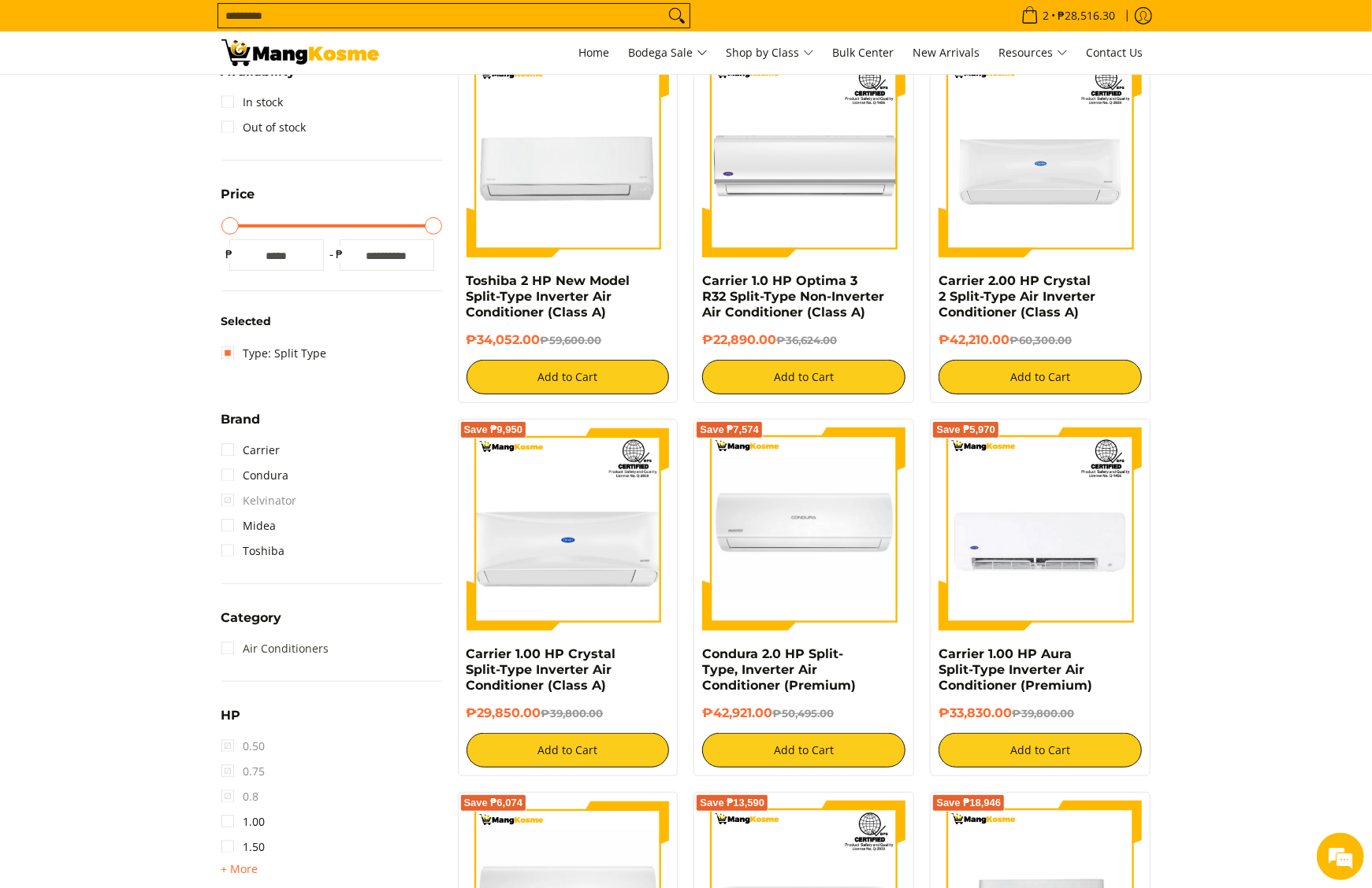
scroll to position [473, 0]
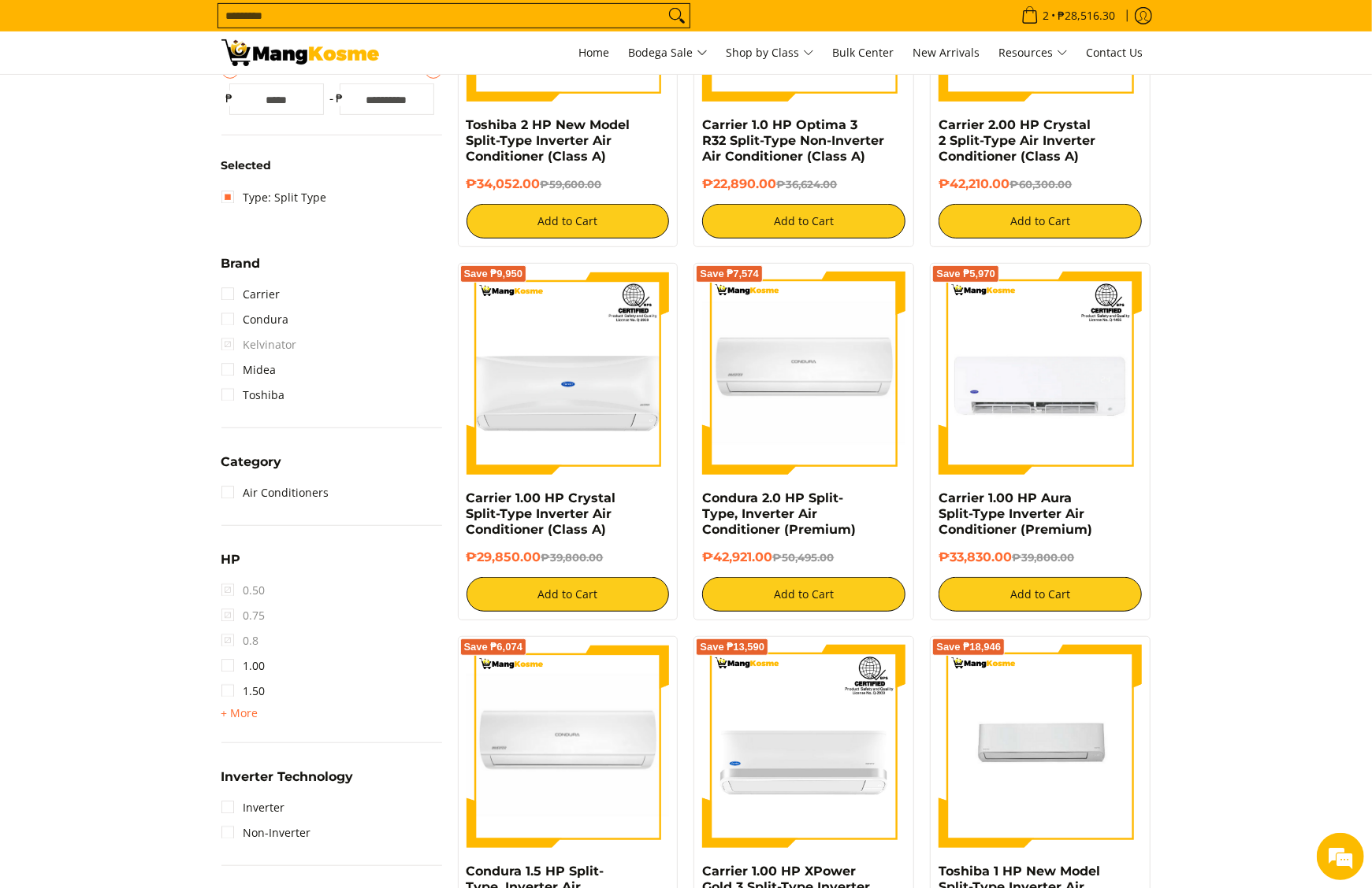
click at [250, 707] on span "+ More" at bounding box center [240, 713] width 37 height 12
click at [253, 716] on link "2.00" at bounding box center [244, 716] width 44 height 25
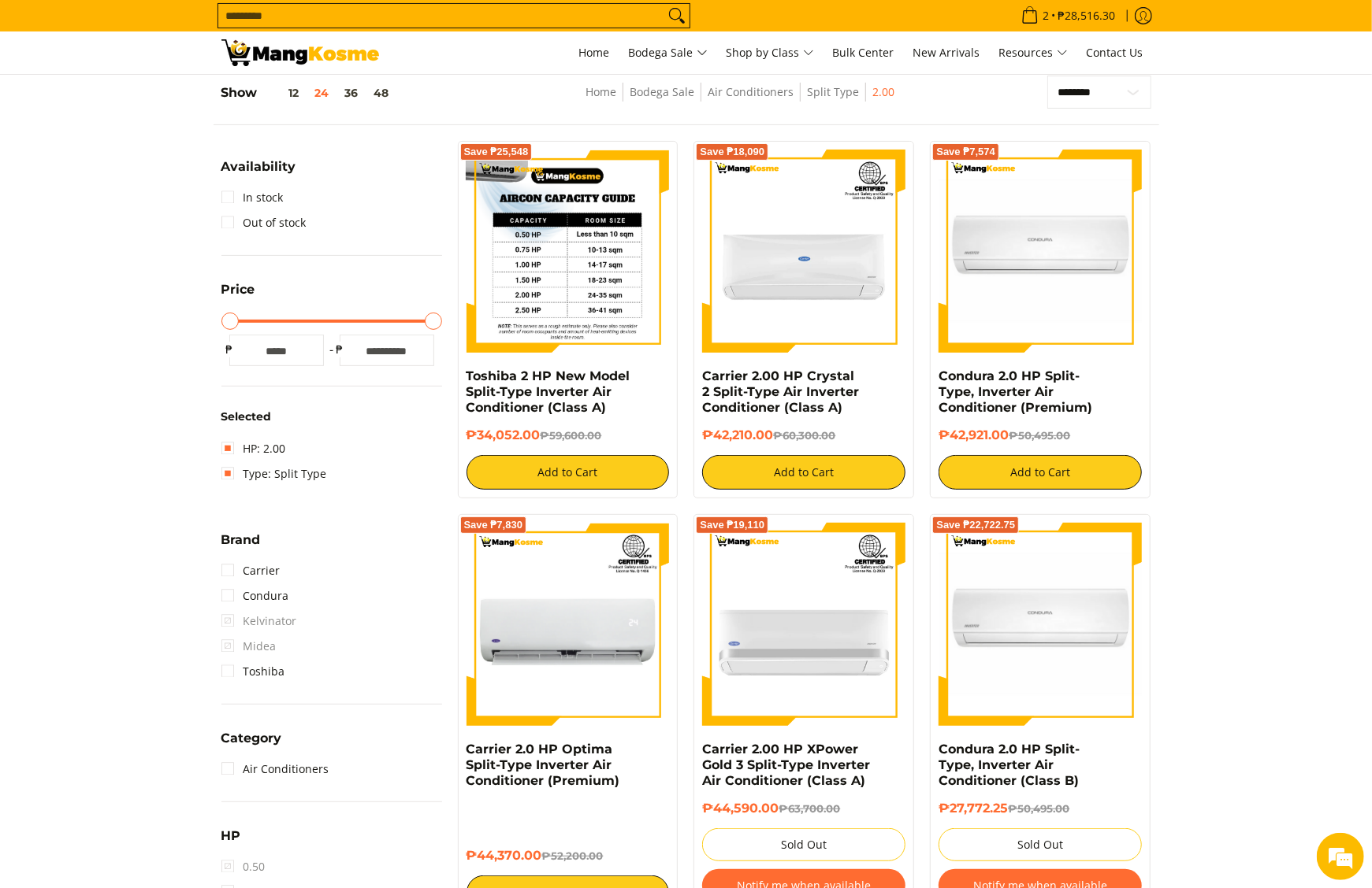
click at [618, 307] on img at bounding box center [568, 251] width 203 height 203
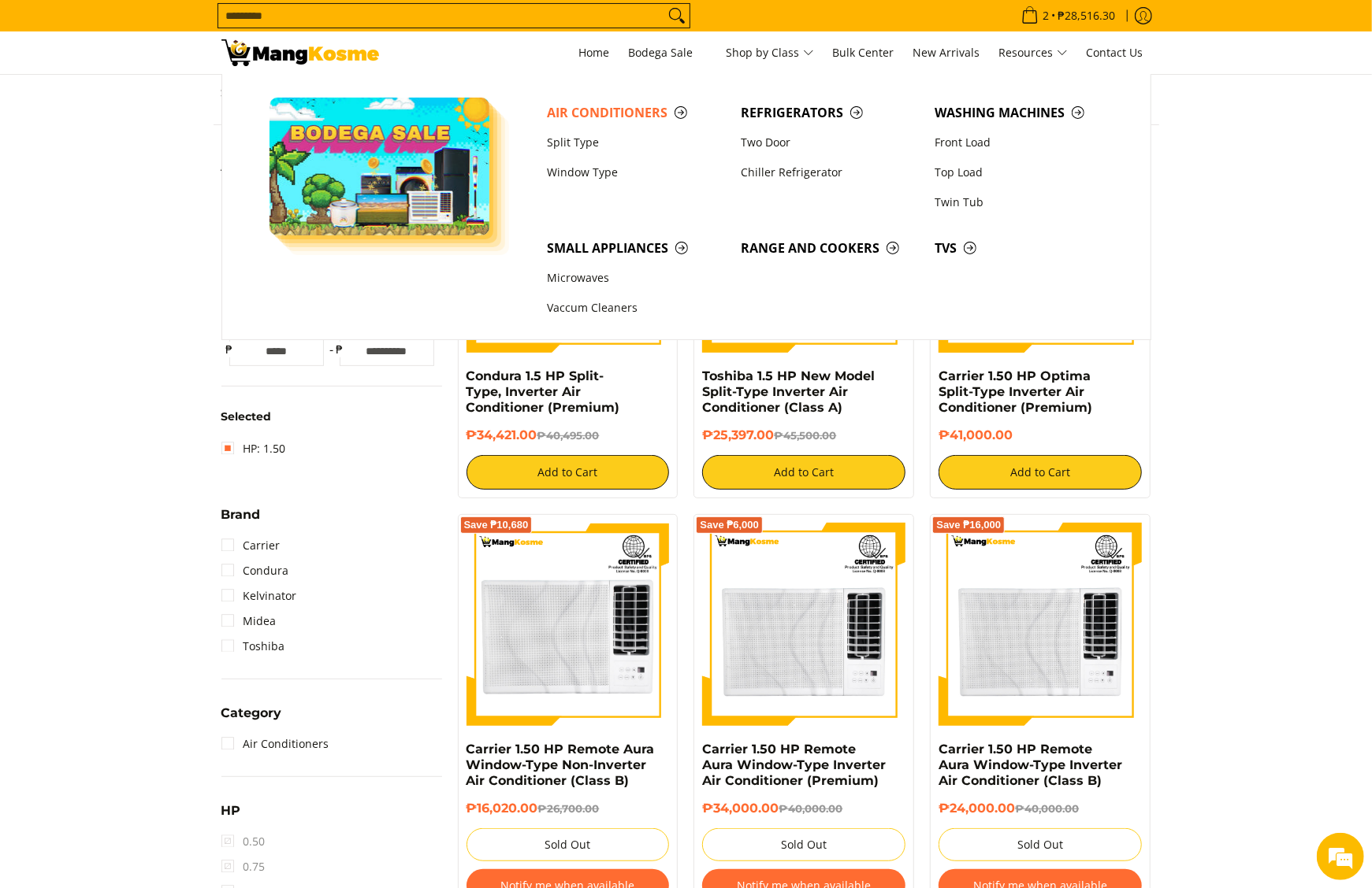
click at [527, 24] on input "Search..." at bounding box center [440, 15] width 446 height 24
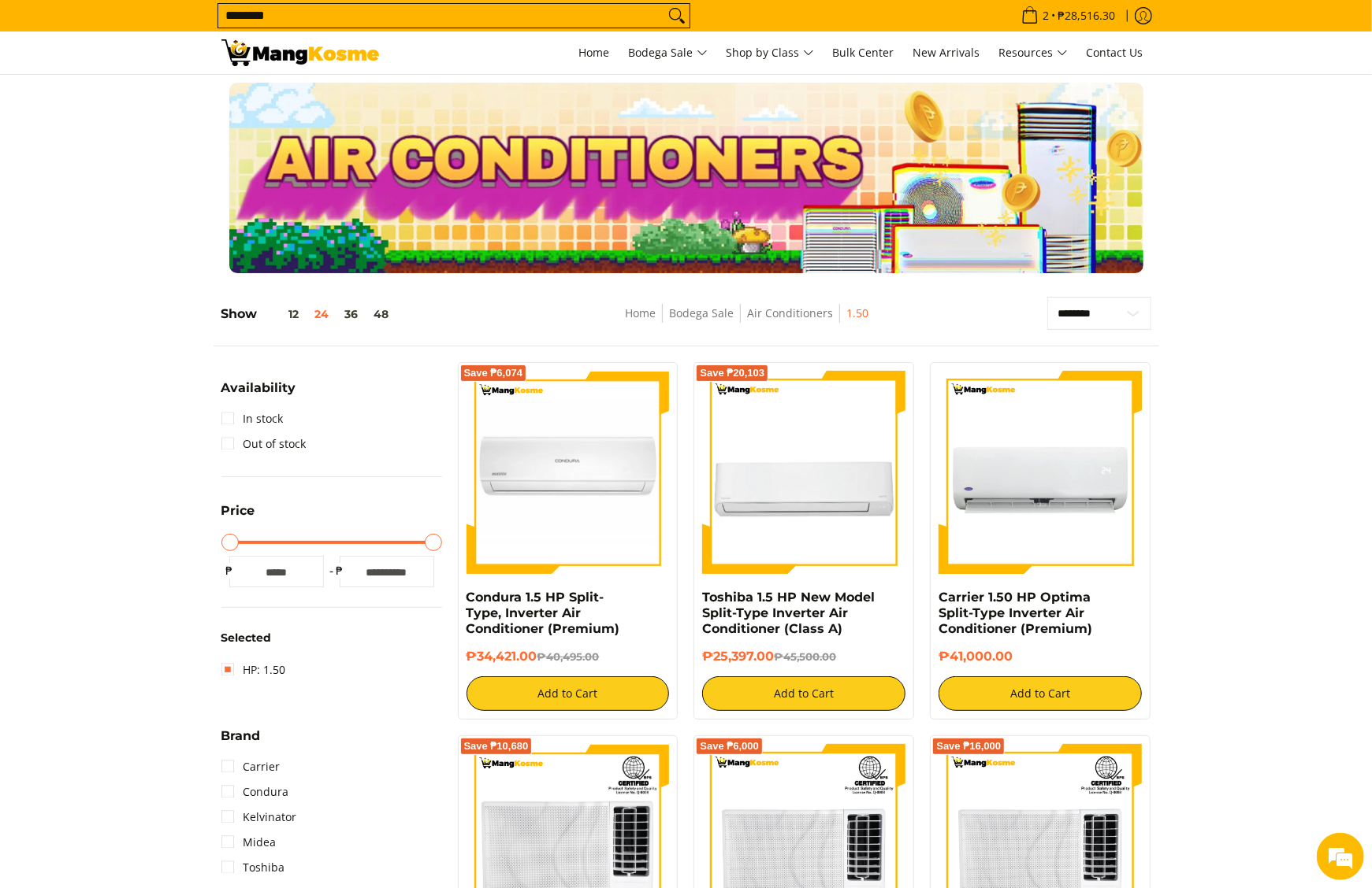
type input "********"
click at [664, 4] on button "Search" at bounding box center [676, 15] width 25 height 24
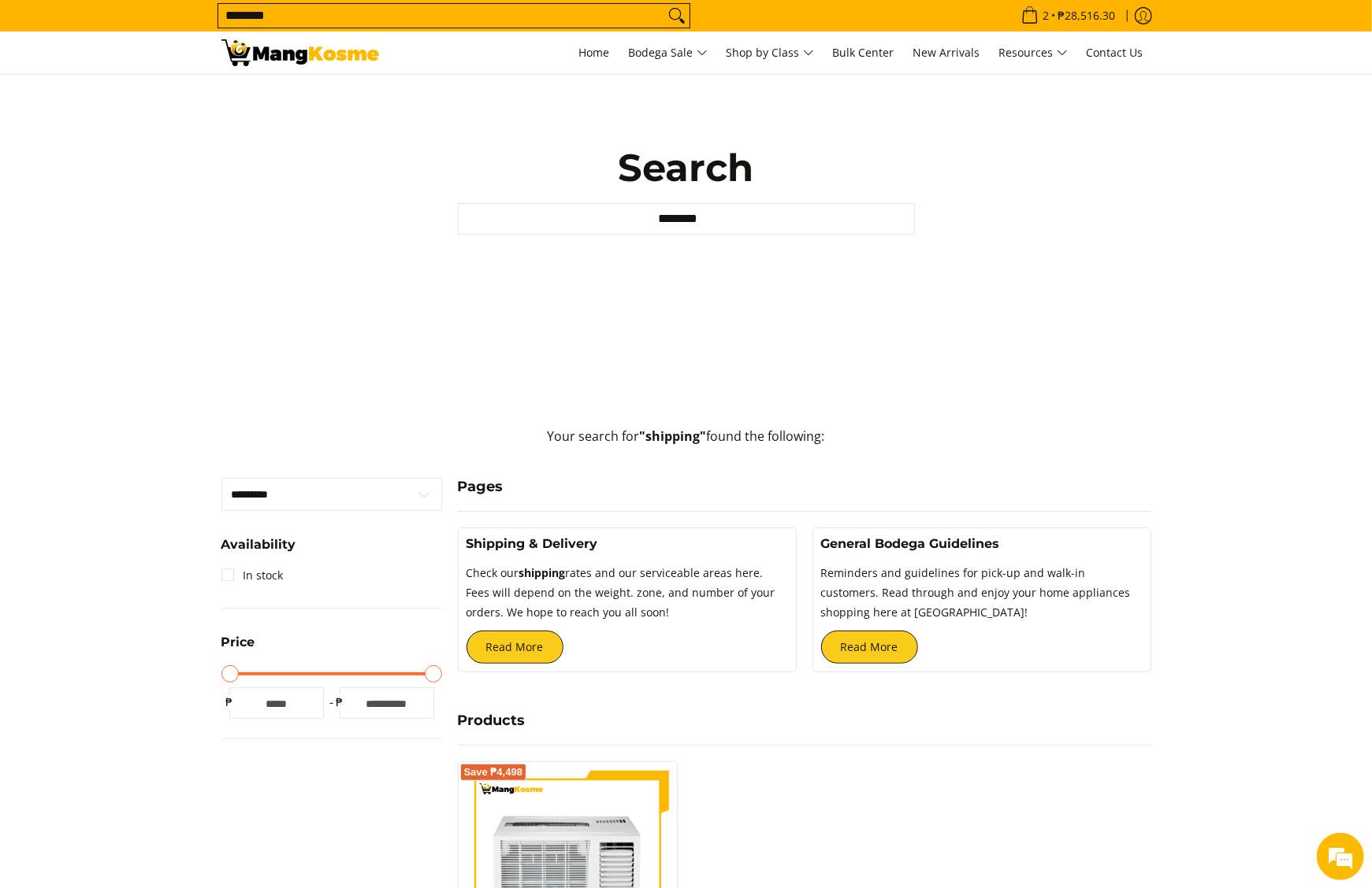
scroll to position [157, 0]
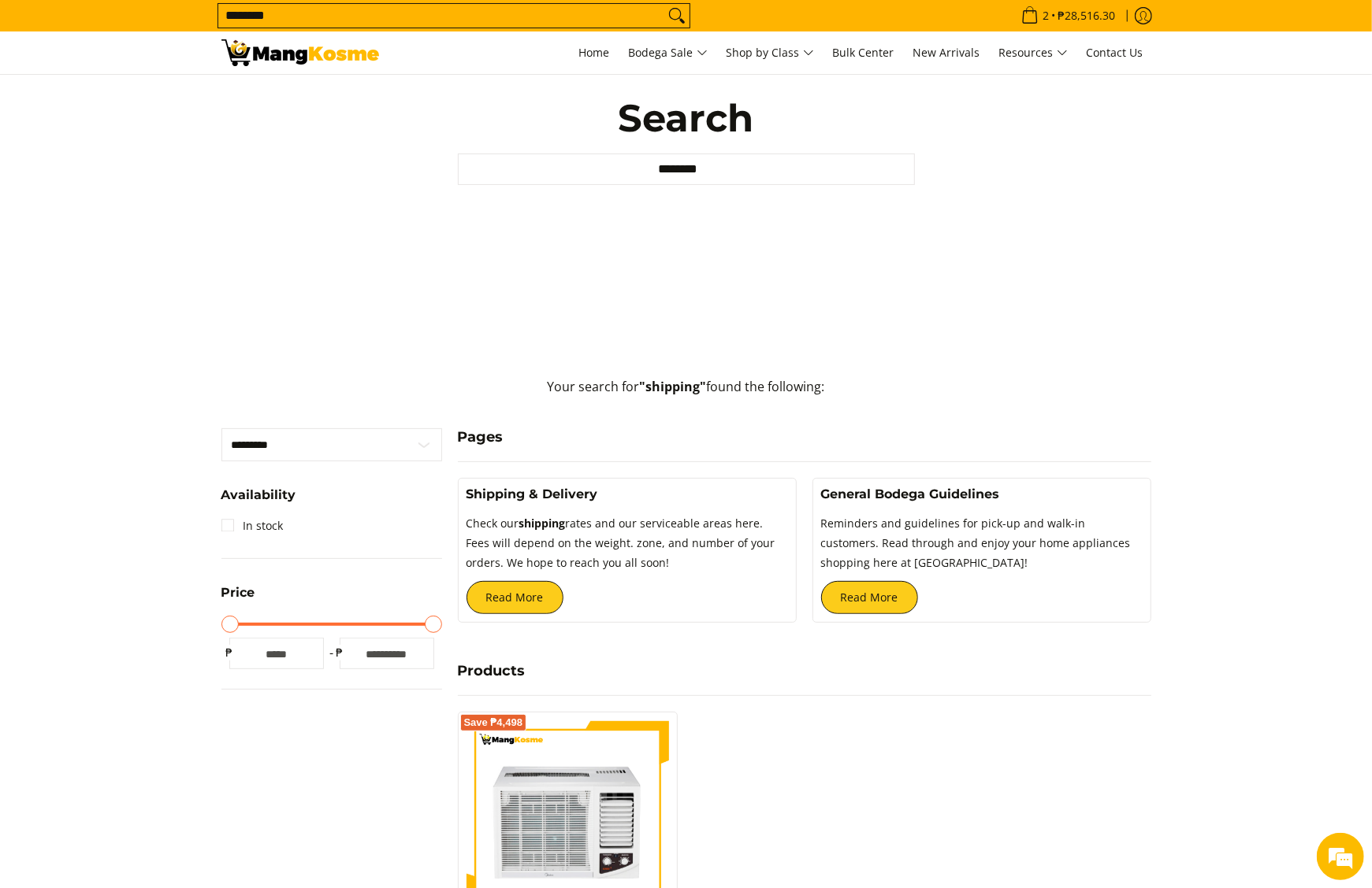
click at [528, 580] on p "Check our shipping rates and our serviceable areas here. Fees will depend on th…" at bounding box center [627, 547] width 321 height 66
drag, startPoint x: 531, startPoint y: 589, endPoint x: 564, endPoint y: 583, distance: 33.5
click at [531, 589] on link "Read More" at bounding box center [514, 597] width 97 height 33
